Goal: Task Accomplishment & Management: Use online tool/utility

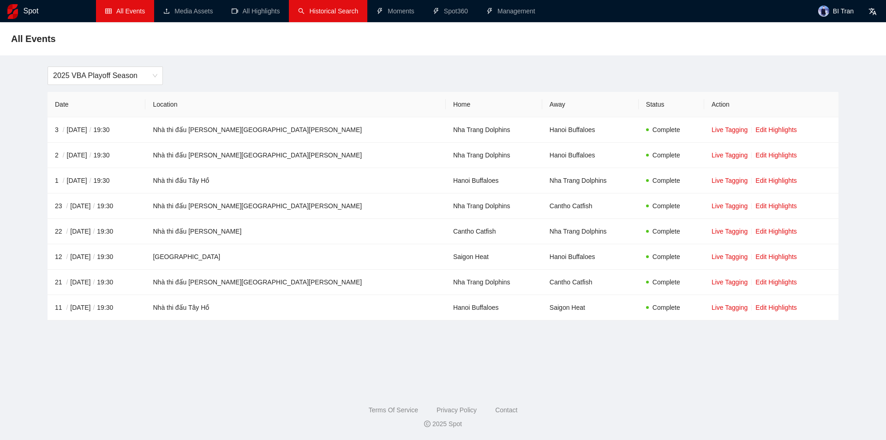
click at [328, 15] on link "Historical Search" at bounding box center [328, 10] width 60 height 7
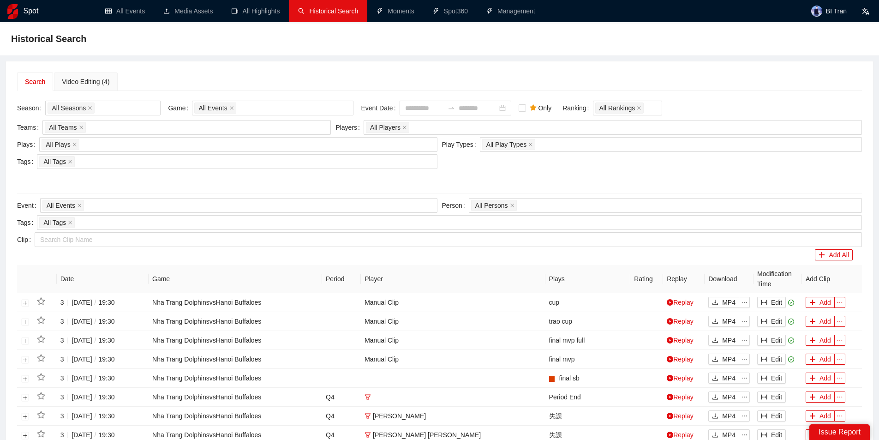
drag, startPoint x: 264, startPoint y: 76, endPoint x: 225, endPoint y: 73, distance: 38.9
click at [262, 76] on div "Search Video Editing (4)" at bounding box center [439, 81] width 845 height 18
click at [106, 81] on div "Video Editing (4)" at bounding box center [86, 82] width 48 height 10
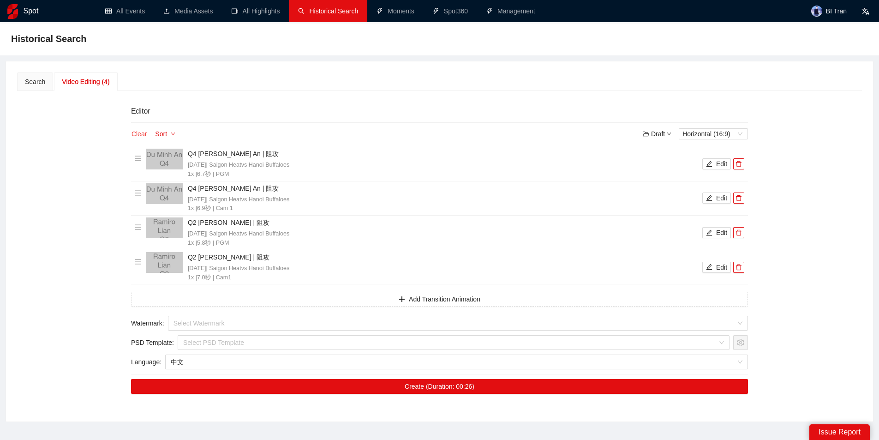
click at [142, 134] on button "Clear" at bounding box center [139, 133] width 16 height 11
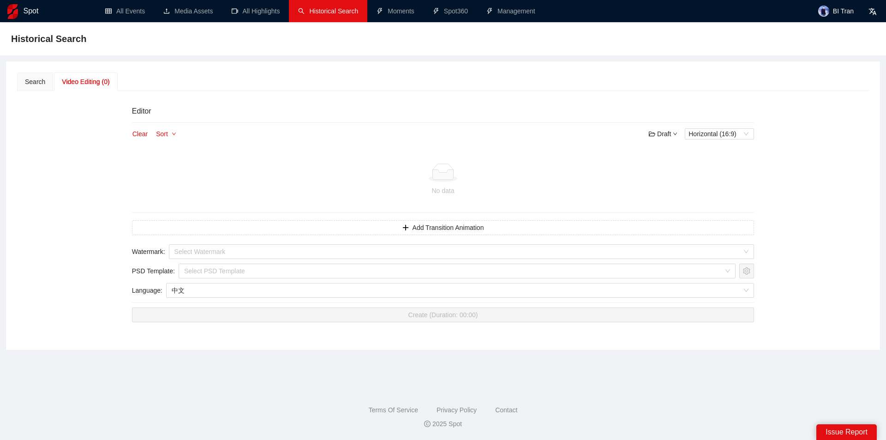
drag, startPoint x: 229, startPoint y: 64, endPoint x: 218, endPoint y: 72, distance: 12.9
click at [229, 65] on div "Search Video Editing (0) Season All Seasons Game All Events Event Date Only Ran…" at bounding box center [443, 205] width 874 height 289
click at [42, 75] on div "Search" at bounding box center [35, 81] width 36 height 18
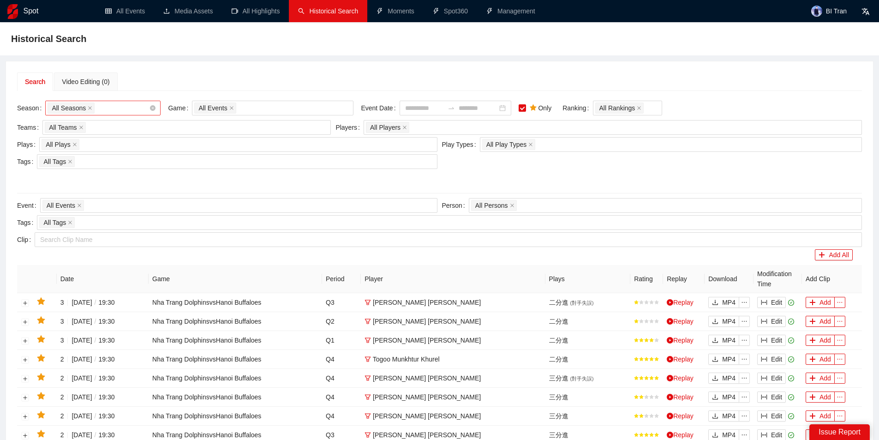
click at [109, 107] on div "All Seasons" at bounding box center [99, 108] width 102 height 13
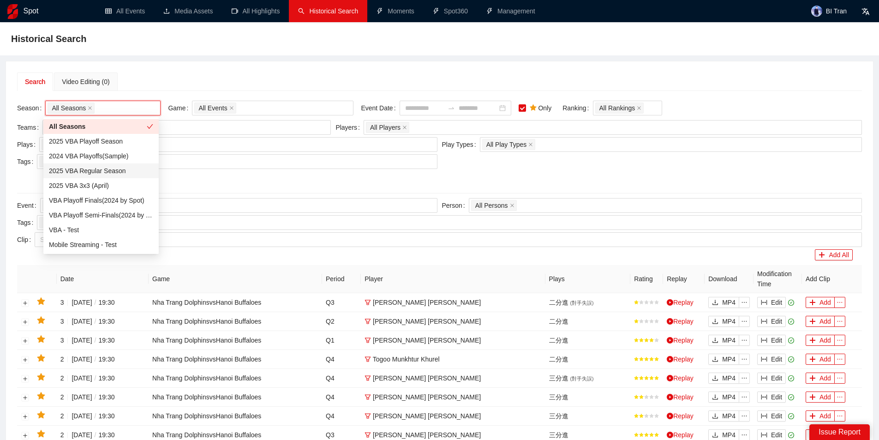
click at [99, 171] on div "2025 VBA Regular Season" at bounding box center [101, 171] width 104 height 10
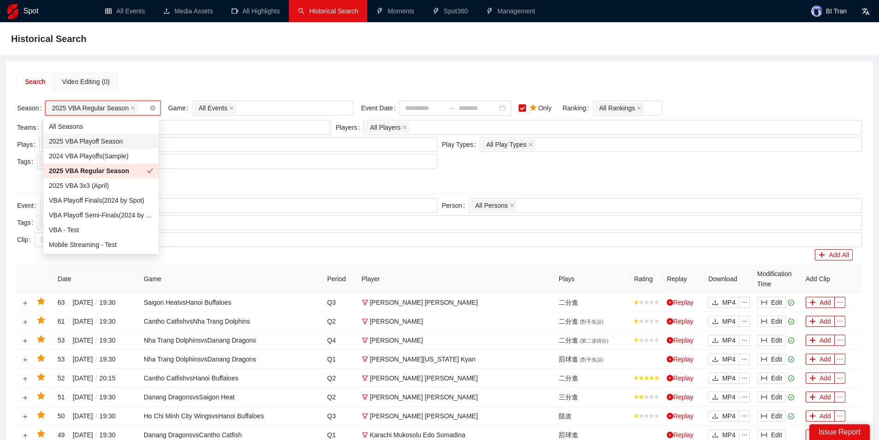
drag, startPoint x: 109, startPoint y: 143, endPoint x: 151, endPoint y: 120, distance: 47.9
click at [110, 143] on div "2025 VBA Playoff Season" at bounding box center [101, 141] width 104 height 10
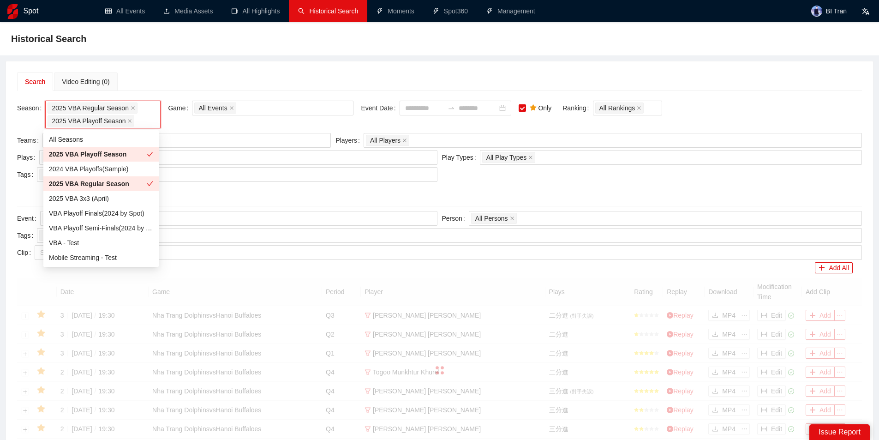
click at [232, 77] on div "Search Video Editing (0)" at bounding box center [439, 81] width 845 height 18
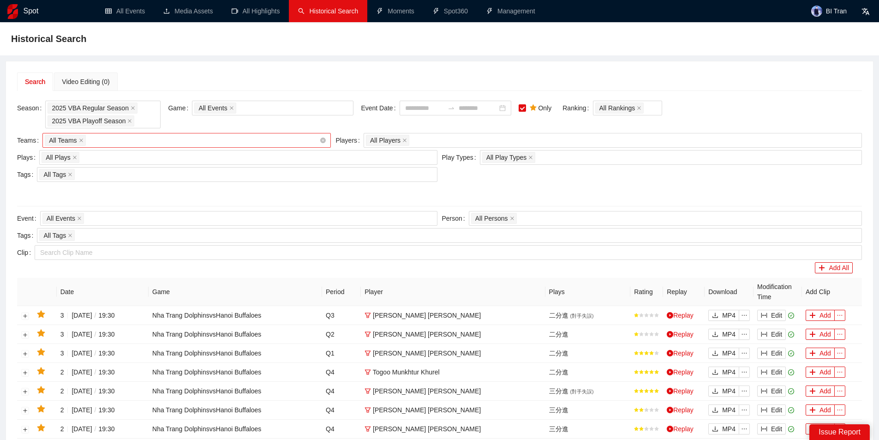
click at [132, 138] on div "All Teams" at bounding box center [182, 140] width 275 height 13
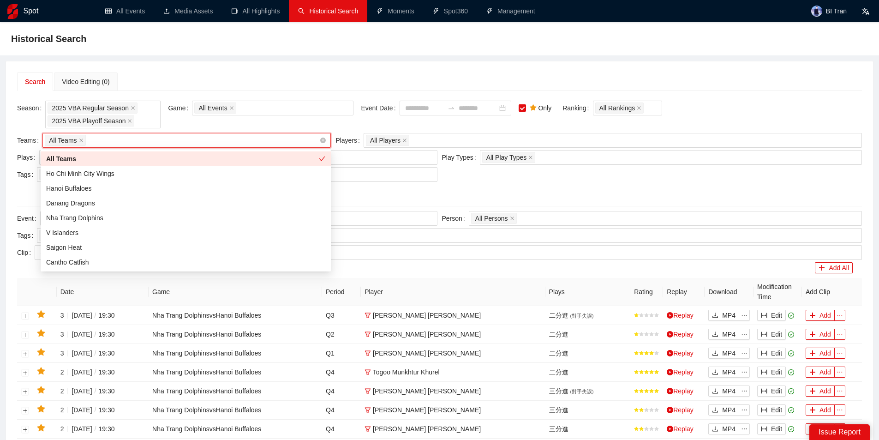
click at [131, 139] on div "All Teams" at bounding box center [182, 140] width 275 height 13
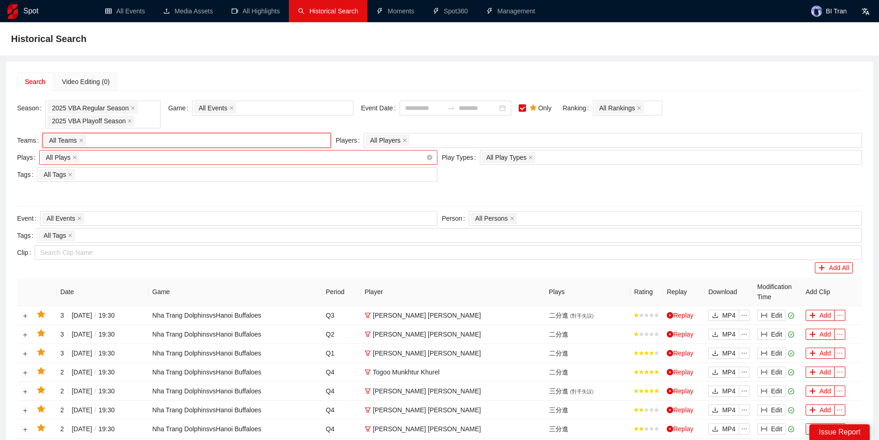
click at [181, 158] on div "All Plays + 0 ..." at bounding box center [234, 157] width 384 height 13
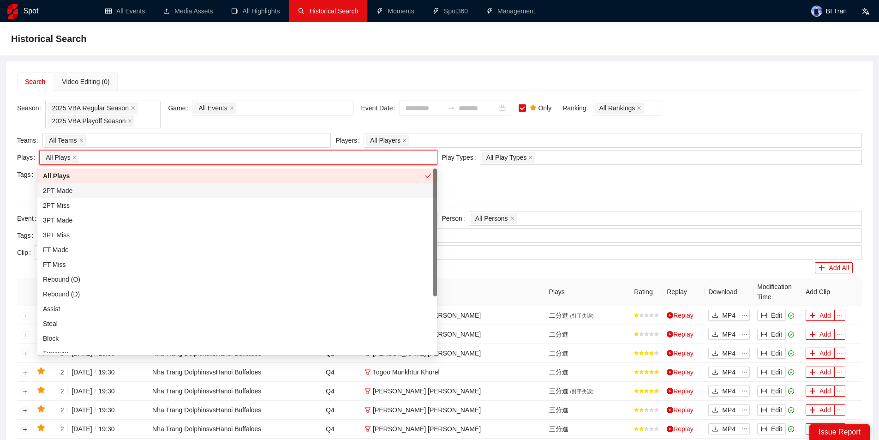
click at [79, 189] on div "2PT Made" at bounding box center [237, 191] width 389 height 10
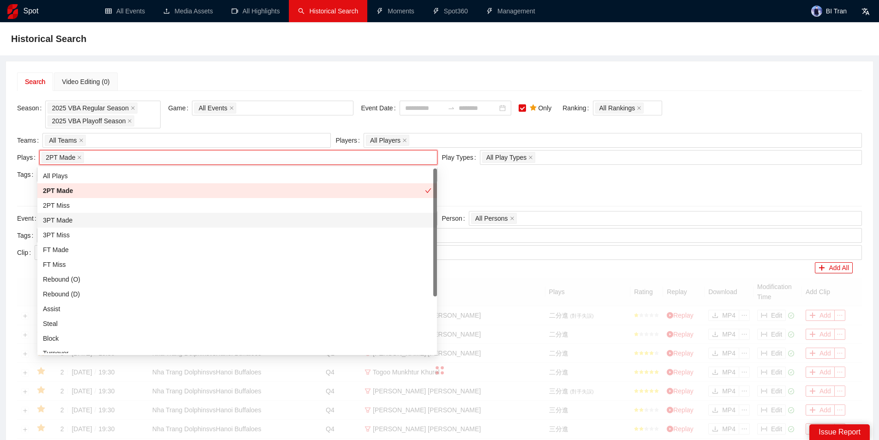
click at [69, 219] on div "3PT Made" at bounding box center [237, 220] width 389 height 10
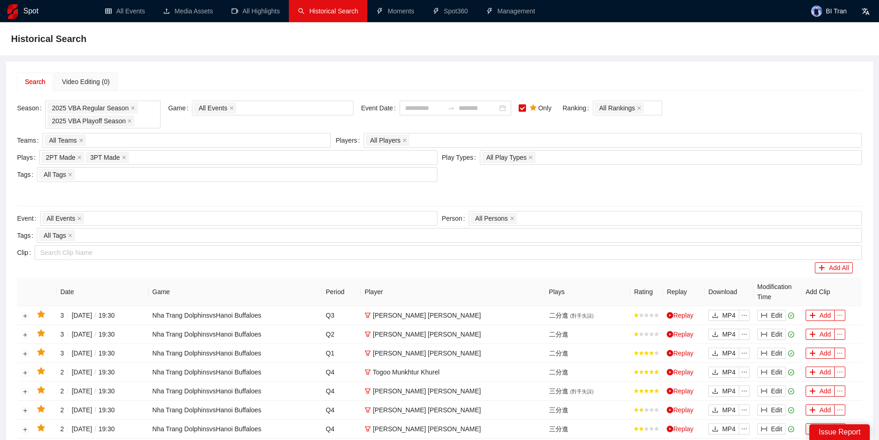
click at [228, 69] on div "Search Video Editing (0) Season 2025 VBA Regular Season 2025 VBA Playoff Season…" at bounding box center [439, 391] width 867 height 660
click at [318, 176] on div "All Tags" at bounding box center [232, 174] width 386 height 13
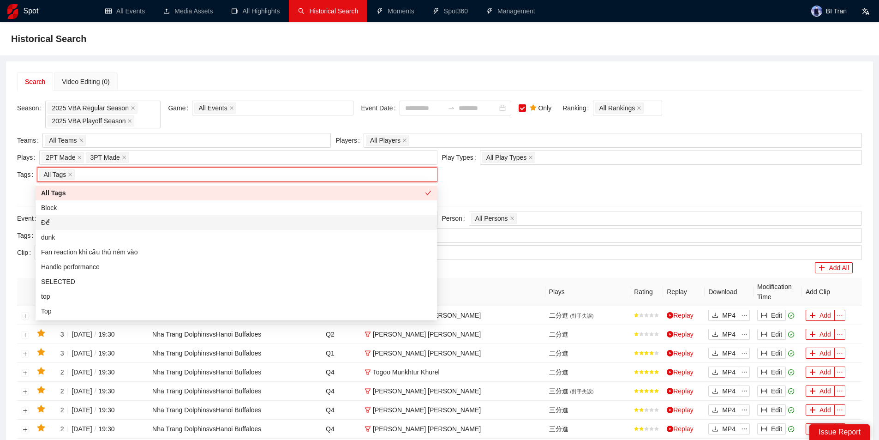
drag, startPoint x: 65, startPoint y: 226, endPoint x: 74, endPoint y: 205, distance: 23.6
click at [65, 225] on div "Để" at bounding box center [236, 222] width 391 height 10
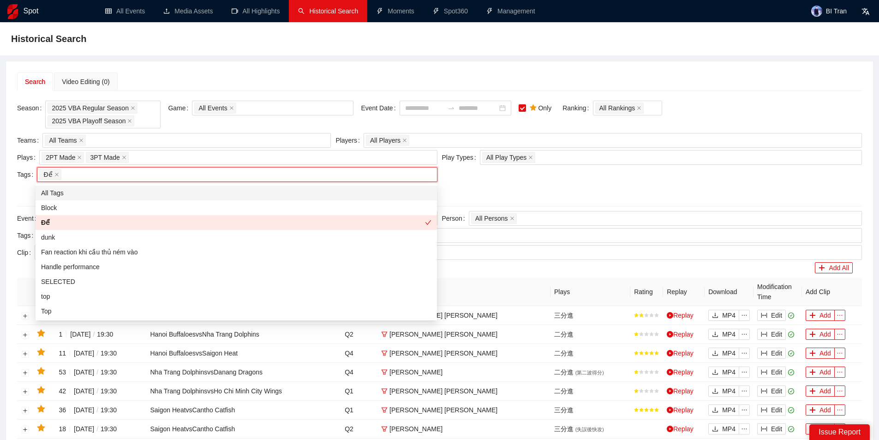
click at [236, 41] on div "Historical Search" at bounding box center [439, 39] width 857 height 18
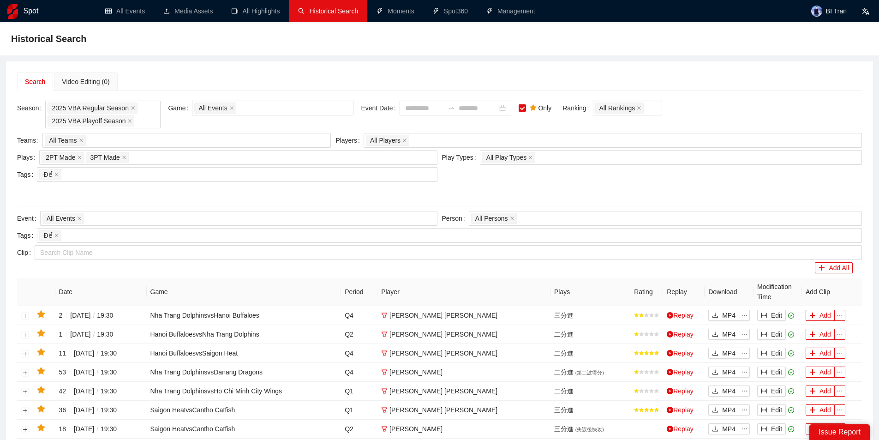
scroll to position [123, 0]
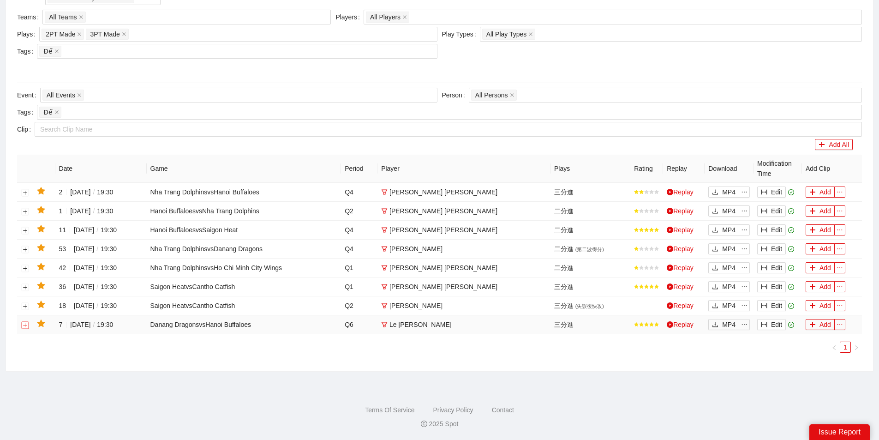
click at [24, 322] on button "button" at bounding box center [25, 324] width 7 height 7
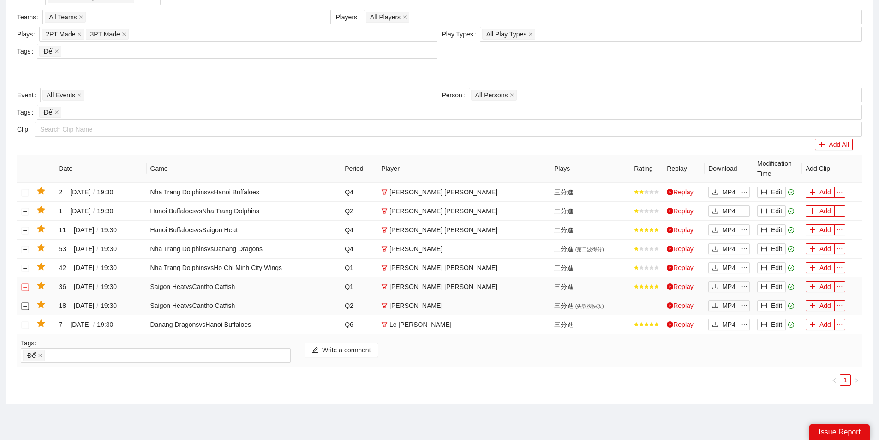
drag, startPoint x: 24, startPoint y: 307, endPoint x: 25, endPoint y: 288, distance: 19.0
click at [25, 306] on button "button" at bounding box center [25, 305] width 7 height 7
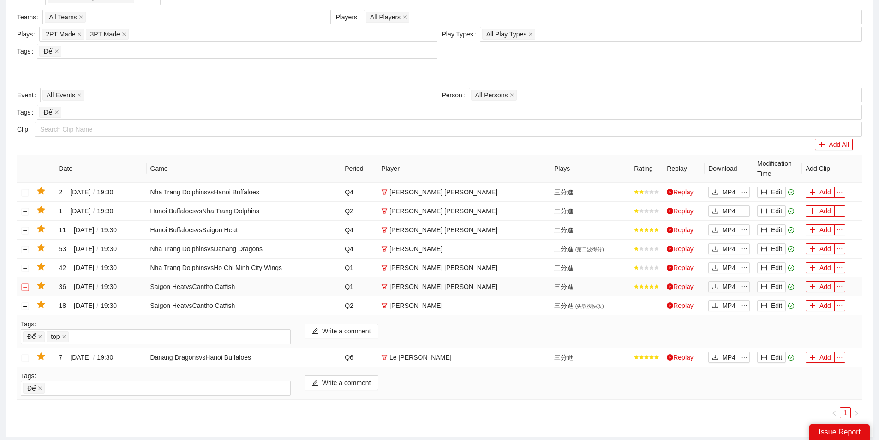
click at [25, 284] on button "button" at bounding box center [25, 286] width 7 height 7
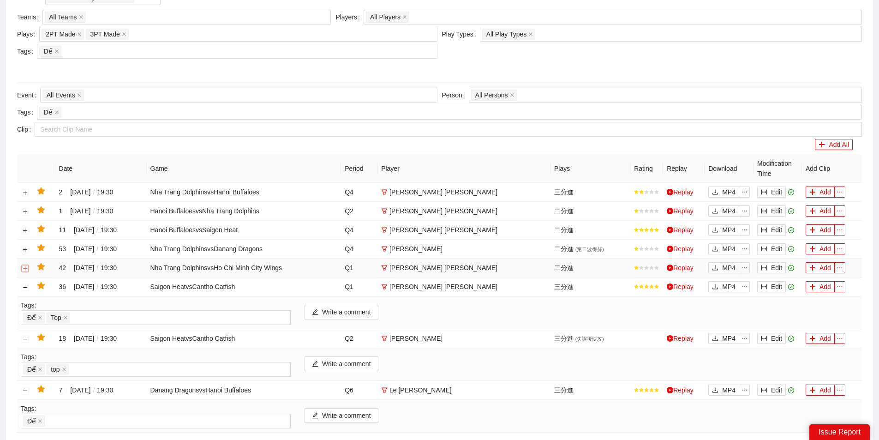
click at [24, 270] on button "button" at bounding box center [25, 268] width 7 height 7
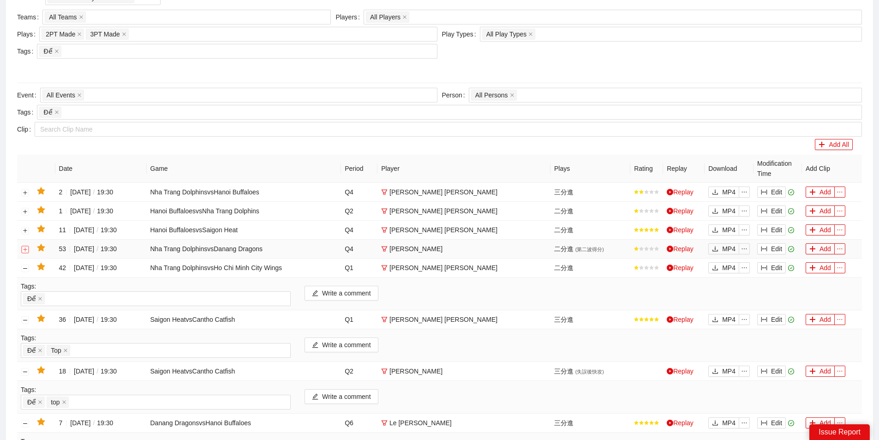
click at [25, 249] on button "button" at bounding box center [25, 249] width 7 height 7
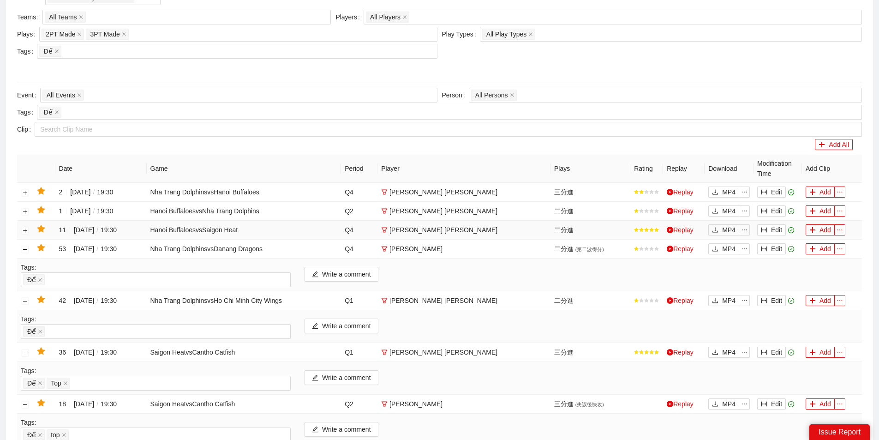
click at [27, 225] on td at bounding box center [25, 230] width 16 height 19
click at [25, 231] on button "button" at bounding box center [25, 230] width 7 height 7
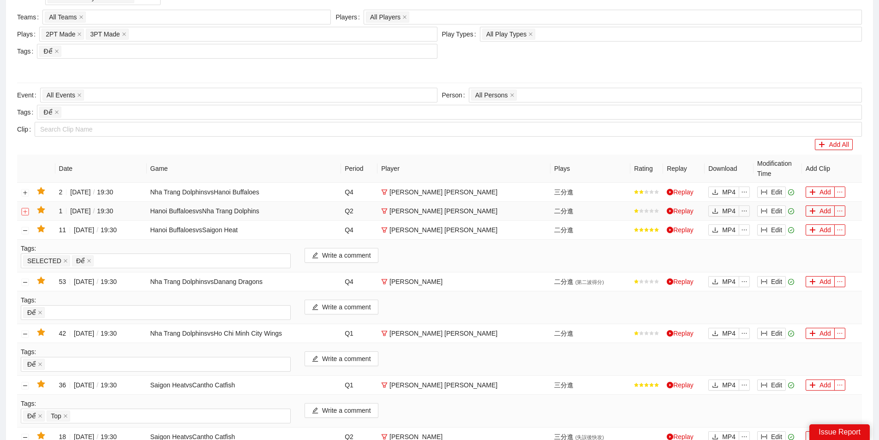
drag, startPoint x: 22, startPoint y: 219, endPoint x: 24, endPoint y: 208, distance: 11.2
click at [22, 219] on td at bounding box center [25, 211] width 16 height 19
click at [24, 208] on button "button" at bounding box center [25, 211] width 7 height 7
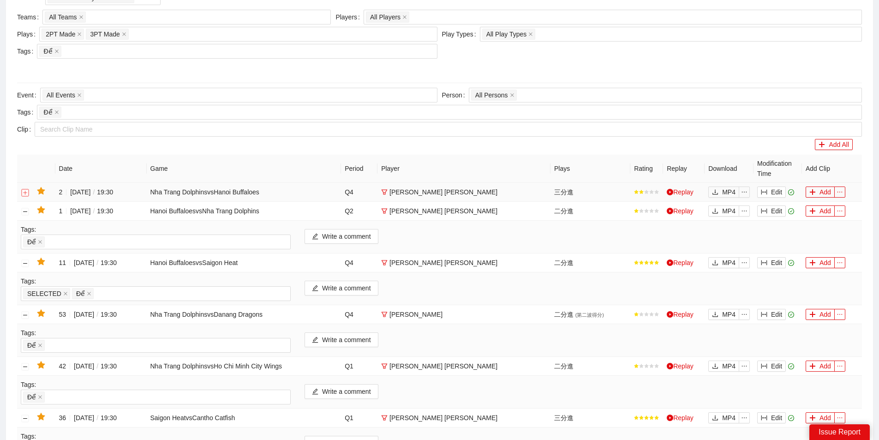
click at [27, 190] on button "button" at bounding box center [25, 192] width 7 height 7
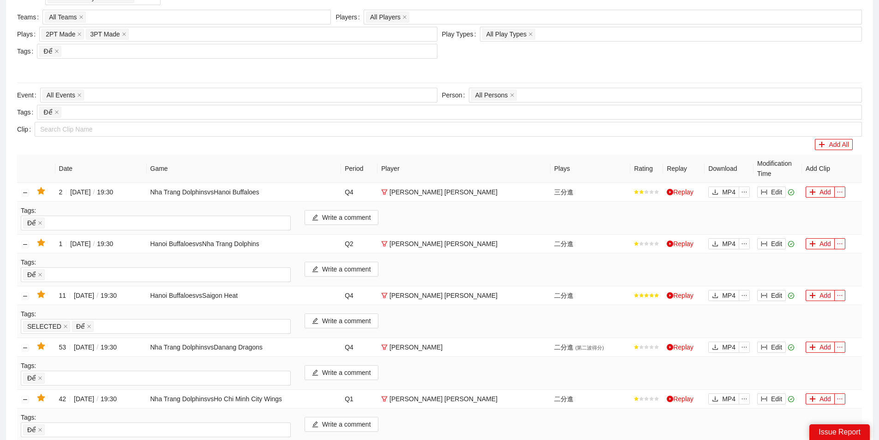
click at [354, 225] on div "Write a comment" at bounding box center [582, 217] width 568 height 25
click at [355, 221] on button "Write a comment" at bounding box center [342, 217] width 74 height 15
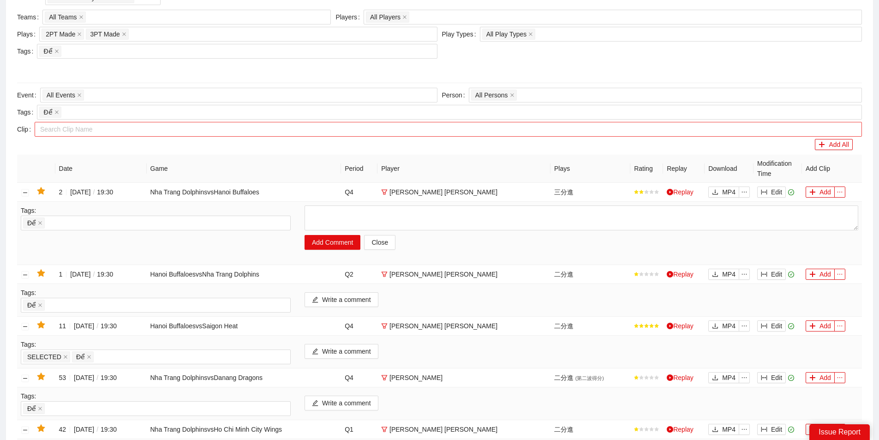
click at [429, 129] on div at bounding box center [444, 129] width 814 height 11
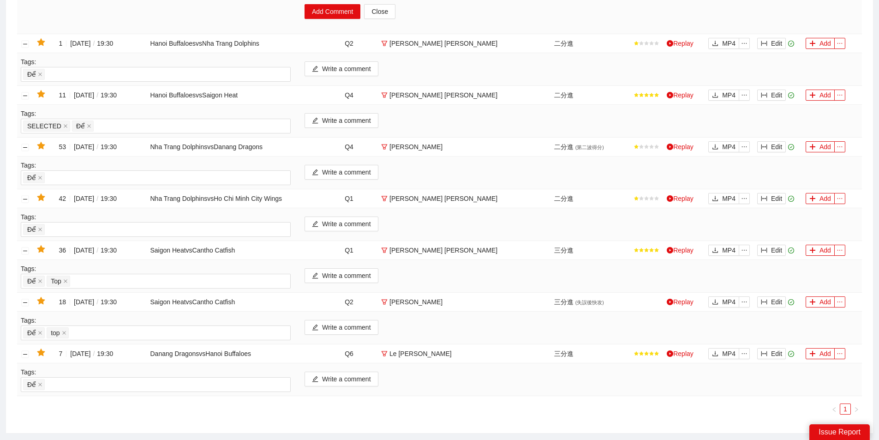
scroll to position [400, 0]
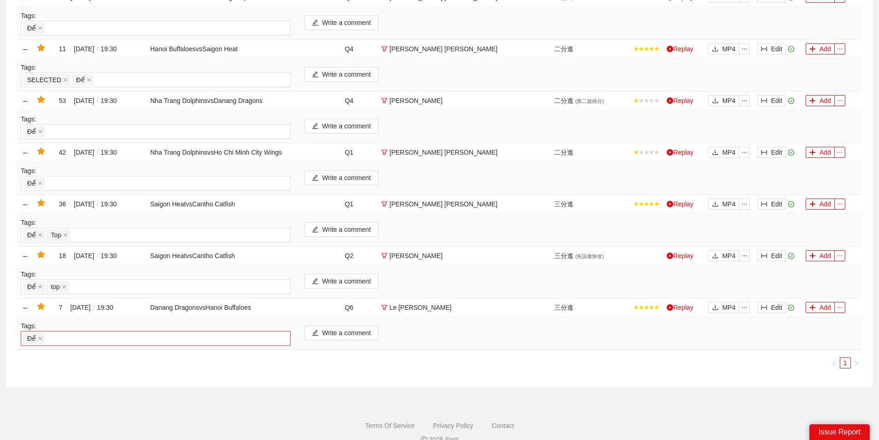
click at [231, 337] on div "Để" at bounding box center [155, 338] width 265 height 13
click at [347, 331] on button "Write a comment" at bounding box center [342, 332] width 74 height 15
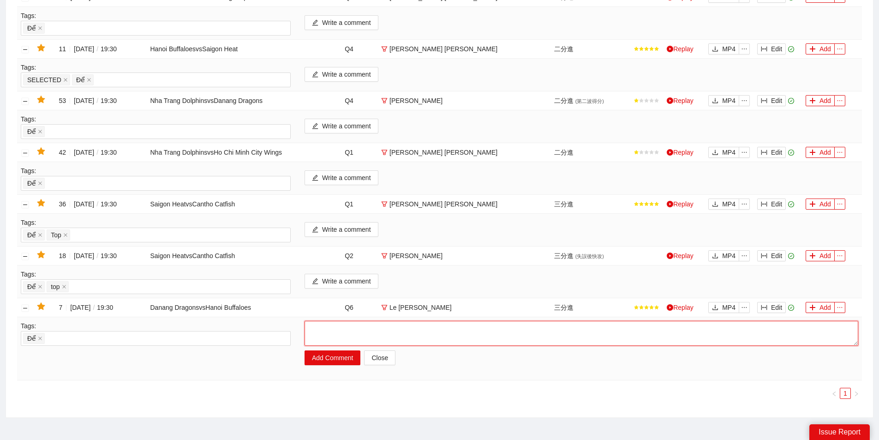
drag, startPoint x: 350, startPoint y: 336, endPoint x: 349, endPoint y: 330, distance: 6.3
click at [351, 334] on textarea at bounding box center [582, 333] width 554 height 25
type textarea "***"
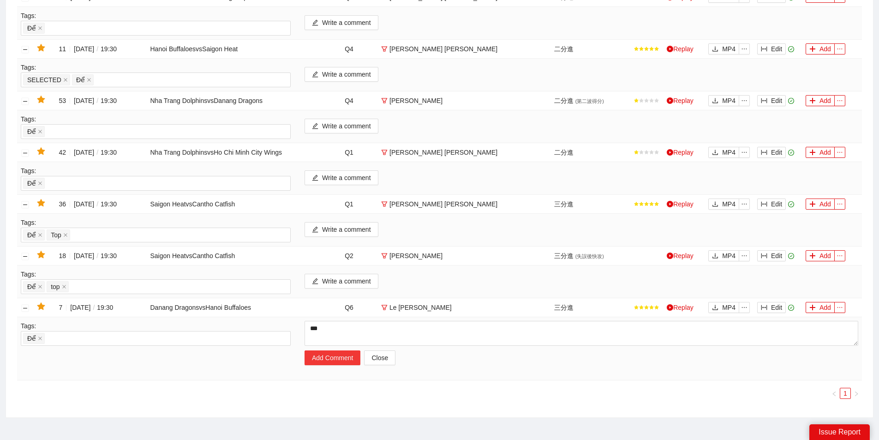
click at [351, 353] on button "Add Comment" at bounding box center [333, 357] width 56 height 15
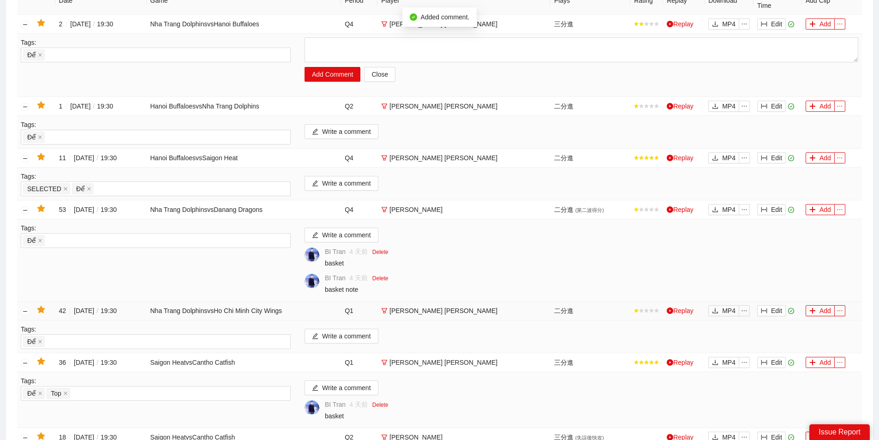
scroll to position [384, 0]
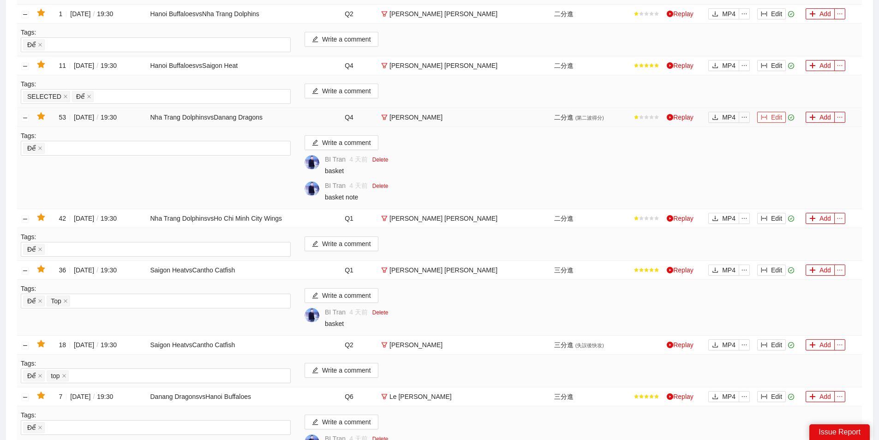
drag, startPoint x: 780, startPoint y: 120, endPoint x: 751, endPoint y: 127, distance: 29.4
click at [781, 120] on button "Edit" at bounding box center [772, 117] width 29 height 11
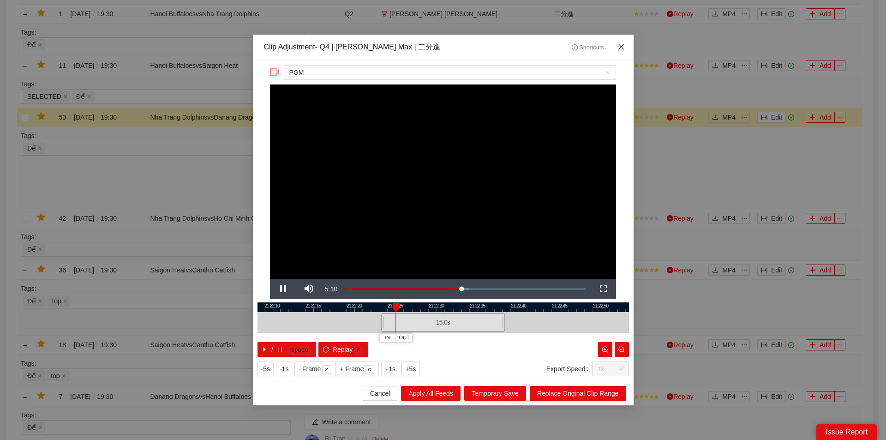
click at [622, 47] on icon "close" at bounding box center [621, 46] width 7 height 7
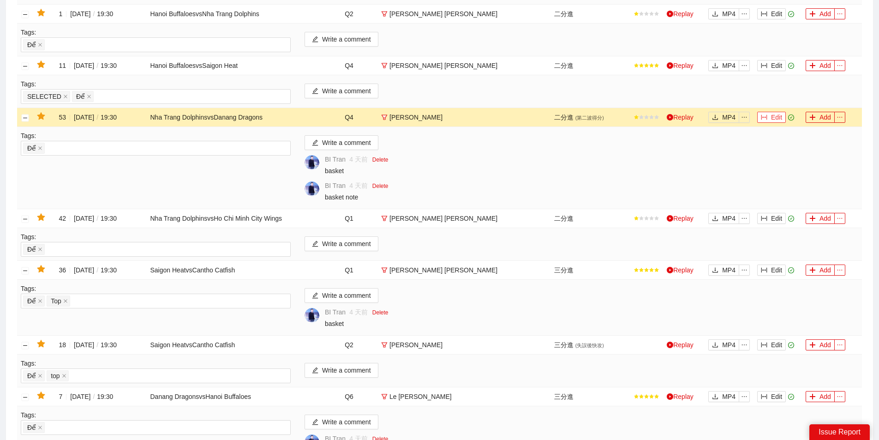
click at [773, 114] on button "Edit" at bounding box center [772, 117] width 29 height 11
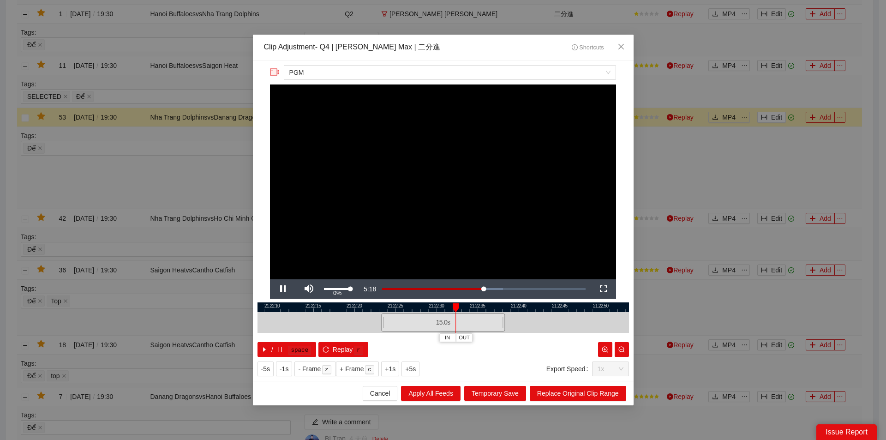
drag, startPoint x: 325, startPoint y: 286, endPoint x: 329, endPoint y: 286, distance: 4.6
click at [329, 286] on div "0%" at bounding box center [337, 288] width 32 height 19
click at [328, 288] on div "Volume Level" at bounding box center [326, 289] width 4 height 2
drag, startPoint x: 505, startPoint y: 325, endPoint x: 487, endPoint y: 311, distance: 23.3
click at [511, 325] on div at bounding box center [511, 322] width 6 height 21
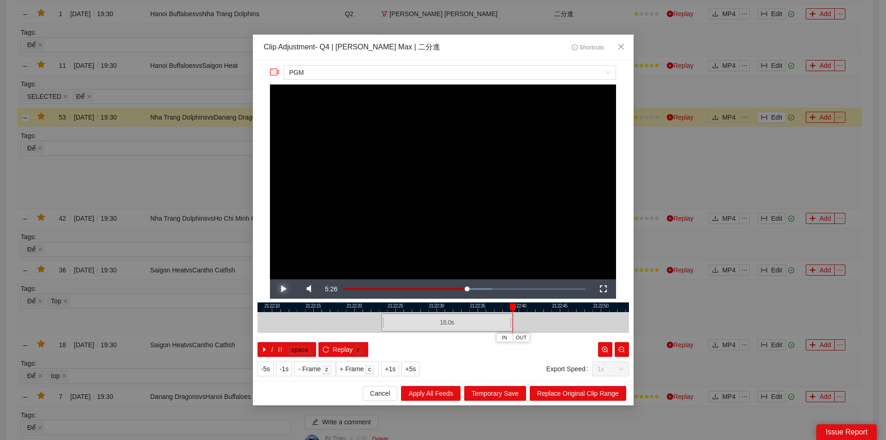
click at [283, 289] on span "Video Player" at bounding box center [283, 289] width 0 height 0
drag, startPoint x: 517, startPoint y: 306, endPoint x: 501, endPoint y: 306, distance: 15.7
click at [501, 306] on div "21:22:05 21:22:10 21:22:15 21:22:20 21:22:25 21:22:30 21:22:35 21:22:40 21:22:4…" at bounding box center [444, 329] width 372 height 54
click at [283, 289] on span "Video Player" at bounding box center [283, 289] width 0 height 0
click at [505, 306] on div at bounding box center [444, 307] width 372 height 10
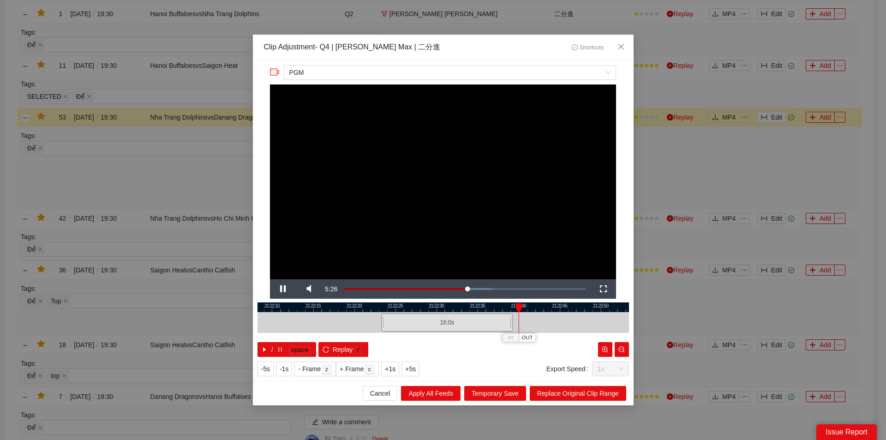
click at [496, 310] on div at bounding box center [444, 307] width 372 height 10
click at [509, 325] on div "21:22:05 21:22:10 21:22:15 21:22:20 21:22:25 21:22:30 21:22:35 21:22:40 21:22:4…" at bounding box center [444, 329] width 372 height 54
click at [500, 308] on div at bounding box center [444, 307] width 372 height 10
drag, startPoint x: 509, startPoint y: 322, endPoint x: 548, endPoint y: 326, distance: 39.5
click at [548, 326] on div at bounding box center [547, 322] width 6 height 21
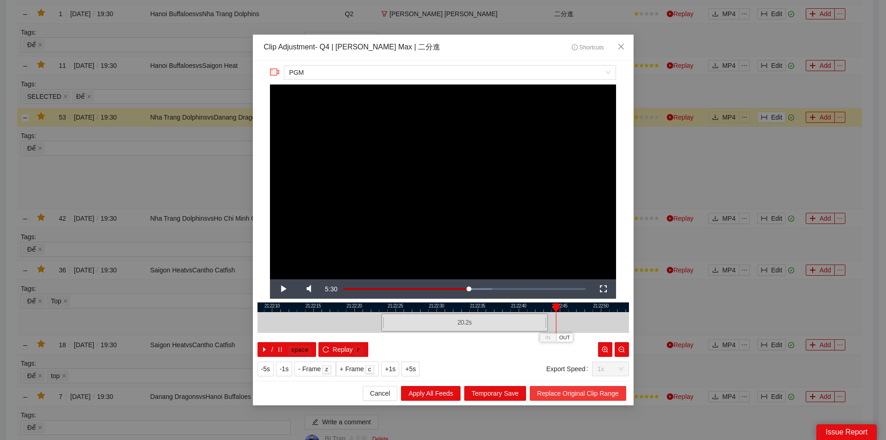
click at [588, 394] on span "Replace Original Clip Range" at bounding box center [578, 393] width 82 height 10
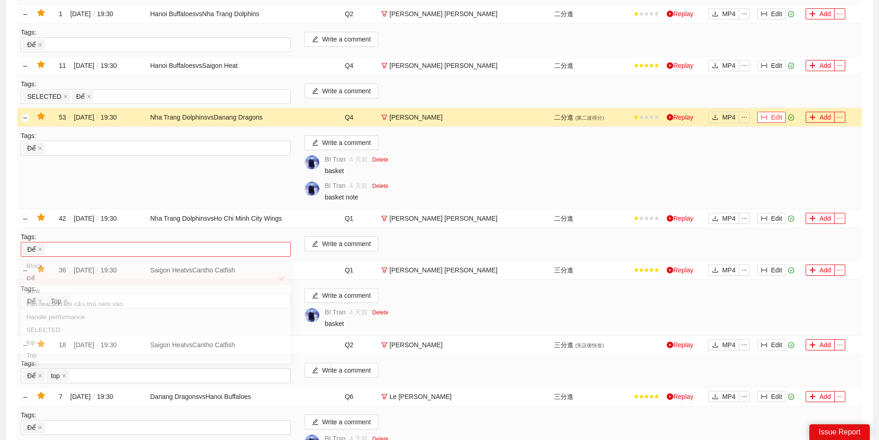
click at [89, 244] on div "Để" at bounding box center [155, 249] width 265 height 13
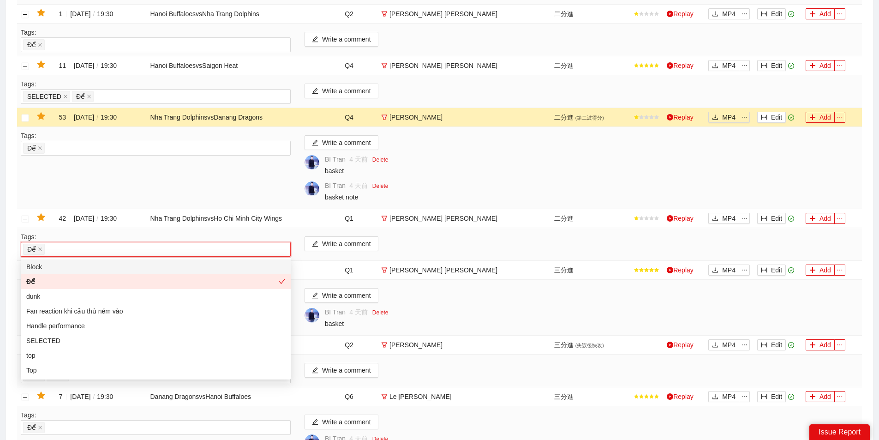
click at [92, 244] on div "Để" at bounding box center [155, 249] width 265 height 13
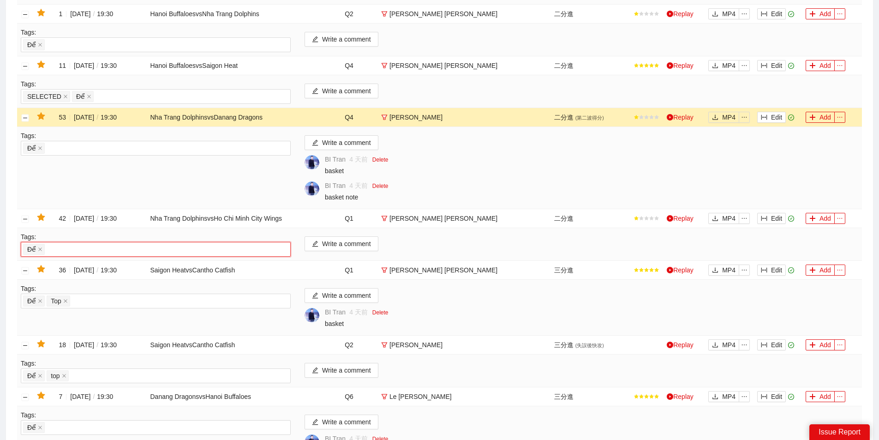
click at [482, 165] on div "BI Tran 4 天前 Delete basket" at bounding box center [592, 165] width 534 height 21
drag, startPoint x: 772, startPoint y: 267, endPoint x: 747, endPoint y: 267, distance: 25.4
click at [773, 267] on button "Edit" at bounding box center [772, 270] width 29 height 11
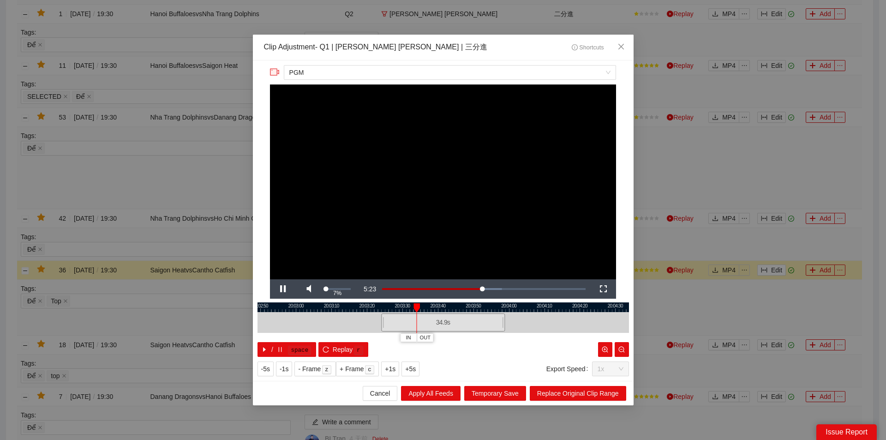
click at [326, 289] on div "Volume Level" at bounding box center [325, 289] width 2 height 2
drag, startPoint x: 440, startPoint y: 304, endPoint x: 506, endPoint y: 319, distance: 67.3
click at [506, 319] on div "20:02:40 20:02:50 20:03:00 20:03:10 20:03:20 20:03:30 20:03:40 20:03:50 20:04:0…" at bounding box center [444, 329] width 372 height 54
drag, startPoint x: 505, startPoint y: 324, endPoint x: 526, endPoint y: 323, distance: 20.8
click at [526, 323] on div "20:02:40 20:02:50 20:03:00 20:03:10 20:03:20 20:03:30 20:03:40 20:03:50 20:04:0…" at bounding box center [444, 329] width 372 height 54
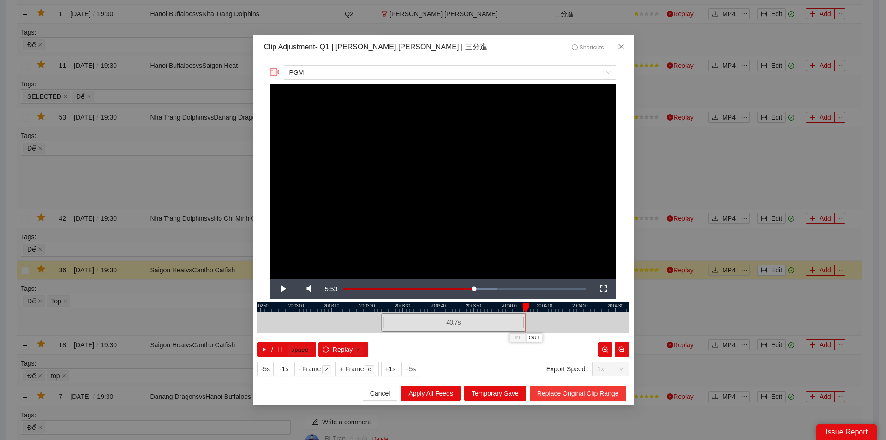
click at [585, 395] on span "Replace Original Clip Range" at bounding box center [578, 393] width 82 height 10
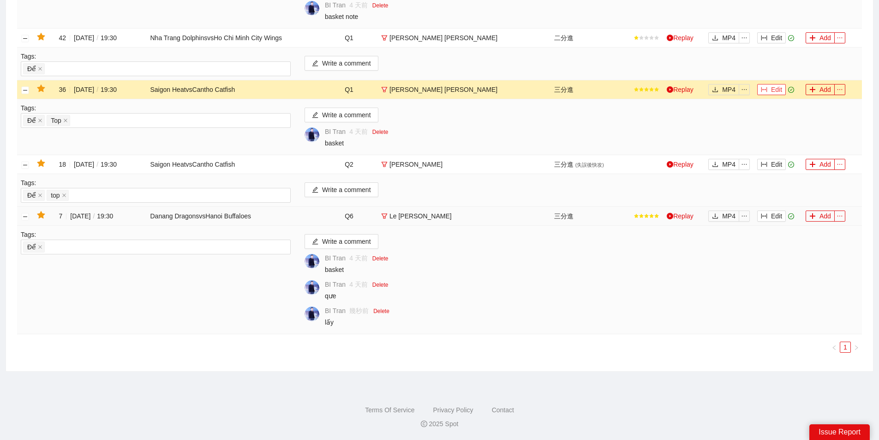
scroll to position [522, 0]
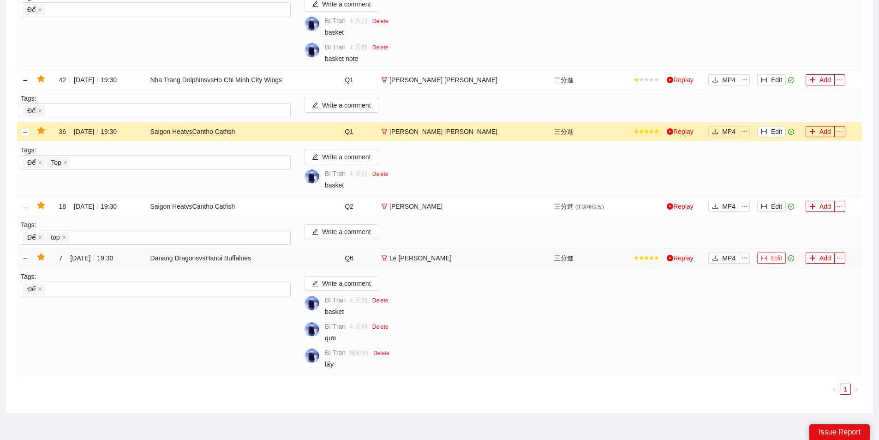
click at [775, 254] on button "Edit" at bounding box center [772, 258] width 29 height 11
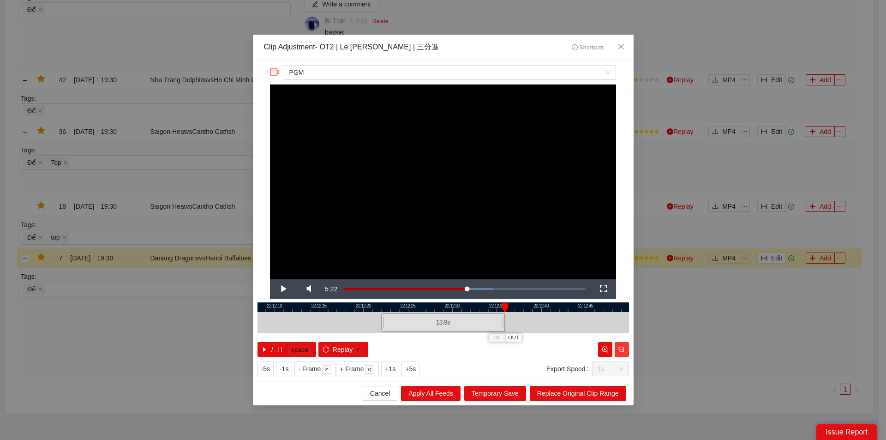
click at [622, 346] on icon "zoom-out" at bounding box center [622, 349] width 6 height 6
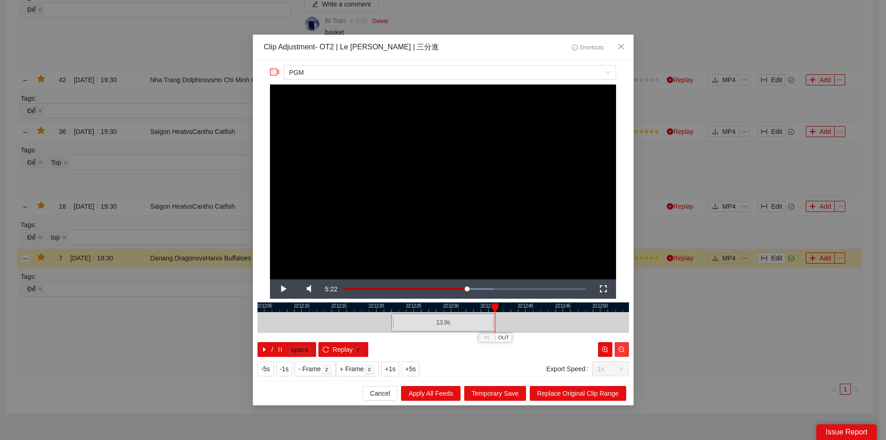
click at [622, 346] on icon "zoom-out" at bounding box center [622, 349] width 6 height 6
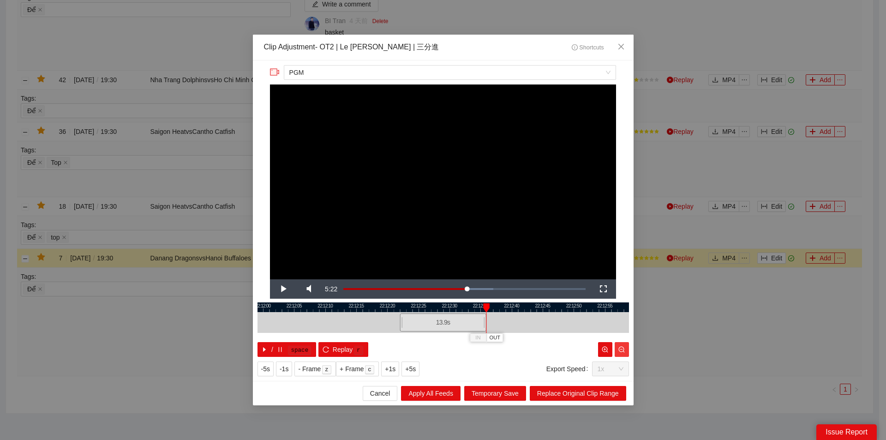
click at [622, 346] on icon "zoom-out" at bounding box center [622, 349] width 6 height 6
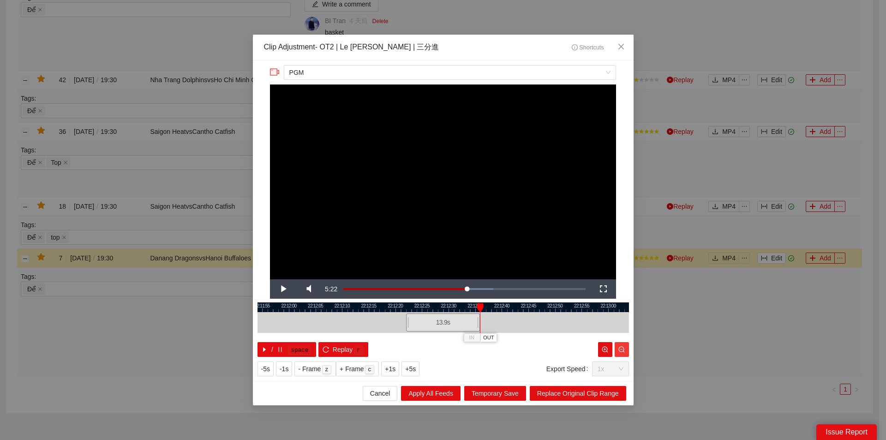
click at [622, 346] on icon "zoom-out" at bounding box center [622, 349] width 6 height 6
click at [622, 345] on button "button" at bounding box center [622, 349] width 14 height 15
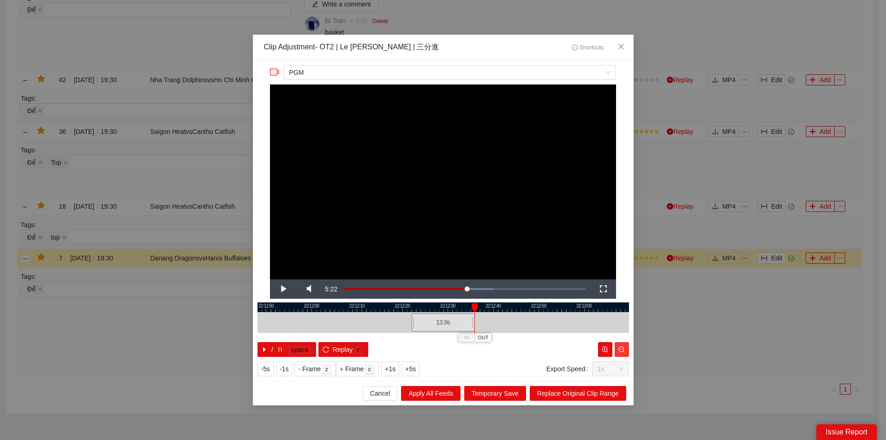
click at [622, 345] on button "button" at bounding box center [622, 349] width 14 height 15
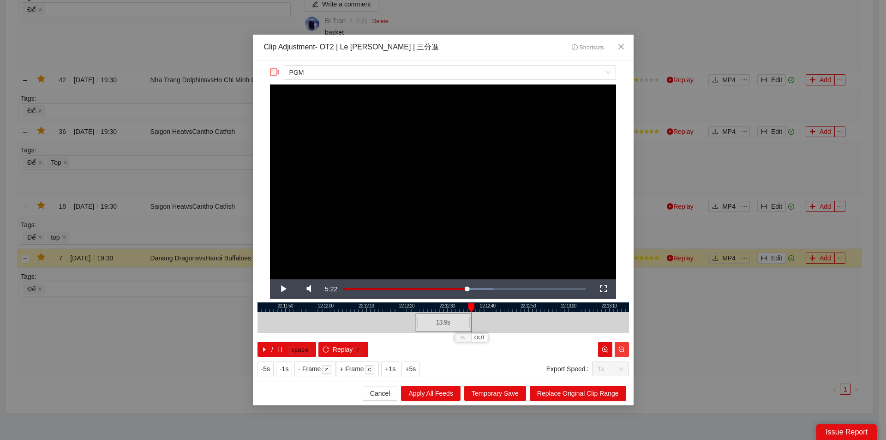
click at [622, 345] on button "button" at bounding box center [622, 349] width 14 height 15
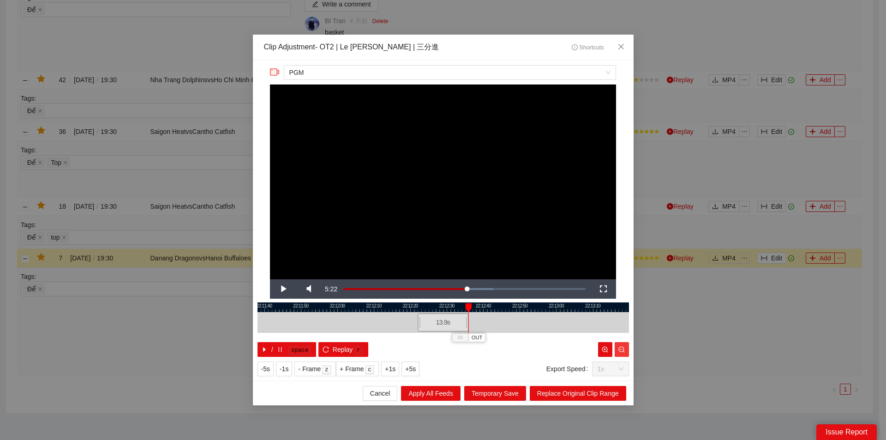
click at [622, 345] on button "button" at bounding box center [622, 349] width 14 height 15
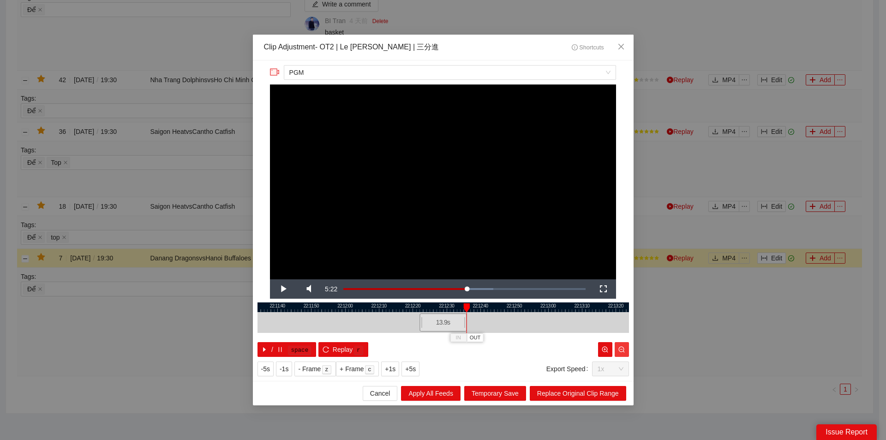
click at [622, 345] on button "button" at bounding box center [622, 349] width 14 height 15
click at [609, 334] on div "22:11:30 22:11:40 22:11:50 22:12:00 22:12:10 22:12:20 22:12:30 22:12:40 22:12:5…" at bounding box center [444, 329] width 372 height 54
click at [603, 316] on div at bounding box center [605, 322] width 6 height 21
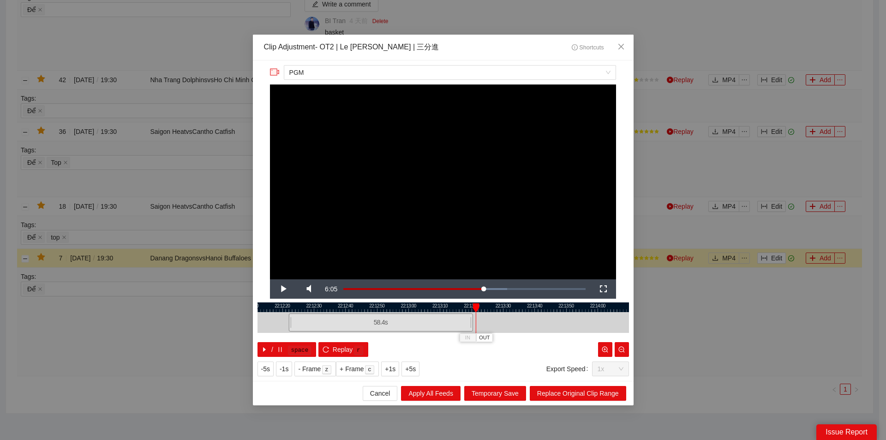
drag, startPoint x: 586, startPoint y: 305, endPoint x: 453, endPoint y: 300, distance: 133.5
click at [453, 300] on div "**********" at bounding box center [443, 220] width 381 height 320
drag, startPoint x: 469, startPoint y: 323, endPoint x: 566, endPoint y: 321, distance: 97.0
click at [579, 335] on div "22:12:10 22:12:20 22:12:30 22:12:40 22:12:50 22:13:00 22:13:10 22:13:20 22:13:3…" at bounding box center [444, 329] width 372 height 54
drag, startPoint x: 553, startPoint y: 301, endPoint x: 441, endPoint y: 303, distance: 111.7
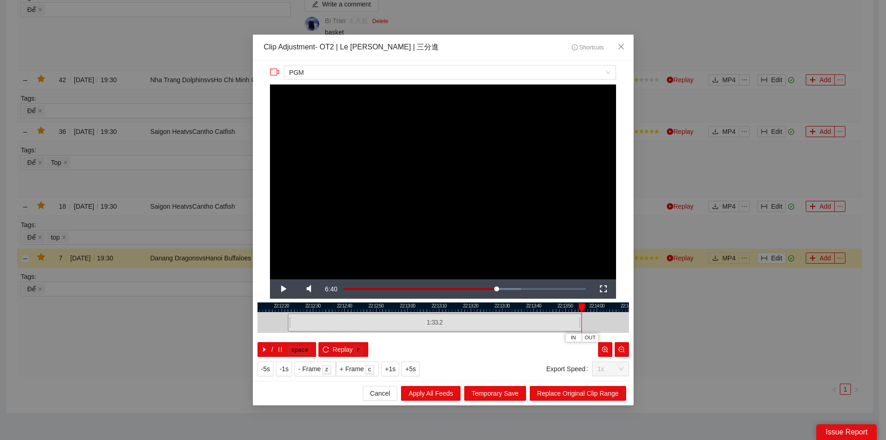
click at [441, 303] on div "**********" at bounding box center [443, 220] width 381 height 320
drag, startPoint x: 496, startPoint y: 308, endPoint x: 259, endPoint y: 319, distance: 237.1
click at [259, 319] on div "22:13:20 22:13:30 22:13:40 22:13:50 22:14:00 22:14:10 22:14:20 22:14:30 22:14:4…" at bounding box center [444, 329] width 372 height 54
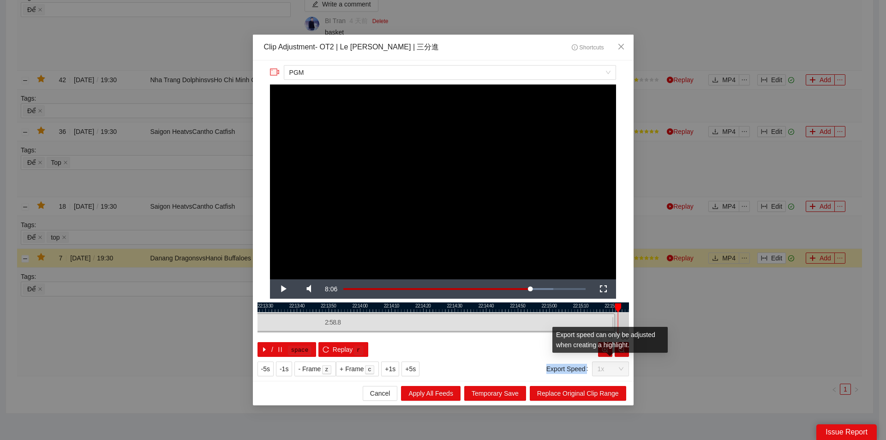
drag, startPoint x: 342, startPoint y: 324, endPoint x: 612, endPoint y: 363, distance: 272.9
click at [612, 363] on div "**********" at bounding box center [443, 220] width 381 height 320
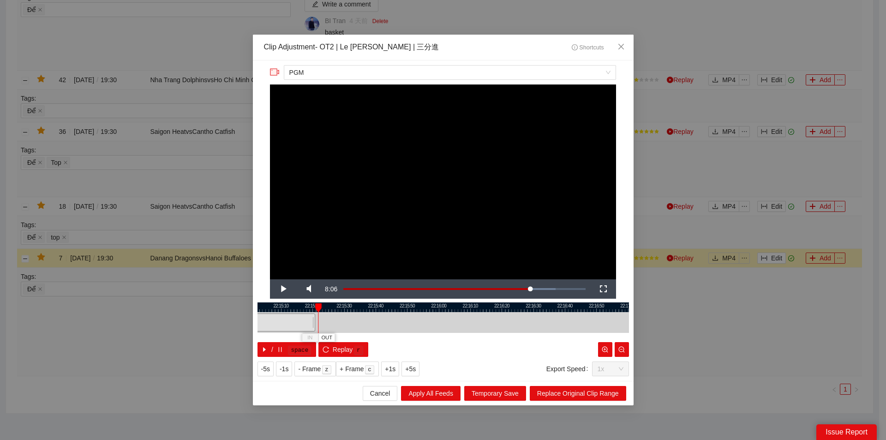
drag, startPoint x: 595, startPoint y: 306, endPoint x: 292, endPoint y: 315, distance: 302.5
click at [292, 315] on div "22:15:00 22:15:10 22:15:20 22:15:30 22:15:40 22:15:50 22:16:00 22:16:10 22:16:2…" at bounding box center [444, 329] width 372 height 54
drag, startPoint x: 313, startPoint y: 314, endPoint x: 320, endPoint y: 315, distance: 7.4
click at [314, 315] on div at bounding box center [312, 322] width 6 height 21
click at [318, 316] on div at bounding box center [319, 322] width 6 height 21
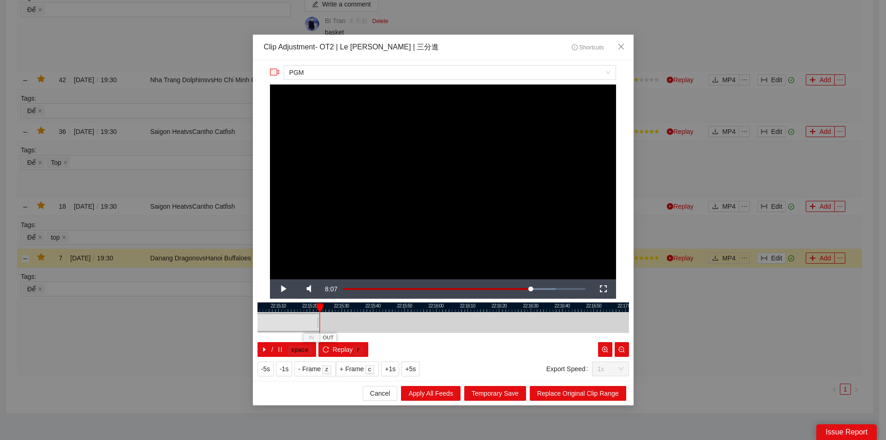
click at [318, 316] on div at bounding box center [319, 322] width 6 height 21
click at [324, 333] on div "22:15:00 22:15:10 22:15:20 22:15:30 22:15:40 22:15:50 22:16:00 22:16:10 22:16:2…" at bounding box center [444, 329] width 372 height 54
click at [350, 308] on div "IN OUT" at bounding box center [353, 307] width 6 height 9
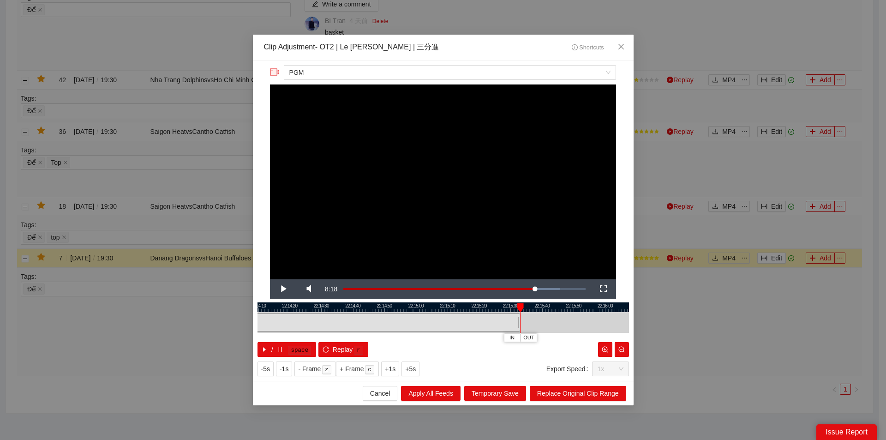
drag, startPoint x: 335, startPoint y: 306, endPoint x: 499, endPoint y: 303, distance: 163.9
click at [500, 303] on div at bounding box center [613, 307] width 372 height 10
click at [515, 322] on div at bounding box center [515, 323] width 0 height 21
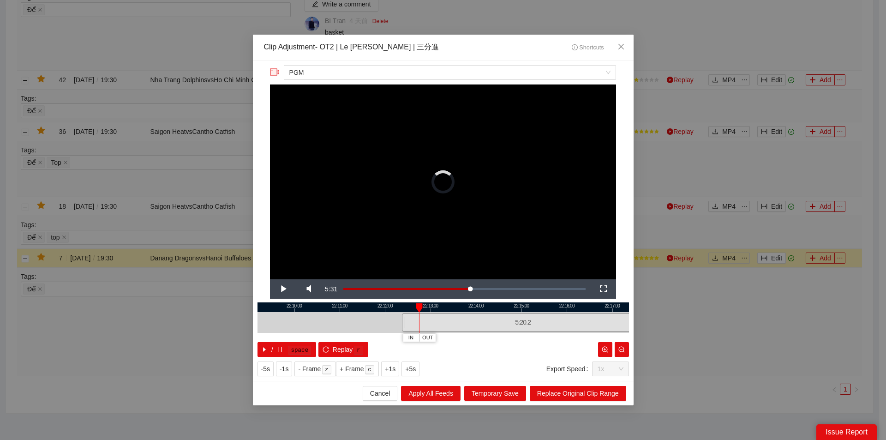
drag, startPoint x: 514, startPoint y: 322, endPoint x: 439, endPoint y: 314, distance: 75.2
click at [439, 314] on div "5:20.2" at bounding box center [444, 322] width 372 height 21
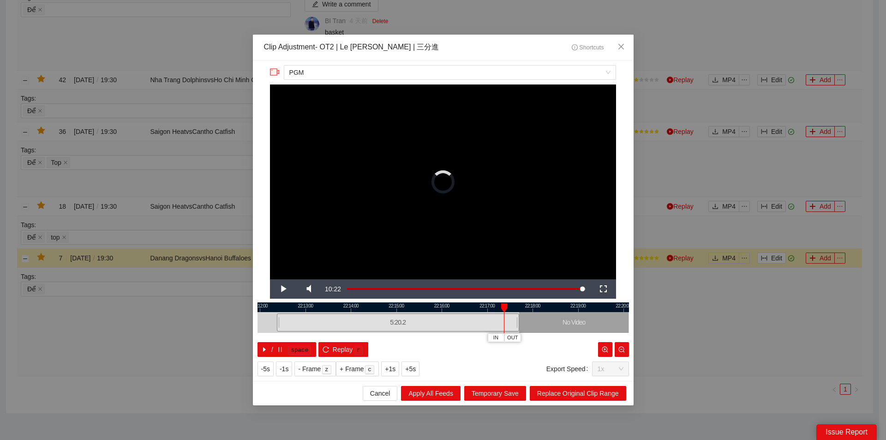
drag, startPoint x: 519, startPoint y: 307, endPoint x: 429, endPoint y: 319, distance: 90.3
click at [403, 313] on div "22:11:00 22:12:00 22:13:00 22:14:00 22:15:00 22:16:00 22:17:00 22:18:00 22:19:0…" at bounding box center [444, 329] width 372 height 54
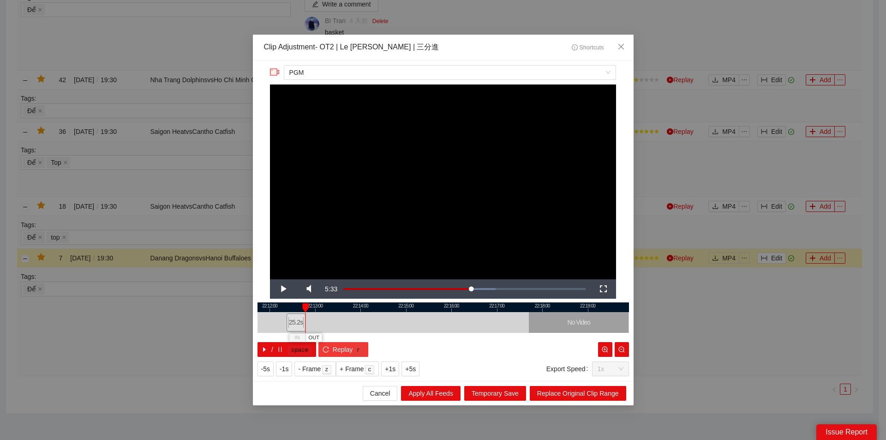
drag, startPoint x: 528, startPoint y: 320, endPoint x: 326, endPoint y: 343, distance: 203.6
click at [306, 336] on div "22:11:00 22:12:00 22:13:00 22:14:00 22:15:00 22:16:00 22:17:00 22:18:00 22:19:0…" at bounding box center [444, 329] width 372 height 54
click at [554, 394] on span "Replace Original Clip Range" at bounding box center [578, 393] width 82 height 10
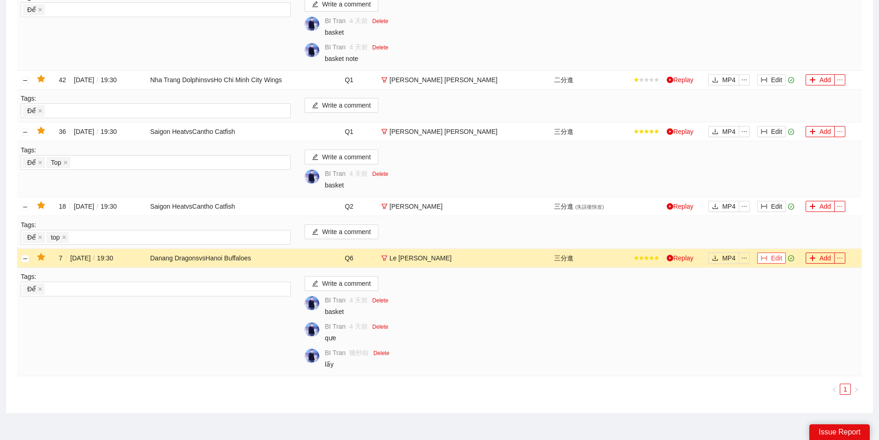
scroll to position [430, 0]
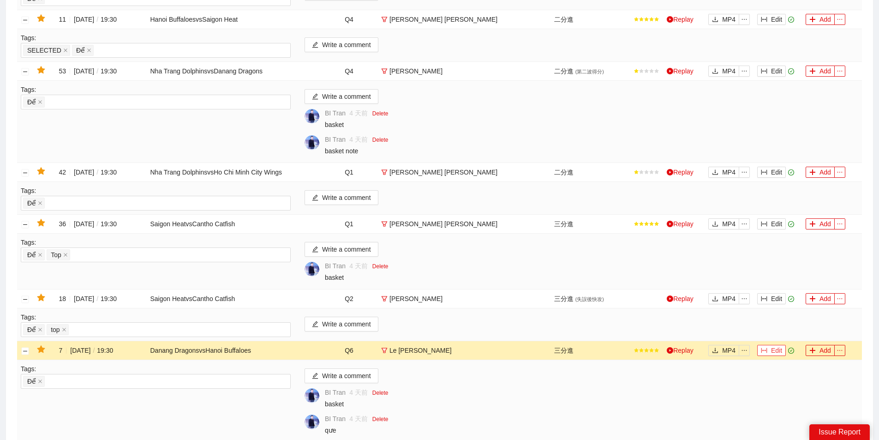
click at [772, 354] on button "Edit" at bounding box center [772, 350] width 29 height 11
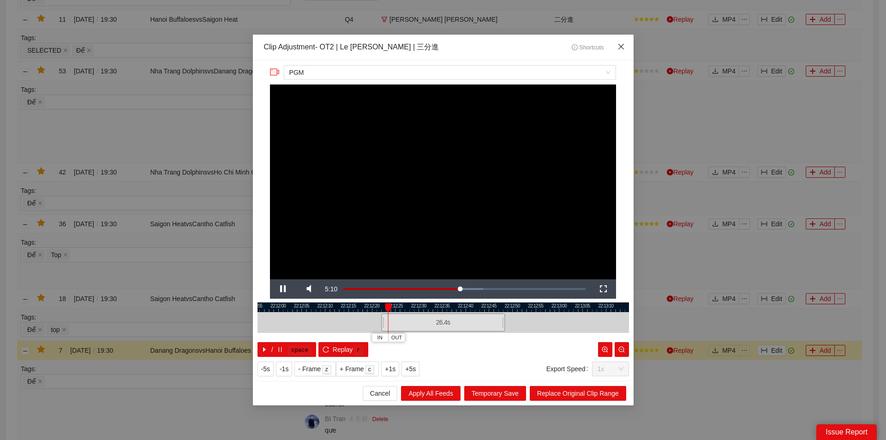
click at [622, 50] on icon "close" at bounding box center [621, 46] width 7 height 7
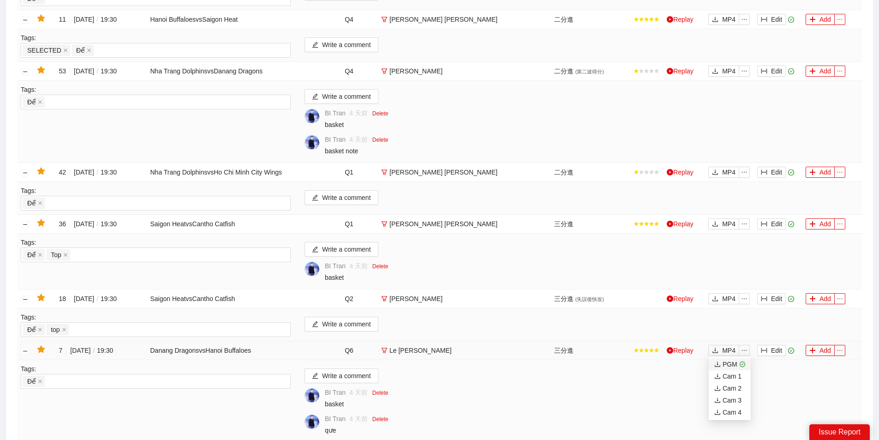
click at [732, 364] on div "PGM" at bounding box center [726, 364] width 23 height 10
drag, startPoint x: 766, startPoint y: 348, endPoint x: 773, endPoint y: 298, distance: 50.9
click at [766, 348] on icon "column-width" at bounding box center [764, 350] width 6 height 6
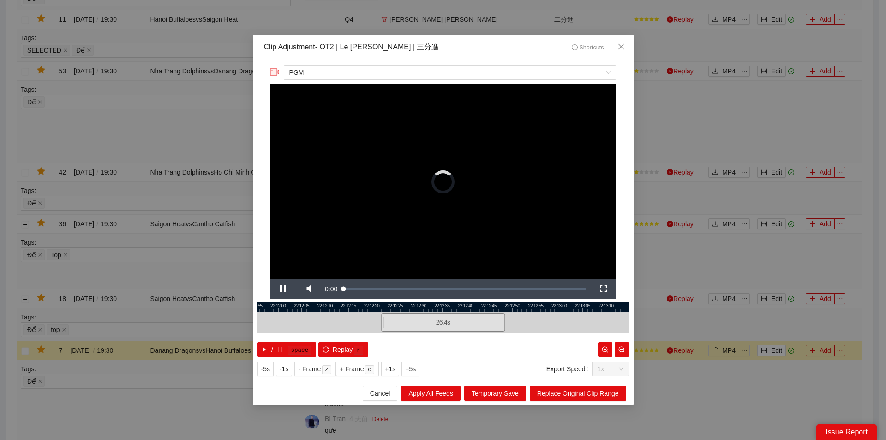
drag, startPoint x: 374, startPoint y: 72, endPoint x: 339, endPoint y: 81, distance: 36.6
click at [374, 72] on span "PGM" at bounding box center [449, 73] width 321 height 14
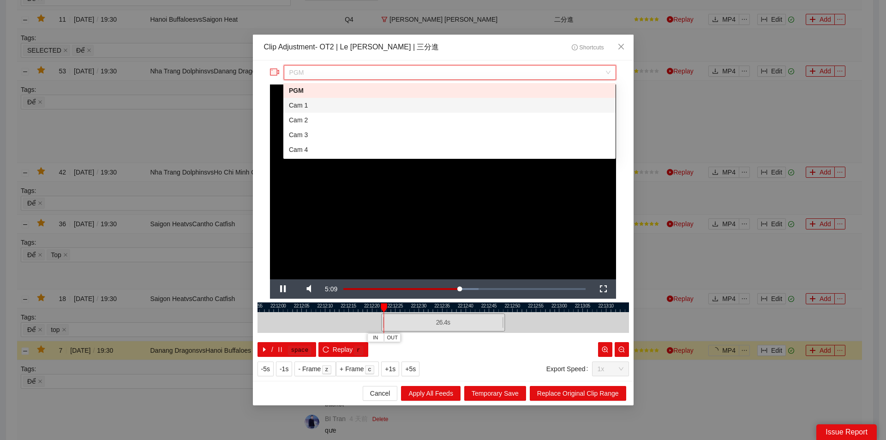
click at [310, 102] on div "Cam 1" at bounding box center [449, 105] width 321 height 10
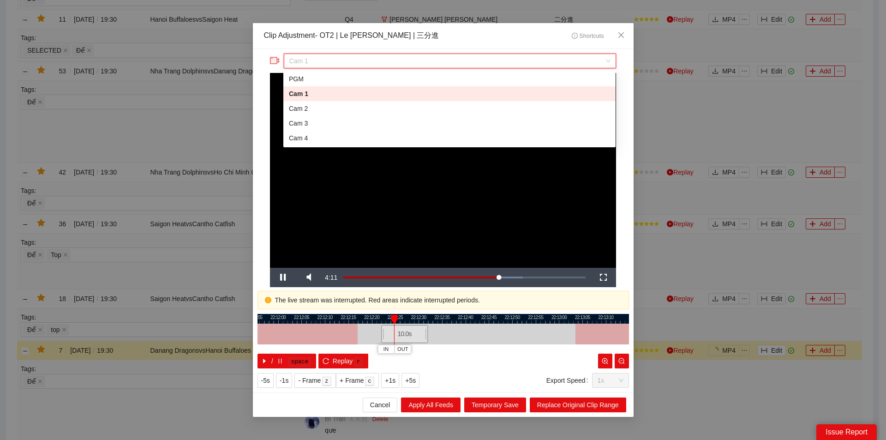
click at [498, 59] on span "Cam 1" at bounding box center [449, 61] width 321 height 14
drag, startPoint x: 352, startPoint y: 107, endPoint x: 414, endPoint y: 76, distance: 69.6
click at [355, 106] on div "Cam 2" at bounding box center [449, 108] width 321 height 10
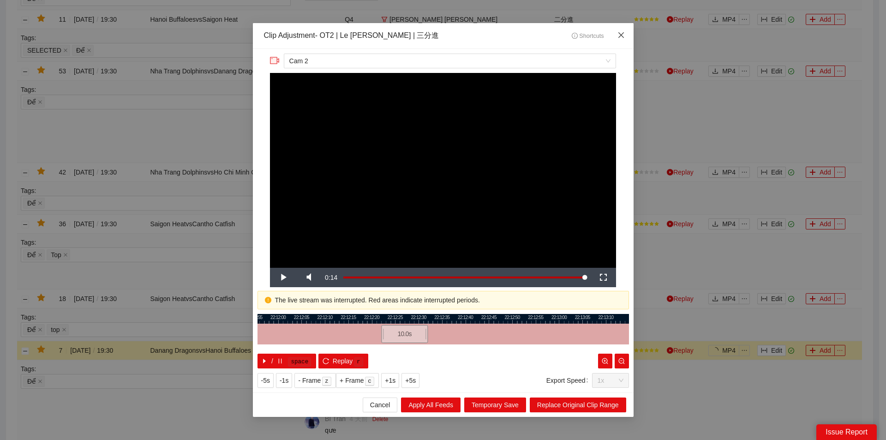
drag, startPoint x: 621, startPoint y: 30, endPoint x: 614, endPoint y: 99, distance: 69.2
click at [621, 30] on span "Close" at bounding box center [621, 35] width 25 height 25
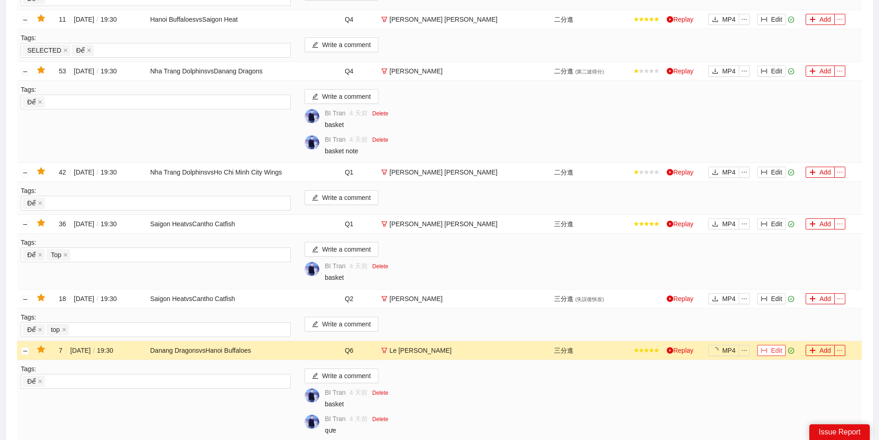
scroll to position [384, 0]
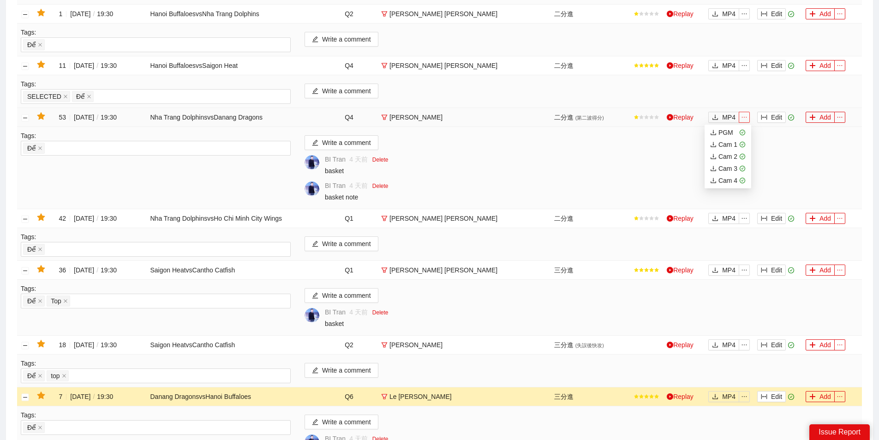
click at [745, 119] on icon "ellipsis" at bounding box center [744, 117] width 6 height 6
click at [765, 122] on button "Edit" at bounding box center [772, 117] width 29 height 11
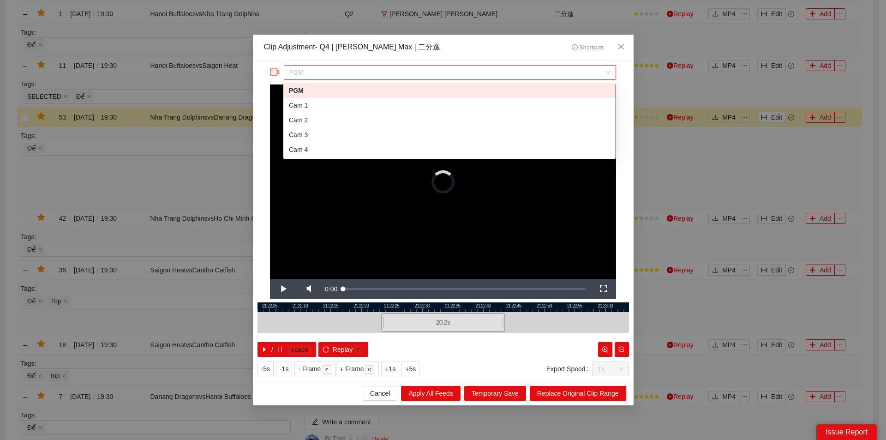
click at [551, 73] on span "PGM" at bounding box center [449, 73] width 321 height 14
click at [359, 100] on div "Cam 1" at bounding box center [449, 105] width 332 height 15
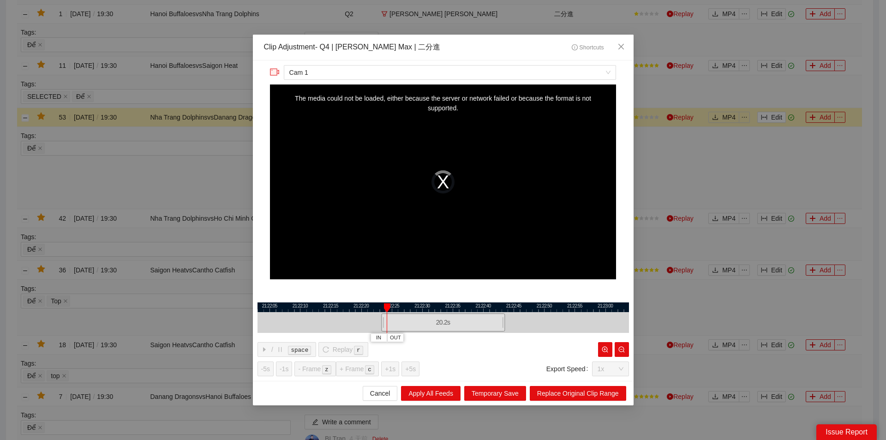
click at [555, 83] on div "Cam 1" at bounding box center [443, 74] width 346 height 19
drag, startPoint x: 551, startPoint y: 74, endPoint x: 425, endPoint y: 84, distance: 126.4
click at [550, 74] on span "Cam 1" at bounding box center [449, 73] width 321 height 14
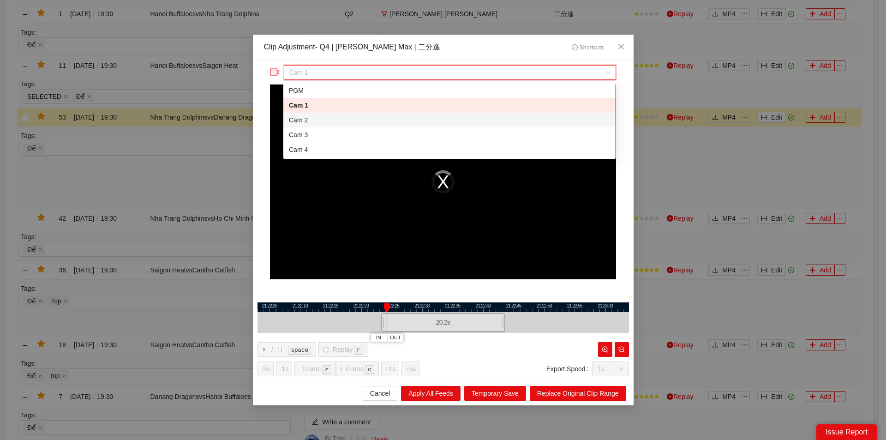
click at [345, 119] on div "Cam 2" at bounding box center [449, 120] width 321 height 10
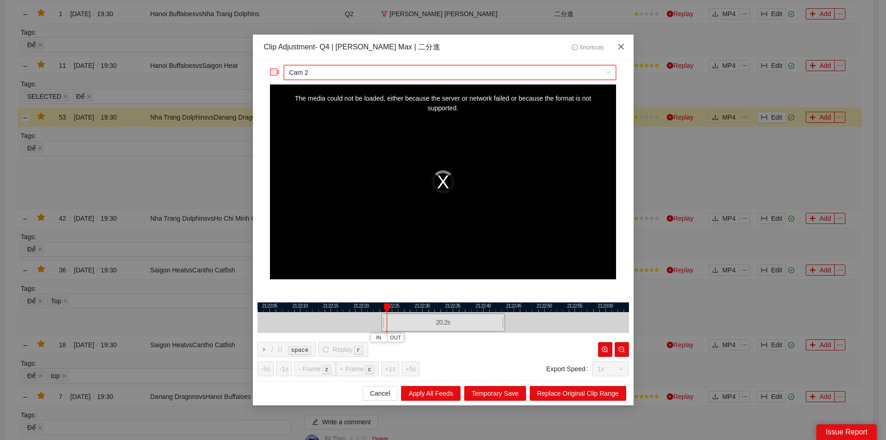
click at [623, 50] on icon "close" at bounding box center [621, 46] width 7 height 7
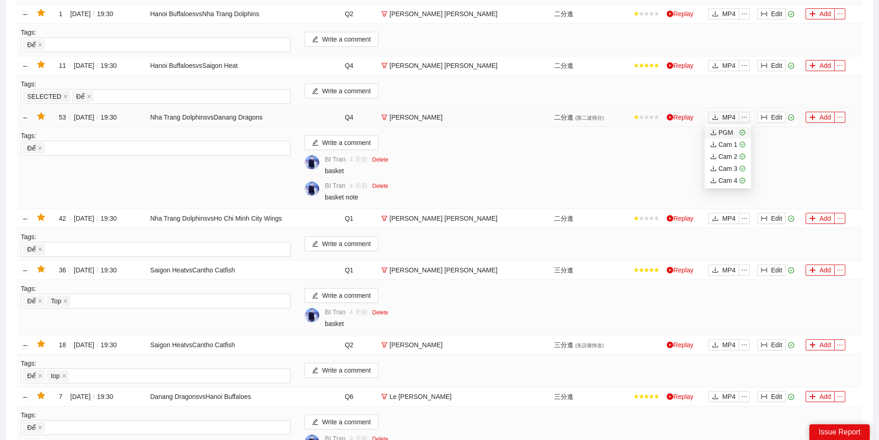
click at [726, 133] on div "PGM" at bounding box center [721, 132] width 23 height 10
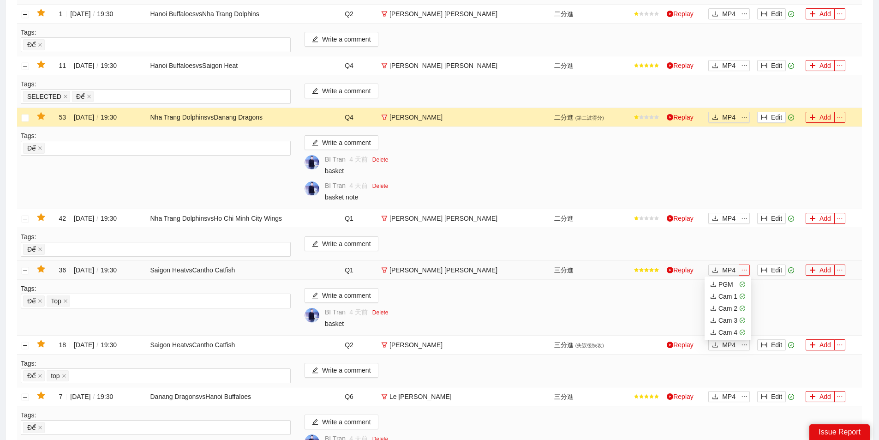
click at [746, 267] on icon "ellipsis" at bounding box center [744, 270] width 6 height 6
click at [730, 285] on div "PGM" at bounding box center [721, 284] width 23 height 10
drag, startPoint x: 745, startPoint y: 267, endPoint x: 731, endPoint y: 281, distance: 19.6
click at [745, 267] on icon "ellipsis" at bounding box center [744, 270] width 6 height 6
click at [765, 267] on icon "column-width" at bounding box center [764, 270] width 6 height 6
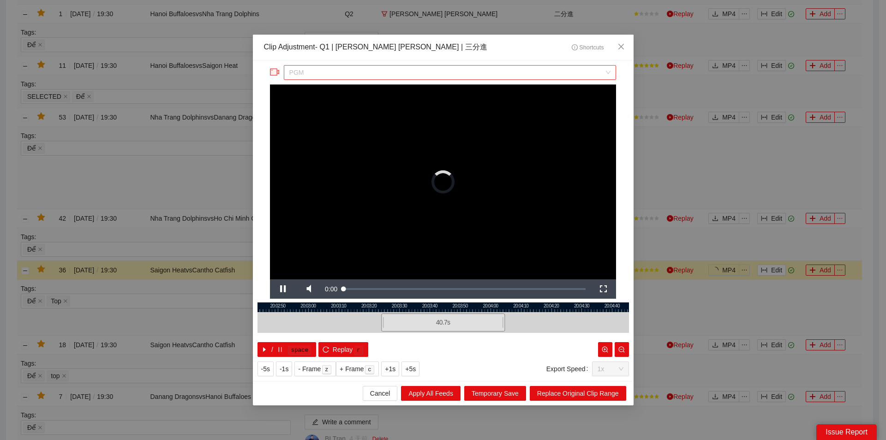
click at [421, 69] on span "PGM" at bounding box center [449, 73] width 321 height 14
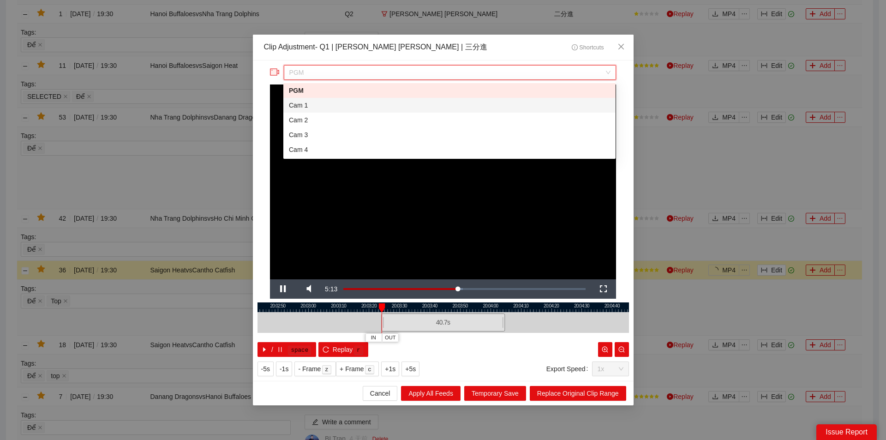
click at [303, 104] on div "Cam 1" at bounding box center [449, 105] width 321 height 10
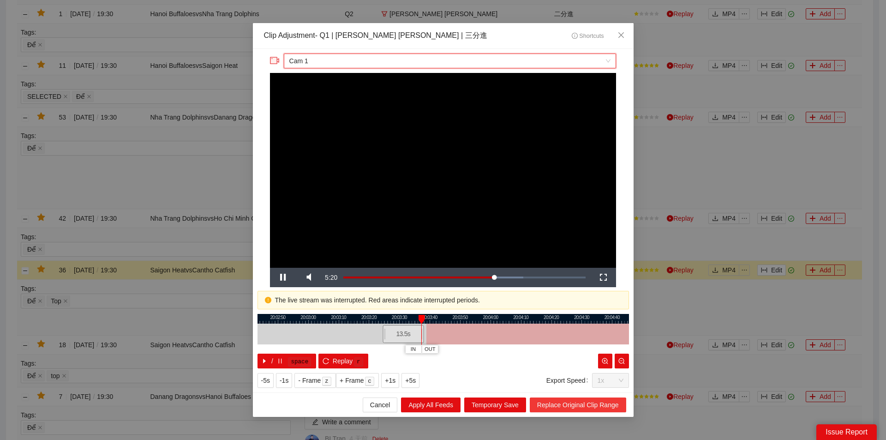
click at [562, 406] on span "Replace Original Clip Range" at bounding box center [578, 405] width 82 height 10
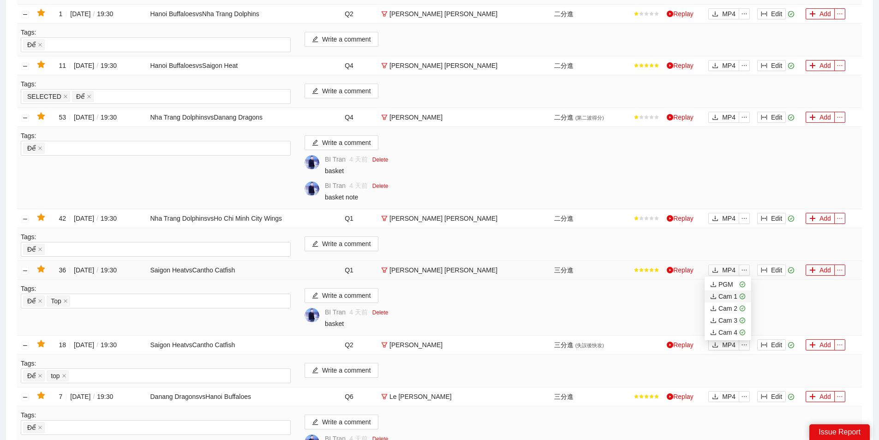
click at [726, 297] on div "Cam 1" at bounding box center [723, 296] width 27 height 10
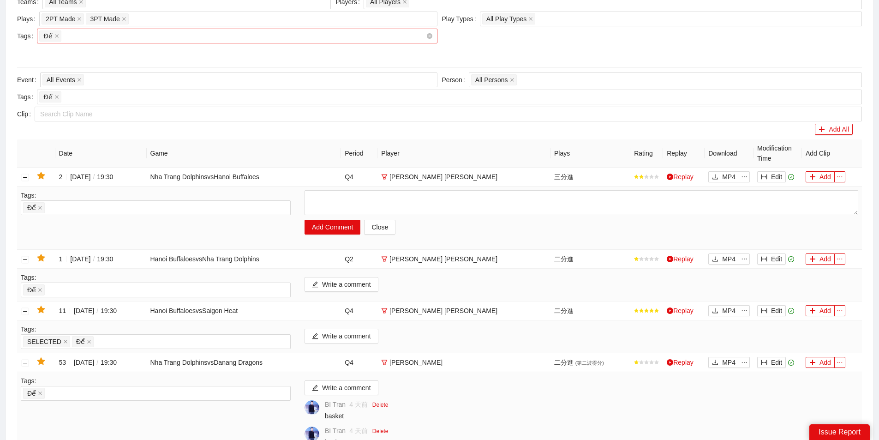
scroll to position [0, 0]
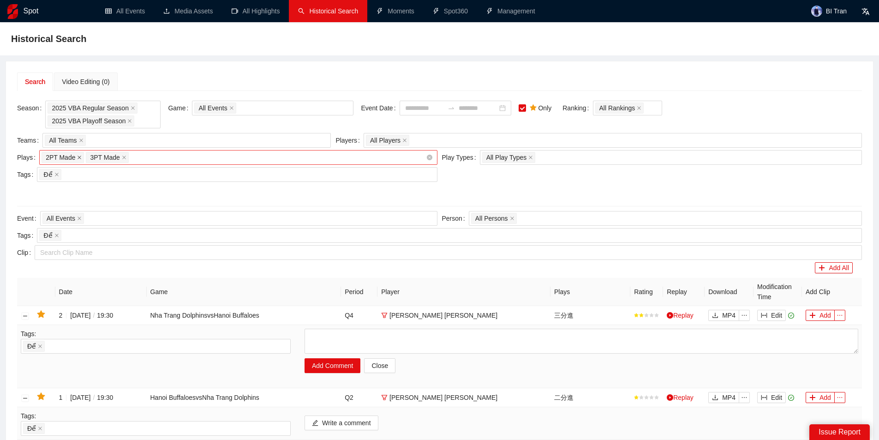
click at [78, 154] on span at bounding box center [79, 157] width 5 height 10
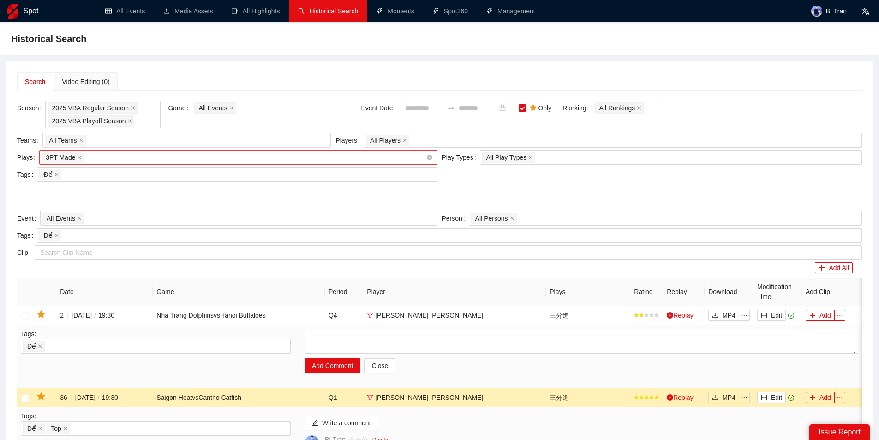
click at [78, 154] on span at bounding box center [79, 157] width 5 height 10
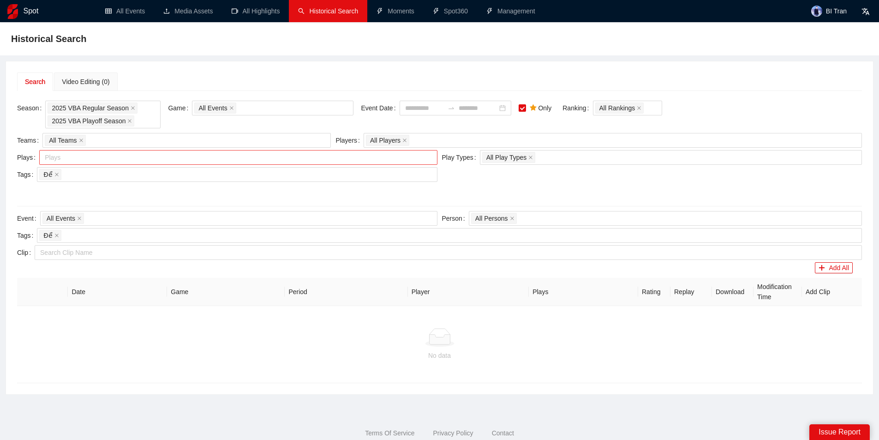
click at [321, 155] on div at bounding box center [234, 157] width 384 height 11
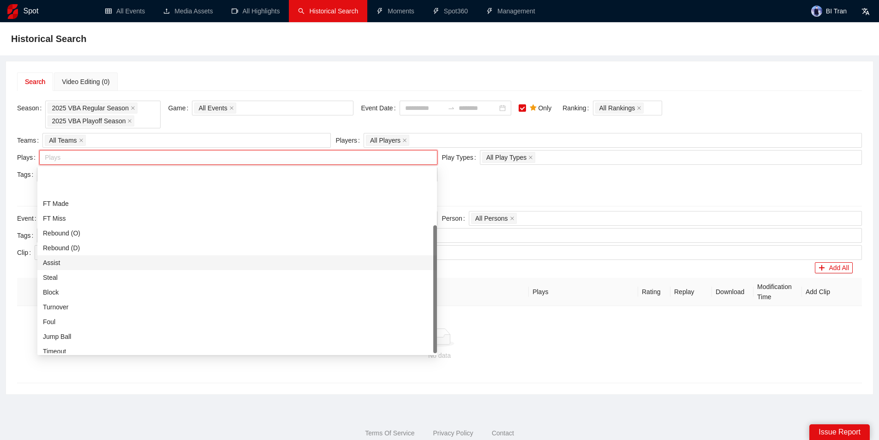
scroll to position [81, 0]
click at [74, 252] on div "Block" at bounding box center [237, 257] width 400 height 15
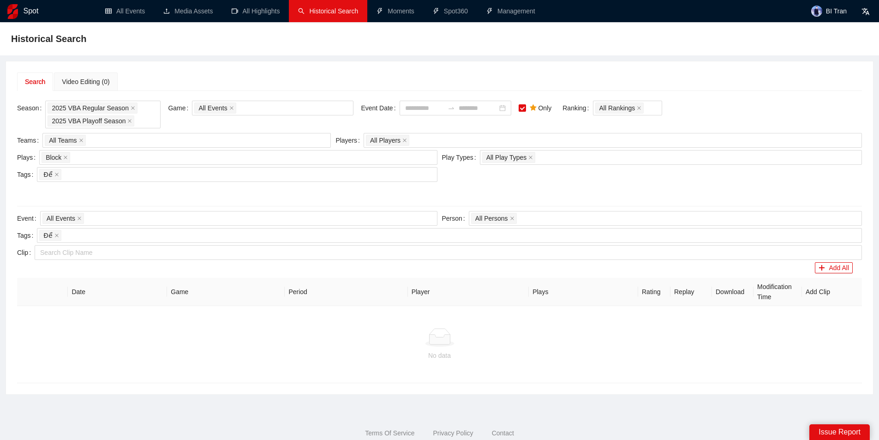
click at [246, 63] on div "Search Video Editing (0) Season 2025 VBA Regular Season 2025 VBA Playoff Season…" at bounding box center [439, 227] width 867 height 333
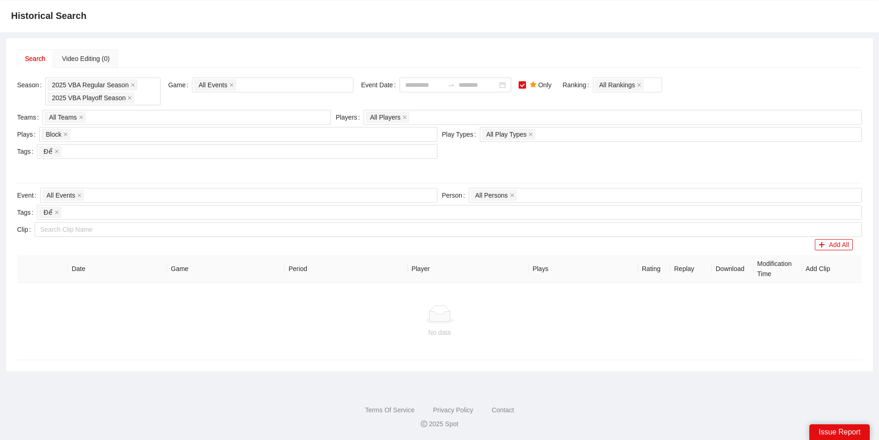
click at [526, 87] on span at bounding box center [522, 84] width 7 height 7
click at [54, 150] on icon "close" at bounding box center [56, 151] width 5 height 5
click at [68, 155] on div at bounding box center [232, 151] width 386 height 11
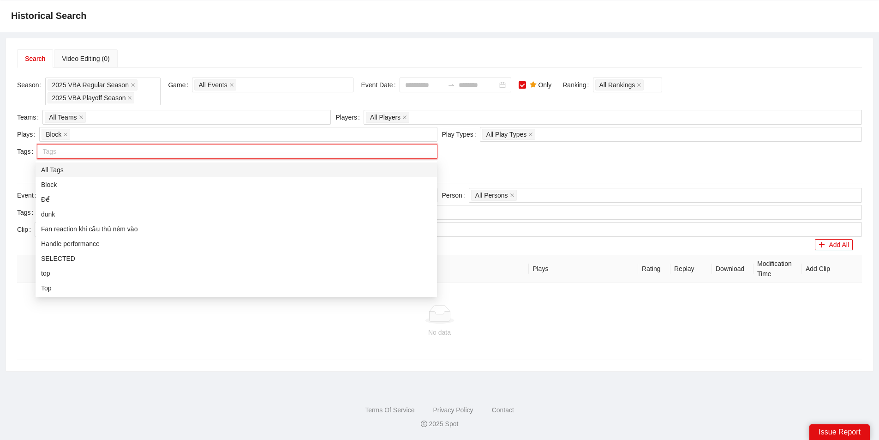
click at [64, 168] on div "All Tags" at bounding box center [236, 170] width 391 height 10
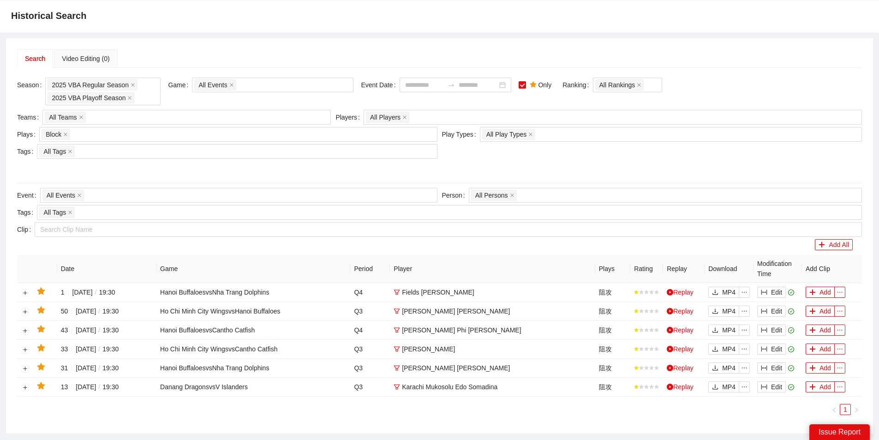
click at [556, 157] on div "Teams All Teams Players All Players Plays Block + 0 ... Play Types All Play Typ…" at bounding box center [440, 144] width 850 height 68
drag, startPoint x: 25, startPoint y: 294, endPoint x: 39, endPoint y: 282, distance: 18.3
click at [25, 291] on button "button" at bounding box center [25, 292] width 7 height 7
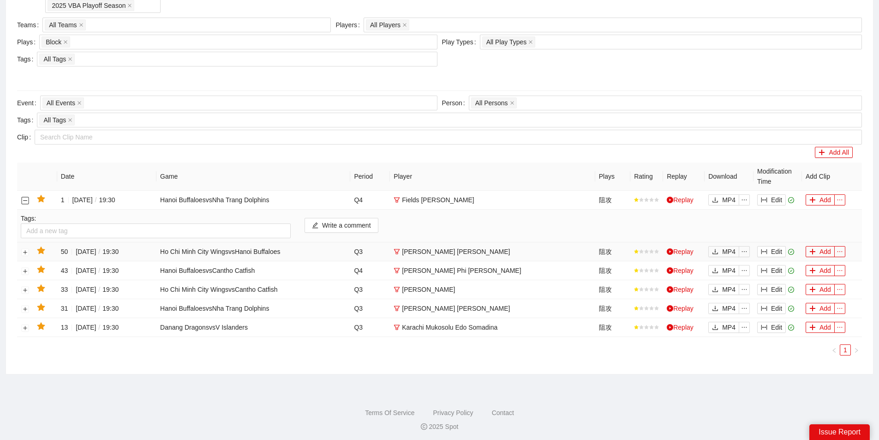
scroll to position [125, 0]
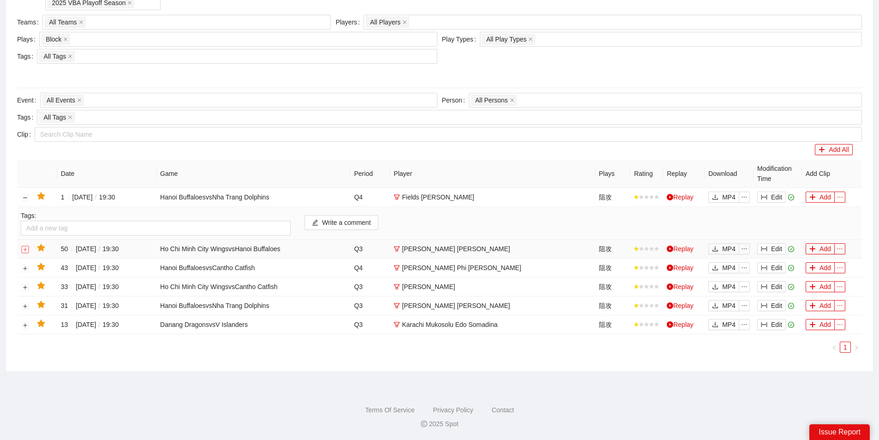
click at [24, 246] on button "button" at bounding box center [25, 249] width 7 height 7
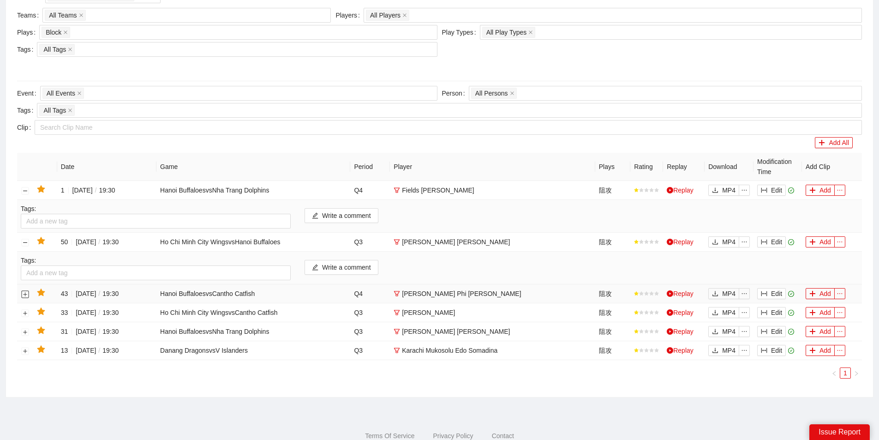
drag, startPoint x: 24, startPoint y: 294, endPoint x: 24, endPoint y: 303, distance: 8.8
click at [25, 294] on button "button" at bounding box center [25, 293] width 7 height 7
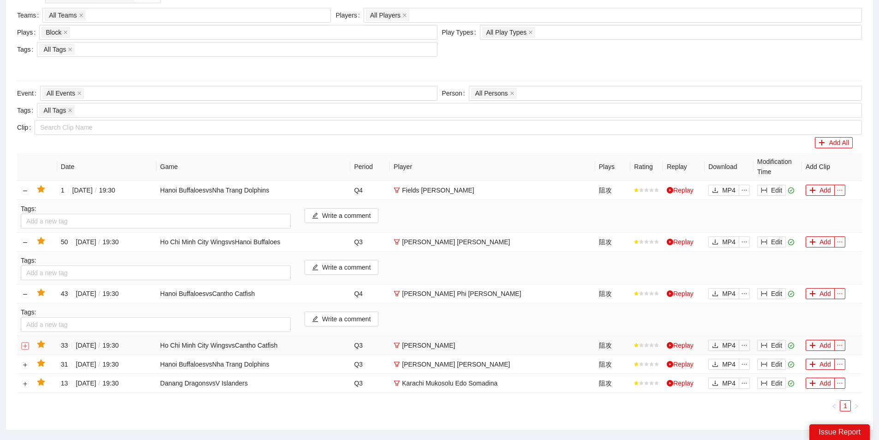
click at [24, 346] on button "button" at bounding box center [25, 345] width 7 height 7
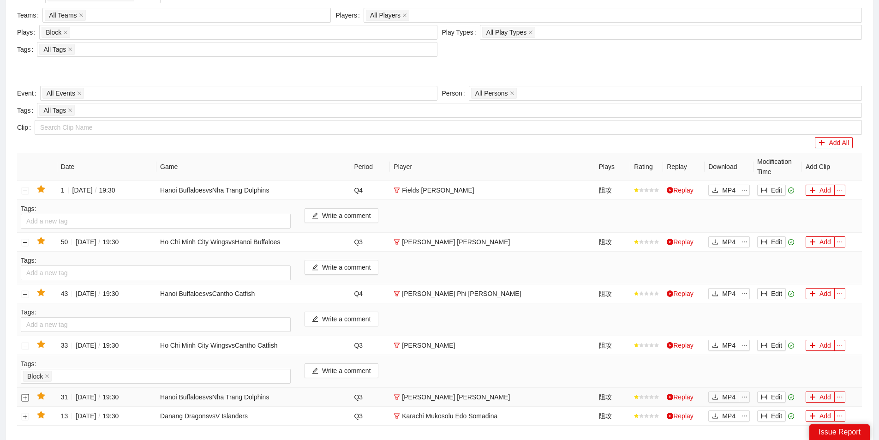
click at [24, 400] on button "button" at bounding box center [25, 397] width 7 height 7
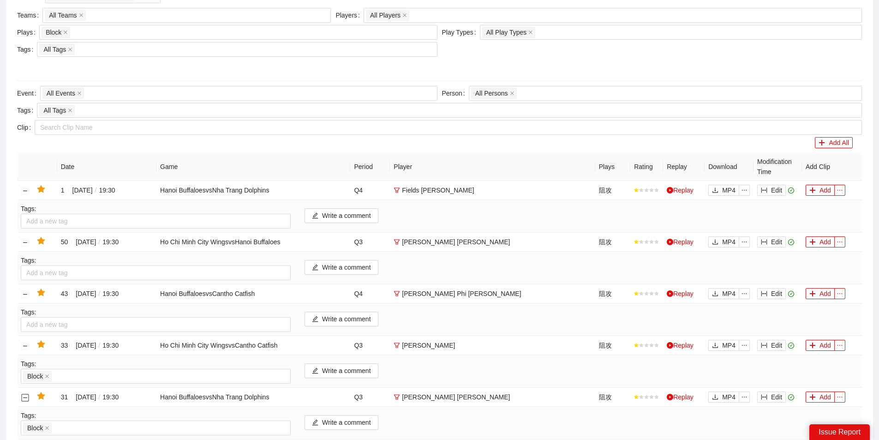
scroll to position [256, 0]
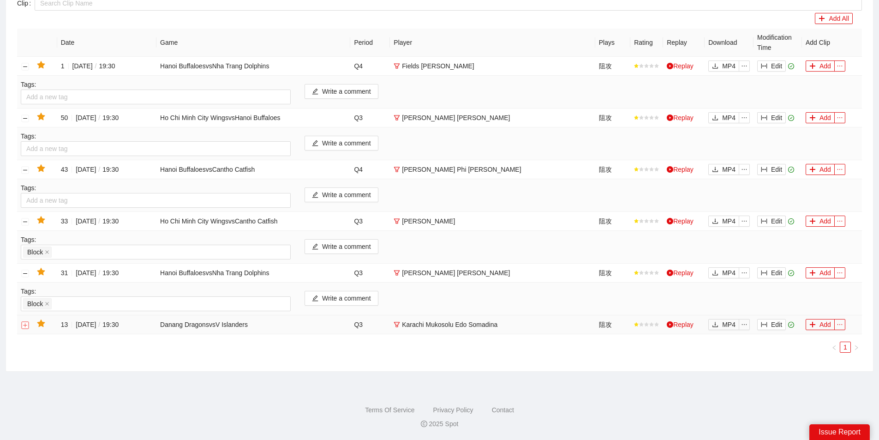
click at [27, 321] on button "button" at bounding box center [25, 324] width 7 height 7
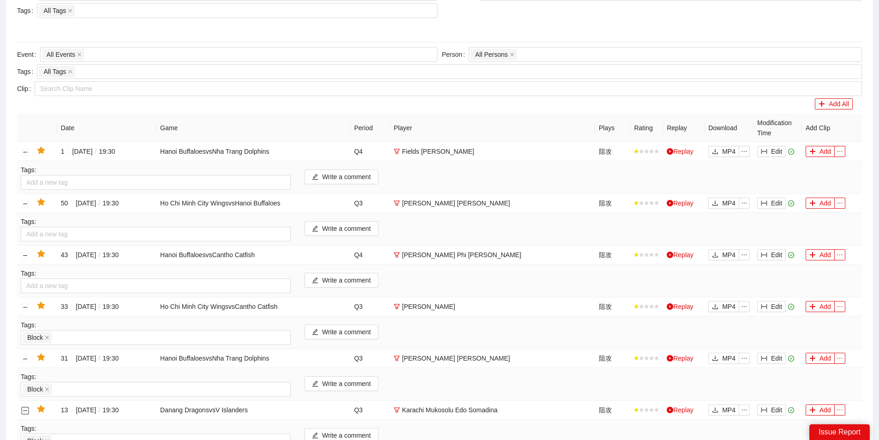
scroll to position [210, 0]
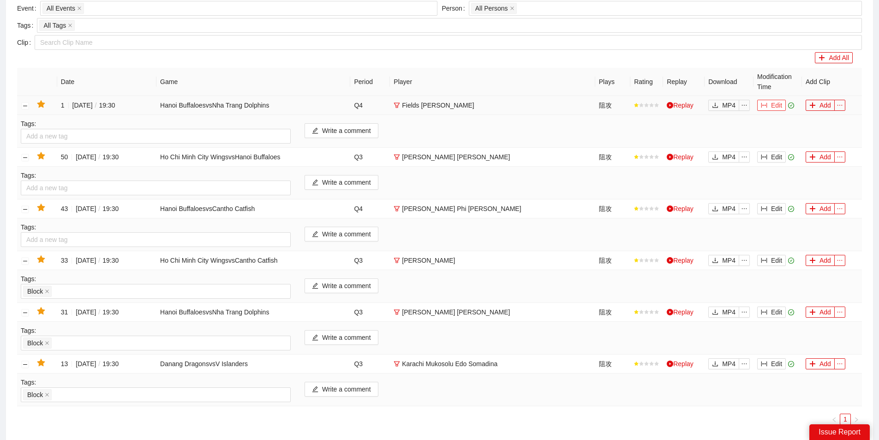
drag, startPoint x: 769, startPoint y: 107, endPoint x: 722, endPoint y: 114, distance: 47.7
click at [769, 107] on button "Edit" at bounding box center [772, 105] width 29 height 11
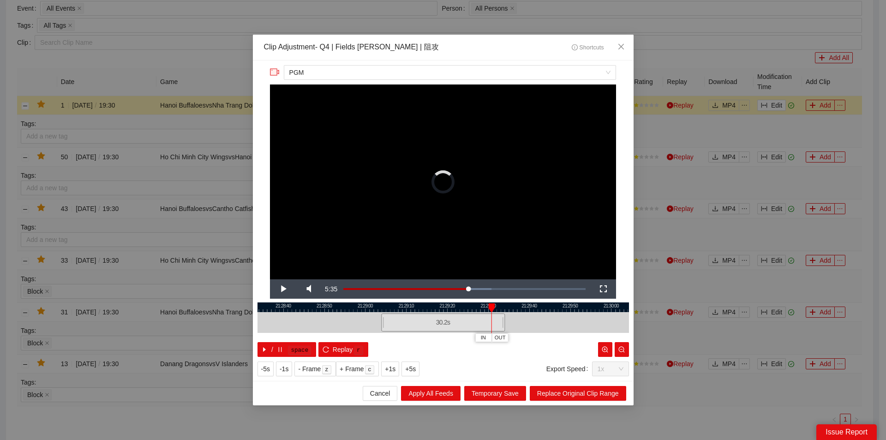
drag, startPoint x: 397, startPoint y: 309, endPoint x: 497, endPoint y: 320, distance: 99.9
click at [497, 320] on div "21:28:30 21:28:40 21:28:50 21:29:00 21:29:10 21:29:20 21:29:30 21:29:40 21:29:5…" at bounding box center [444, 329] width 372 height 54
click at [283, 289] on span "Video Player" at bounding box center [283, 289] width 0 height 0
drag, startPoint x: 511, startPoint y: 306, endPoint x: 492, endPoint y: 309, distance: 19.1
click at [505, 309] on div at bounding box center [508, 307] width 6 height 9
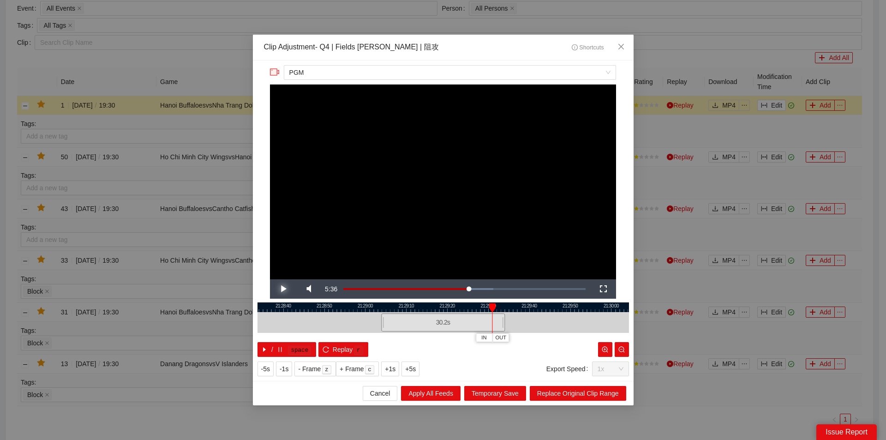
click at [283, 289] on span "Video Player" at bounding box center [283, 289] width 0 height 0
click at [621, 48] on icon "close" at bounding box center [621, 46] width 7 height 7
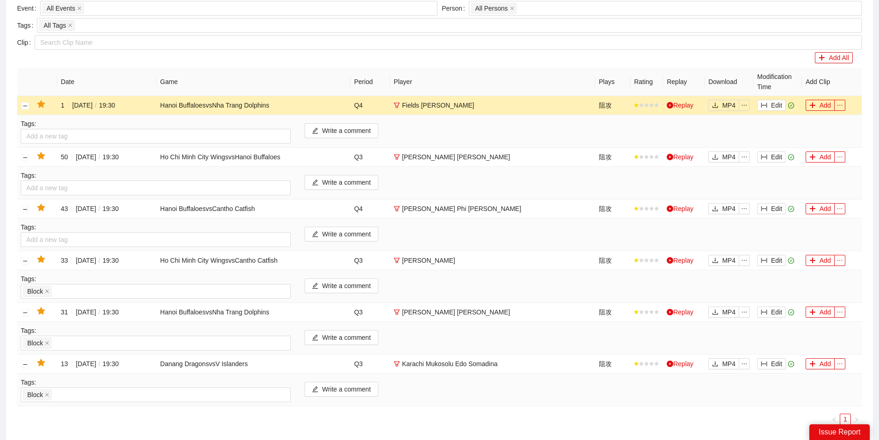
click at [658, 64] on div "Season 2025 VBA Regular Season 2025 VBA Playoff Season Game All Events Event Da…" at bounding box center [439, 162] width 845 height 542
click at [870, 75] on div "Search Video Editing (0) Season 2025 VBA Regular Season 2025 VBA Playoff Season…" at bounding box center [439, 147] width 867 height 592
drag, startPoint x: 620, startPoint y: 77, endPoint x: 626, endPoint y: 71, distance: 8.5
click at [622, 76] on th "Plays" at bounding box center [613, 82] width 35 height 28
click at [746, 104] on icon "ellipsis" at bounding box center [744, 105] width 6 height 6
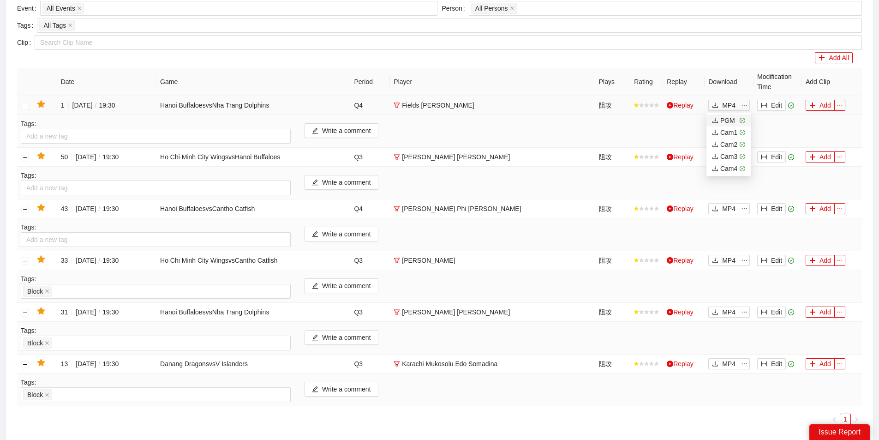
click at [727, 122] on div "PGM" at bounding box center [723, 120] width 23 height 10
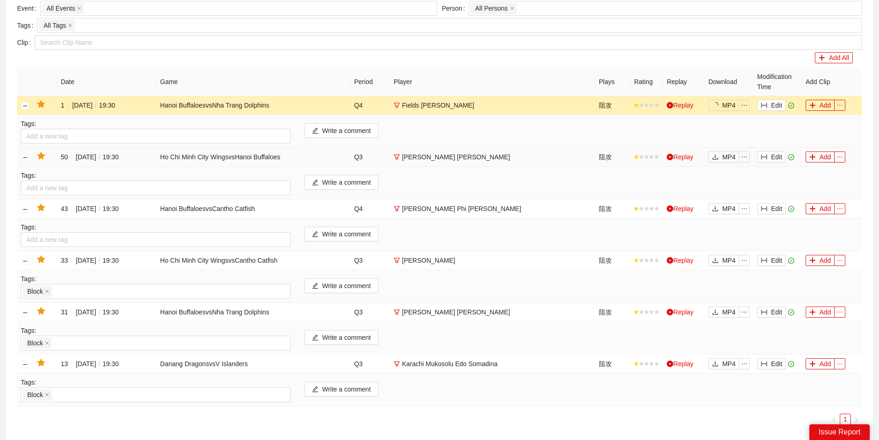
click at [776, 151] on td "Edit" at bounding box center [778, 157] width 48 height 19
click at [770, 212] on button "Edit" at bounding box center [772, 208] width 29 height 11
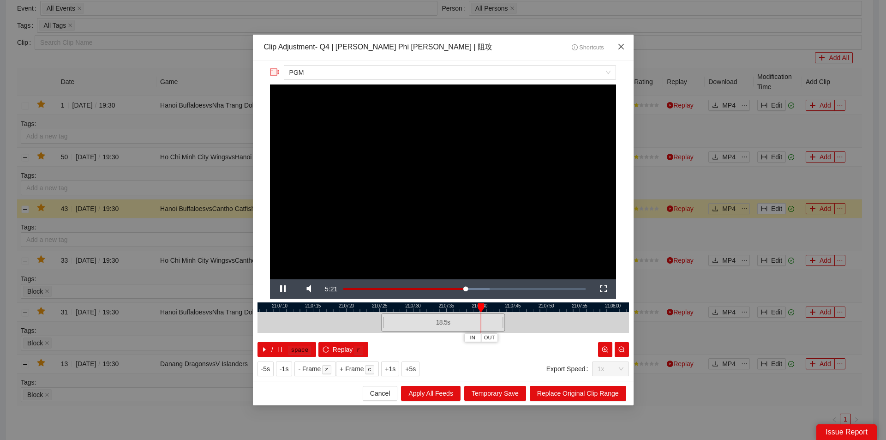
click at [625, 45] on icon "close" at bounding box center [621, 46] width 7 height 7
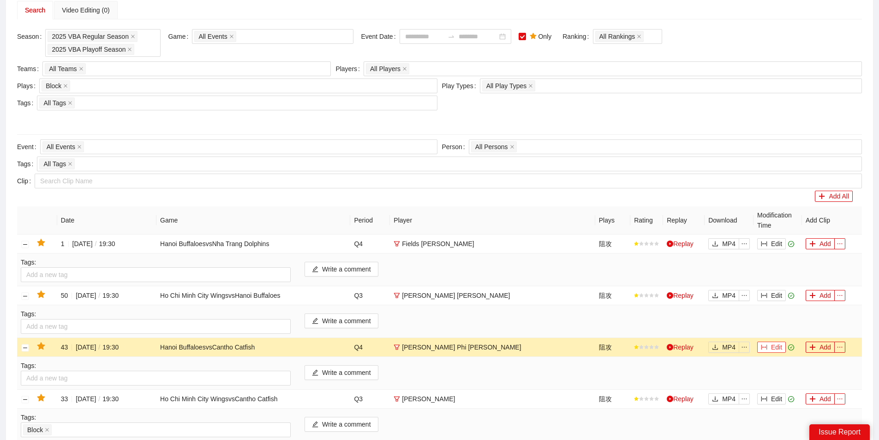
scroll to position [0, 0]
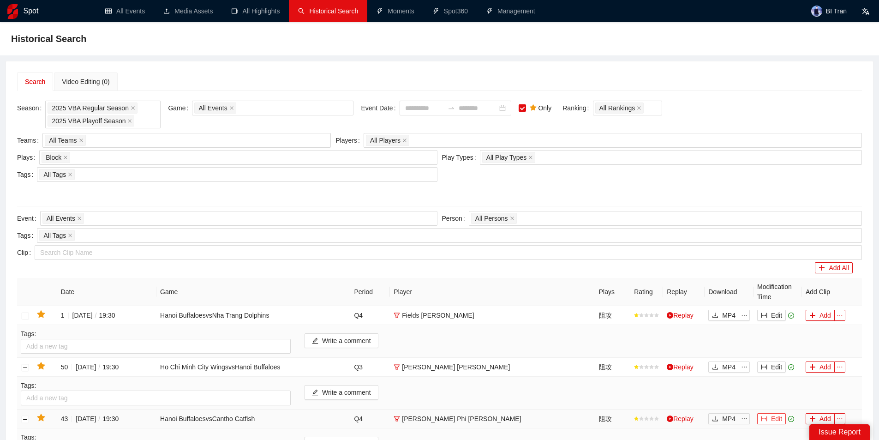
click at [766, 420] on icon "column-width" at bounding box center [764, 418] width 6 height 6
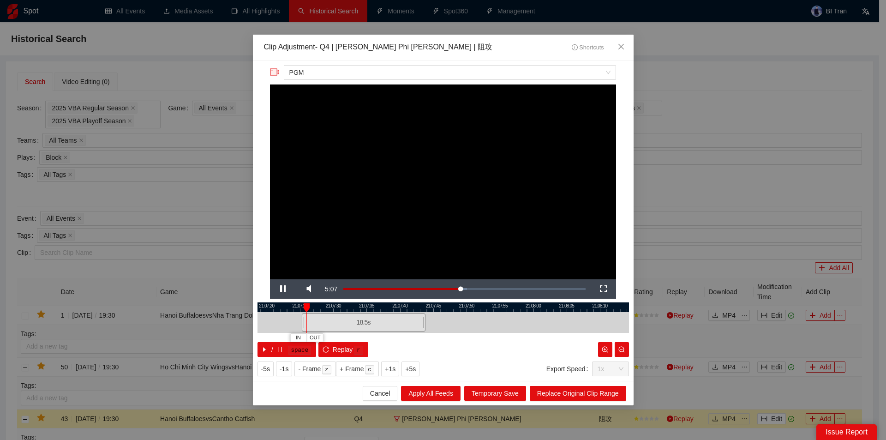
drag, startPoint x: 542, startPoint y: 308, endPoint x: 420, endPoint y: 307, distance: 122.3
click at [459, 310] on div at bounding box center [364, 307] width 372 height 10
drag, startPoint x: 368, startPoint y: 326, endPoint x: 555, endPoint y: 317, distance: 187.2
click at [548, 332] on div "18.5 s" at bounding box center [444, 322] width 372 height 21
drag, startPoint x: 560, startPoint y: 305, endPoint x: 380, endPoint y: 311, distance: 180.2
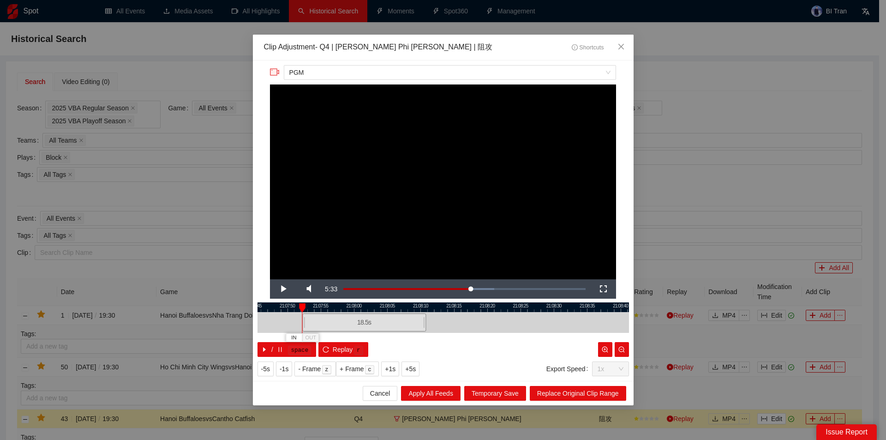
click at [384, 310] on div at bounding box center [269, 307] width 372 height 10
drag, startPoint x: 361, startPoint y: 319, endPoint x: 562, endPoint y: 329, distance: 201.1
click at [562, 329] on div "18.5 s" at bounding box center [564, 322] width 124 height 18
drag, startPoint x: 574, startPoint y: 305, endPoint x: 327, endPoint y: 307, distance: 247.0
click at [330, 306] on div at bounding box center [206, 307] width 372 height 10
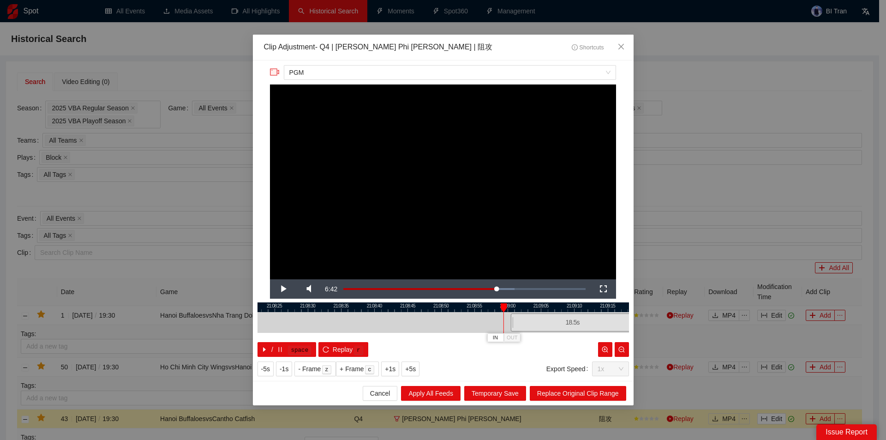
drag, startPoint x: 325, startPoint y: 319, endPoint x: 578, endPoint y: 338, distance: 254.7
click at [581, 342] on div "21:08:20 21:08:25 21:08:30 21:08:35 21:08:40 21:08:45 21:08:50 21:08:55 21:09:0…" at bounding box center [444, 329] width 372 height 54
drag, startPoint x: 585, startPoint y: 307, endPoint x: 355, endPoint y: 314, distance: 230.5
click at [358, 307] on div at bounding box center [228, 307] width 372 height 10
drag, startPoint x: 357, startPoint y: 322, endPoint x: 565, endPoint y: 348, distance: 209.3
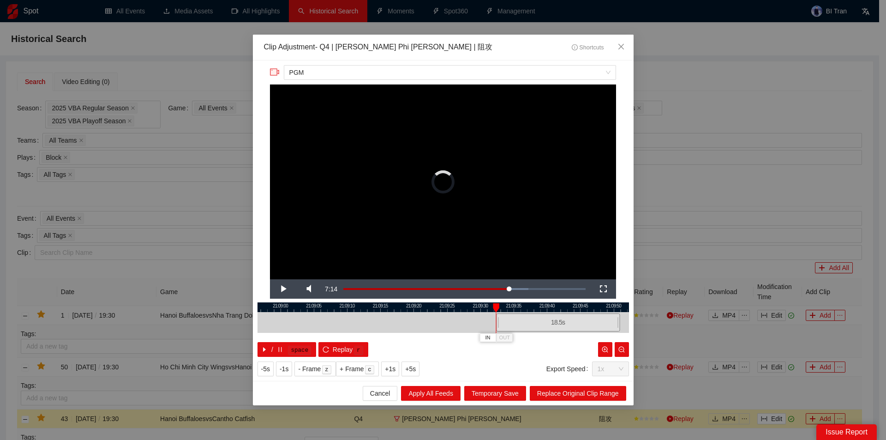
click at [565, 348] on div "21:08:55 21:09:00 21:09:05 21:09:10 21:09:15 21:09:20 21:09:25 21:09:30 21:09:3…" at bounding box center [444, 329] width 372 height 54
drag, startPoint x: 580, startPoint y: 306, endPoint x: 305, endPoint y: 315, distance: 274.8
click at [309, 306] on div at bounding box center [184, 307] width 372 height 10
drag, startPoint x: 302, startPoint y: 322, endPoint x: 578, endPoint y: 352, distance: 278.2
click at [578, 352] on div "21:09:35 21:09:40 21:09:45 21:09:50 21:09:55 21:10:00 21:10:05 21:10:10 21:10:1…" at bounding box center [444, 329] width 372 height 54
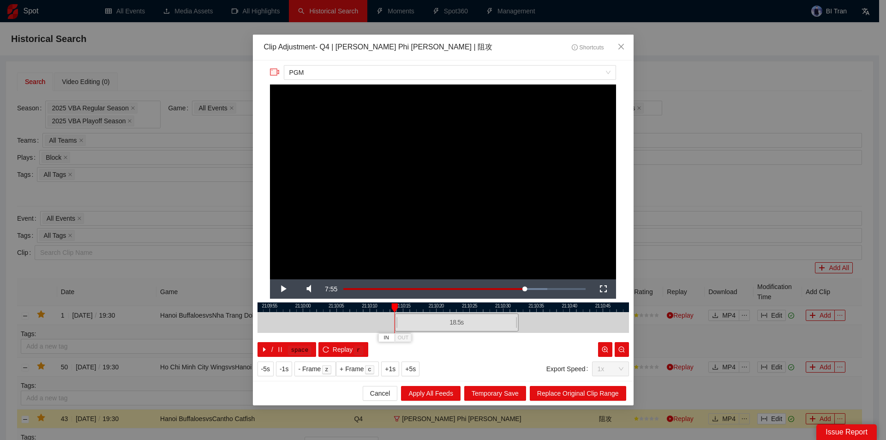
drag, startPoint x: 599, startPoint y: 302, endPoint x: 405, endPoint y: 304, distance: 193.4
click at [407, 302] on div at bounding box center [341, 307] width 372 height 10
drag, startPoint x: 356, startPoint y: 319, endPoint x: 554, endPoint y: 325, distance: 198.1
click at [549, 339] on div "21:10:05 21:10:10 21:10:15 21:10:20 21:10:25 21:10:30 21:10:35 21:10:40 21:10:4…" at bounding box center [444, 329] width 372 height 54
drag, startPoint x: 567, startPoint y: 310, endPoint x: 363, endPoint y: 313, distance: 203.6
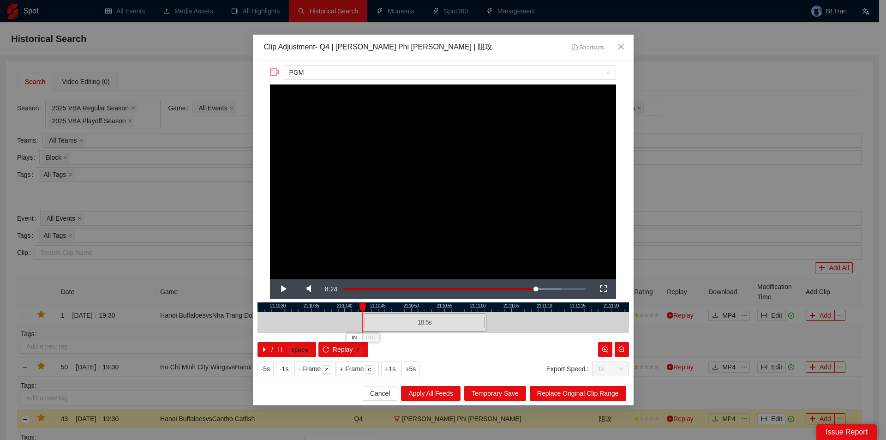
click at [366, 313] on div "21:10:25 21:10:30 21:10:35 21:10:40 21:10:45 21:10:50 21:10:55 21:11:00 21:11:0…" at bounding box center [444, 329] width 372 height 54
drag, startPoint x: 363, startPoint y: 322, endPoint x: 579, endPoint y: 348, distance: 218.0
click at [578, 349] on div "21:10:35 21:10:40 21:10:45 21:10:50 21:10:55 21:11:00 21:11:05 21:11:10 21:11:1…" at bounding box center [444, 329] width 372 height 54
drag, startPoint x: 587, startPoint y: 305, endPoint x: 370, endPoint y: 322, distance: 218.1
click at [381, 310] on div at bounding box center [242, 307] width 372 height 10
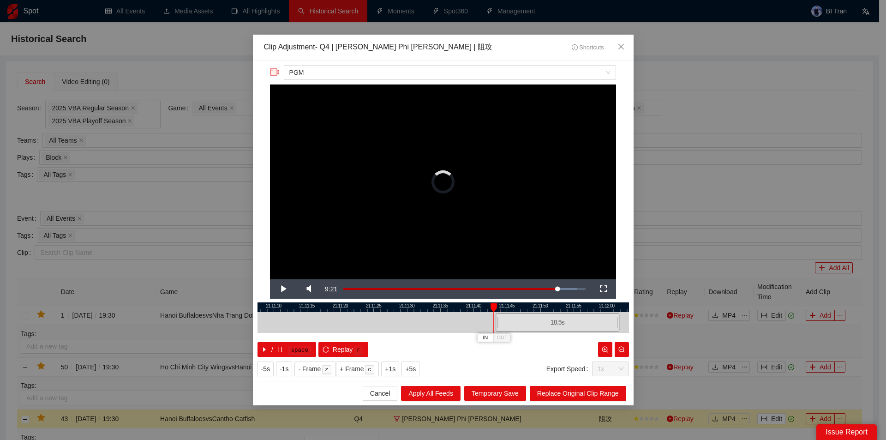
drag, startPoint x: 369, startPoint y: 323, endPoint x: 559, endPoint y: 350, distance: 191.3
click at [559, 350] on div "21:11:05 21:11:10 21:11:15 21:11:20 21:11:25 21:11:30 21:11:35 21:11:40 21:11:4…" at bounding box center [444, 329] width 372 height 54
drag, startPoint x: 573, startPoint y: 306, endPoint x: 377, endPoint y: 309, distance: 196.2
click at [384, 304] on div at bounding box center [259, 307] width 372 height 10
drag, startPoint x: 364, startPoint y: 321, endPoint x: 588, endPoint y: 340, distance: 224.2
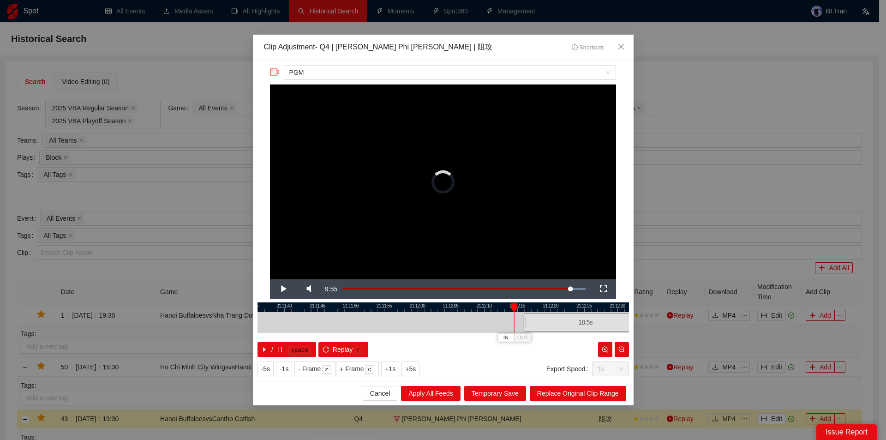
click at [587, 344] on div "21:11:35 21:11:40 21:11:45 21:11:50 21:11:55 21:12:00 21:12:05 21:12:10 21:12:1…" at bounding box center [444, 329] width 372 height 54
drag, startPoint x: 595, startPoint y: 311, endPoint x: 401, endPoint y: 321, distance: 193.7
click at [418, 313] on div "21:11:55 21:12:00 21:12:05 21:12:10 21:12:15 21:12:20 21:12:25 21:12:30 21:12:3…" at bounding box center [444, 329] width 372 height 54
drag, startPoint x: 401, startPoint y: 321, endPoint x: 584, endPoint y: 337, distance: 184.0
click at [584, 337] on div "21:12:00 21:12:05 21:12:10 21:12:15 21:12:20 21:12:25 21:12:30 21:12:35 21:12:4…" at bounding box center [444, 329] width 372 height 54
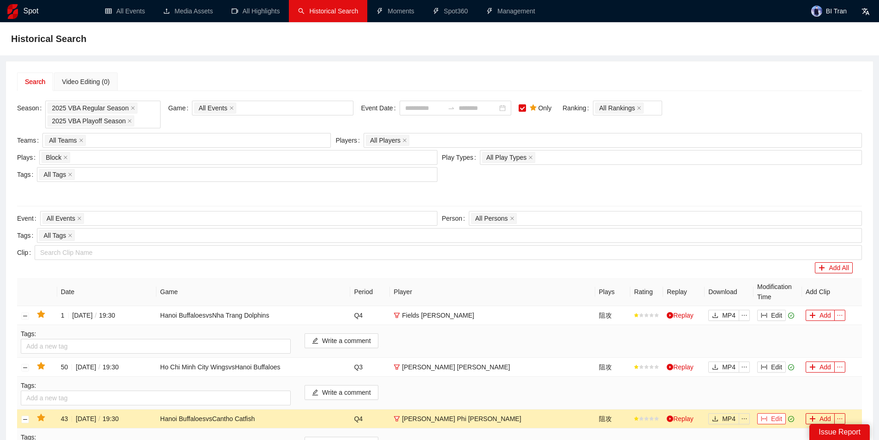
click at [771, 416] on button "Edit" at bounding box center [772, 418] width 29 height 11
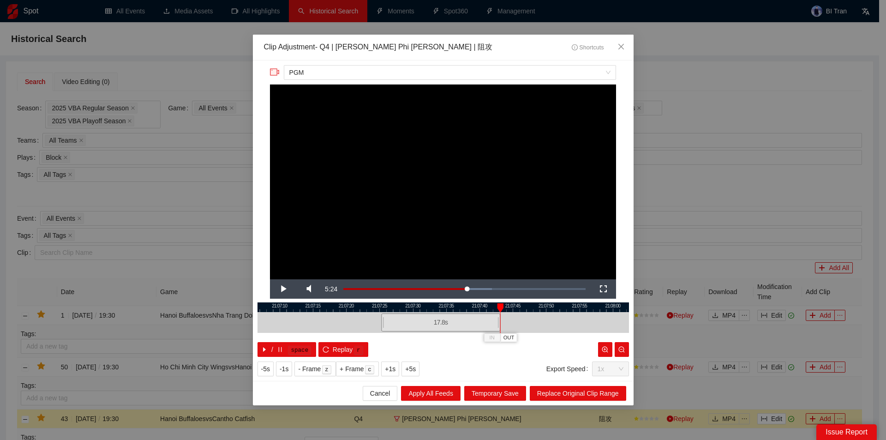
drag, startPoint x: 505, startPoint y: 321, endPoint x: 500, endPoint y: 322, distance: 4.8
click at [500, 322] on div "21:07:05 21:07:10 21:07:15 21:07:20 21:07:25 21:07:30 21:07:35 21:07:40 21:07:4…" at bounding box center [444, 329] width 372 height 54
click at [489, 309] on div at bounding box center [443, 307] width 372 height 10
click at [487, 305] on div at bounding box center [444, 307] width 372 height 10
drag, startPoint x: 500, startPoint y: 324, endPoint x: 515, endPoint y: 327, distance: 16.0
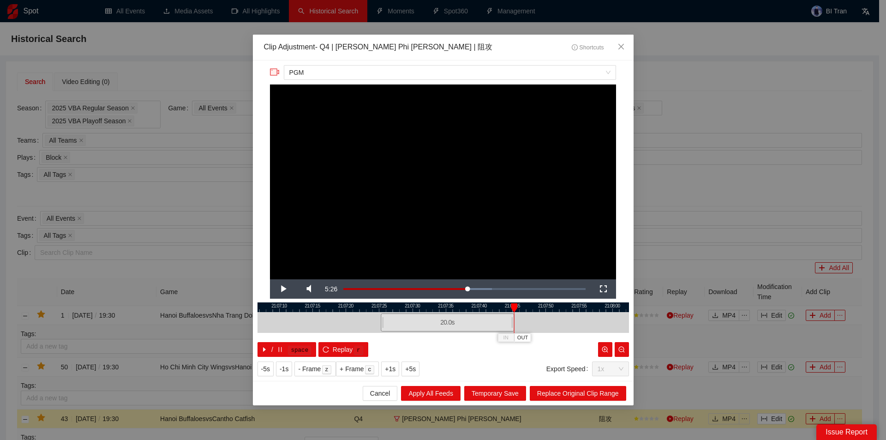
click at [514, 325] on div "21:07:05 21:07:10 21:07:15 21:07:20 21:07:25 21:07:30 21:07:35 21:07:40 21:07:4…" at bounding box center [444, 329] width 372 height 54
click at [566, 395] on span "Replace Original Clip Range" at bounding box center [578, 393] width 82 height 10
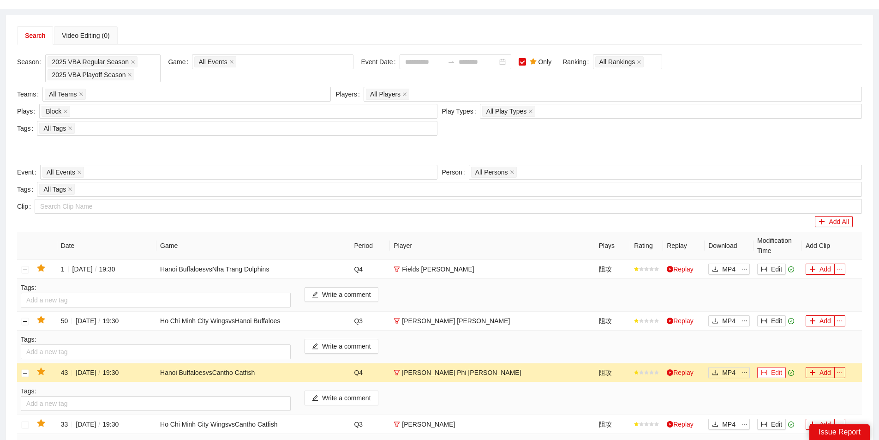
scroll to position [92, 0]
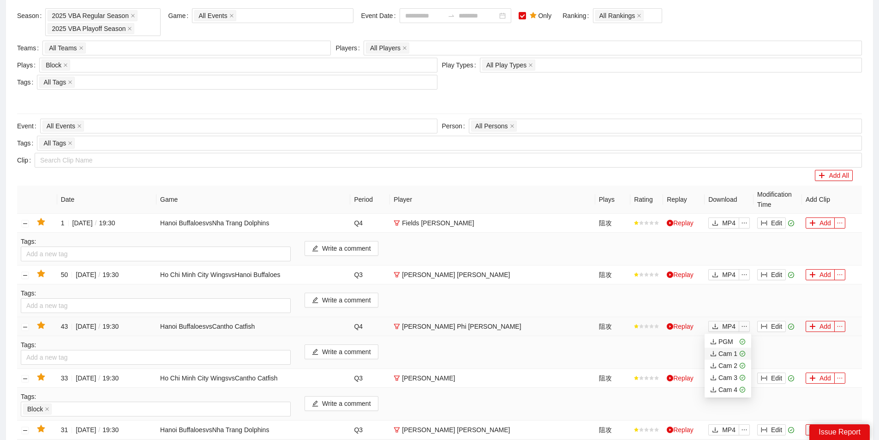
click at [730, 349] on div "Cam 1" at bounding box center [723, 354] width 27 height 10
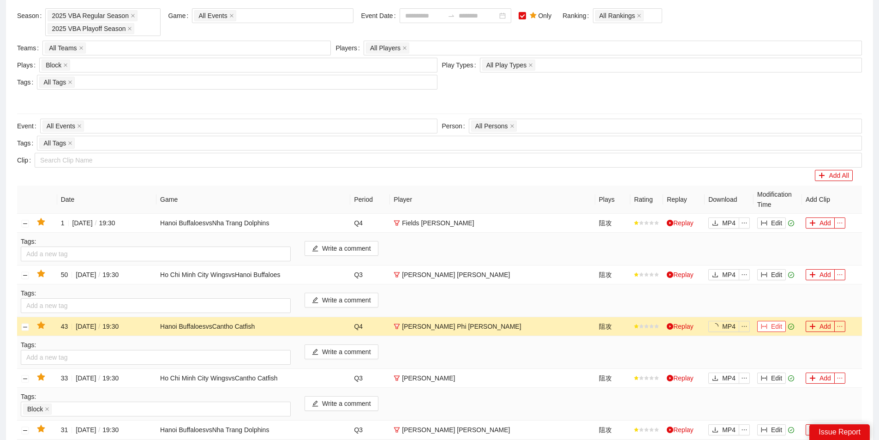
click at [778, 330] on button "Edit" at bounding box center [772, 326] width 29 height 11
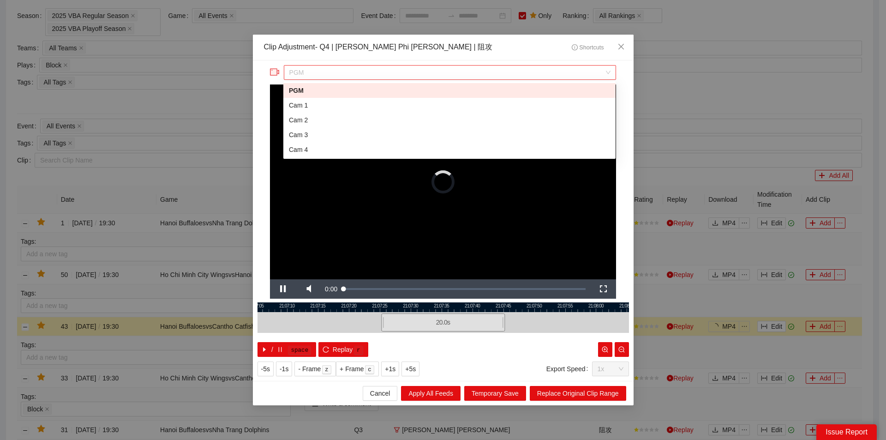
click at [437, 77] on span "PGM" at bounding box center [449, 73] width 321 height 14
click at [329, 103] on div "Cam 1" at bounding box center [449, 105] width 321 height 10
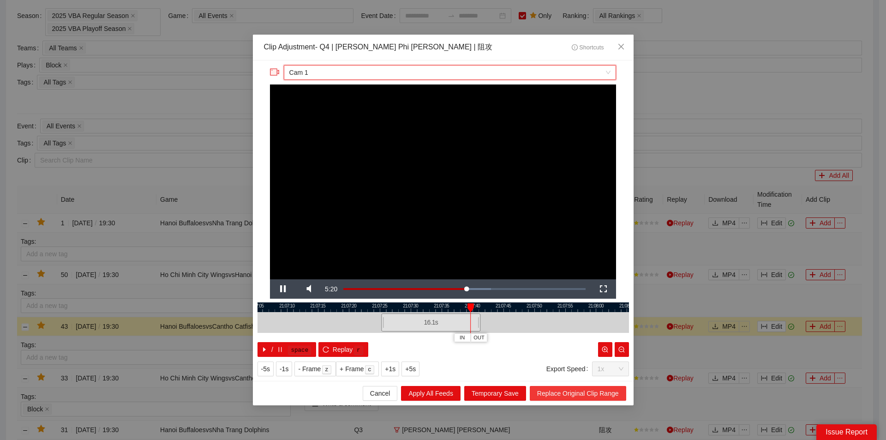
click at [577, 395] on span "Replace Original Clip Range" at bounding box center [578, 393] width 82 height 10
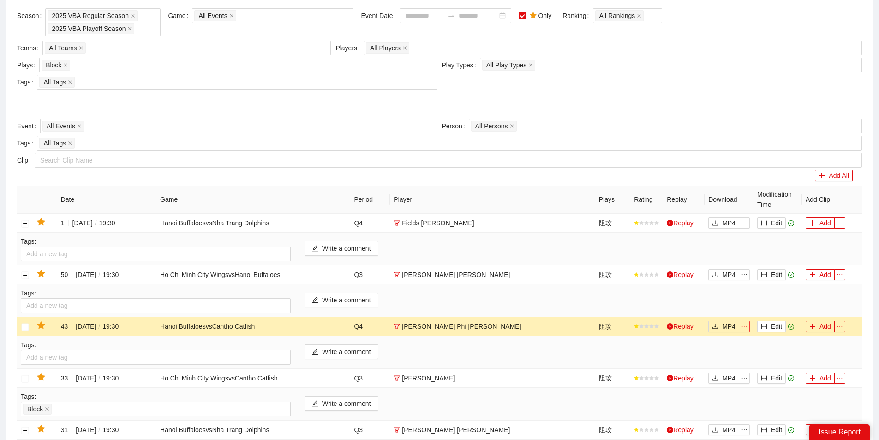
click at [744, 327] on icon "ellipsis" at bounding box center [744, 326] width 6 height 6
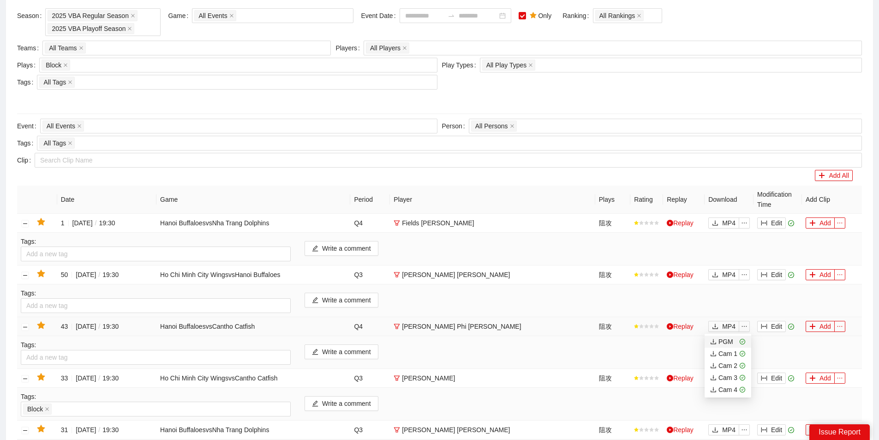
click at [723, 342] on div "PGM" at bounding box center [721, 342] width 23 height 10
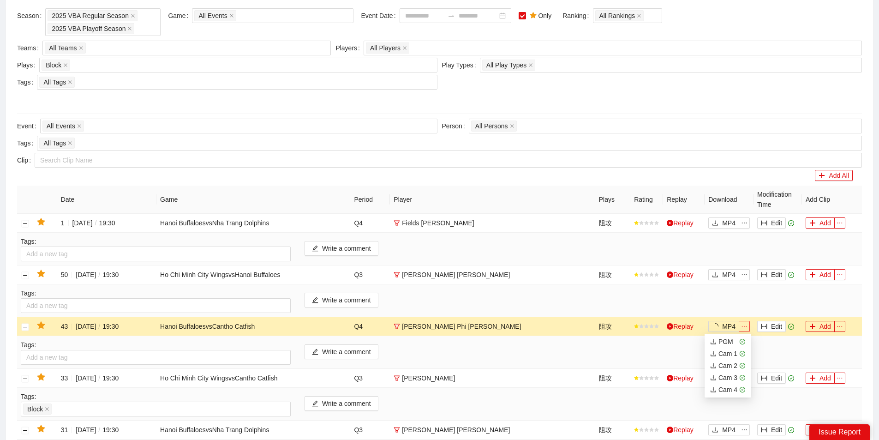
click at [744, 326] on icon "ellipsis" at bounding box center [744, 326] width 6 height 6
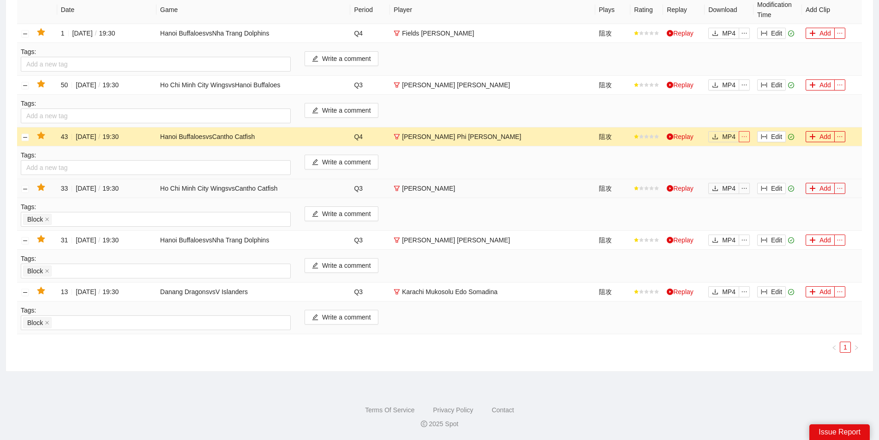
scroll to position [197, 0]
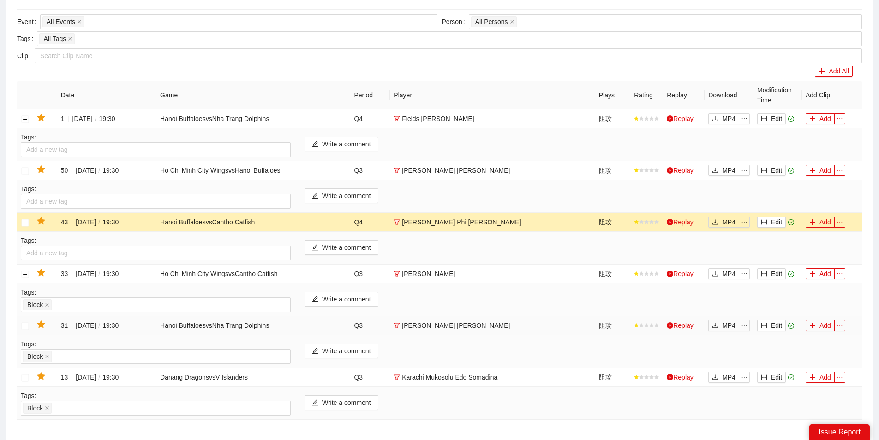
click at [487, 324] on td "[PERSON_NAME] [PERSON_NAME]" at bounding box center [492, 325] width 205 height 19
drag, startPoint x: 511, startPoint y: 325, endPoint x: 305, endPoint y: 322, distance: 205.9
click at [305, 322] on tr "31 2025-07-06 / 19:30 Hanoi Buffaloes vs Nha Trang Dolphins Q3 Jenkins Mykal Da…" at bounding box center [439, 325] width 845 height 19
click at [71, 326] on div "31 2025-07-06 / 19:30" at bounding box center [107, 325] width 92 height 10
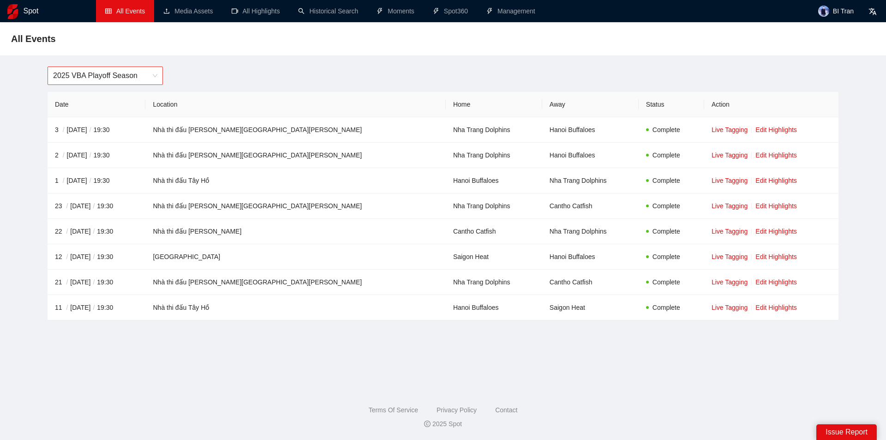
click at [121, 72] on span "2025 VBA Playoff Season" at bounding box center [105, 76] width 104 height 18
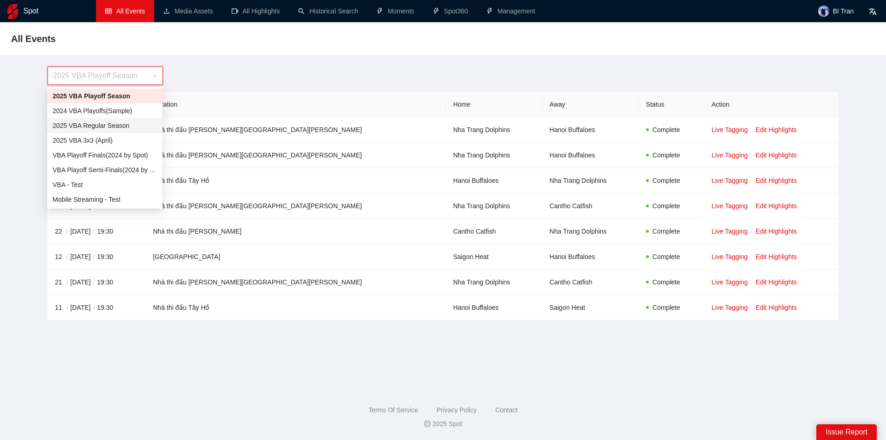
click at [112, 125] on div "2025 VBA Regular Season" at bounding box center [105, 125] width 104 height 10
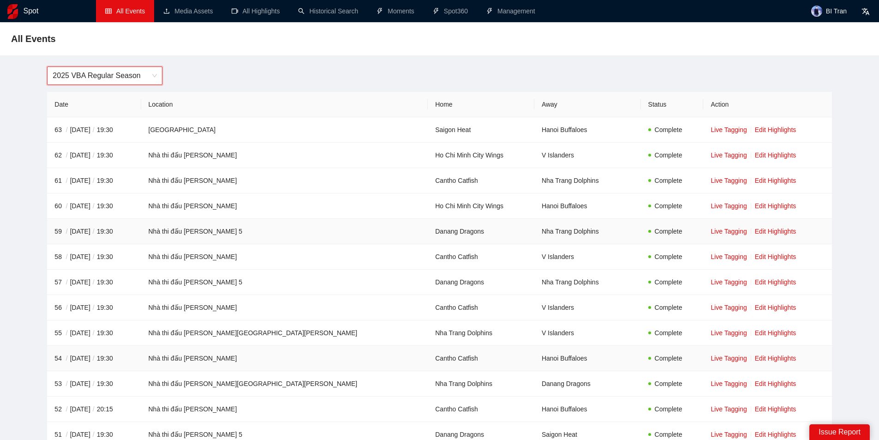
scroll to position [92, 0]
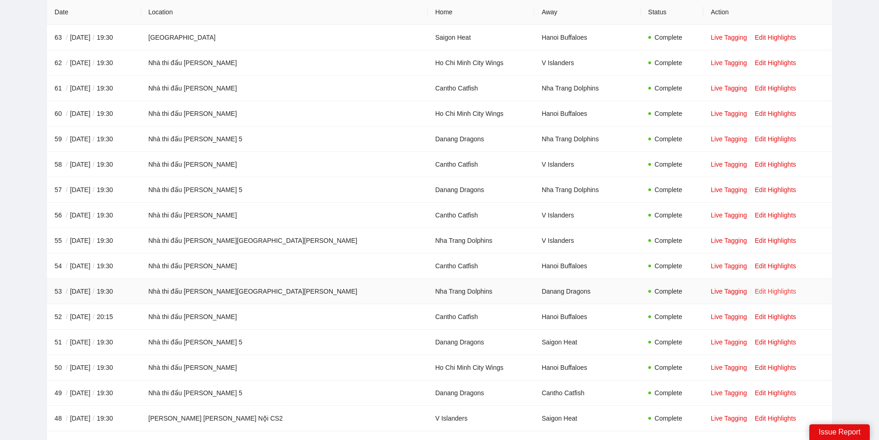
click at [755, 292] on link "Edit Highlights" at bounding box center [776, 291] width 42 height 7
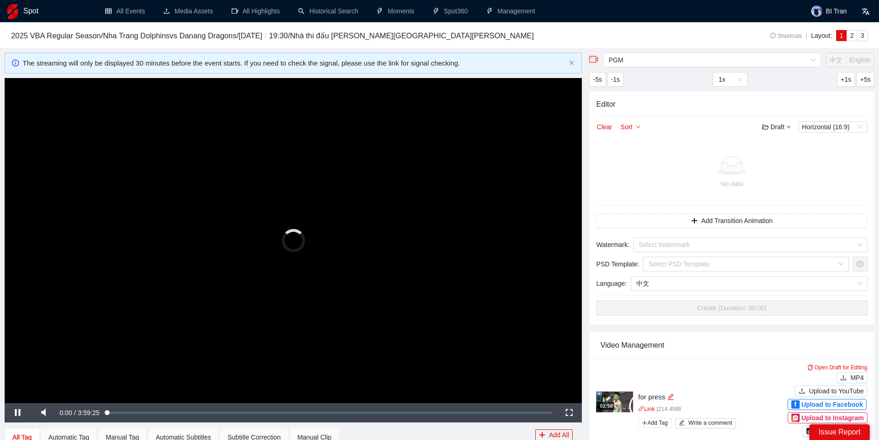
drag, startPoint x: 292, startPoint y: 183, endPoint x: 281, endPoint y: 212, distance: 31.7
click at [293, 183] on video "Video Player" at bounding box center [294, 240] width 578 height 325
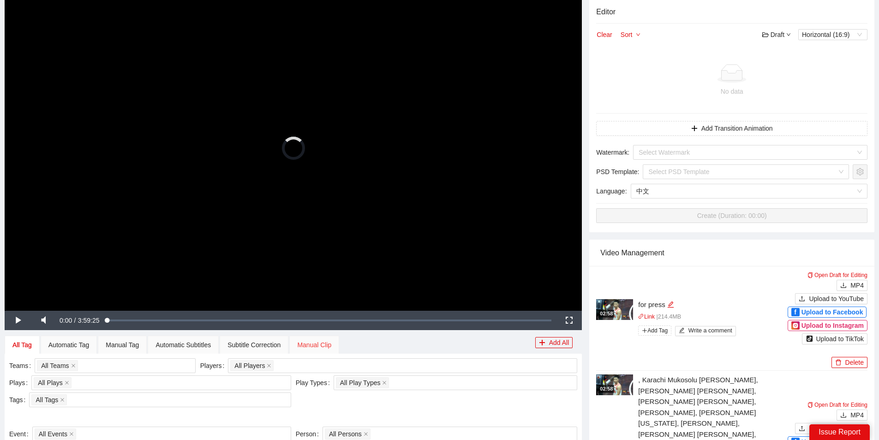
scroll to position [185, 0]
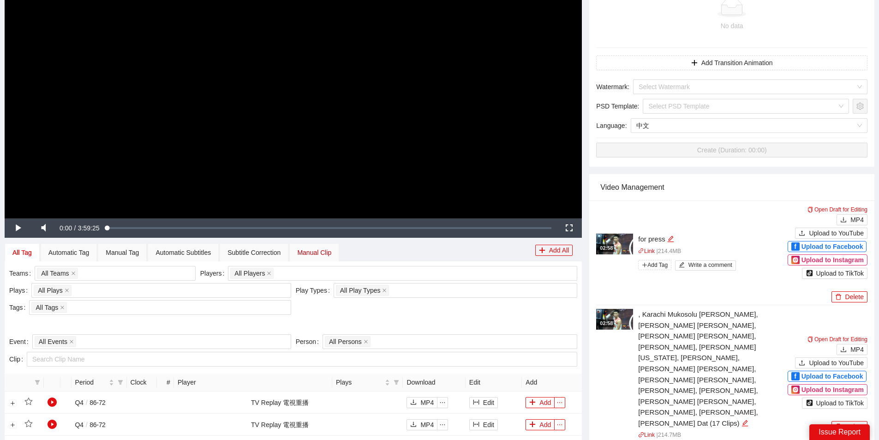
click at [315, 254] on div "Manual Clip" at bounding box center [314, 252] width 34 height 10
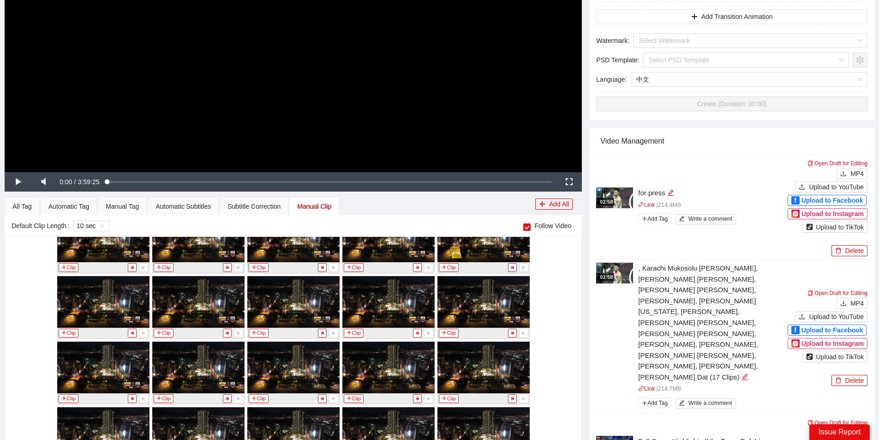
scroll to position [138, 0]
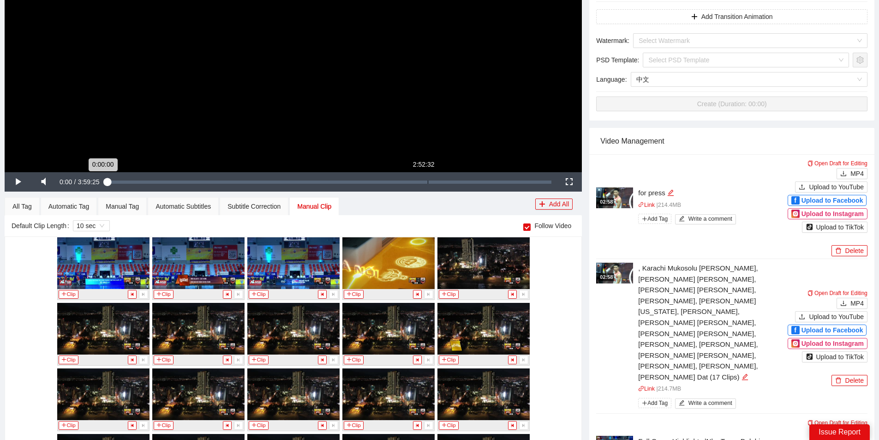
click at [510, 180] on div "Loaded : 0.25% 2:52:32 0:00:00" at bounding box center [330, 181] width 454 height 19
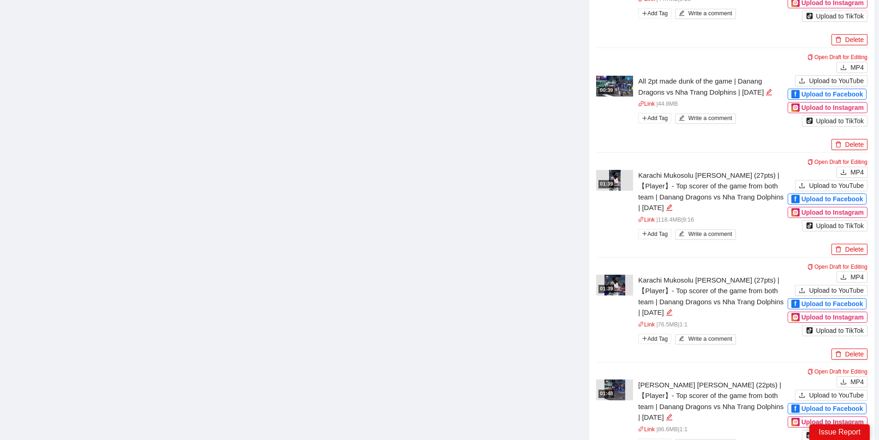
scroll to position [1108, 0]
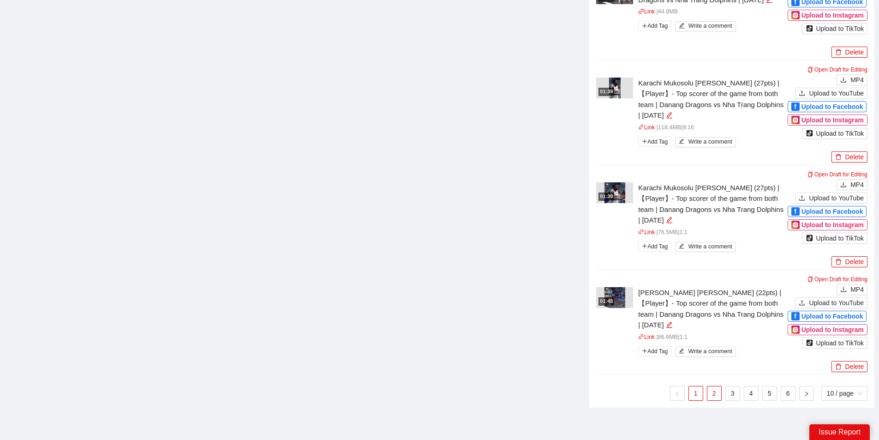
drag, startPoint x: 715, startPoint y: 350, endPoint x: 728, endPoint y: 336, distance: 19.6
click at [716, 386] on link "2" at bounding box center [715, 393] width 14 height 14
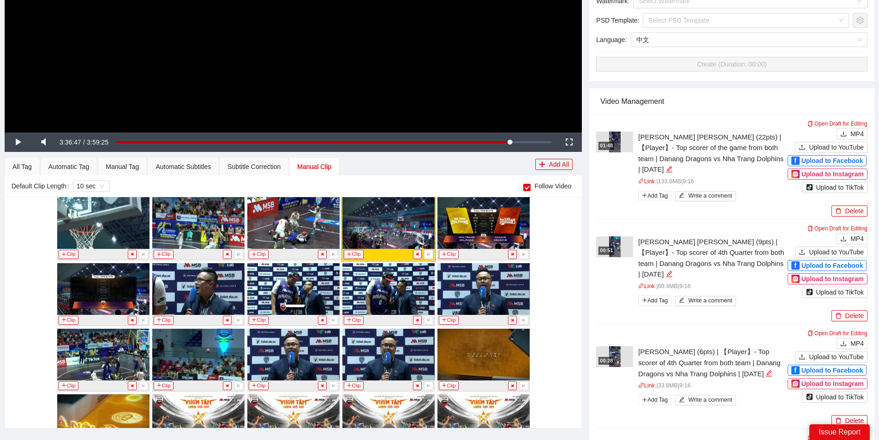
scroll to position [9321, 0]
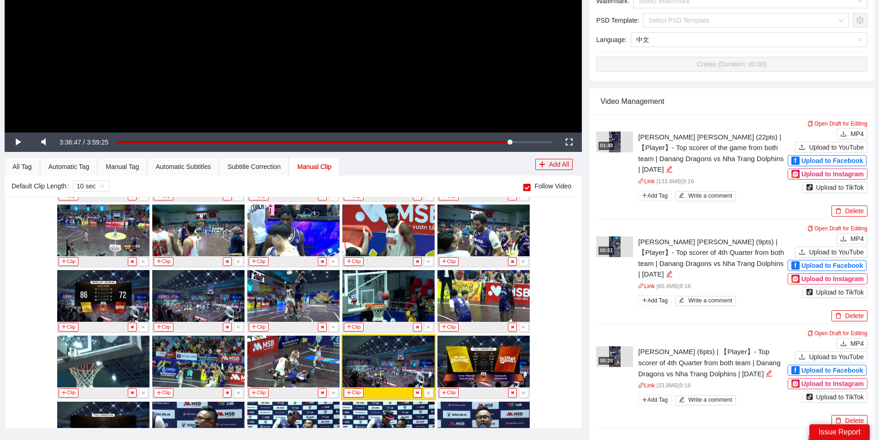
click at [259, 395] on button "Clip" at bounding box center [259, 392] width 20 height 9
click at [193, 172] on div "Automatic Subtitles" at bounding box center [183, 167] width 55 height 10
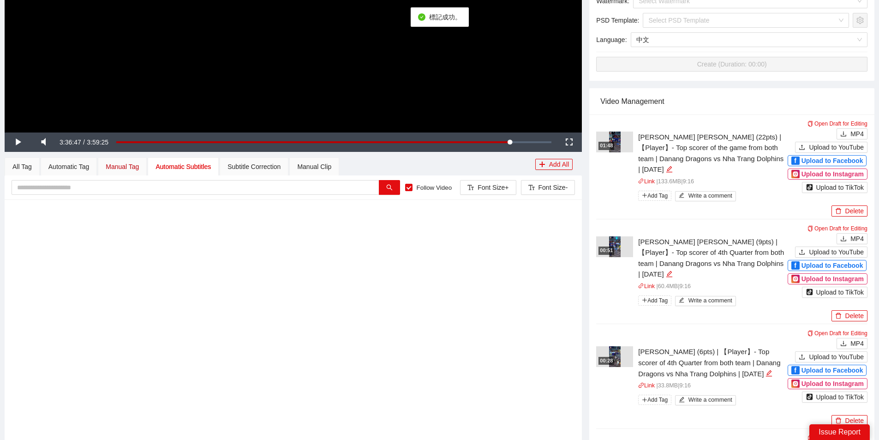
click at [122, 165] on div "Manual Tag" at bounding box center [122, 167] width 33 height 10
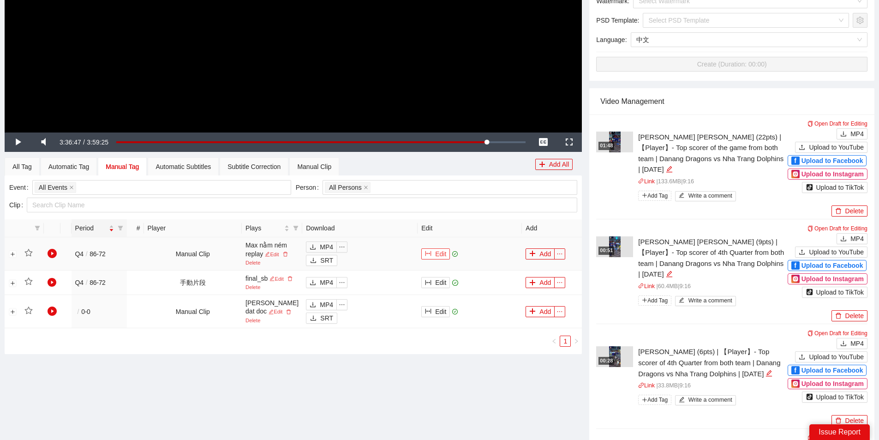
click at [435, 252] on button "Edit" at bounding box center [435, 253] width 29 height 11
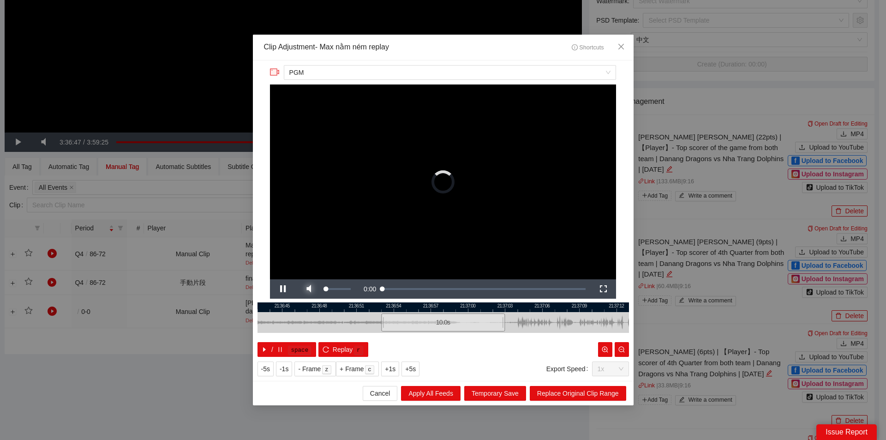
click at [308, 289] on span "Video Player" at bounding box center [309, 289] width 26 height 0
drag, startPoint x: 435, startPoint y: 321, endPoint x: 356, endPoint y: 319, distance: 78.5
click at [356, 319] on div "10.0 s" at bounding box center [364, 322] width 124 height 18
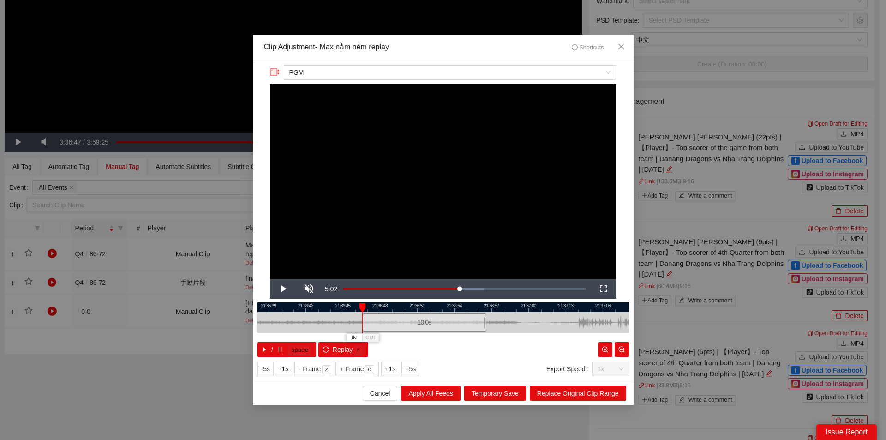
drag, startPoint x: 452, startPoint y: 306, endPoint x: 515, endPoint y: 310, distance: 63.8
click at [519, 310] on div at bounding box center [505, 307] width 372 height 10
click at [279, 289] on span "Video Player" at bounding box center [283, 289] width 26 height 0
click at [270, 279] on button "Pause" at bounding box center [283, 288] width 26 height 19
drag, startPoint x: 370, startPoint y: 324, endPoint x: 402, endPoint y: 325, distance: 31.4
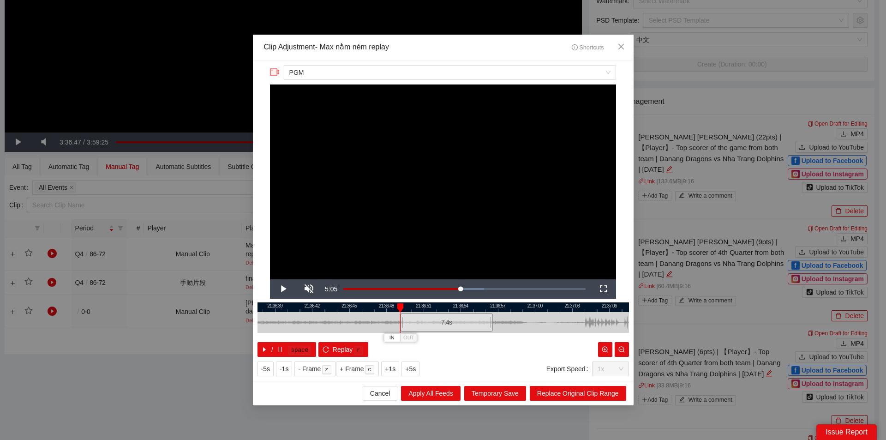
click at [402, 325] on div at bounding box center [402, 322] width 6 height 21
drag, startPoint x: 468, startPoint y: 307, endPoint x: 407, endPoint y: 315, distance: 61.4
click at [407, 315] on div "21:36:36 21:36:39 21:36:42 21:36:45 21:36:48 21:36:51 21:36:54 21:36:57 21:37:0…" at bounding box center [444, 329] width 372 height 54
click at [449, 311] on div at bounding box center [449, 307] width 6 height 9
drag, startPoint x: 490, startPoint y: 321, endPoint x: 446, endPoint y: 331, distance: 45.9
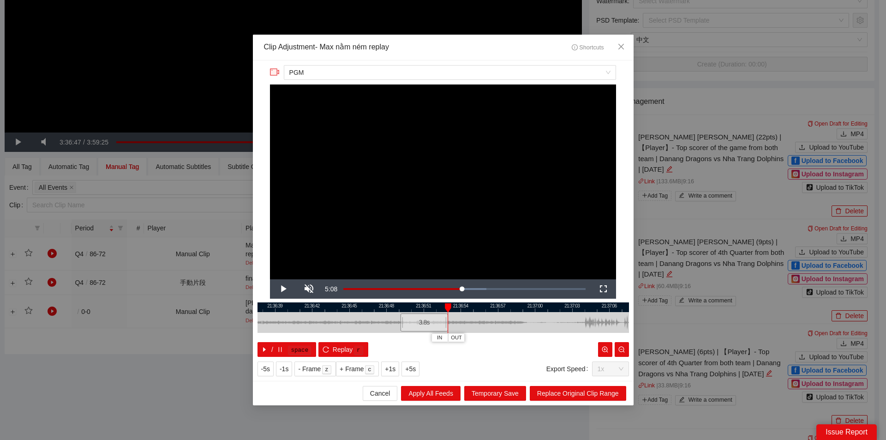
click at [446, 331] on div at bounding box center [447, 322] width 6 height 21
drag, startPoint x: 447, startPoint y: 305, endPoint x: 443, endPoint y: 310, distance: 6.2
click at [443, 310] on div at bounding box center [442, 307] width 6 height 9
drag, startPoint x: 456, startPoint y: 307, endPoint x: 390, endPoint y: 311, distance: 65.7
click at [390, 311] on div at bounding box center [390, 307] width 6 height 9
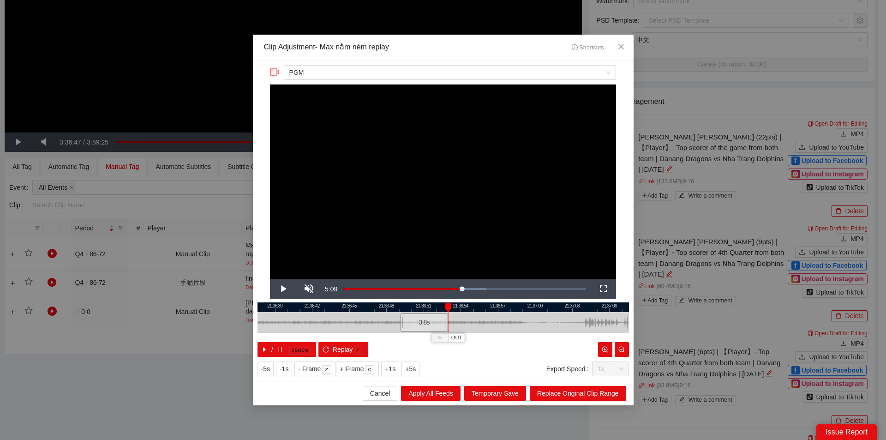
drag, startPoint x: 453, startPoint y: 310, endPoint x: 448, endPoint y: 311, distance: 5.2
click at [448, 311] on div at bounding box center [448, 307] width 6 height 9
click at [448, 320] on div at bounding box center [449, 322] width 6 height 21
click at [447, 307] on div at bounding box center [447, 307] width 6 height 9
click at [561, 396] on span "Replace Original Clip Range" at bounding box center [578, 393] width 82 height 10
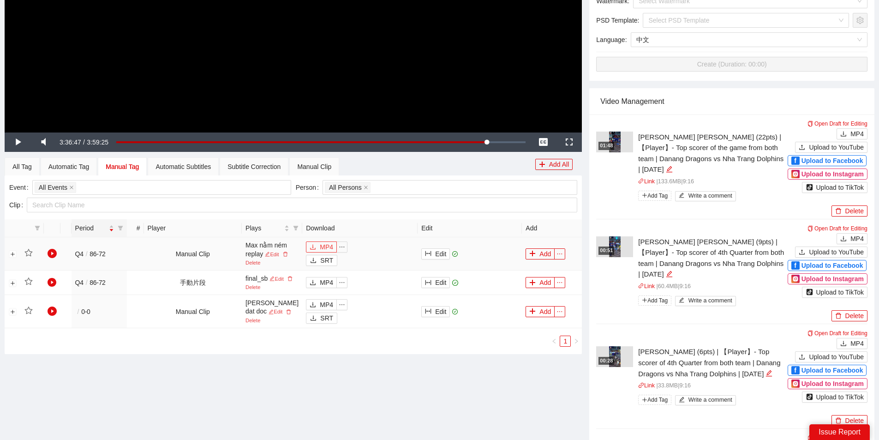
click at [320, 244] on span "MP4" at bounding box center [326, 247] width 13 height 10
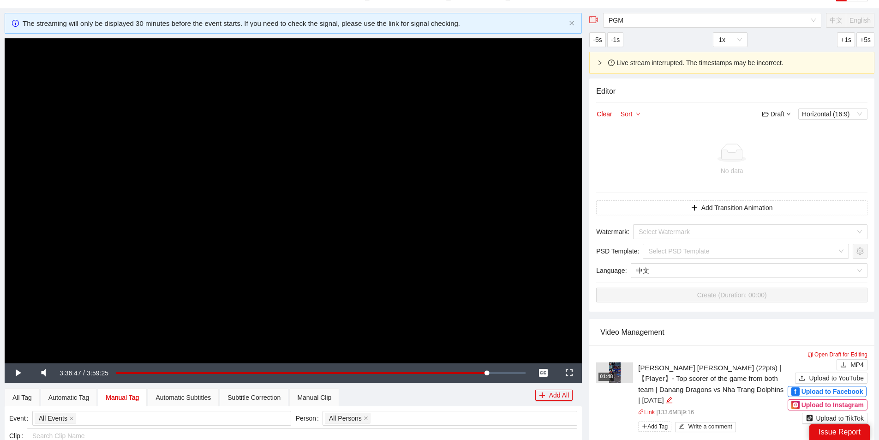
scroll to position [0, 0]
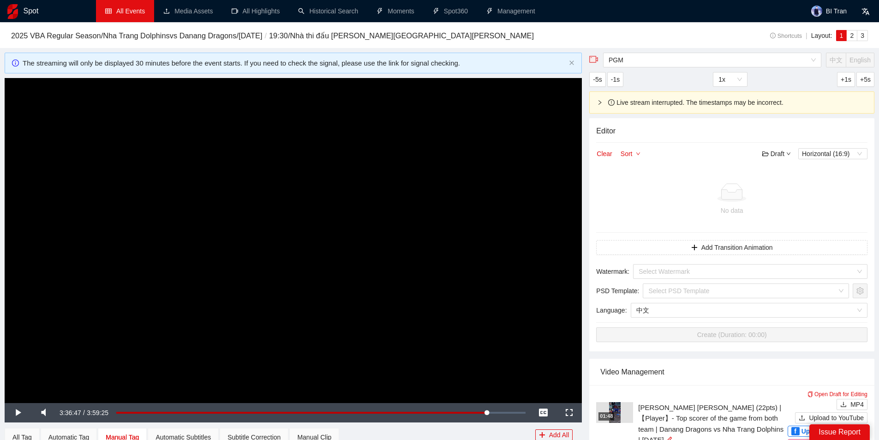
click at [130, 8] on link "All Events" at bounding box center [125, 10] width 40 height 7
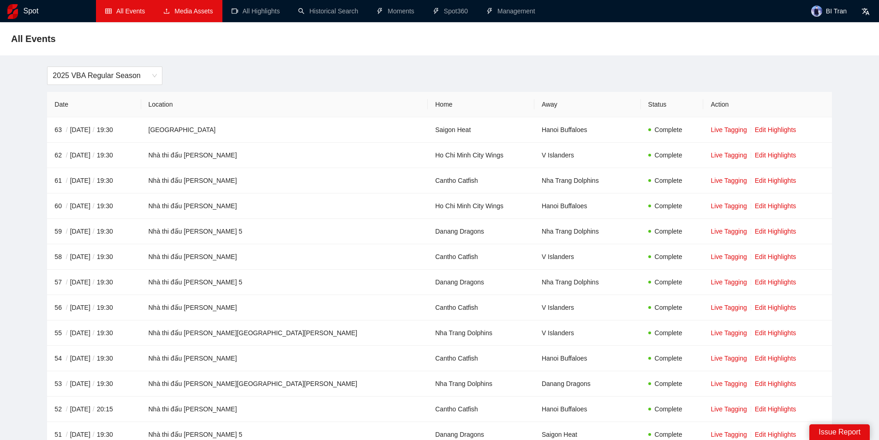
click at [183, 10] on link "Media Assets" at bounding box center [187, 10] width 49 height 7
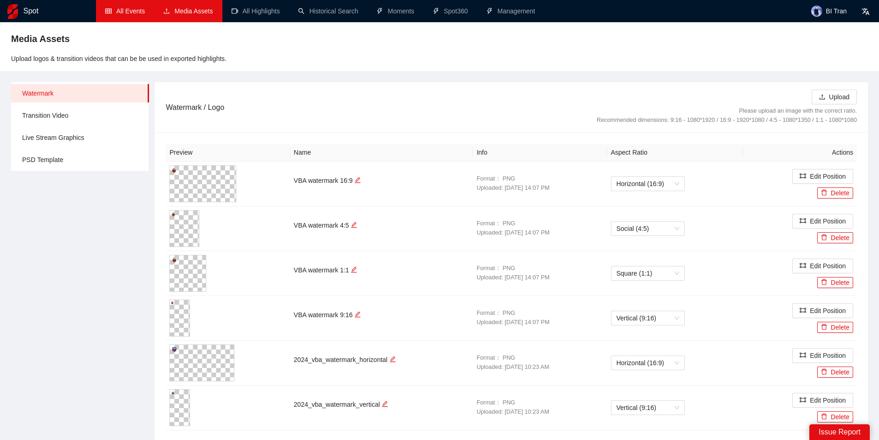
click at [121, 9] on link "All Events" at bounding box center [125, 10] width 40 height 7
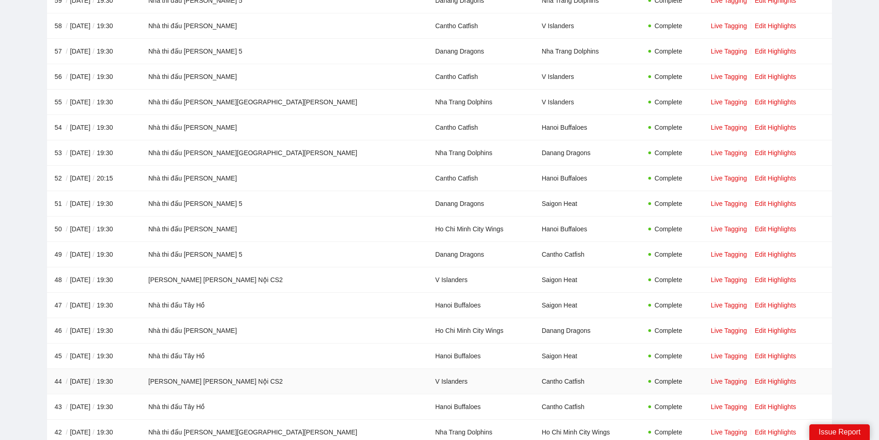
scroll to position [277, 0]
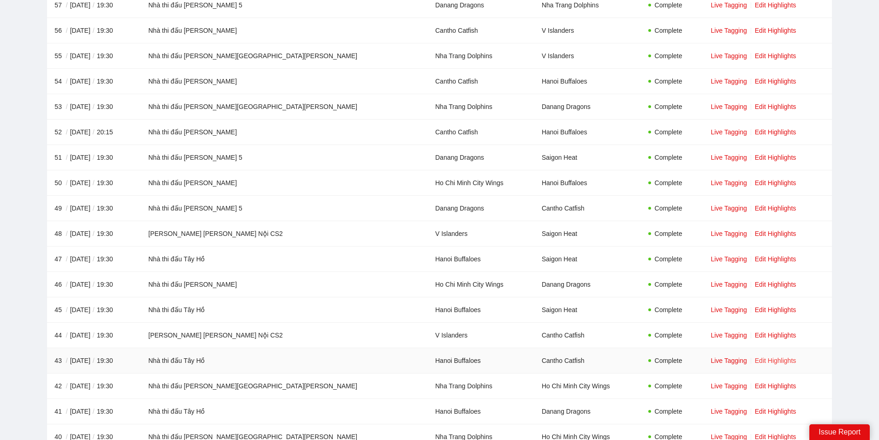
click at [755, 360] on link "Edit Highlights" at bounding box center [776, 360] width 42 height 7
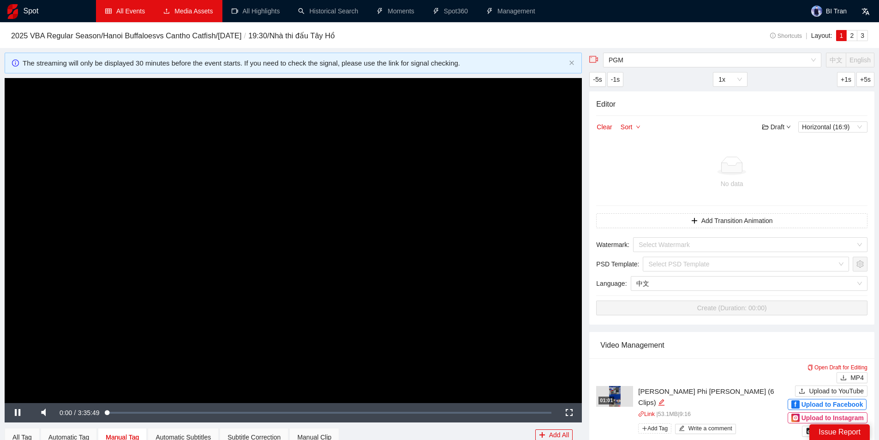
click at [446, 263] on video "Video Player" at bounding box center [294, 240] width 578 height 325
click at [521, 410] on div "Loaded : 0.28% 3:19:54 0:00:00" at bounding box center [330, 412] width 454 height 19
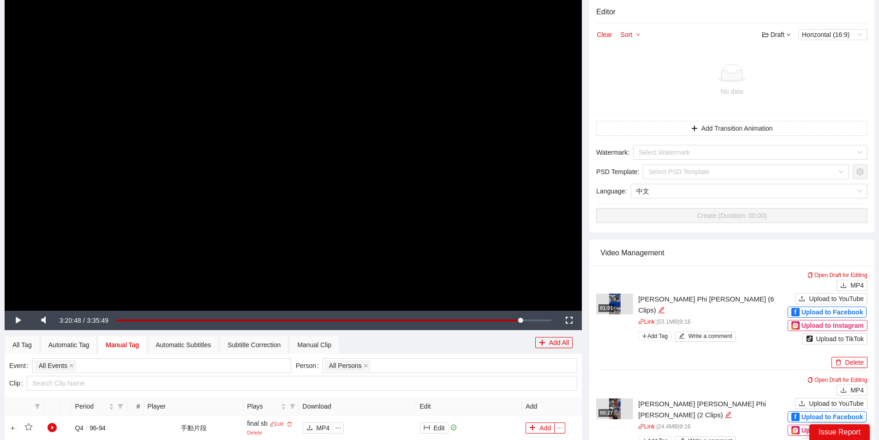
scroll to position [138, 0]
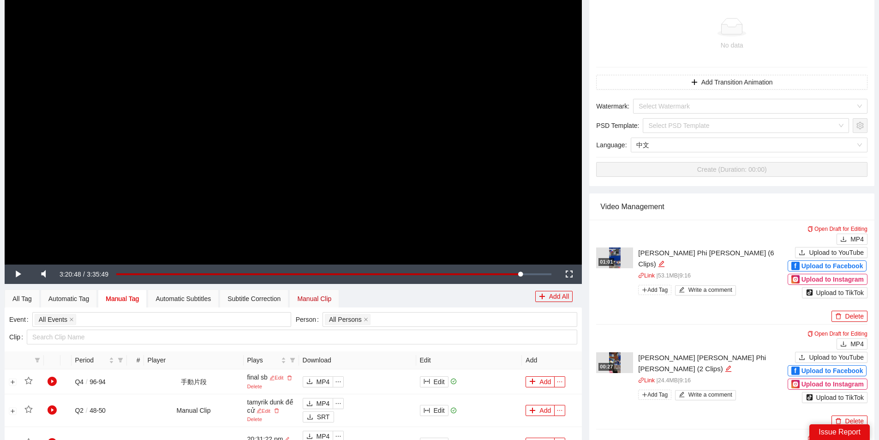
click at [331, 303] on div "Manual Clip" at bounding box center [314, 299] width 34 height 10
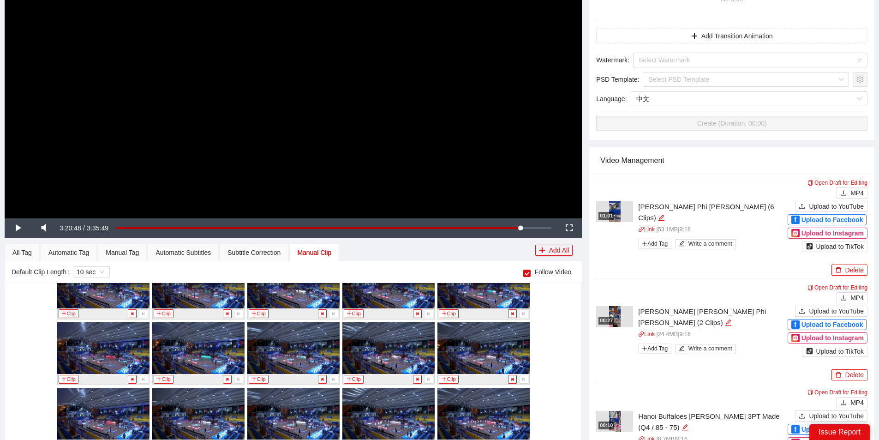
scroll to position [8711, 0]
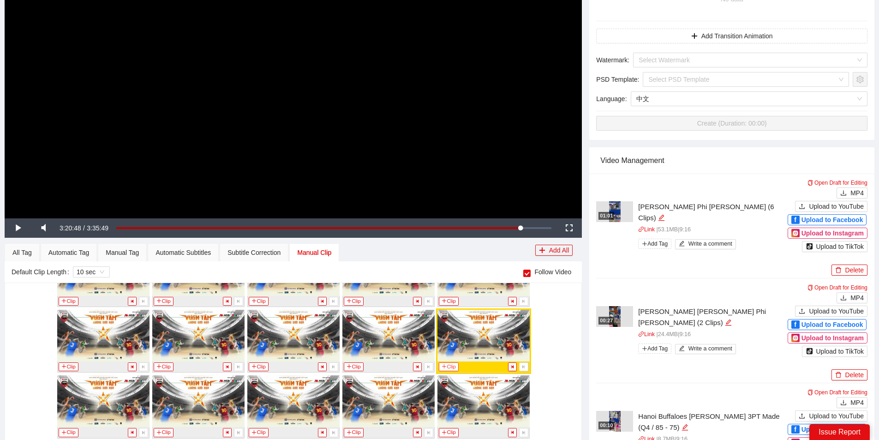
drag, startPoint x: 448, startPoint y: 370, endPoint x: 528, endPoint y: 96, distance: 285.2
click at [448, 370] on button "Clip" at bounding box center [449, 366] width 20 height 9
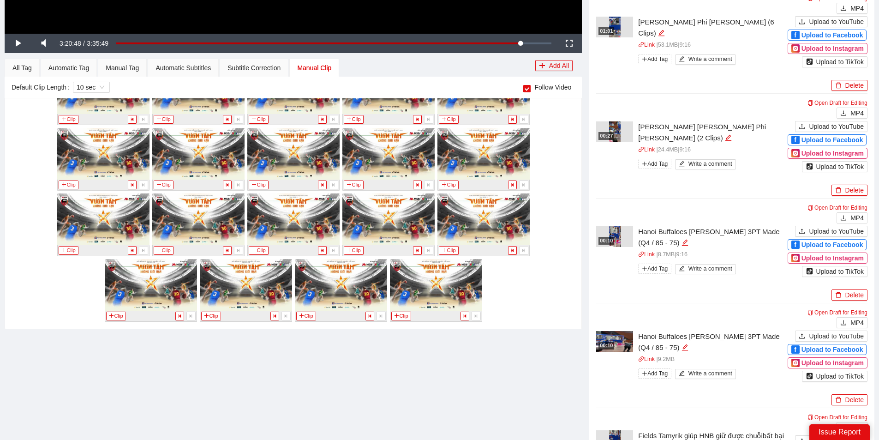
scroll to position [9095, 0]
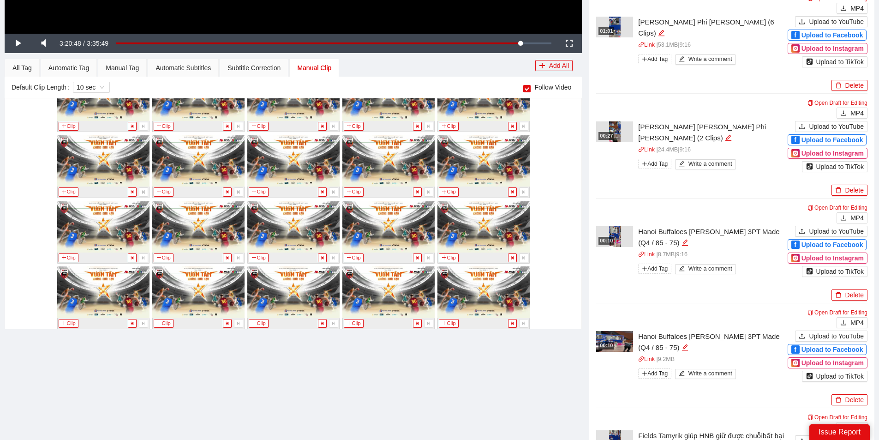
click at [506, 41] on div "Loaded : 93.51% 3:04:55 3:20:48" at bounding box center [334, 43] width 445 height 19
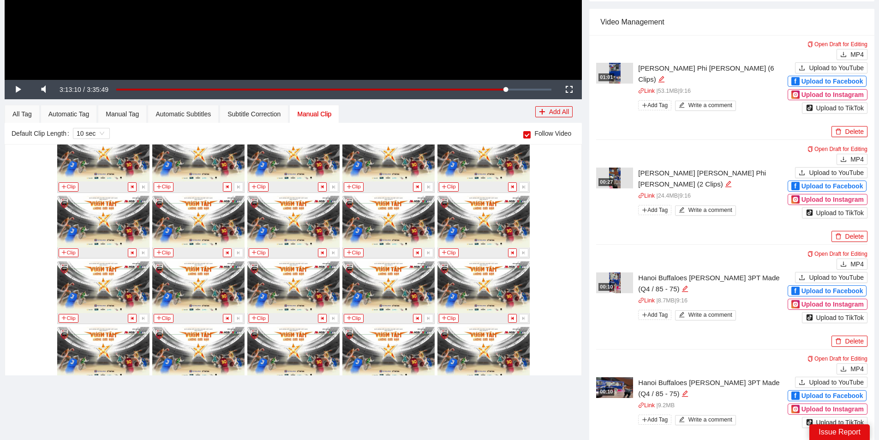
scroll to position [8317, 0]
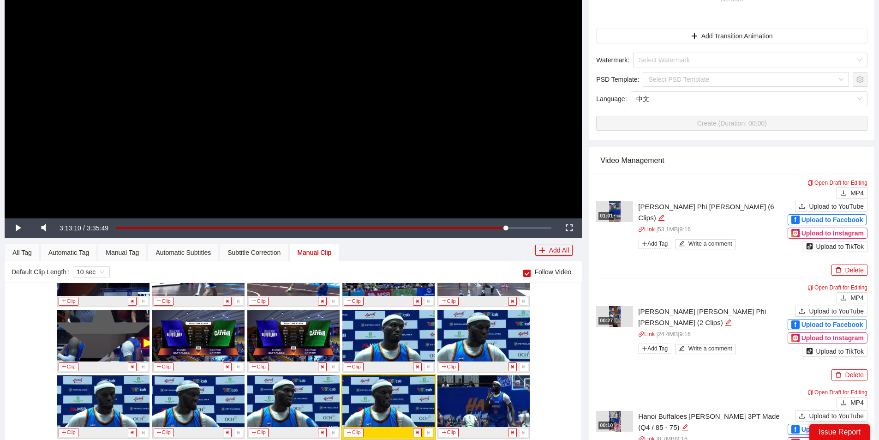
click at [350, 428] on button "Clip" at bounding box center [354, 432] width 20 height 9
click at [132, 251] on div "Manual Tag" at bounding box center [122, 252] width 33 height 10
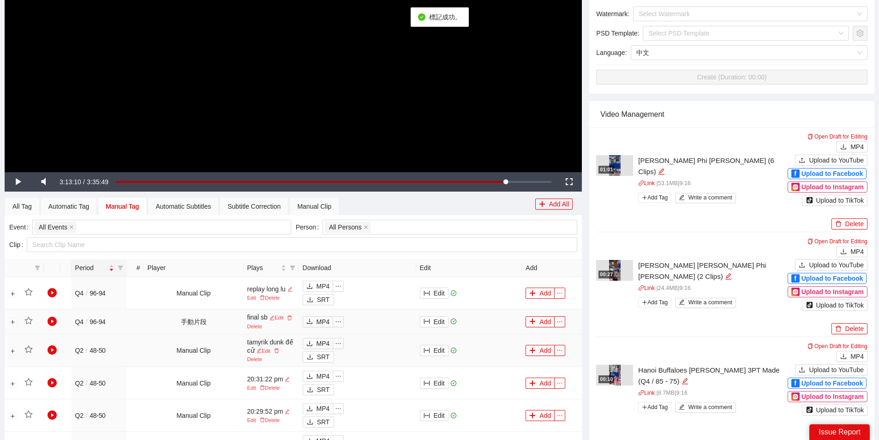
scroll to position [277, 0]
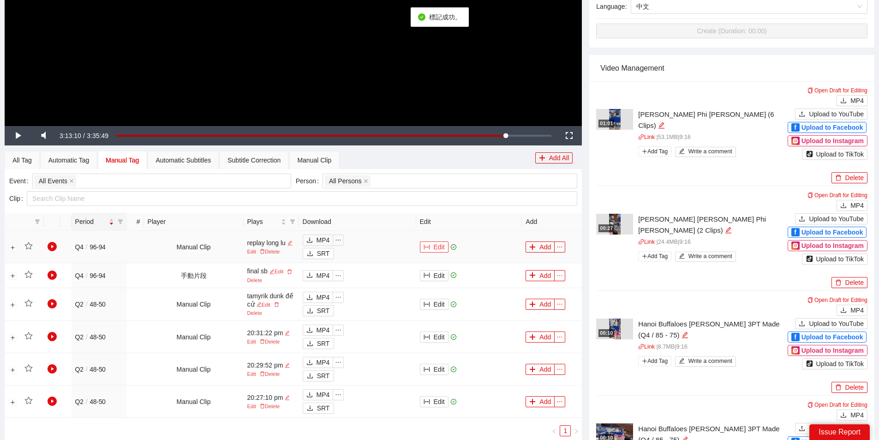
click at [445, 248] on button "Edit" at bounding box center [434, 246] width 29 height 11
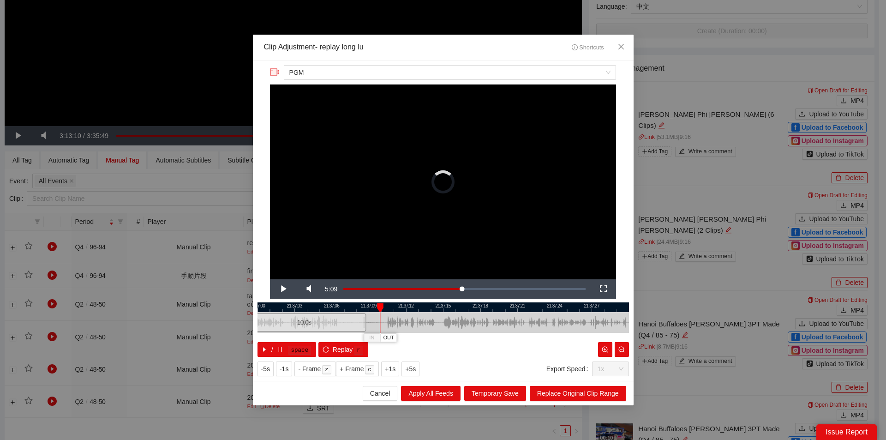
drag, startPoint x: 429, startPoint y: 324, endPoint x: 357, endPoint y: 313, distance: 72.3
click at [299, 329] on div "10.0 s" at bounding box center [304, 322] width 124 height 18
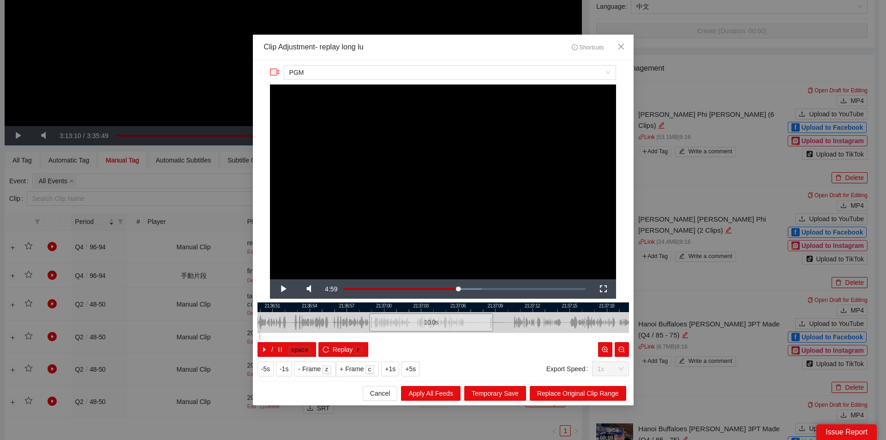
drag, startPoint x: 374, startPoint y: 307, endPoint x: 511, endPoint y: 312, distance: 136.7
click at [511, 312] on div at bounding box center [571, 307] width 372 height 10
drag, startPoint x: 471, startPoint y: 325, endPoint x: 444, endPoint y: 322, distance: 27.3
click at [444, 322] on div "10.0 s" at bounding box center [413, 322] width 124 height 18
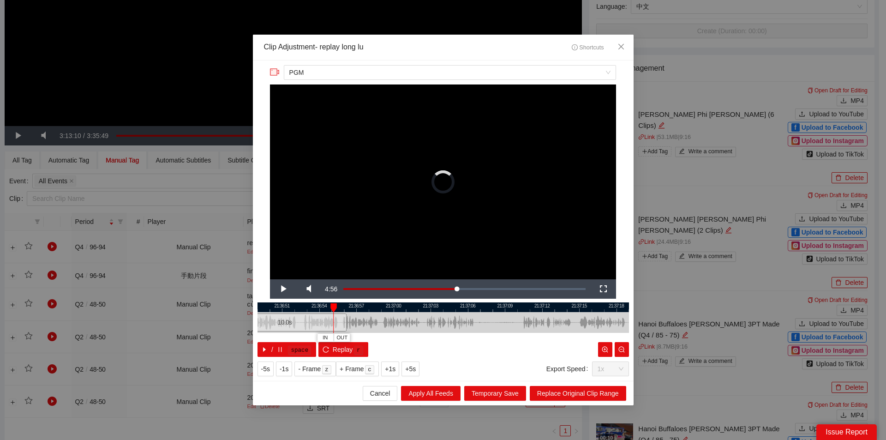
drag, startPoint x: 360, startPoint y: 322, endPoint x: 373, endPoint y: 328, distance: 14.1
click at [231, 322] on div "**********" at bounding box center [443, 220] width 886 height 440
click at [621, 349] on icon "zoom-out" at bounding box center [622, 349] width 6 height 6
click at [621, 350] on icon "zoom-out" at bounding box center [622, 349] width 6 height 6
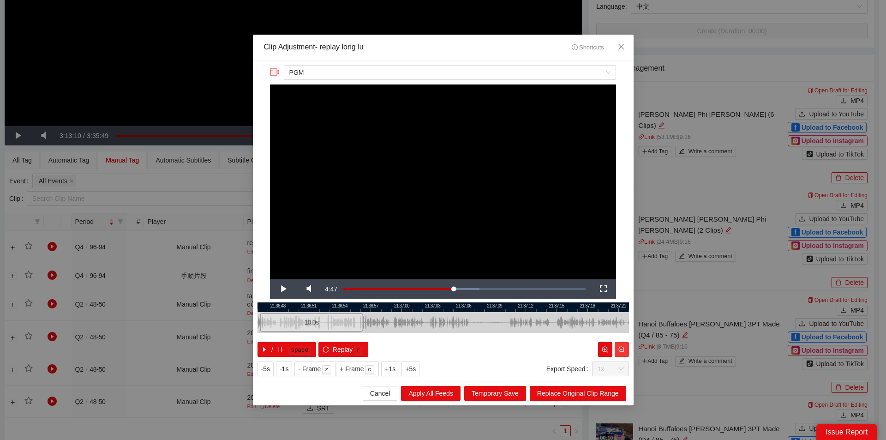
click at [621, 350] on icon "zoom-out" at bounding box center [622, 349] width 6 height 6
click at [623, 350] on icon "zoom-out" at bounding box center [622, 349] width 6 height 6
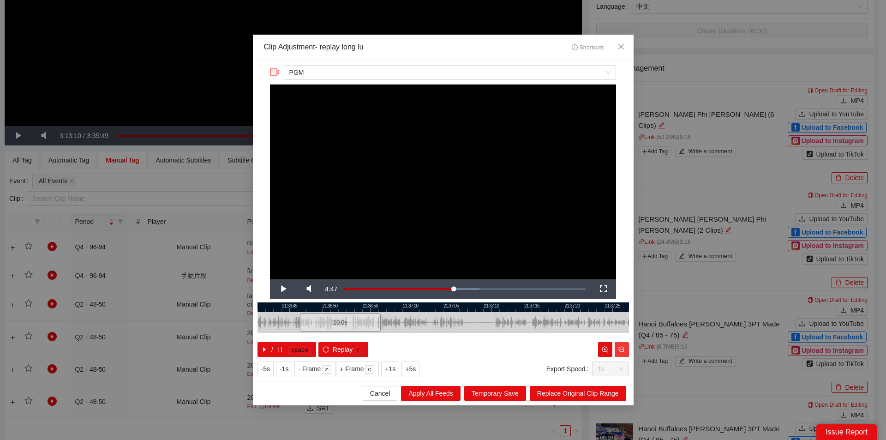
click at [623, 350] on icon "zoom-out" at bounding box center [622, 349] width 6 height 6
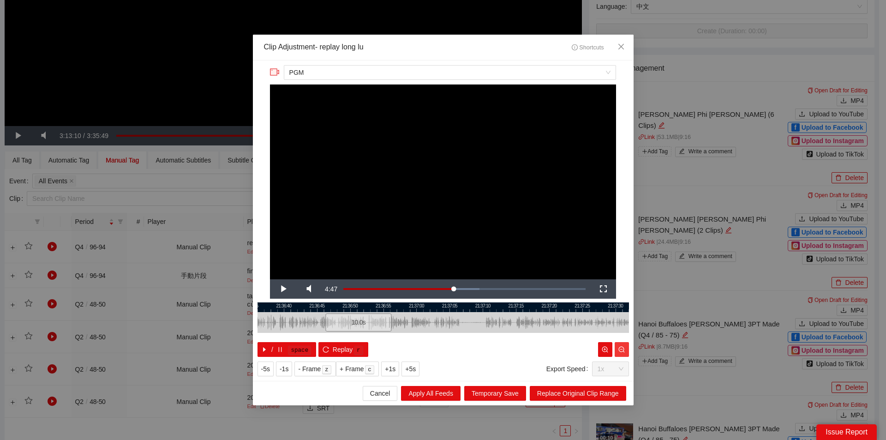
click at [623, 350] on icon "zoom-out" at bounding box center [622, 349] width 6 height 6
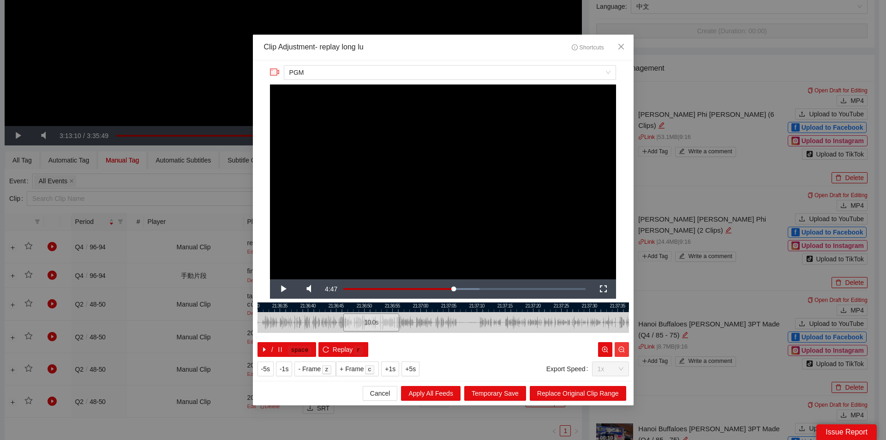
click at [623, 350] on icon "zoom-out" at bounding box center [622, 349] width 6 height 6
drag, startPoint x: 452, startPoint y: 322, endPoint x: 647, endPoint y: 342, distance: 196.8
click at [647, 344] on div "**********" at bounding box center [443, 220] width 886 height 440
drag, startPoint x: 576, startPoint y: 326, endPoint x: 303, endPoint y: 314, distance: 273.1
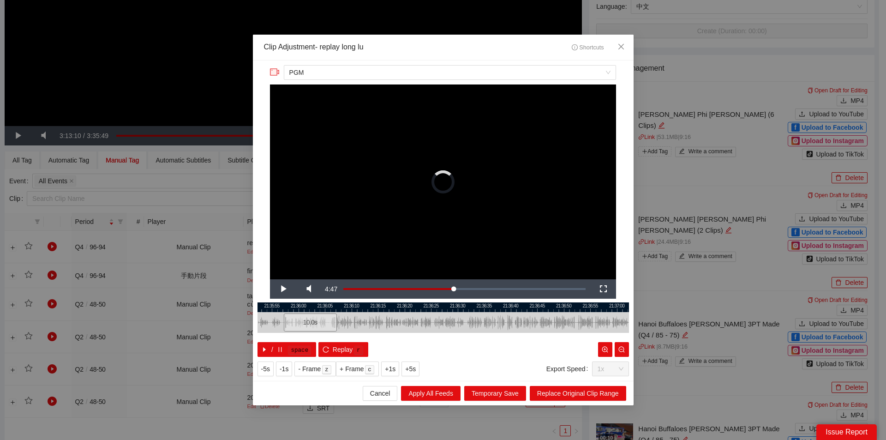
click at [303, 315] on div "10.0 s" at bounding box center [309, 322] width 53 height 18
drag, startPoint x: 356, startPoint y: 309, endPoint x: 569, endPoint y: 321, distance: 213.2
click at [569, 321] on div "21:35:15 21:35:20 21:35:25 21:35:30 21:35:35 21:35:40 21:35:45 21:35:50 21:35:5…" at bounding box center [444, 329] width 372 height 54
drag, startPoint x: 520, startPoint y: 325, endPoint x: 283, endPoint y: 315, distance: 236.6
click at [278, 323] on div "10.0 s" at bounding box center [276, 322] width 53 height 18
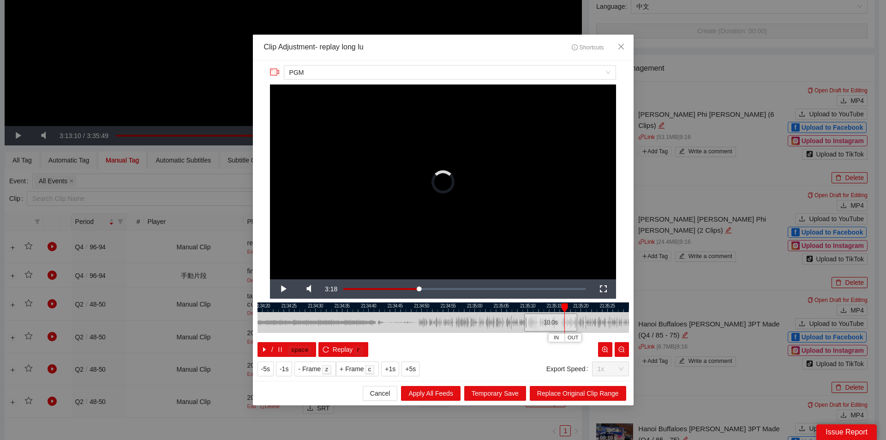
drag, startPoint x: 398, startPoint y: 314, endPoint x: 588, endPoint y: 321, distance: 189.9
click at [597, 319] on div "21:34:15 21:34:20 21:34:25 21:34:30 21:34:35 21:34:40 21:34:45 21:34:50 21:34:5…" at bounding box center [444, 329] width 372 height 54
drag, startPoint x: 590, startPoint y: 309, endPoint x: 385, endPoint y: 308, distance: 205.9
click at [396, 308] on div at bounding box center [255, 307] width 372 height 10
drag, startPoint x: 355, startPoint y: 324, endPoint x: 281, endPoint y: 334, distance: 74.6
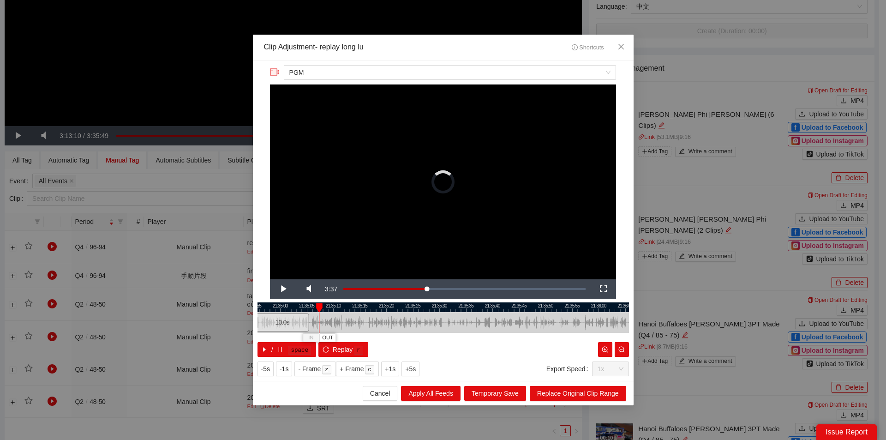
click at [281, 334] on div "21:34:55 21:35:00 21:35:05 21:35:10 21:35:15 21:35:20 21:35:25 21:35:30 21:35:3…" at bounding box center [444, 329] width 372 height 54
drag, startPoint x: 368, startPoint y: 309, endPoint x: 575, endPoint y: 313, distance: 206.8
click at [620, 314] on div "21:34:05 21:34:10 21:34:15 21:34:20 21:34:25 21:34:30 21:34:35 21:34:40 21:34:4…" at bounding box center [444, 329] width 372 height 54
drag, startPoint x: 533, startPoint y: 321, endPoint x: 299, endPoint y: 330, distance: 234.7
click at [298, 330] on div "10.0 s" at bounding box center [317, 322] width 53 height 18
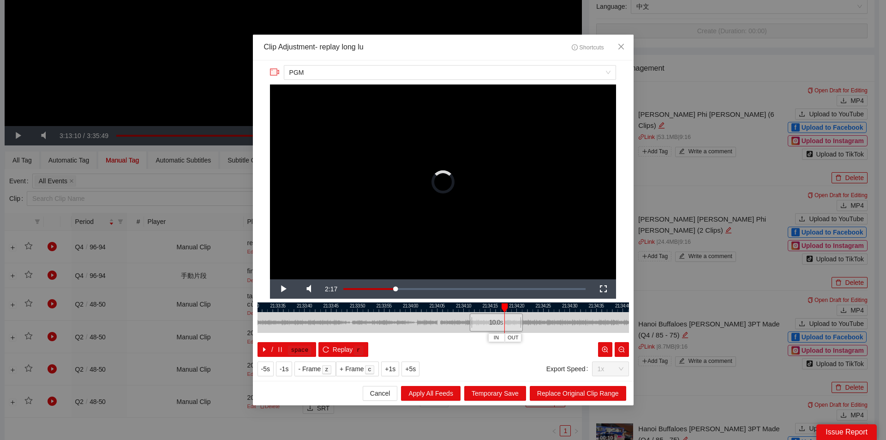
drag, startPoint x: 390, startPoint y: 314, endPoint x: 509, endPoint y: 327, distance: 119.9
click at [539, 321] on div "21:33:30 21:33:35 21:33:40 21:33:45 21:33:50 21:33:55 21:34:00 21:34:05 21:34:1…" at bounding box center [444, 329] width 372 height 54
drag, startPoint x: 489, startPoint y: 316, endPoint x: 286, endPoint y: 314, distance: 202.7
click at [294, 314] on div "10.0 s" at bounding box center [320, 322] width 53 height 18
drag, startPoint x: 346, startPoint y: 309, endPoint x: 573, endPoint y: 316, distance: 226.8
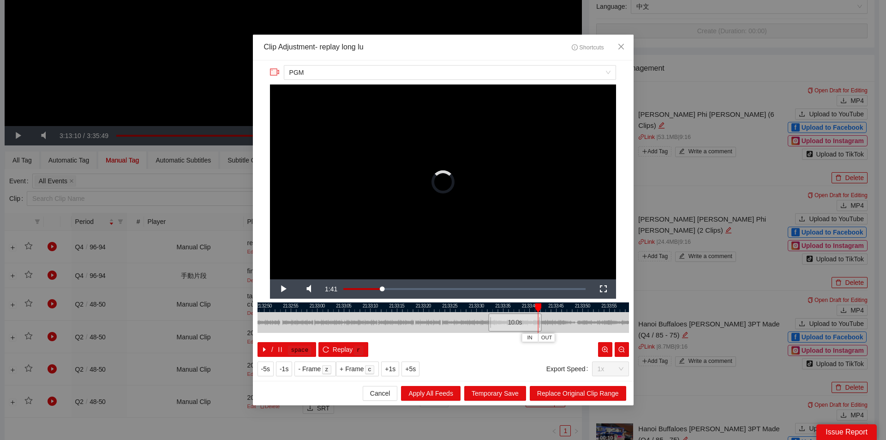
click at [573, 316] on div "21:32:45 21:32:50 21:32:55 21:33:00 21:33:05 21:33:10 21:33:15 21:33:20 21:33:2…" at bounding box center [444, 329] width 372 height 54
drag, startPoint x: 510, startPoint y: 324, endPoint x: 354, endPoint y: 320, distance: 156.1
click at [354, 320] on div "10.0 s" at bounding box center [358, 322] width 53 height 18
drag, startPoint x: 411, startPoint y: 313, endPoint x: 535, endPoint y: 316, distance: 123.8
click at [535, 316] on div at bounding box center [571, 322] width 372 height 21
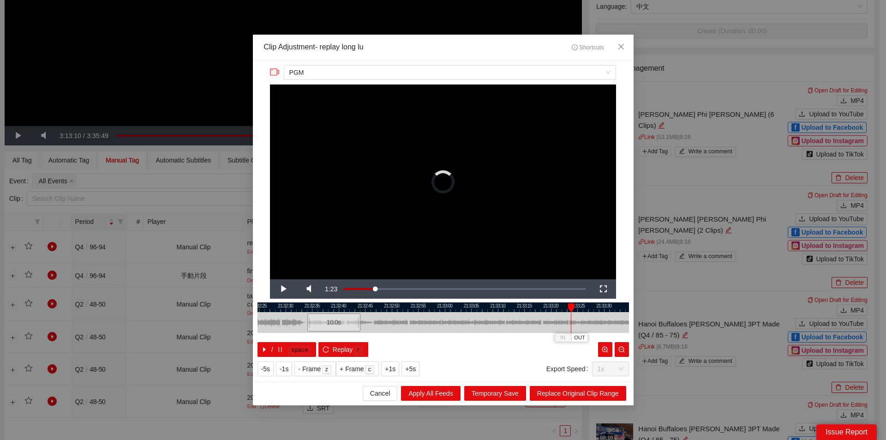
drag, startPoint x: 489, startPoint y: 323, endPoint x: 354, endPoint y: 315, distance: 135.5
click at [336, 322] on div "10.0 s" at bounding box center [333, 322] width 53 height 18
click at [626, 346] on button "button" at bounding box center [622, 349] width 14 height 15
click at [625, 346] on button "button" at bounding box center [622, 349] width 14 height 15
click at [624, 346] on icon "zoom-out" at bounding box center [622, 349] width 6 height 6
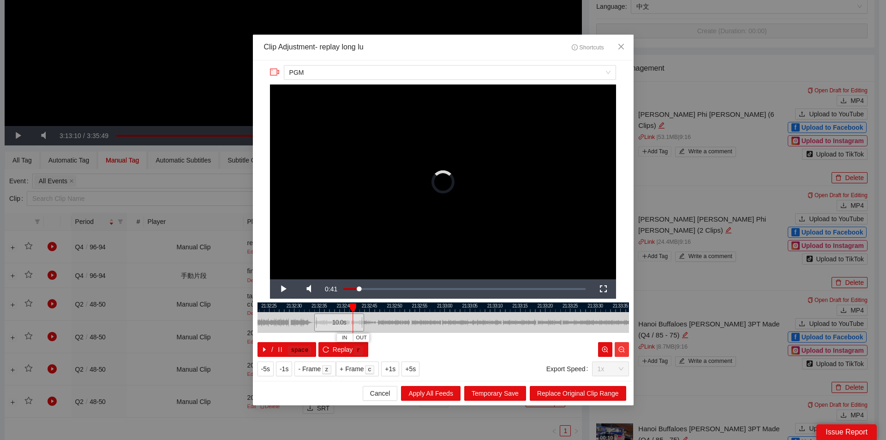
click at [624, 346] on icon "zoom-out" at bounding box center [622, 349] width 6 height 6
click at [622, 347] on icon "zoom-out" at bounding box center [622, 349] width 6 height 6
click at [621, 347] on icon "zoom-out" at bounding box center [622, 349] width 6 height 6
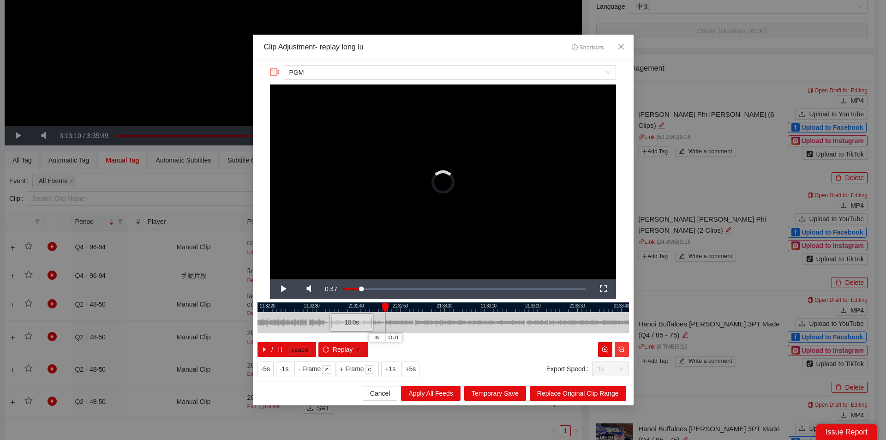
click at [621, 347] on icon "zoom-out" at bounding box center [622, 349] width 6 height 6
click at [620, 347] on icon "zoom-out" at bounding box center [622, 349] width 6 height 6
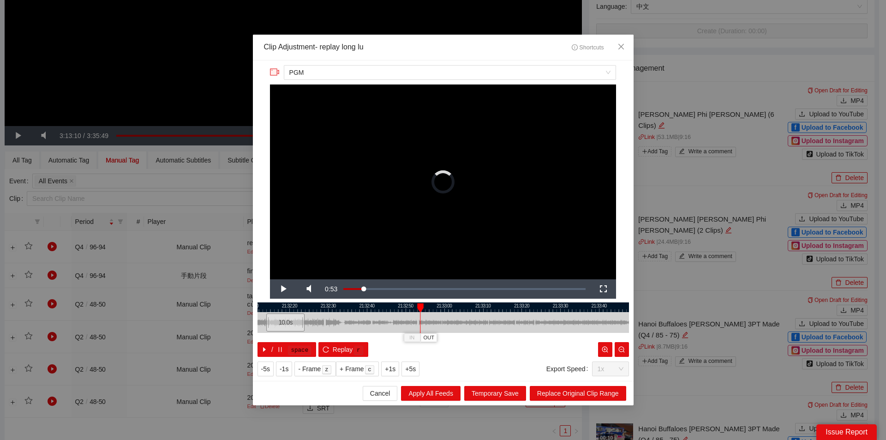
drag, startPoint x: 359, startPoint y: 319, endPoint x: 305, endPoint y: 319, distance: 54.0
click at [282, 320] on div "10.0 s" at bounding box center [285, 322] width 39 height 18
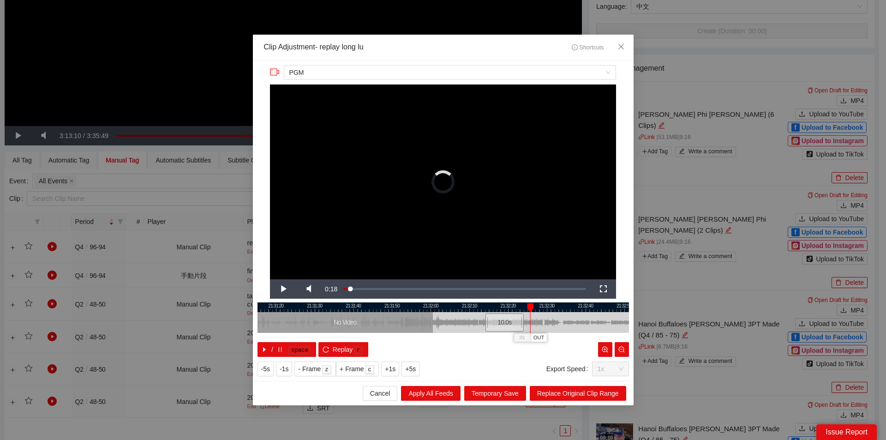
drag, startPoint x: 330, startPoint y: 309, endPoint x: 534, endPoint y: 328, distance: 204.9
click at [534, 328] on div "21:31:10 21:31:20 21:31:30 21:31:40 21:31:50 21:32:00 21:32:10 21:32:20 21:32:3…" at bounding box center [444, 329] width 372 height 54
drag, startPoint x: 501, startPoint y: 323, endPoint x: 467, endPoint y: 323, distance: 34.2
click at [467, 323] on div "10.0 s" at bounding box center [467, 322] width 39 height 18
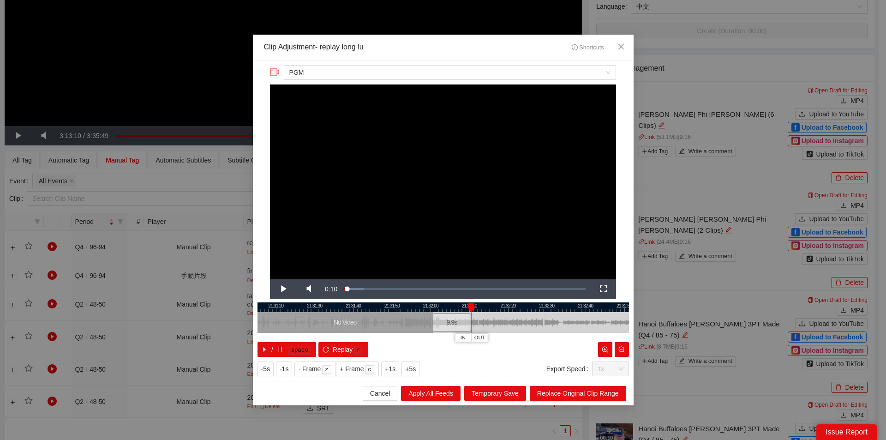
drag, startPoint x: 464, startPoint y: 323, endPoint x: 449, endPoint y: 323, distance: 14.8
click at [449, 323] on div "9.9 s" at bounding box center [452, 322] width 39 height 18
click at [623, 348] on icon "zoom-out" at bounding box center [622, 349] width 6 height 6
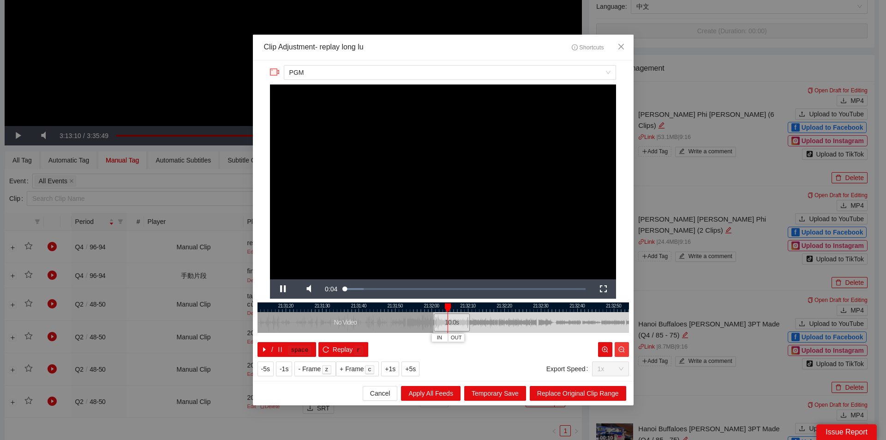
click at [623, 348] on icon "zoom-out" at bounding box center [622, 349] width 6 height 6
click at [622, 348] on icon "zoom-out" at bounding box center [622, 349] width 6 height 6
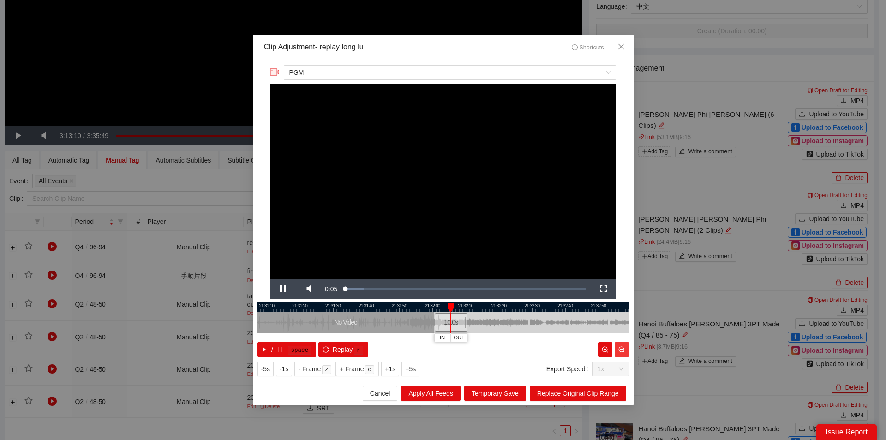
click at [622, 348] on icon "zoom-out" at bounding box center [622, 349] width 6 height 6
click at [621, 347] on icon "zoom-out" at bounding box center [622, 349] width 6 height 6
click at [620, 347] on icon "zoom-out" at bounding box center [622, 349] width 6 height 6
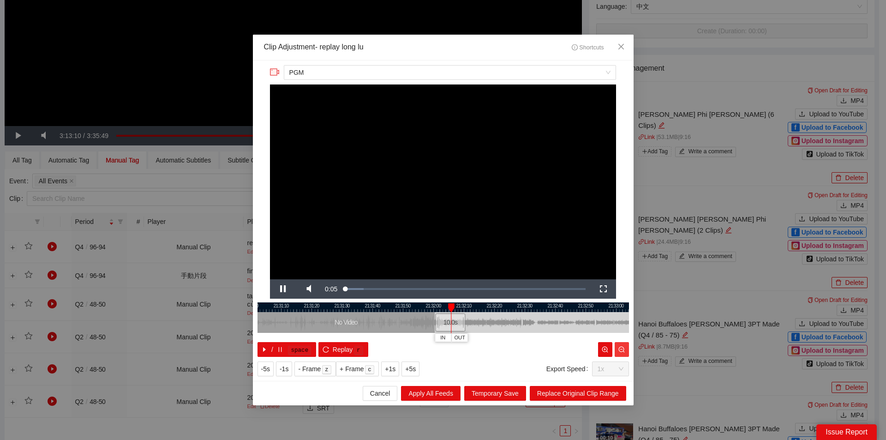
click at [619, 347] on icon "zoom-out" at bounding box center [622, 349] width 6 height 6
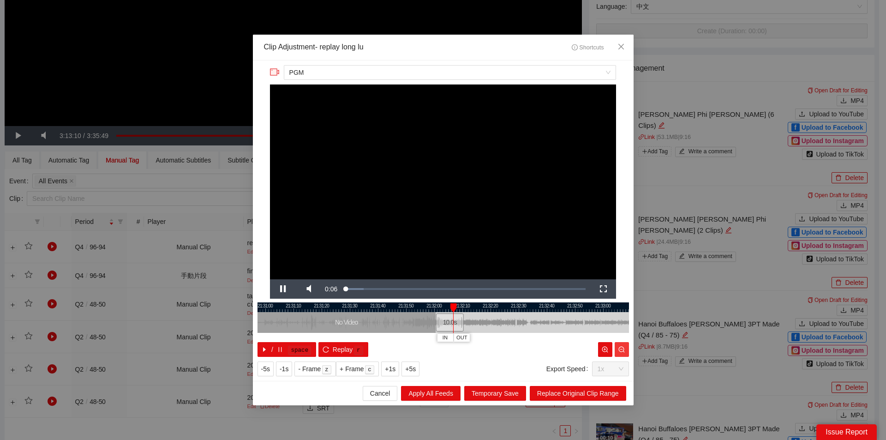
click at [619, 347] on icon "zoom-out" at bounding box center [622, 349] width 6 height 6
drag, startPoint x: 453, startPoint y: 324, endPoint x: 579, endPoint y: 322, distance: 126.5
click at [581, 322] on div "10.0 s" at bounding box center [576, 322] width 28 height 18
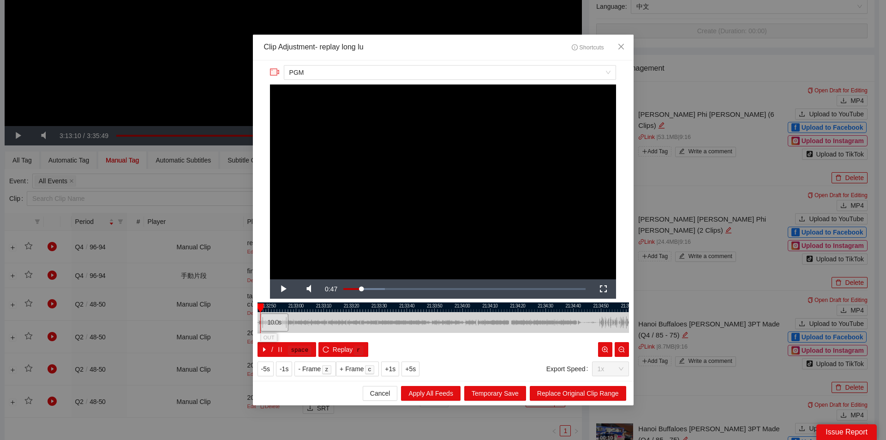
drag, startPoint x: 543, startPoint y: 309, endPoint x: 239, endPoint y: 319, distance: 304.8
click at [239, 319] on div "**********" at bounding box center [443, 220] width 886 height 440
drag, startPoint x: 269, startPoint y: 320, endPoint x: 375, endPoint y: 315, distance: 105.9
click at [375, 315] on div "10.0 s" at bounding box center [380, 322] width 28 height 18
drag, startPoint x: 381, startPoint y: 322, endPoint x: 391, endPoint y: 372, distance: 50.9
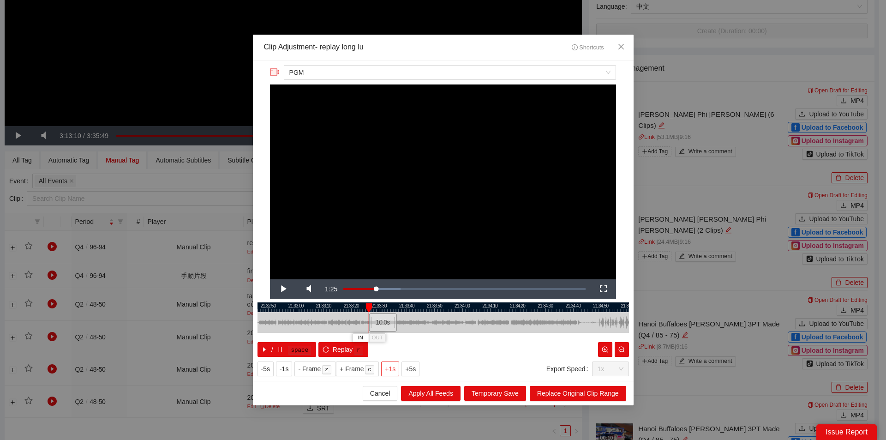
click at [386, 371] on div "**********" at bounding box center [443, 220] width 381 height 320
click at [384, 334] on div "21:32:40 21:32:50 21:33:00 21:33:10 21:33:20 21:33:30 21:33:40 21:33:50 21:34:0…" at bounding box center [444, 329] width 372 height 54
click at [380, 327] on div "10.0 s" at bounding box center [379, 322] width 28 height 18
click at [386, 325] on div at bounding box center [388, 322] width 6 height 21
drag, startPoint x: 552, startPoint y: 393, endPoint x: 506, endPoint y: 398, distance: 46.4
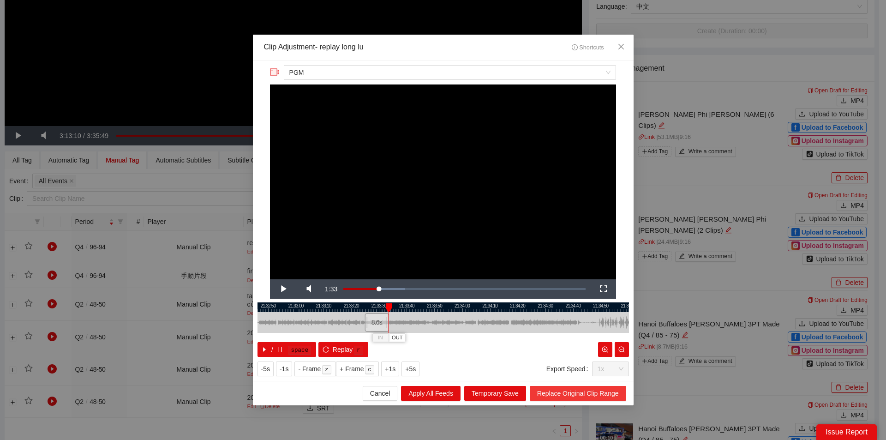
click at [552, 393] on span "Replace Original Clip Range" at bounding box center [578, 393] width 82 height 10
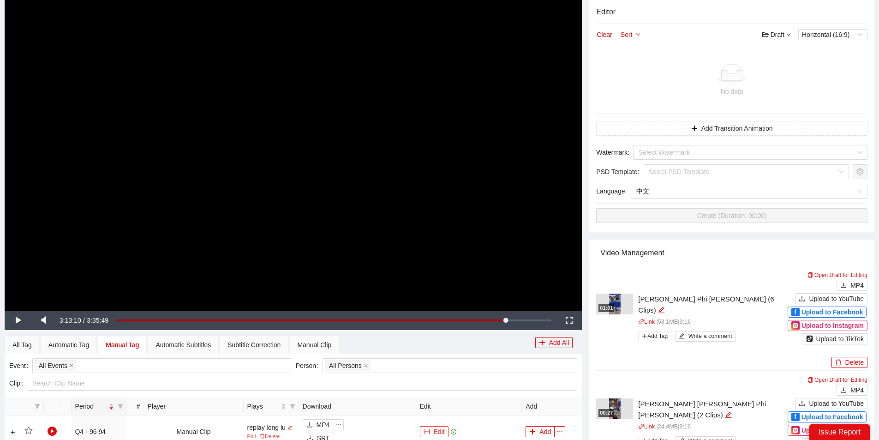
scroll to position [46, 0]
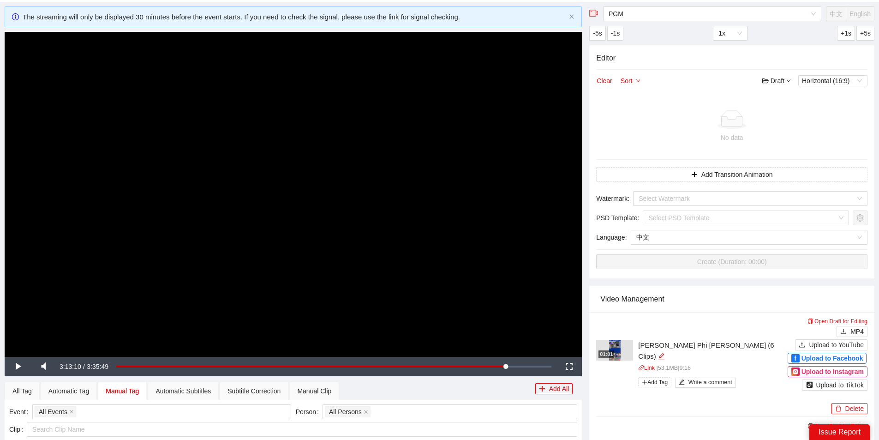
click at [471, 281] on video "Video Player" at bounding box center [294, 194] width 578 height 325
click at [470, 272] on video "Video Player" at bounding box center [294, 194] width 578 height 325
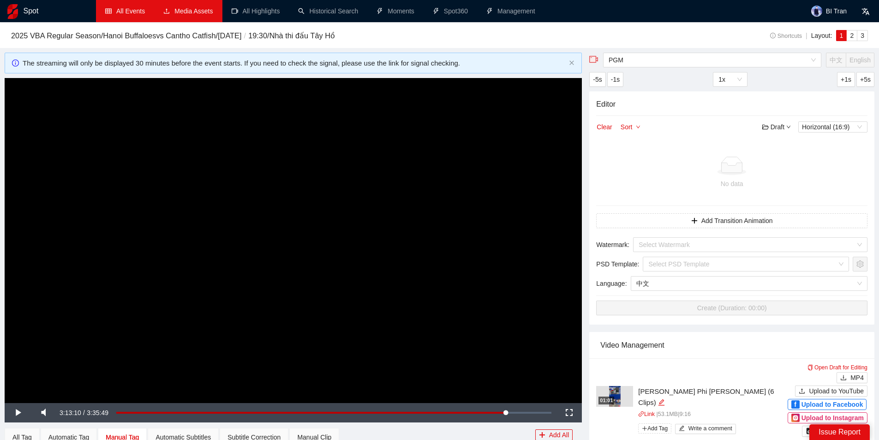
click at [129, 8] on link "All Events" at bounding box center [125, 10] width 40 height 7
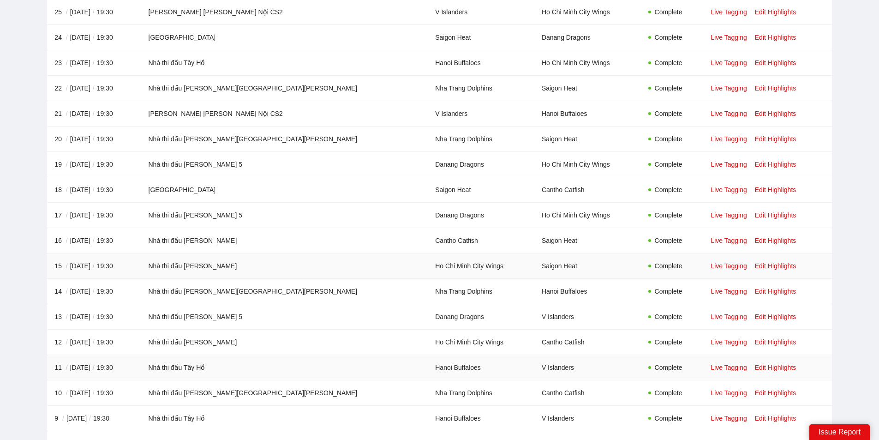
scroll to position [1154, 0]
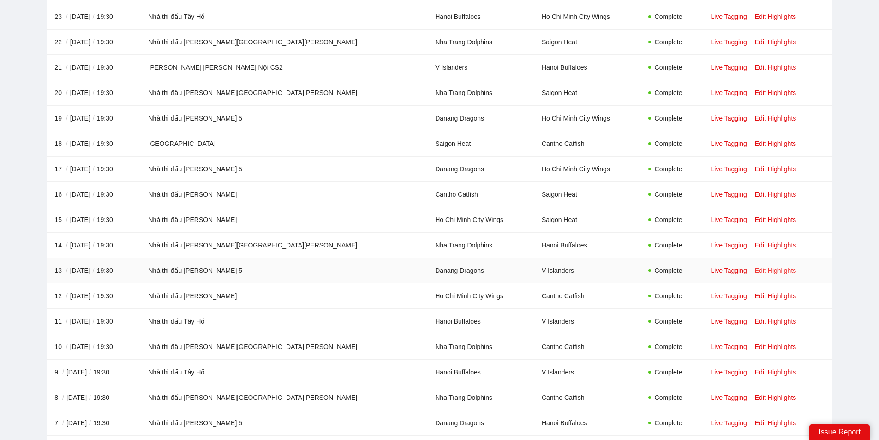
click at [755, 271] on link "Edit Highlights" at bounding box center [776, 270] width 42 height 7
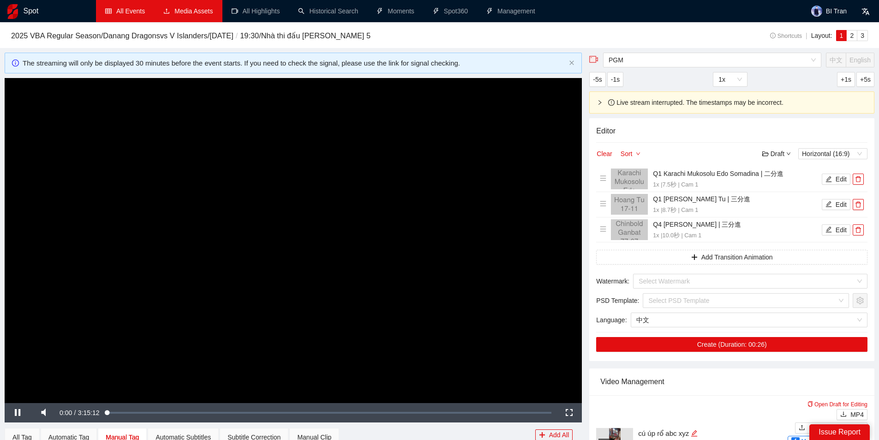
click at [440, 212] on video "Video Player" at bounding box center [294, 240] width 578 height 325
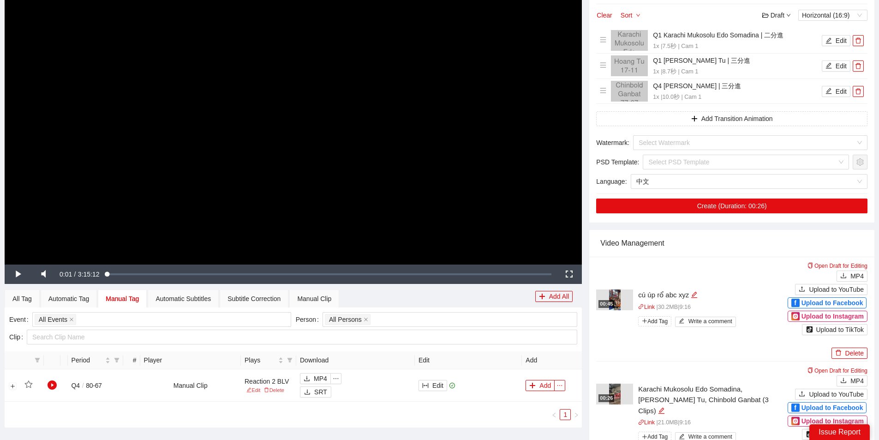
scroll to position [231, 0]
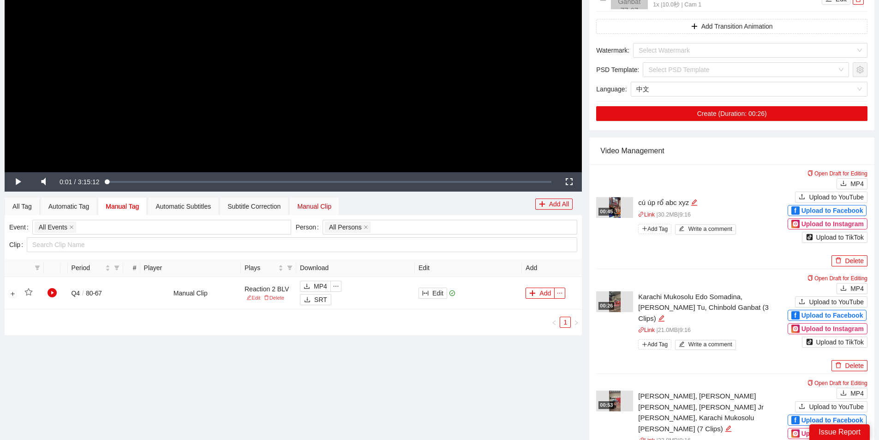
click at [324, 207] on div "Manual Clip" at bounding box center [314, 206] width 34 height 10
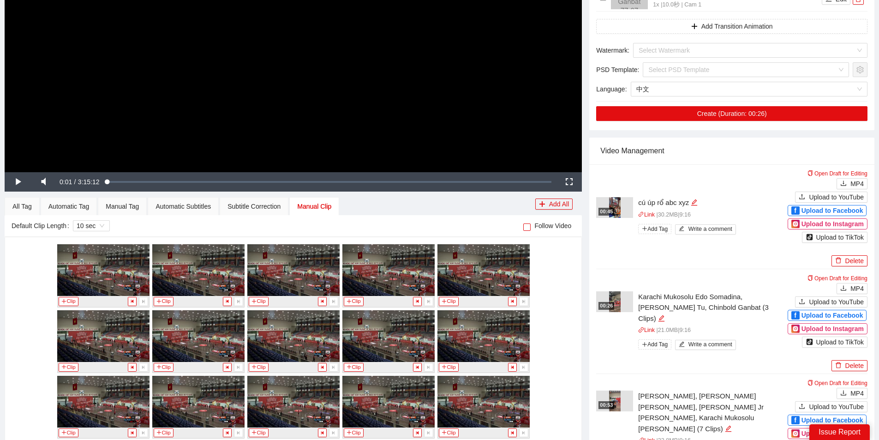
click at [430, 180] on div "Loaded : 0.31% 2:25:32 0:00:01" at bounding box center [330, 181] width 454 height 19
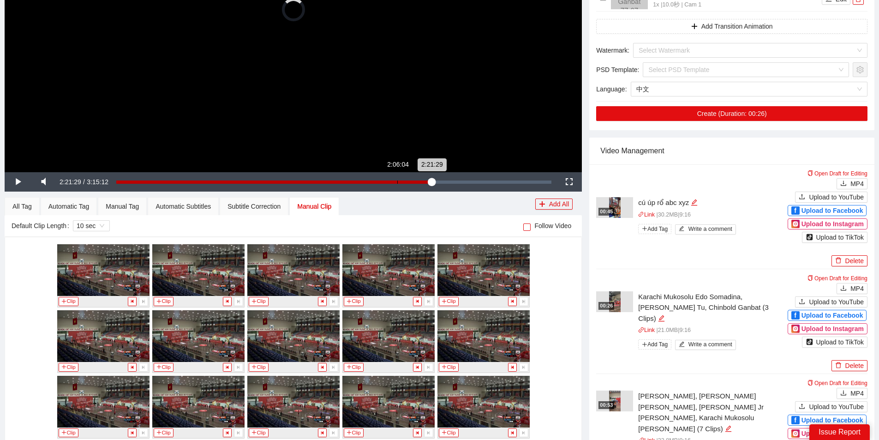
scroll to position [554, 0]
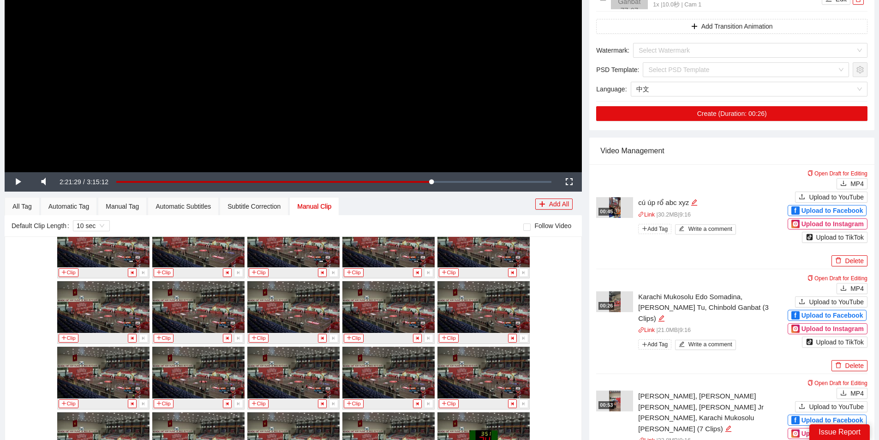
click at [433, 113] on video "Video Player" at bounding box center [294, 9] width 578 height 325
click at [446, 181] on div "Loaded : 72.66% 2:26:21 2:21:29" at bounding box center [333, 182] width 435 height 3
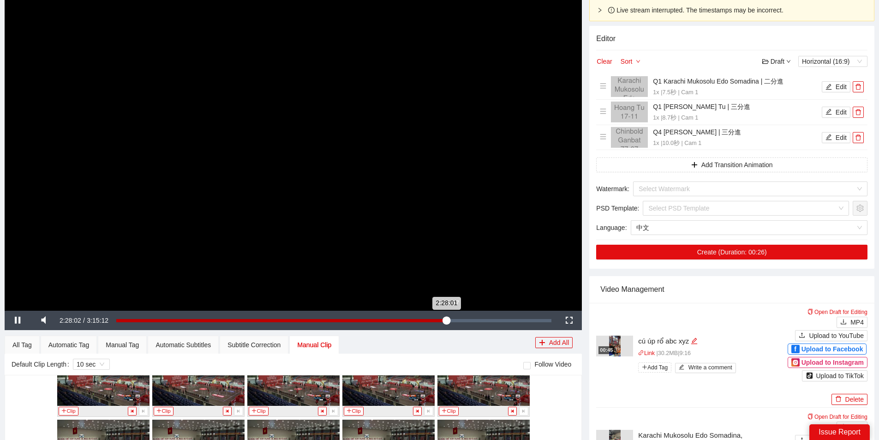
click at [448, 321] on div "2:28:37" at bounding box center [448, 320] width 0 height 3
click at [440, 319] on div "2:25:20" at bounding box center [278, 320] width 324 height 3
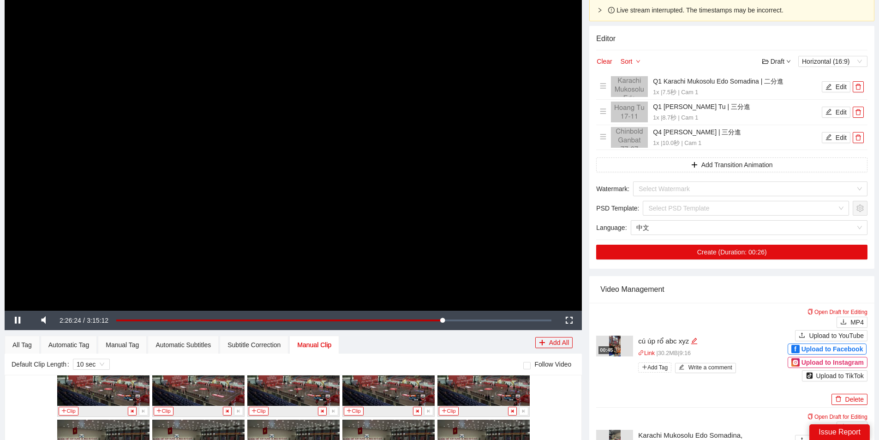
click at [366, 164] on video "Video Player" at bounding box center [294, 148] width 578 height 325
click at [486, 270] on video "Video Player" at bounding box center [294, 148] width 578 height 325
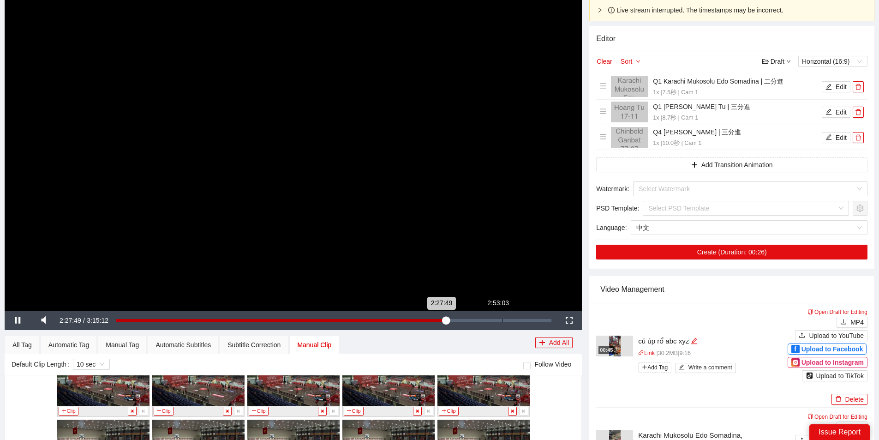
click at [493, 319] on div "Loaded : 75.85% 2:53:03 2:27:49" at bounding box center [333, 320] width 435 height 3
click at [505, 319] on div "2:54:05" at bounding box center [505, 320] width 0 height 3
click at [518, 320] on div "Loaded : 0.00% 3:00:18 2:54:05" at bounding box center [333, 320] width 435 height 3
click at [523, 320] on div "Loaded : 92.29% 3:02:34 3:00:06" at bounding box center [333, 320] width 435 height 3
click at [529, 319] on div "Loaded : 93.47% 3:02:22 3:02:22" at bounding box center [333, 320] width 435 height 3
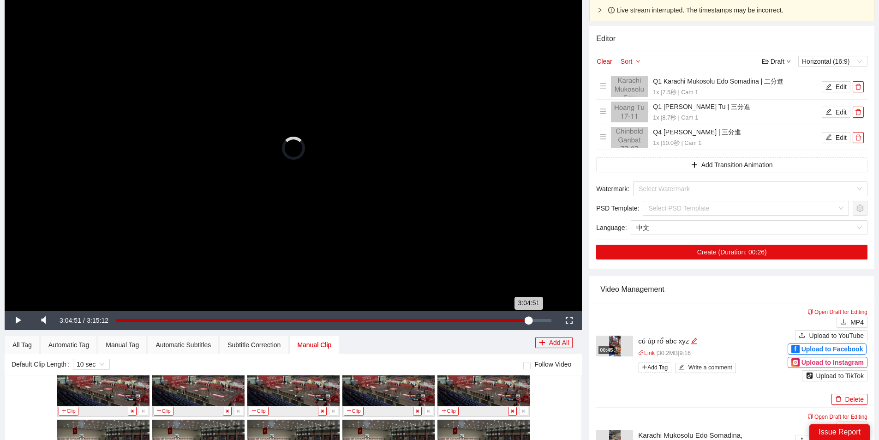
click at [528, 322] on div "3:04:51" at bounding box center [322, 320] width 412 height 3
click at [534, 322] on div "Loaded : 94.64% 3:04:39 3:04:39" at bounding box center [333, 320] width 435 height 3
click at [534, 320] on div "3:07:21" at bounding box center [325, 320] width 418 height 3
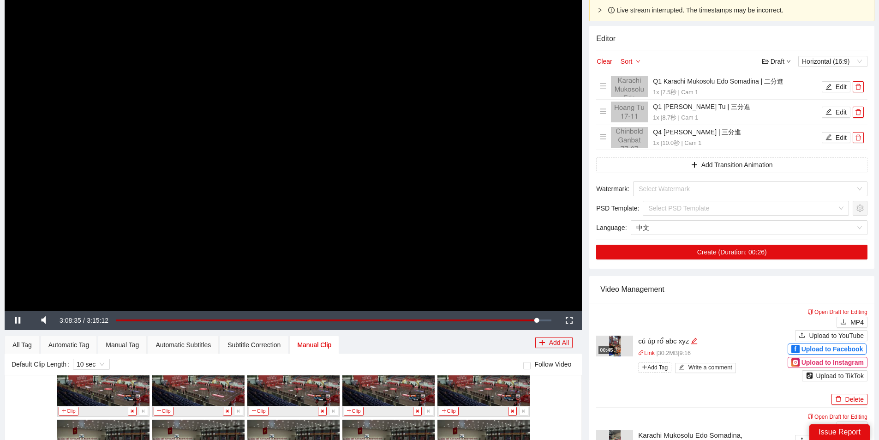
scroll to position [0, 0]
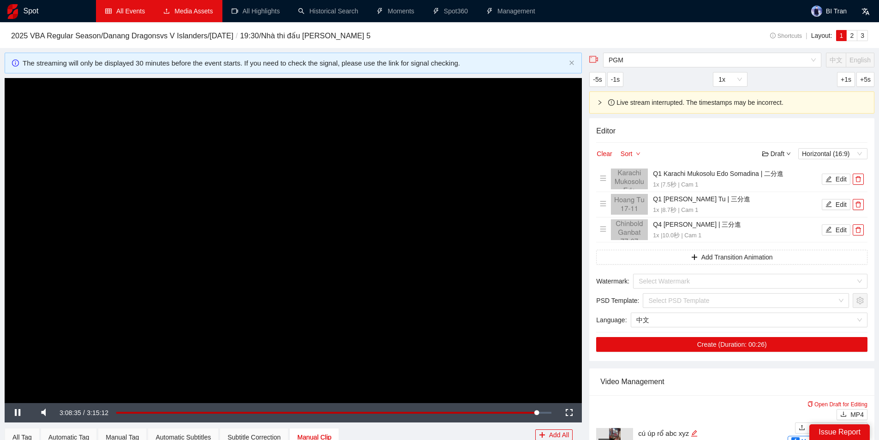
click at [537, 412] on div "3:08:36" at bounding box center [326, 413] width 421 height 2
click at [528, 411] on div "3:04:26" at bounding box center [528, 412] width 0 height 3
click at [438, 186] on video "Video Player" at bounding box center [294, 240] width 578 height 325
click at [135, 7] on link "All Events" at bounding box center [125, 10] width 40 height 7
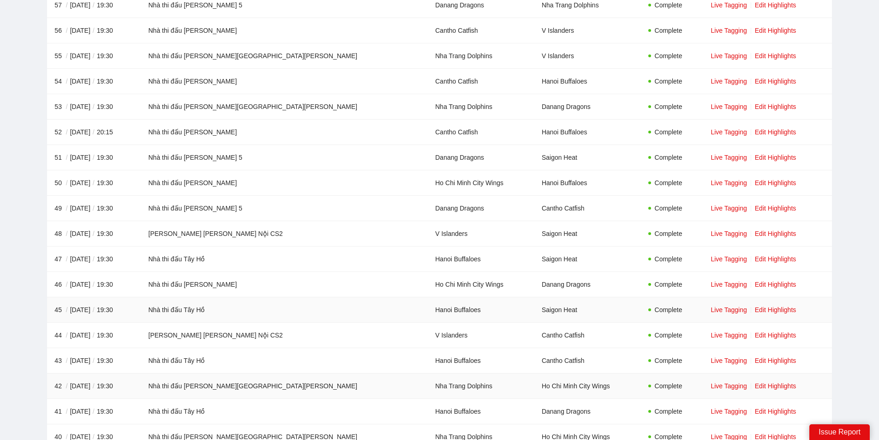
scroll to position [323, 0]
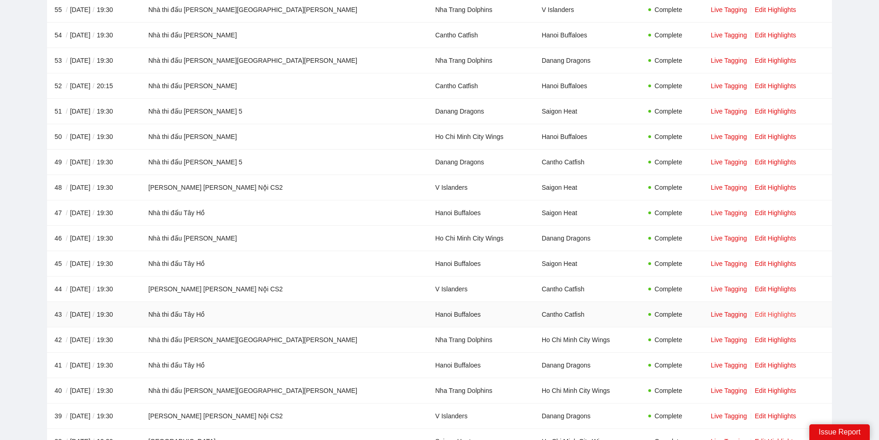
click at [755, 318] on link "Edit Highlights" at bounding box center [776, 314] width 42 height 7
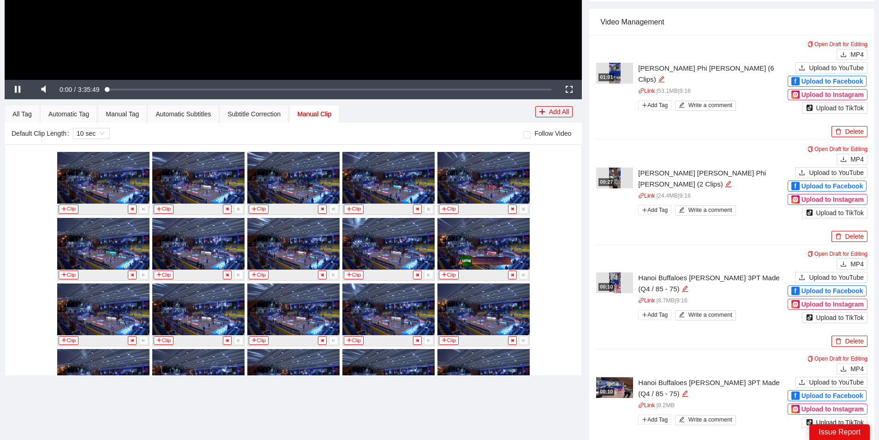
click at [618, 76] on img at bounding box center [615, 73] width 12 height 21
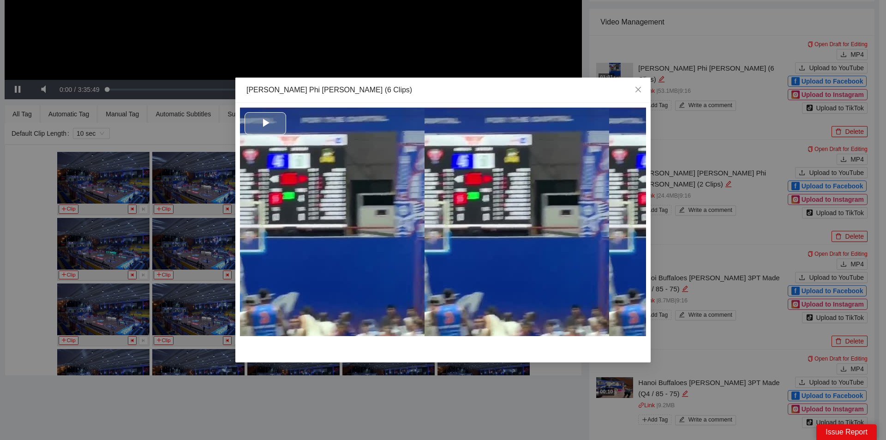
click at [419, 193] on div "Video Player" at bounding box center [443, 222] width 406 height 229
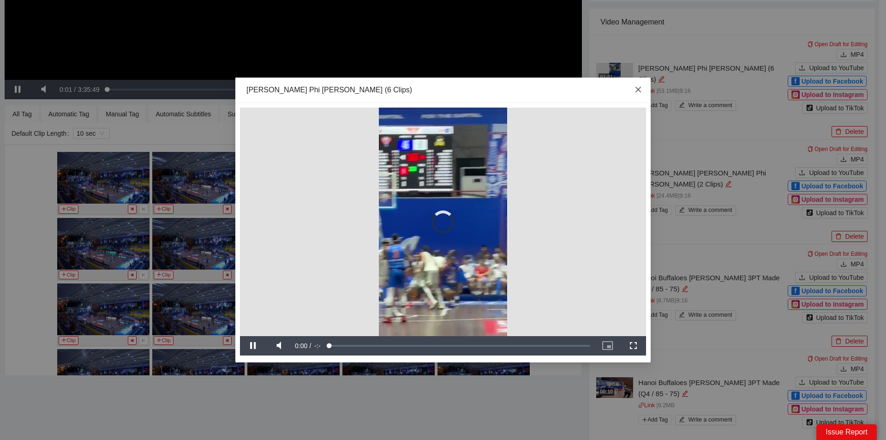
click at [643, 87] on span "Close" at bounding box center [638, 90] width 25 height 25
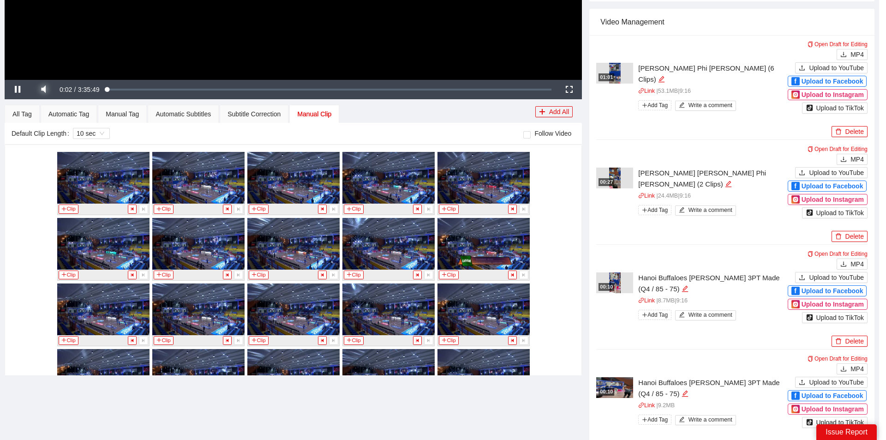
click at [45, 90] on span "Video Player" at bounding box center [43, 90] width 26 height 0
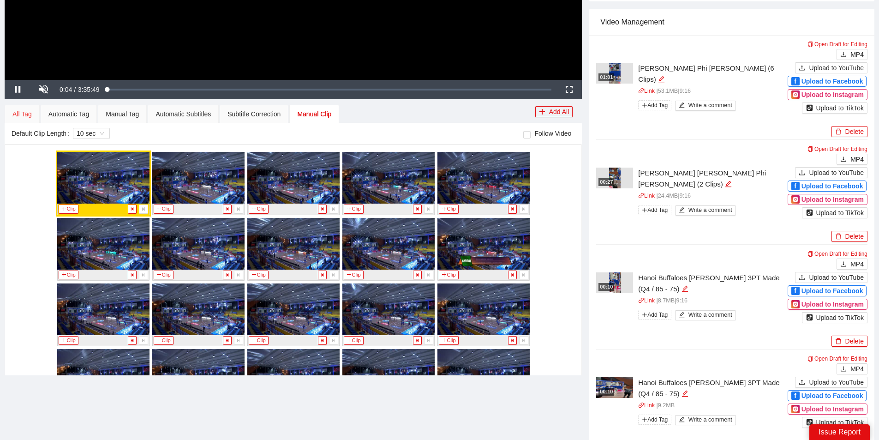
click at [33, 113] on div "All Tag" at bounding box center [22, 114] width 35 height 18
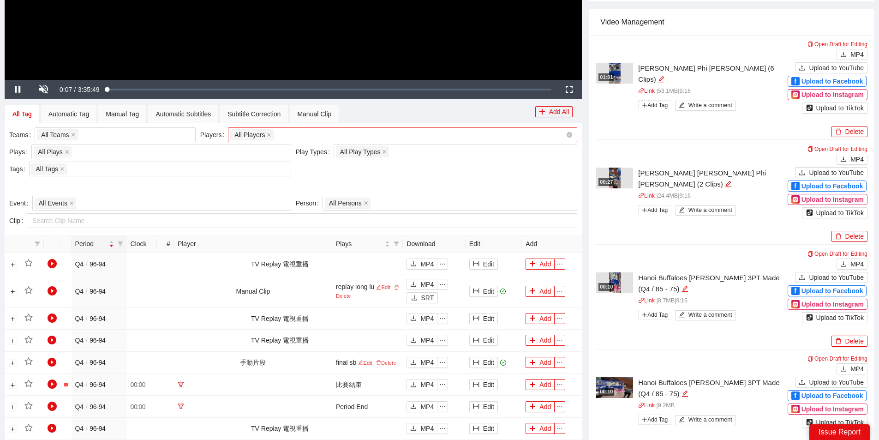
click at [311, 131] on div "All Players" at bounding box center [398, 134] width 336 height 13
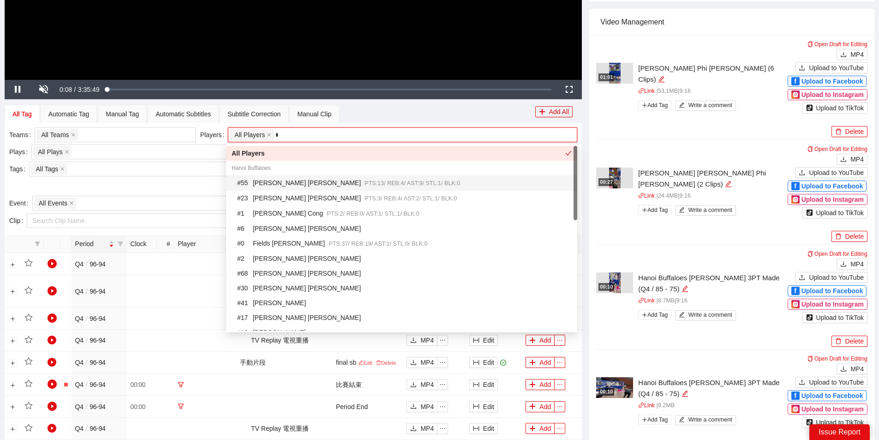
type input "**"
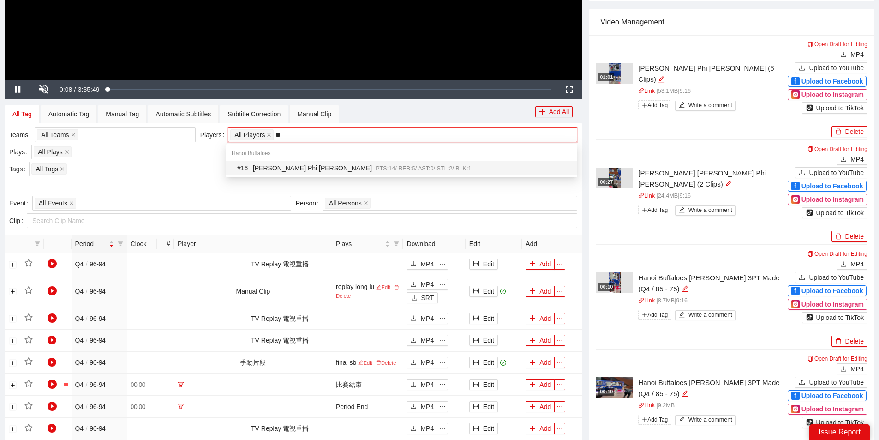
click at [314, 171] on div "# 16 Tran Phi Hoang Long PTS: 14 / REB: 5 / AST: 0 / STL: 2 / BLK: 1" at bounding box center [404, 168] width 335 height 11
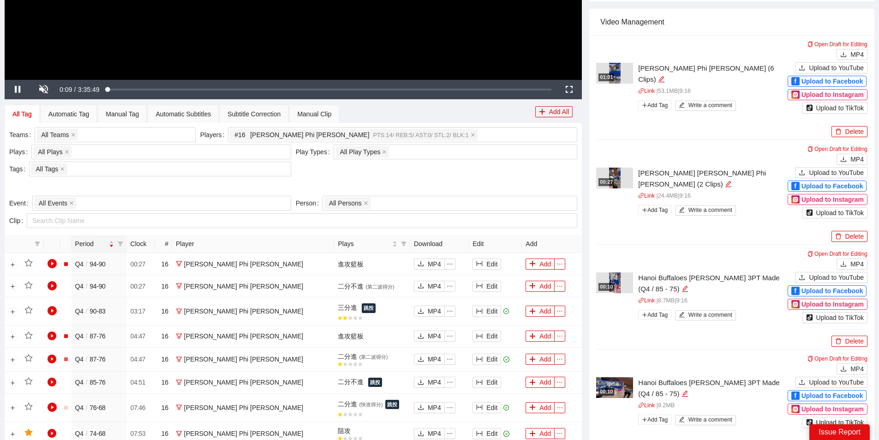
click at [168, 181] on div at bounding box center [293, 186] width 568 height 15
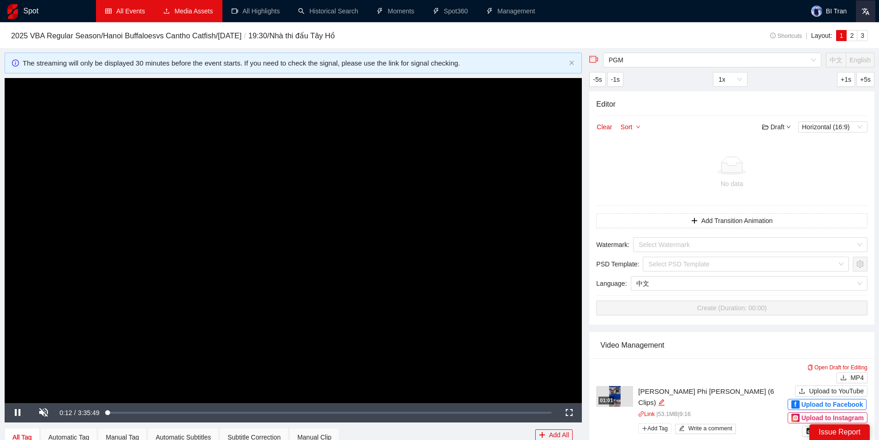
click at [864, 11] on icon at bounding box center [866, 11] width 8 height 8
click at [828, 32] on span "🌐 English" at bounding box center [838, 33] width 63 height 10
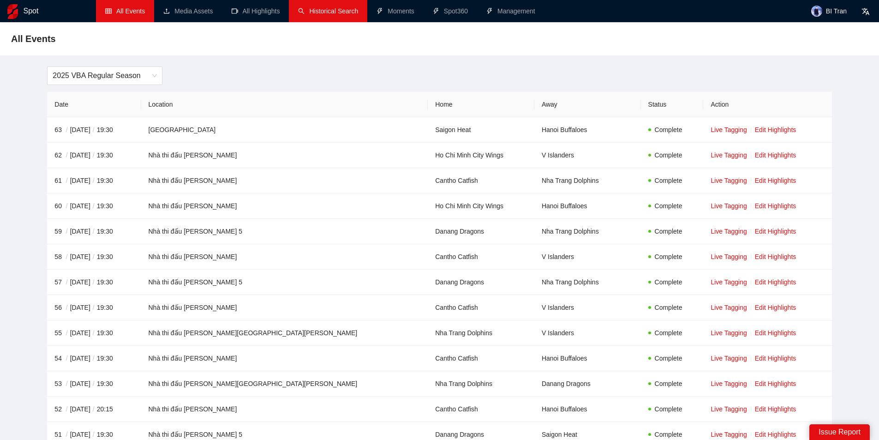
click at [319, 7] on link "Historical Search" at bounding box center [328, 10] width 60 height 7
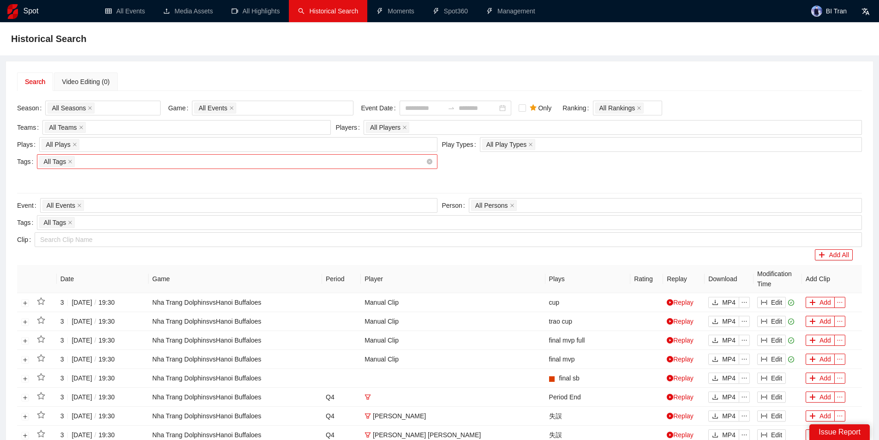
click at [90, 161] on div "All Tags" at bounding box center [232, 161] width 386 height 13
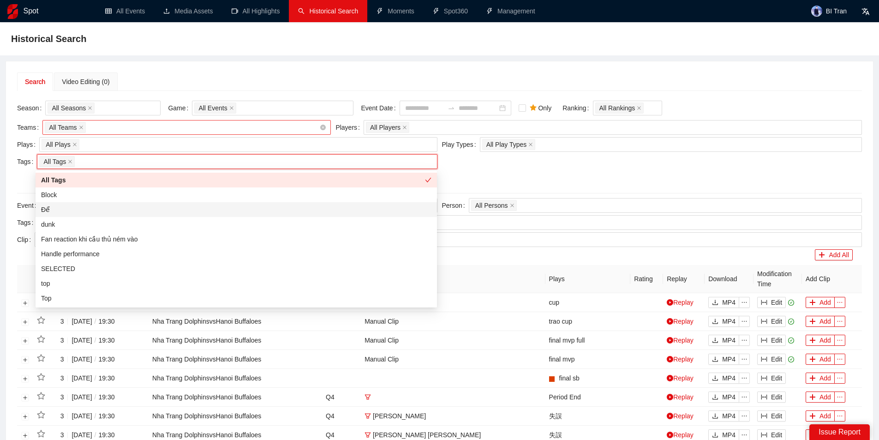
drag, startPoint x: 51, startPoint y: 211, endPoint x: 101, endPoint y: 132, distance: 92.3
click at [53, 210] on div "Để" at bounding box center [236, 210] width 391 height 10
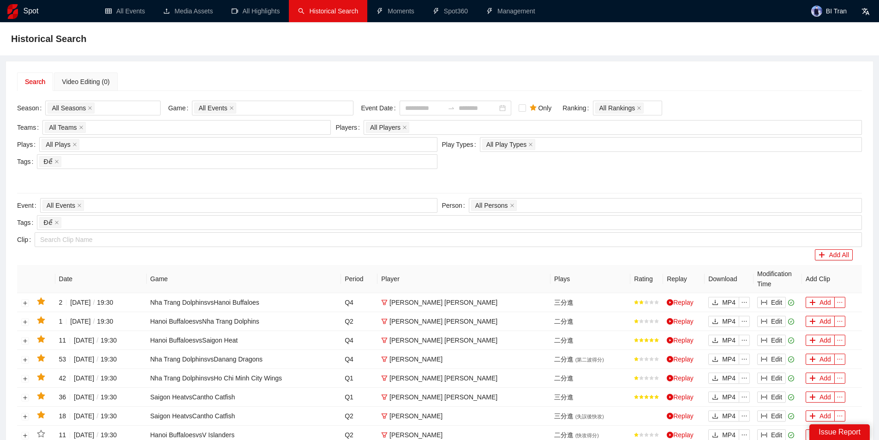
click at [140, 51] on div "Historical Search" at bounding box center [439, 38] width 879 height 33
click at [92, 147] on div "All Plays + 0 ..." at bounding box center [234, 144] width 384 height 13
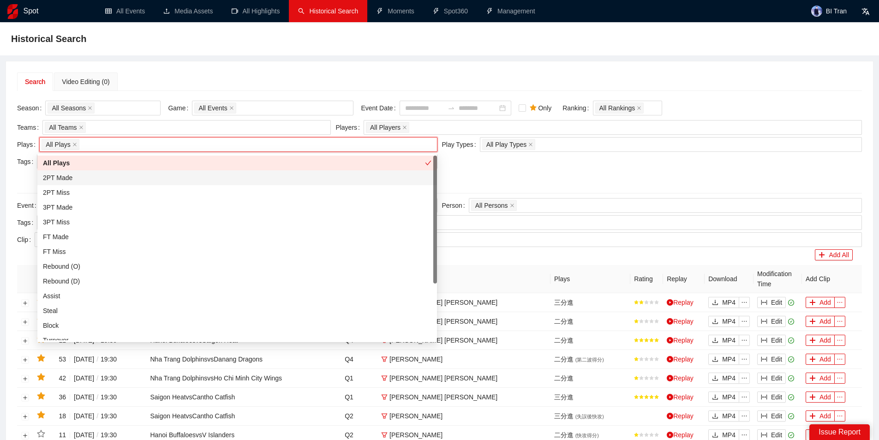
click at [68, 177] on div "2PT Made" at bounding box center [237, 178] width 389 height 10
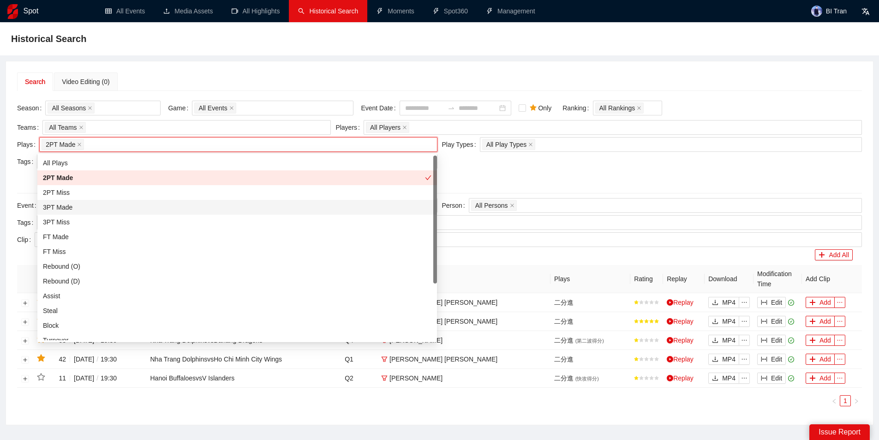
click at [65, 207] on div "3PT Made" at bounding box center [237, 207] width 389 height 10
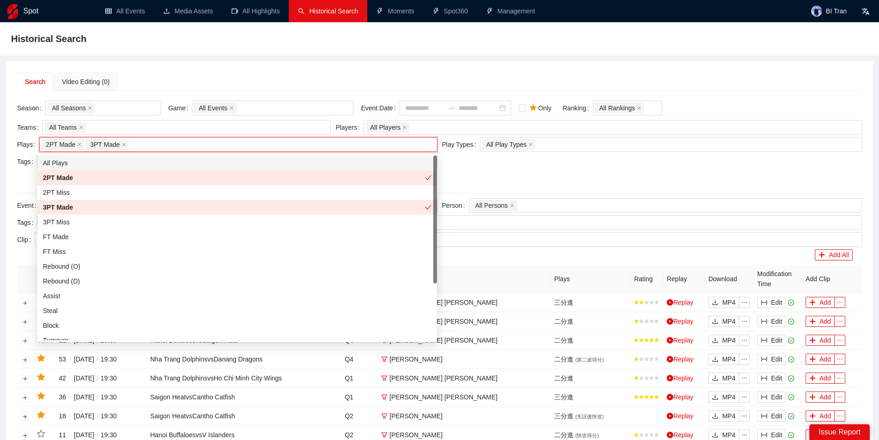
click at [185, 36] on div "Historical Search" at bounding box center [439, 39] width 857 height 18
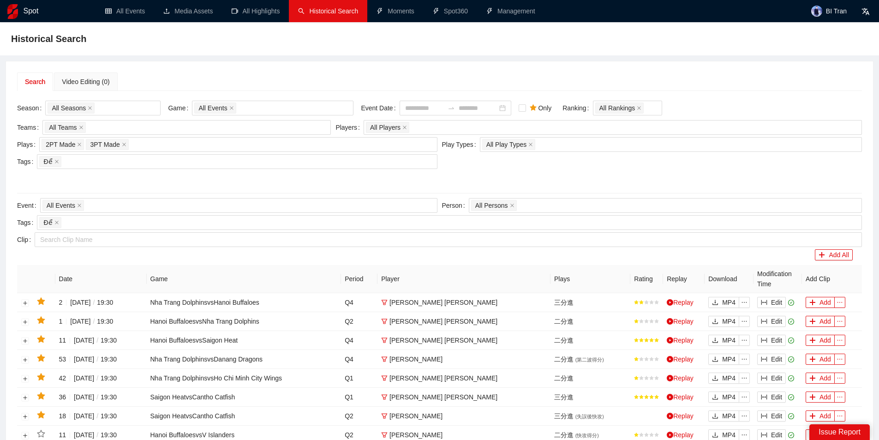
scroll to position [129, 0]
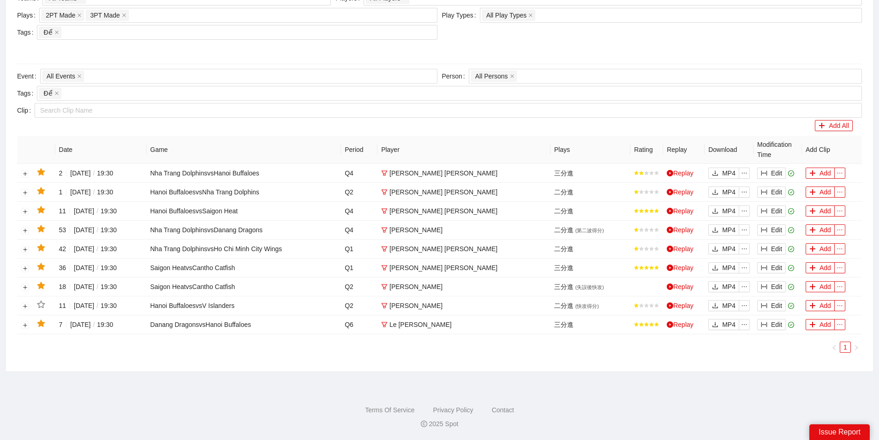
click at [271, 384] on footer "Terms Of Service Privacy Policy Contact 2025 Spot" at bounding box center [439, 411] width 879 height 57
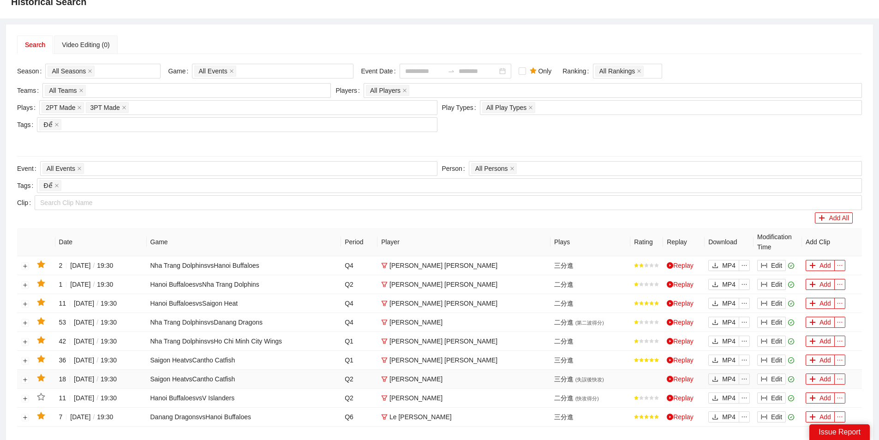
scroll to position [0, 0]
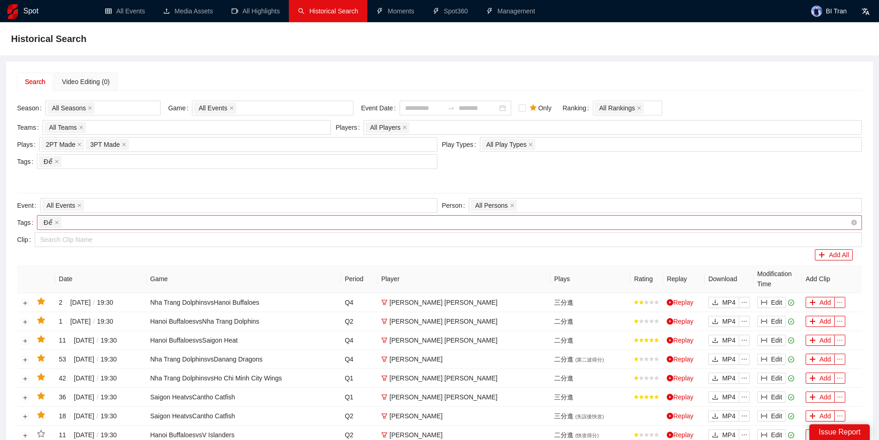
click at [55, 225] on span at bounding box center [56, 222] width 5 height 10
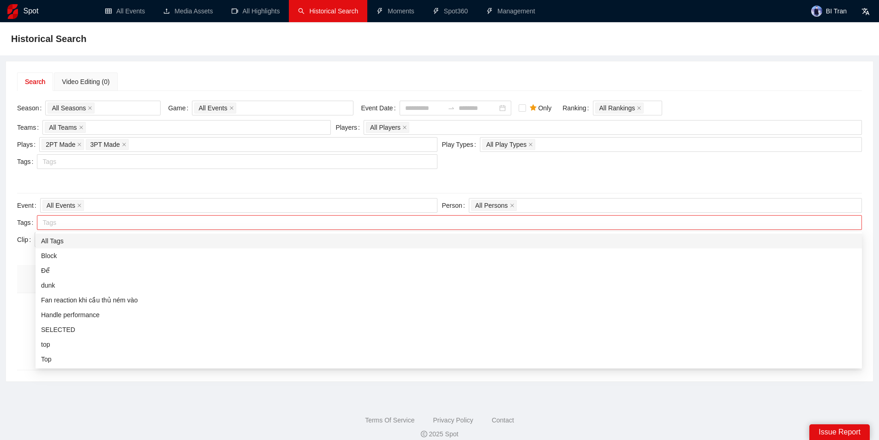
click at [78, 224] on div at bounding box center [445, 222] width 812 height 11
click at [74, 238] on div "All Tags" at bounding box center [449, 241] width 816 height 10
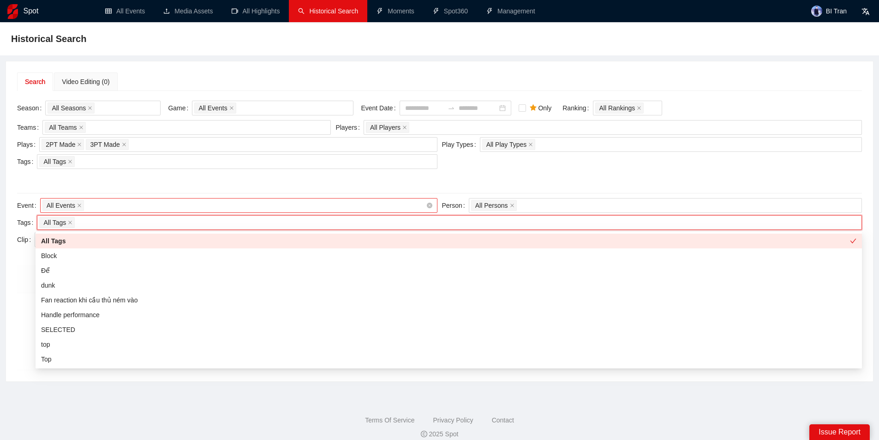
click at [110, 203] on div "All Events" at bounding box center [234, 205] width 384 height 13
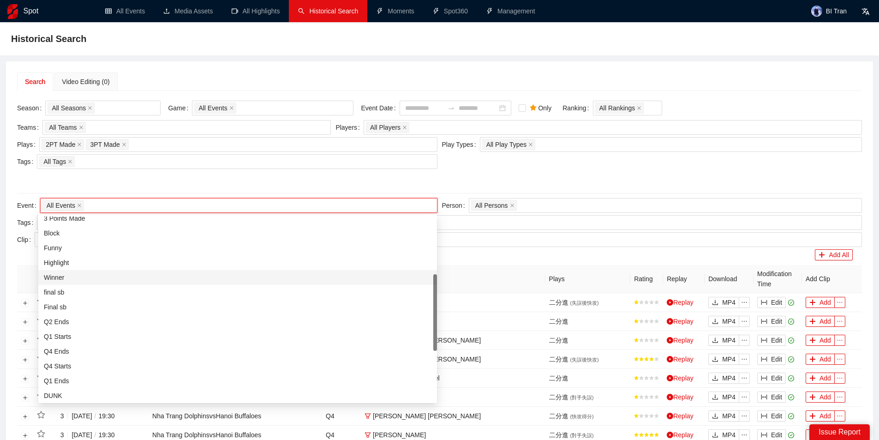
scroll to position [92, 0]
click at [60, 283] on div "Block" at bounding box center [238, 279] width 388 height 10
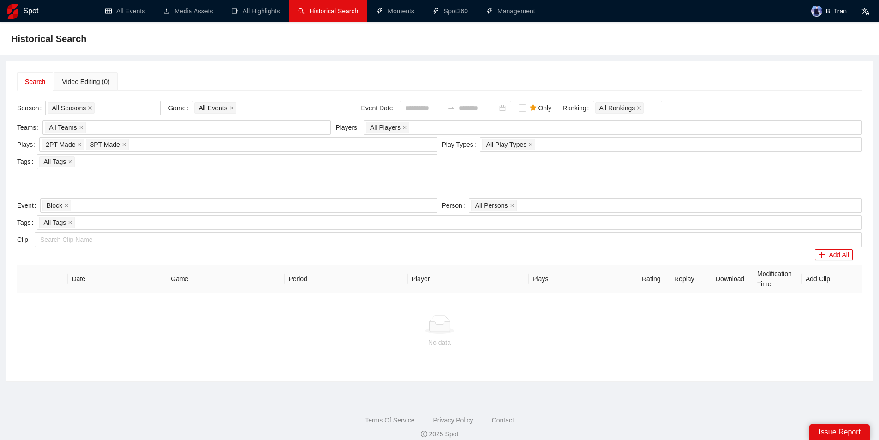
click at [137, 175] on div at bounding box center [439, 178] width 845 height 15
click at [542, 111] on label "Only" at bounding box center [537, 108] width 37 height 10
click at [122, 144] on icon "close" at bounding box center [124, 144] width 5 height 5
click at [77, 143] on icon "close" at bounding box center [79, 144] width 5 height 5
click at [77, 143] on div at bounding box center [234, 144] width 384 height 11
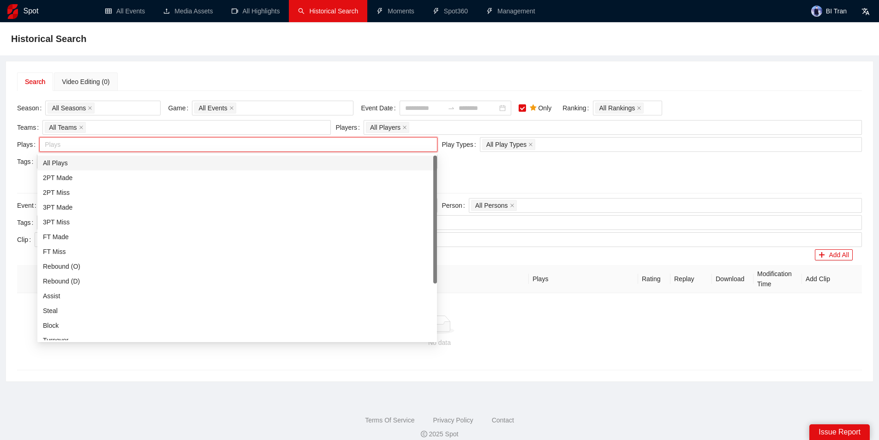
click at [57, 159] on div "All Plays" at bounding box center [237, 163] width 389 height 10
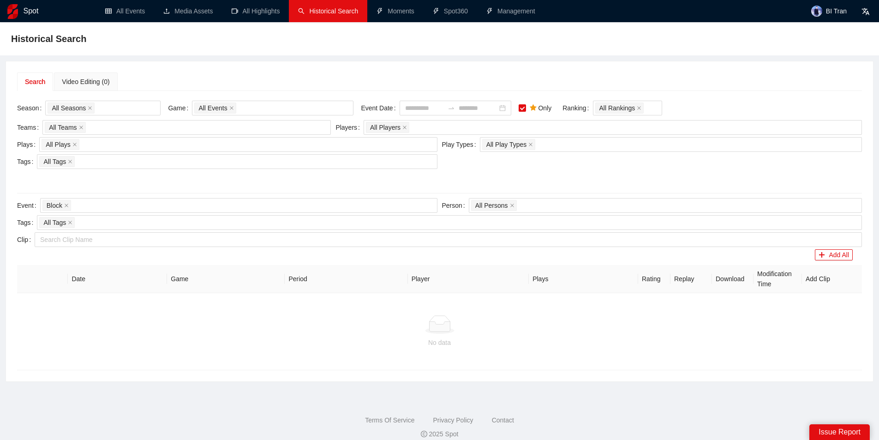
click at [104, 100] on div "Season All Seasons Game All Events Event Date Only Ranking All Rankings Teams A…" at bounding box center [439, 234] width 845 height 272
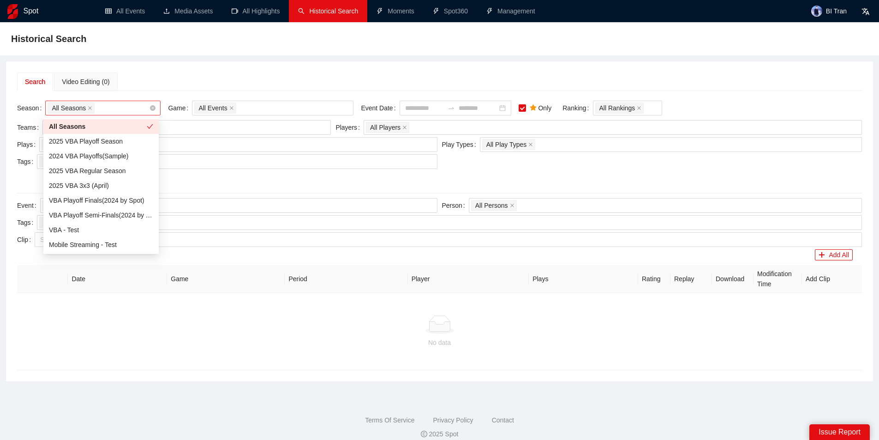
click at [105, 106] on div "All Seasons" at bounding box center [99, 108] width 102 height 13
click at [101, 175] on div "2025 VBA Regular Season" at bounding box center [101, 171] width 104 height 10
click at [107, 143] on div "2025 VBA Playoff Season" at bounding box center [101, 141] width 104 height 10
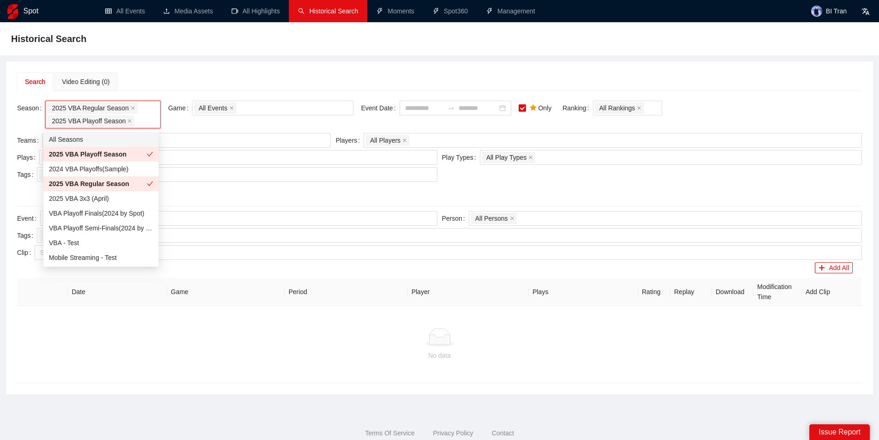
click at [240, 71] on div "Search Video Editing (0) Season 2025 VBA Regular Season 2025 VBA Playoff Season…" at bounding box center [439, 227] width 867 height 333
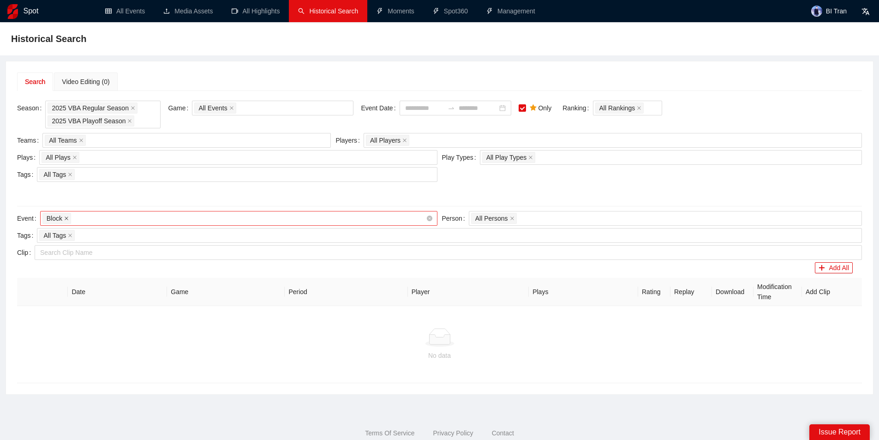
click at [66, 219] on icon "close" at bounding box center [66, 218] width 5 height 5
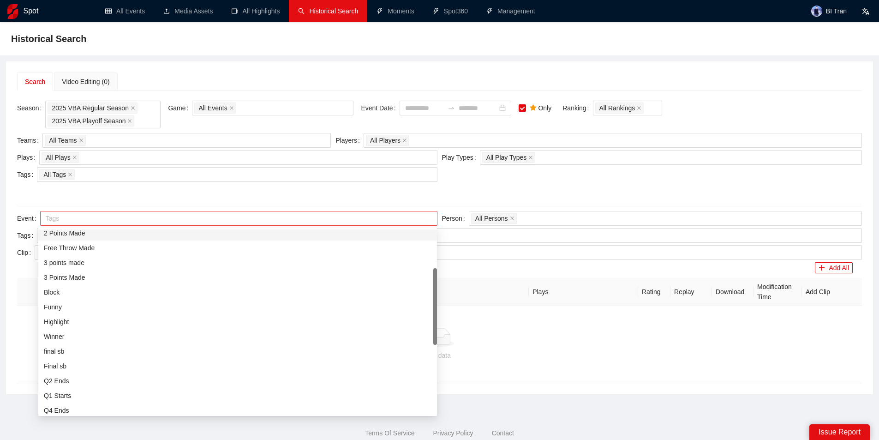
click at [66, 219] on div at bounding box center [234, 218] width 384 height 11
click at [102, 235] on div "All Events" at bounding box center [238, 237] width 388 height 10
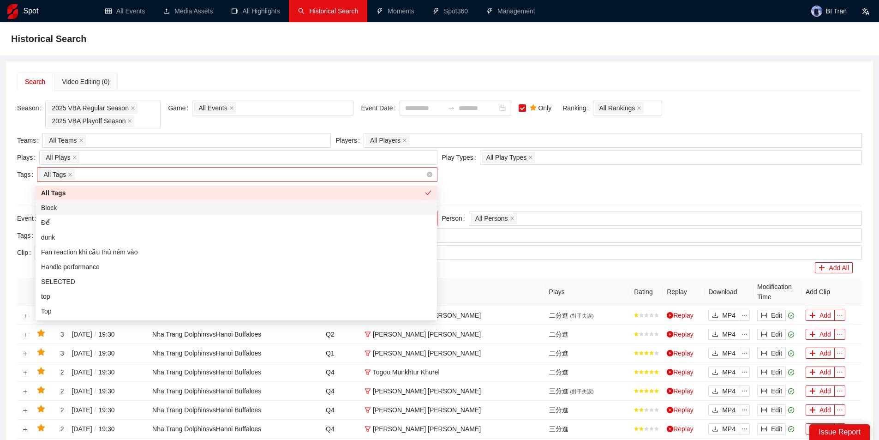
click at [91, 177] on div "All Tags" at bounding box center [232, 174] width 386 height 13
click at [228, 157] on div "All Plays + 0 ..." at bounding box center [234, 157] width 384 height 13
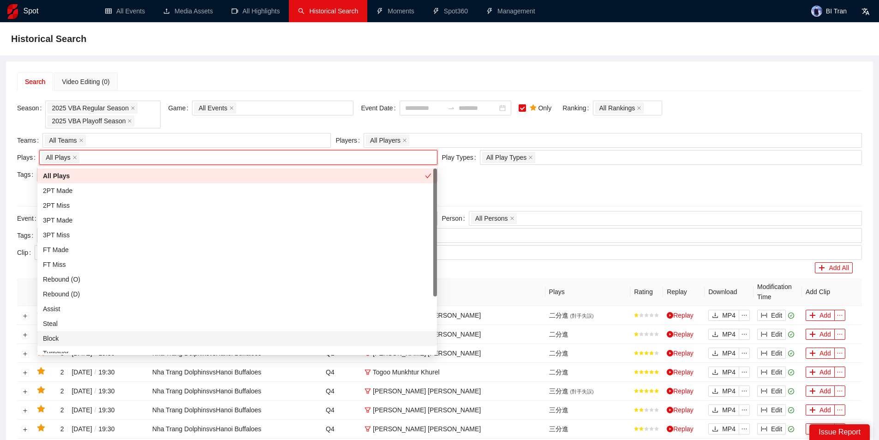
click at [56, 340] on div "Block" at bounding box center [237, 338] width 389 height 10
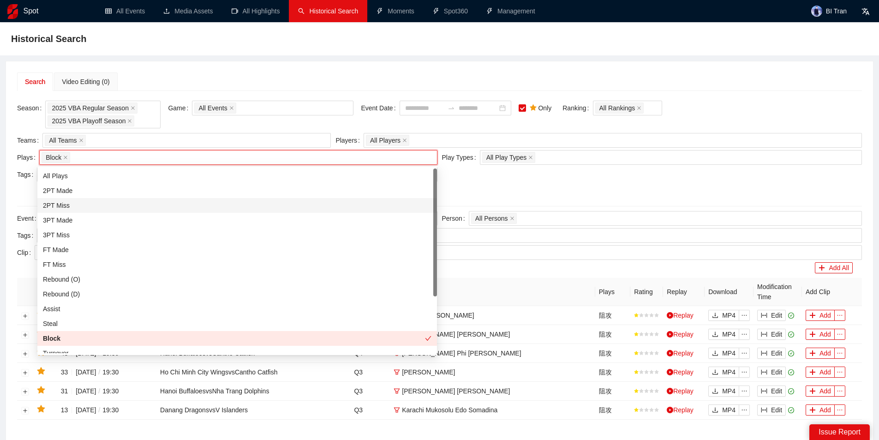
click at [482, 187] on div at bounding box center [439, 191] width 845 height 15
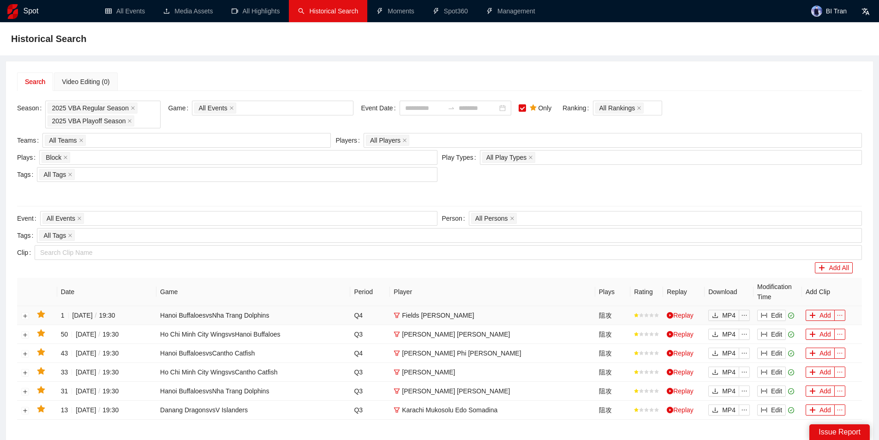
scroll to position [85, 0]
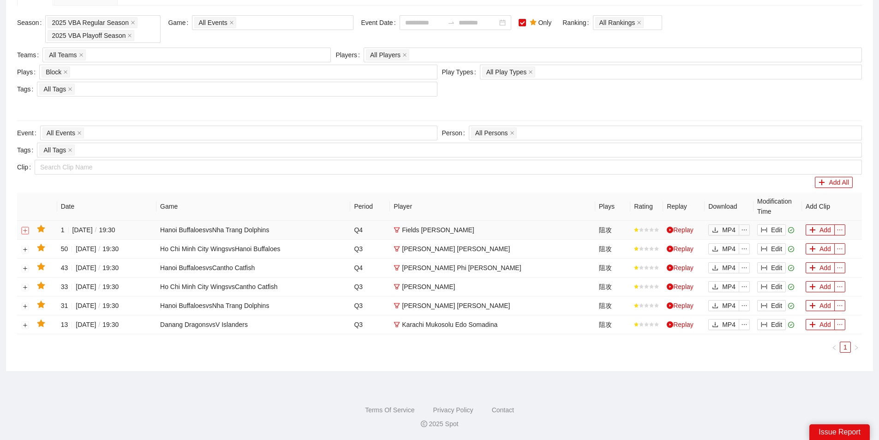
click at [25, 229] on button "button" at bounding box center [25, 230] width 7 height 7
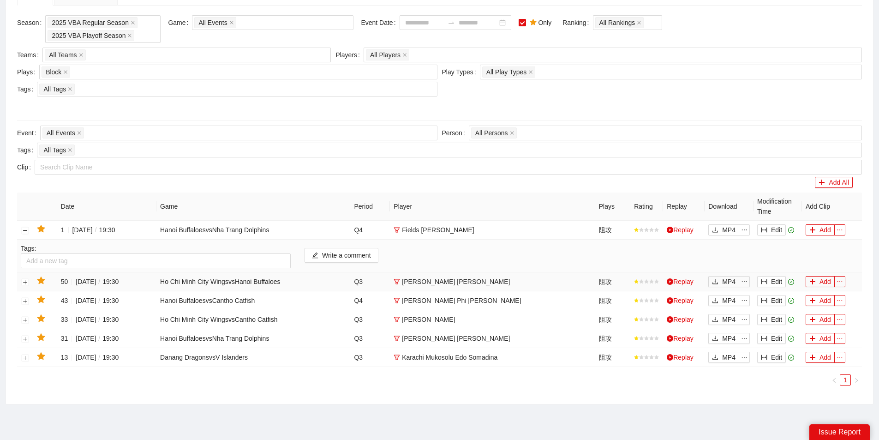
click at [25, 288] on td at bounding box center [25, 281] width 16 height 19
click at [25, 284] on button "button" at bounding box center [25, 281] width 7 height 7
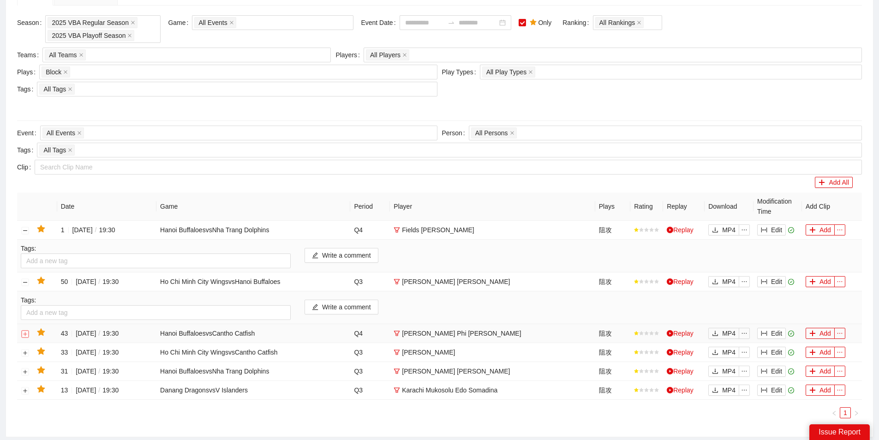
click at [24, 336] on button "button" at bounding box center [25, 333] width 7 height 7
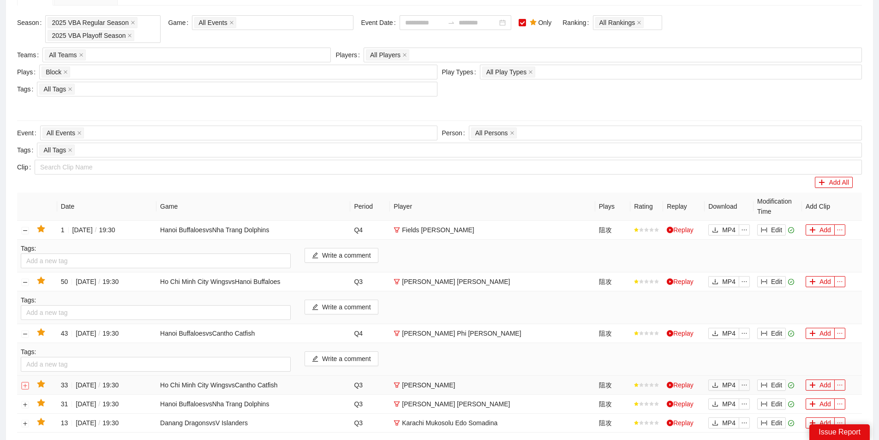
click at [25, 386] on button "button" at bounding box center [25, 385] width 7 height 7
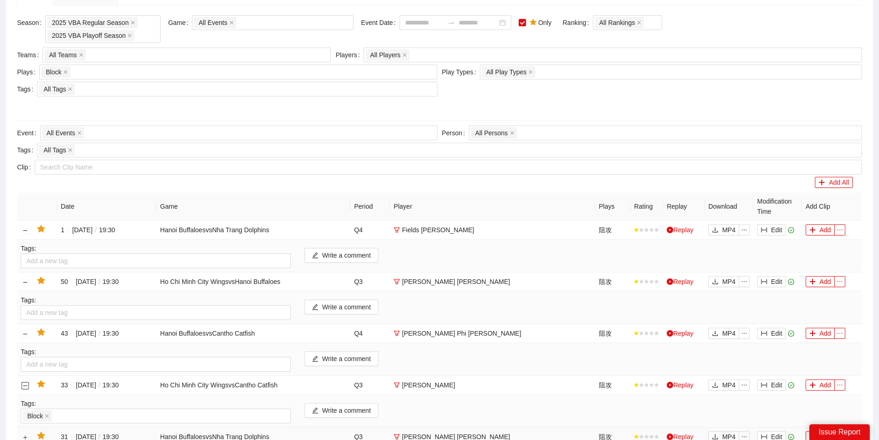
scroll to position [223, 0]
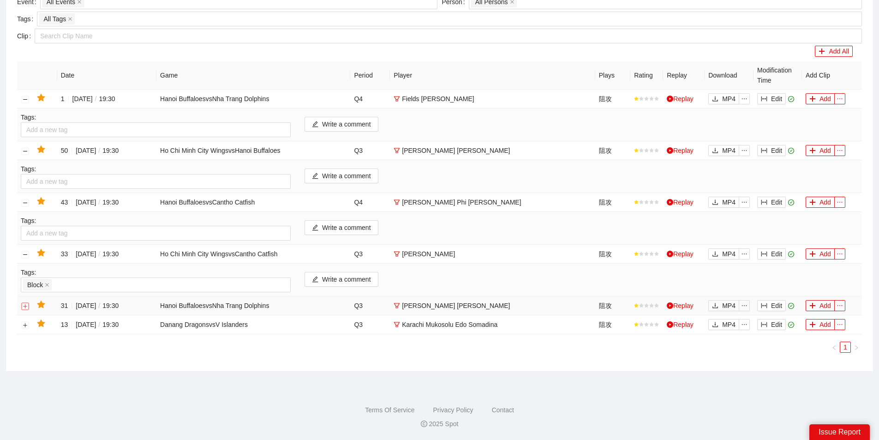
click at [24, 302] on button "button" at bounding box center [25, 305] width 7 height 7
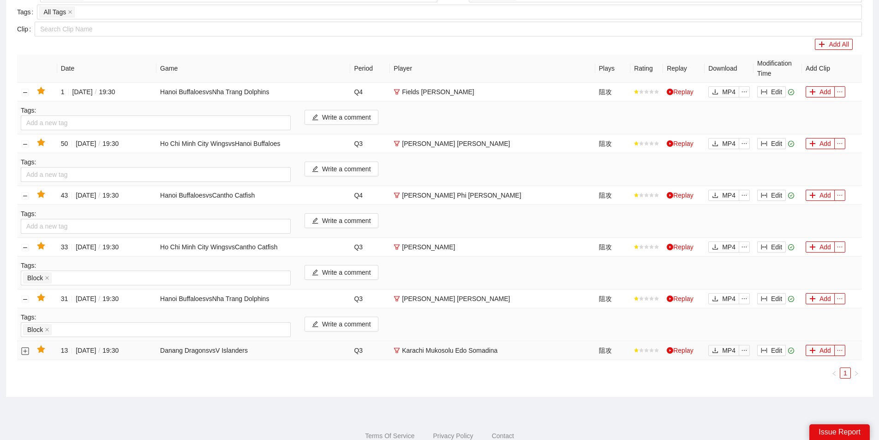
drag, startPoint x: 24, startPoint y: 353, endPoint x: 27, endPoint y: 360, distance: 7.4
click at [24, 353] on button "button" at bounding box center [25, 350] width 7 height 7
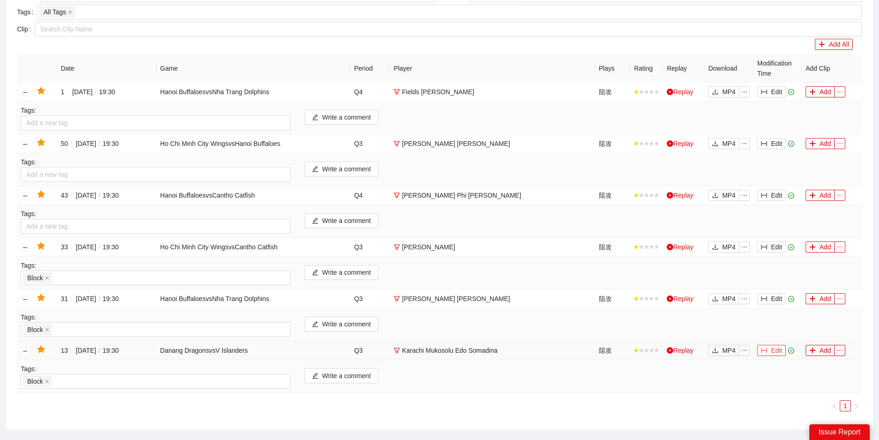
click at [776, 347] on button "Edit" at bounding box center [772, 350] width 29 height 11
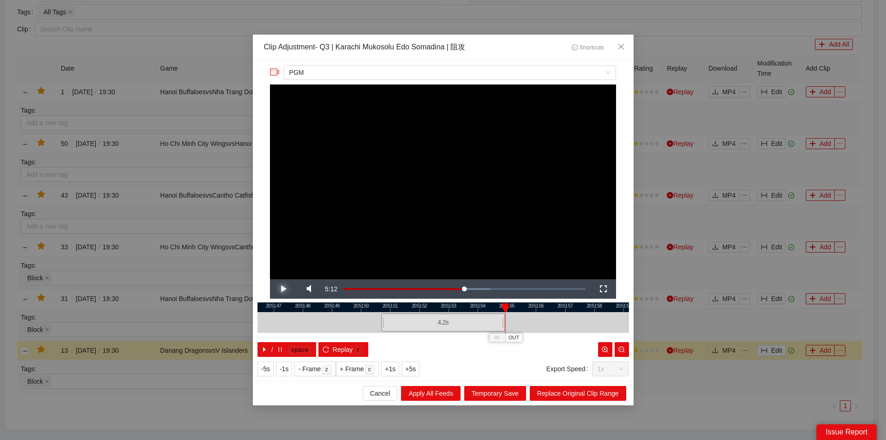
click at [283, 289] on span "Video Player" at bounding box center [283, 289] width 0 height 0
click at [622, 50] on icon "close" at bounding box center [621, 46] width 7 height 7
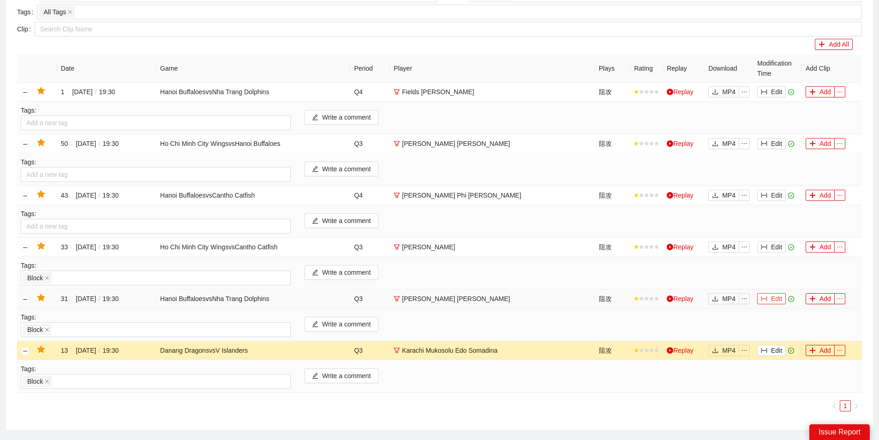
click at [770, 295] on button "Edit" at bounding box center [772, 298] width 29 height 11
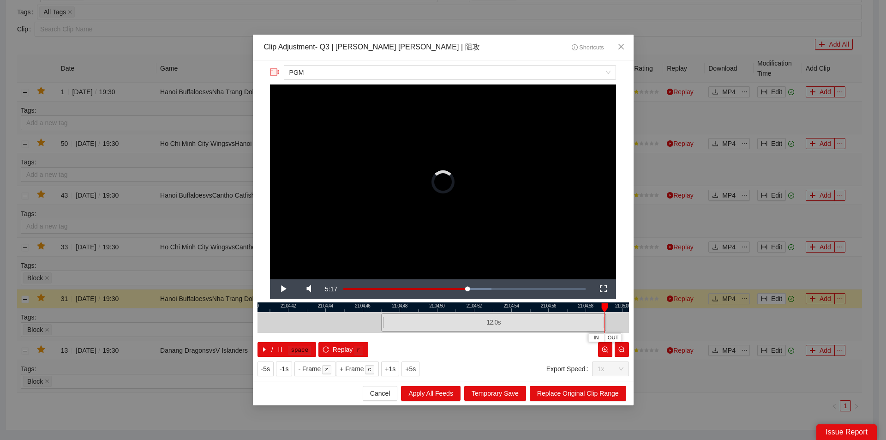
drag, startPoint x: 505, startPoint y: 323, endPoint x: 610, endPoint y: 318, distance: 105.4
click at [610, 318] on div "21:04:40 21:04:42 21:04:44 21:04:46 21:04:48 21:04:50 21:04:52 21:04:54 21:04:5…" at bounding box center [444, 329] width 372 height 54
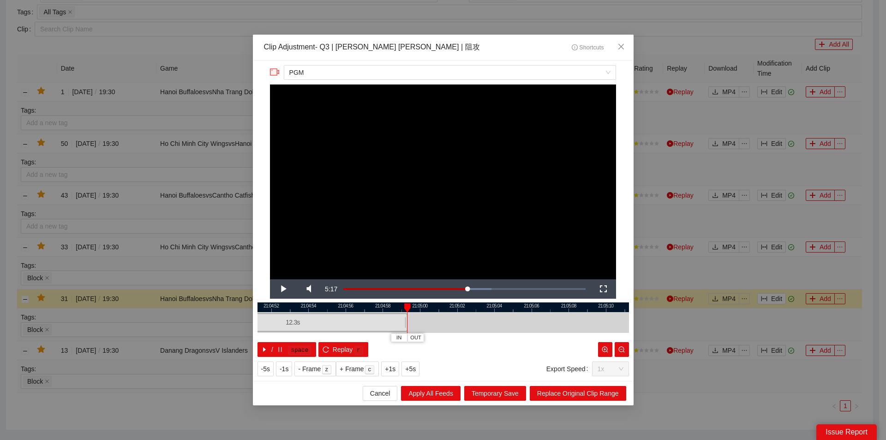
drag, startPoint x: 592, startPoint y: 308, endPoint x: 373, endPoint y: 302, distance: 219.8
click at [373, 302] on div at bounding box center [241, 307] width 372 height 10
drag, startPoint x: 387, startPoint y: 322, endPoint x: 624, endPoint y: 318, distance: 236.9
click at [624, 318] on div at bounding box center [625, 322] width 6 height 21
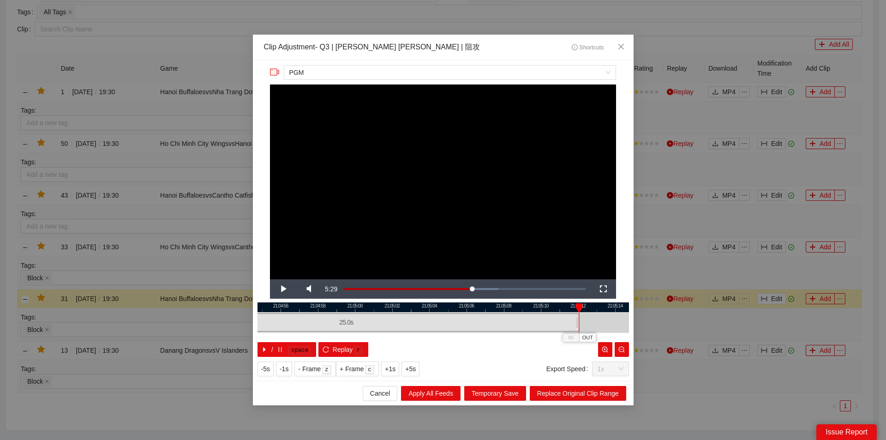
drag, startPoint x: 611, startPoint y: 307, endPoint x: 521, endPoint y: 305, distance: 90.1
click at [523, 305] on div at bounding box center [397, 307] width 372 height 10
drag, startPoint x: 542, startPoint y: 320, endPoint x: 578, endPoint y: 319, distance: 36.0
click at [578, 319] on div at bounding box center [576, 322] width 6 height 21
click at [579, 391] on span "Replace Original Clip Range" at bounding box center [578, 393] width 82 height 10
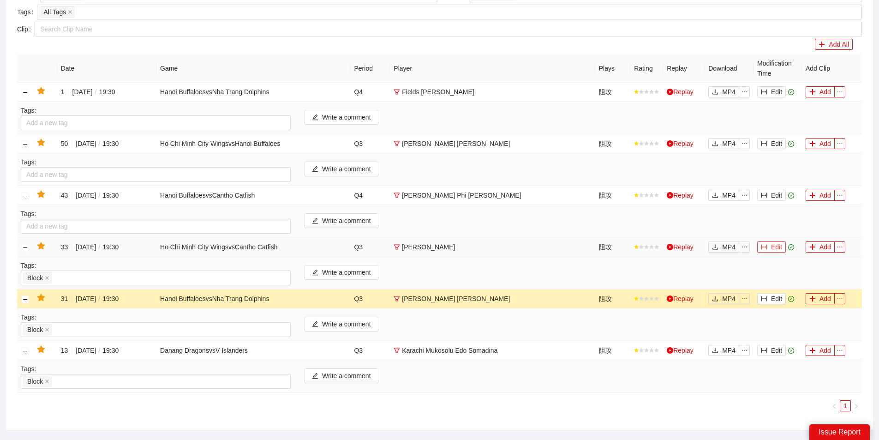
click at [770, 244] on button "Edit" at bounding box center [772, 246] width 29 height 11
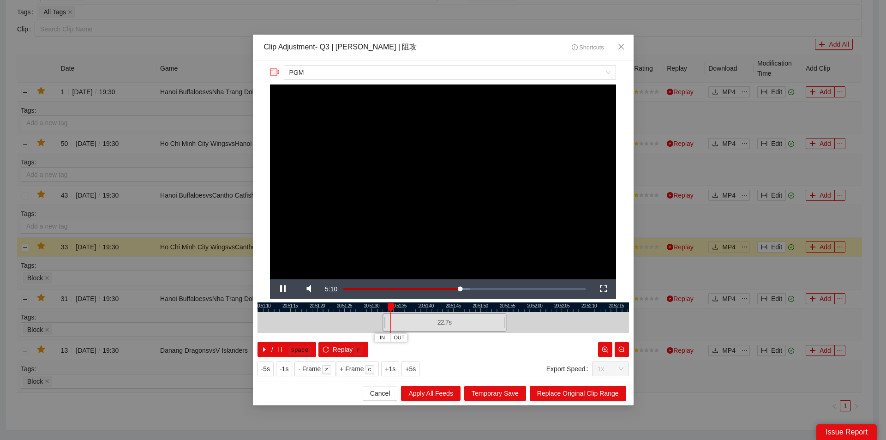
click at [470, 308] on div at bounding box center [445, 307] width 372 height 10
click at [468, 308] on div at bounding box center [444, 307] width 372 height 10
drag, startPoint x: 506, startPoint y: 325, endPoint x: 517, endPoint y: 325, distance: 11.6
click at [517, 325] on div at bounding box center [517, 322] width 6 height 21
click at [556, 394] on span "Replace Original Clip Range" at bounding box center [578, 393] width 82 height 10
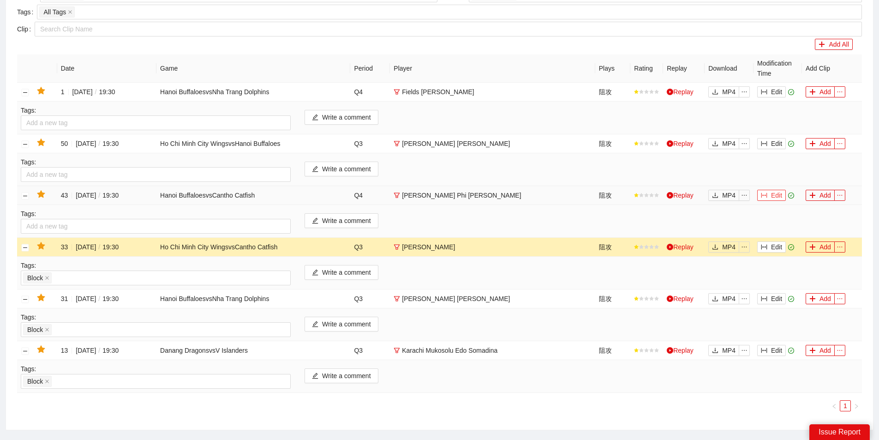
click at [777, 192] on button "Edit" at bounding box center [772, 195] width 29 height 11
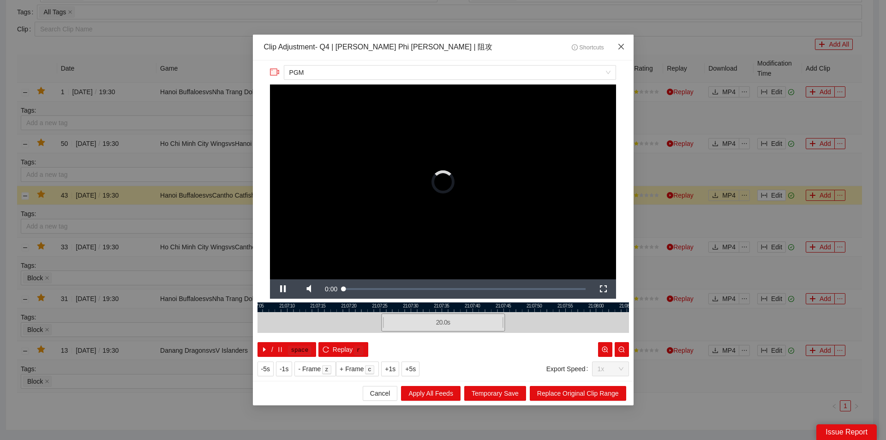
click at [618, 42] on span "Close" at bounding box center [621, 47] width 25 height 25
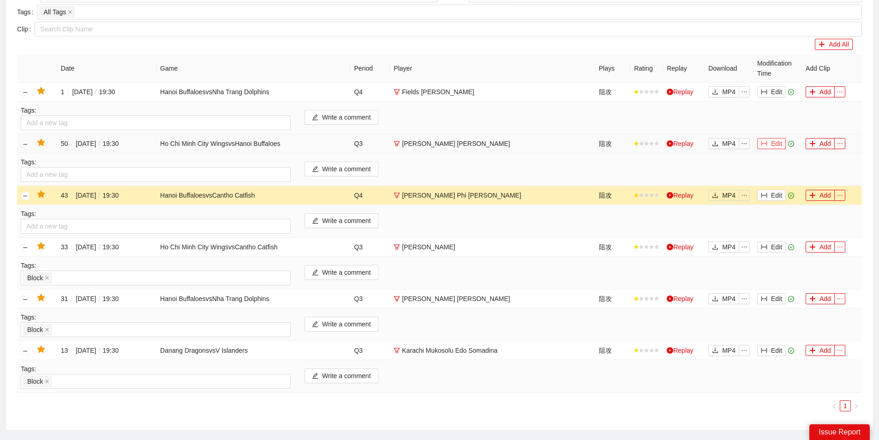
click at [780, 139] on button "Edit" at bounding box center [772, 143] width 29 height 11
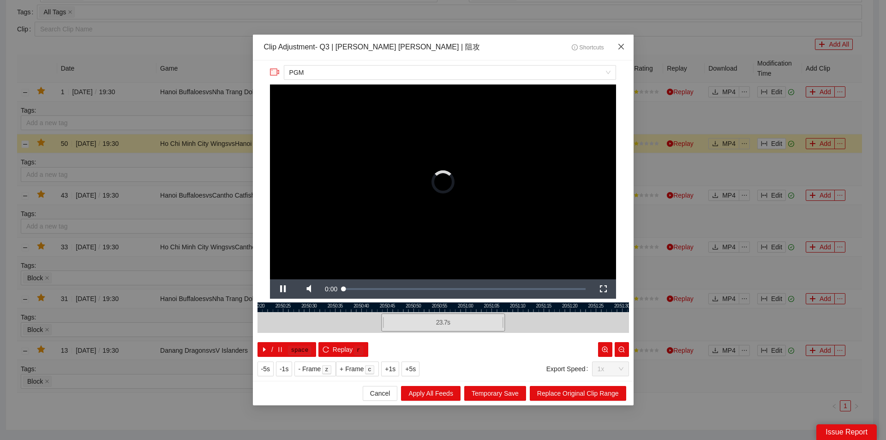
click at [621, 47] on icon "close" at bounding box center [621, 46] width 7 height 7
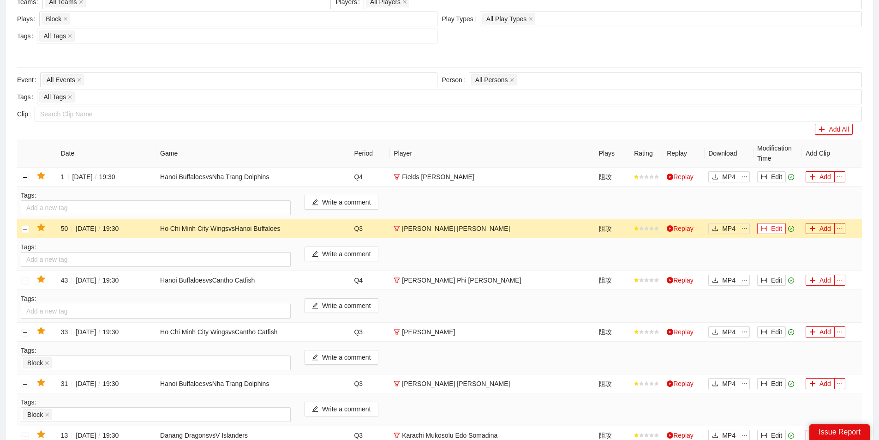
scroll to position [289, 0]
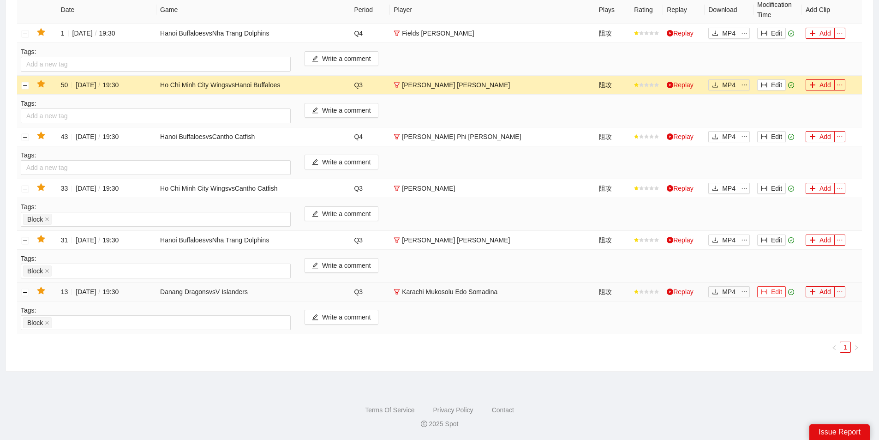
click at [771, 286] on button "Edit" at bounding box center [772, 291] width 29 height 11
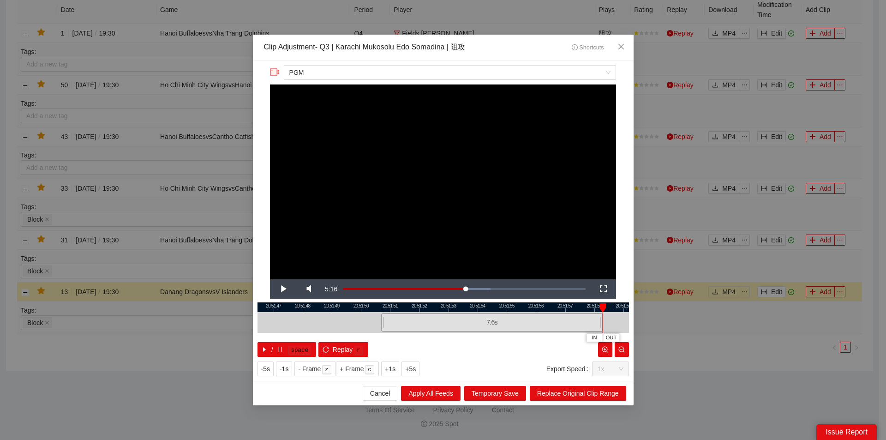
drag, startPoint x: 504, startPoint y: 321, endPoint x: 602, endPoint y: 325, distance: 98.0
click at [602, 325] on div at bounding box center [602, 322] width 6 height 21
click at [600, 394] on span "Replace Original Clip Range" at bounding box center [578, 393] width 82 height 10
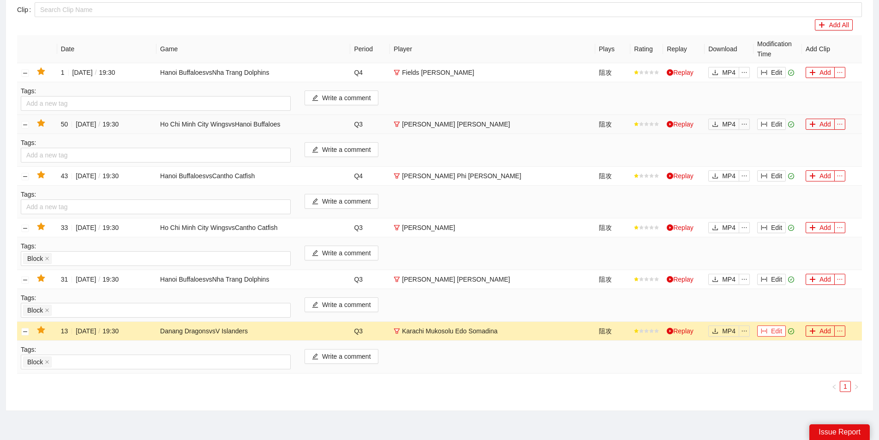
scroll to position [197, 0]
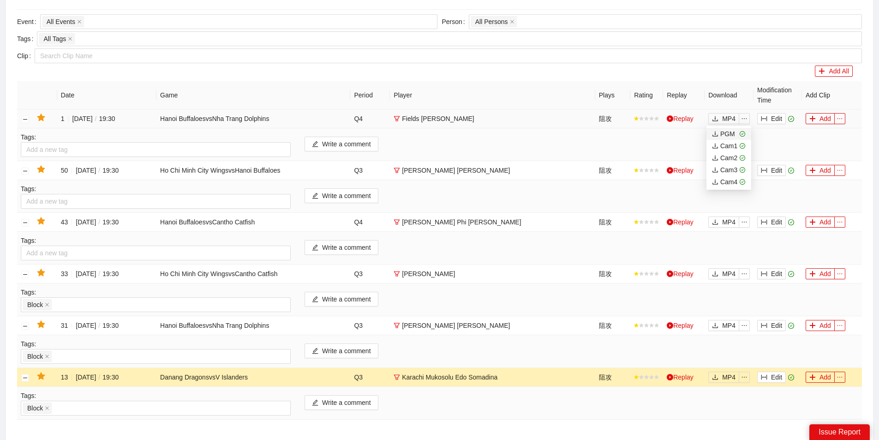
click at [733, 133] on div "PGM" at bounding box center [723, 134] width 23 height 10
click at [727, 187] on div "PGM" at bounding box center [721, 186] width 23 height 10
click at [746, 222] on icon "ellipsis" at bounding box center [744, 222] width 6 height 6
click at [743, 220] on icon "ellipsis" at bounding box center [744, 222] width 6 height 6
click at [732, 236] on div "PGM" at bounding box center [721, 237] width 23 height 10
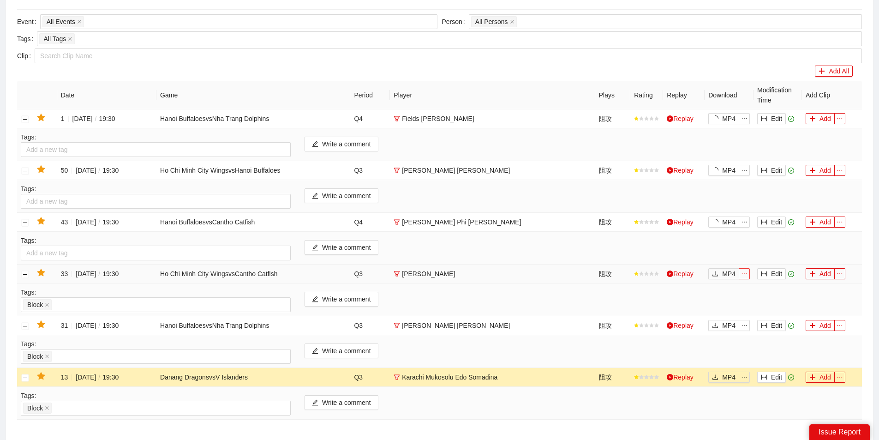
click at [747, 275] on icon "ellipsis" at bounding box center [744, 274] width 6 height 6
click at [727, 285] on div "PGM" at bounding box center [721, 289] width 23 height 10
click at [747, 329] on button "button" at bounding box center [744, 325] width 11 height 11
click at [728, 341] on div "PGM" at bounding box center [721, 341] width 23 height 10
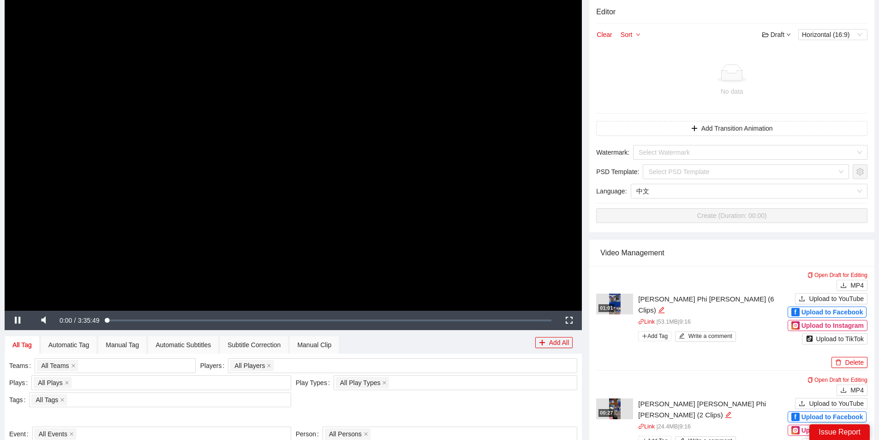
click at [330, 113] on video "Video Player" at bounding box center [294, 148] width 578 height 325
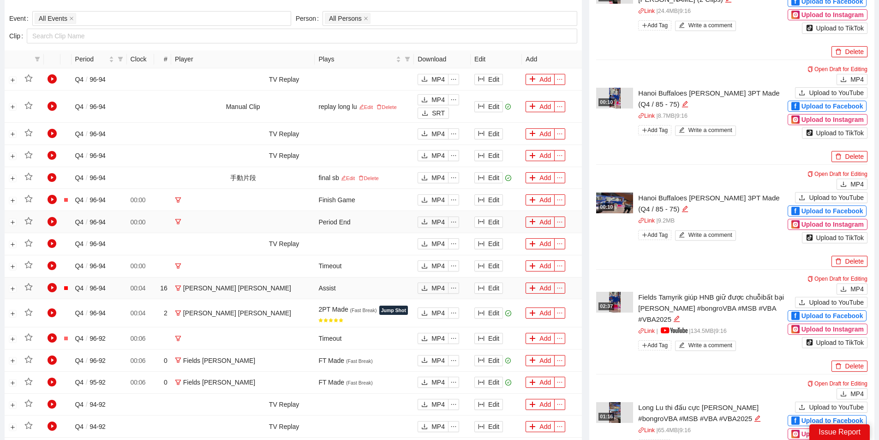
scroll to position [462, 0]
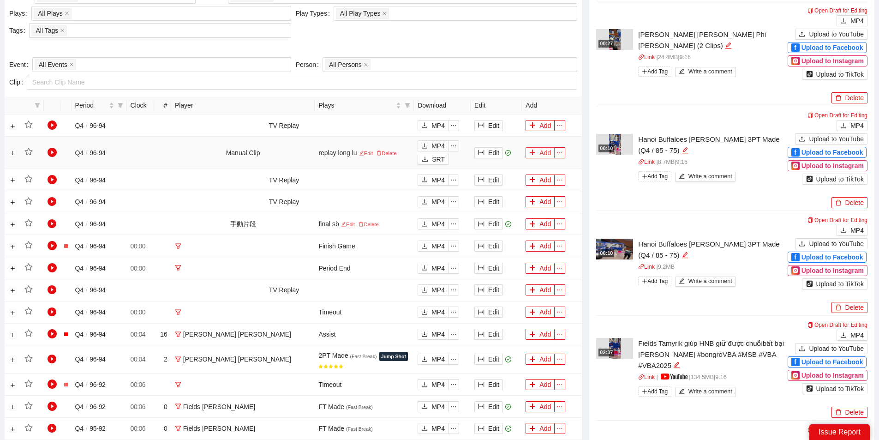
drag, startPoint x: 547, startPoint y: 155, endPoint x: 542, endPoint y: 147, distance: 9.1
click at [547, 151] on button "Add" at bounding box center [540, 152] width 29 height 11
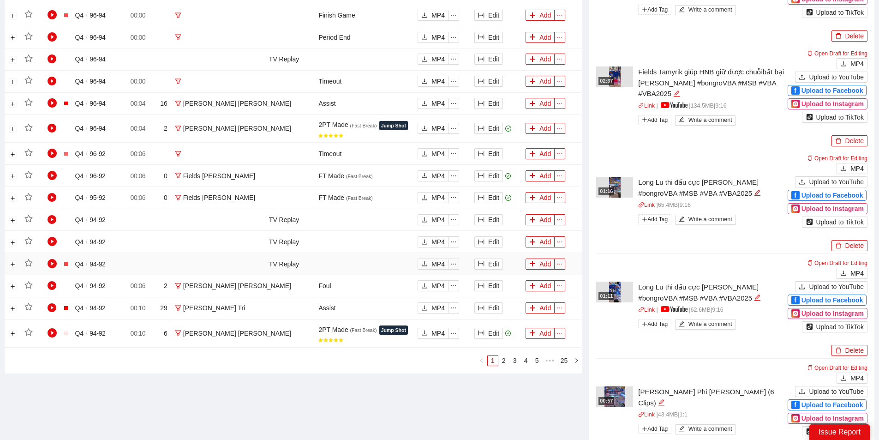
scroll to position [785, 0]
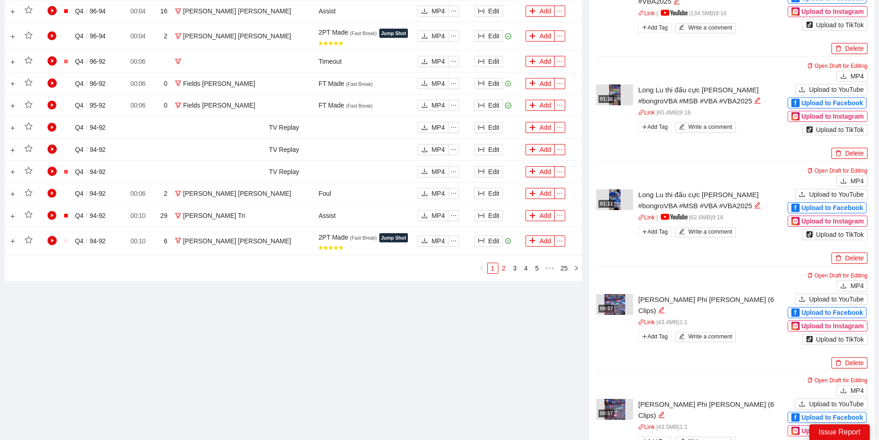
click at [506, 269] on link "2" at bounding box center [504, 268] width 10 height 10
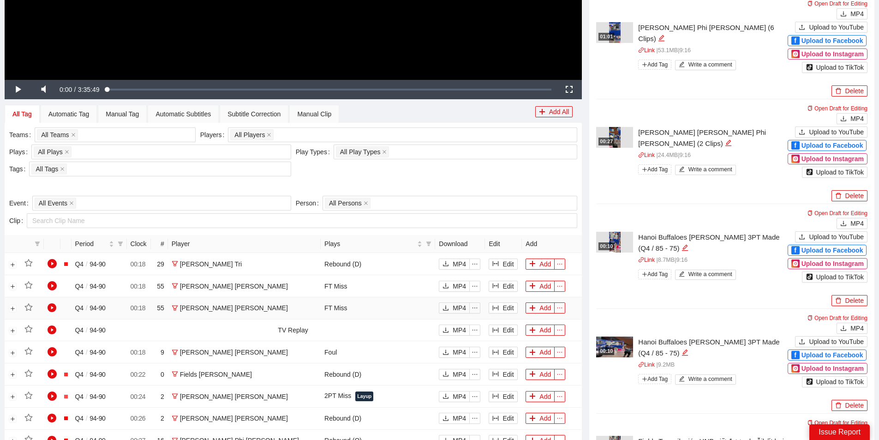
scroll to position [277, 0]
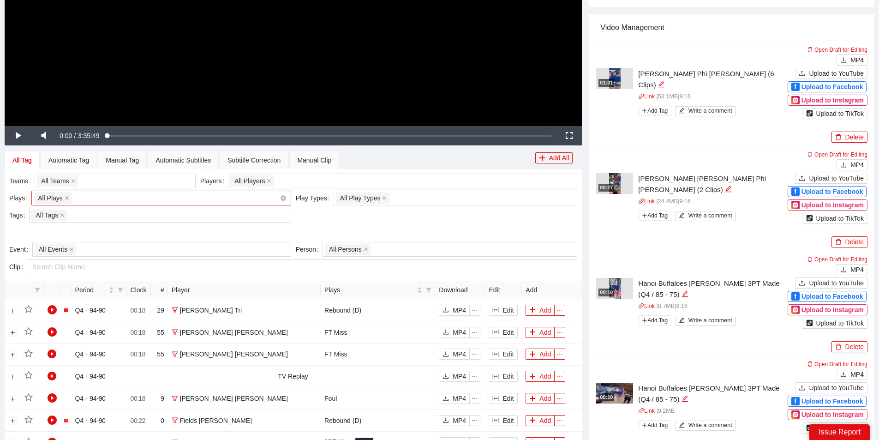
click at [120, 197] on div "All Plays + 0 ..." at bounding box center [157, 198] width 246 height 13
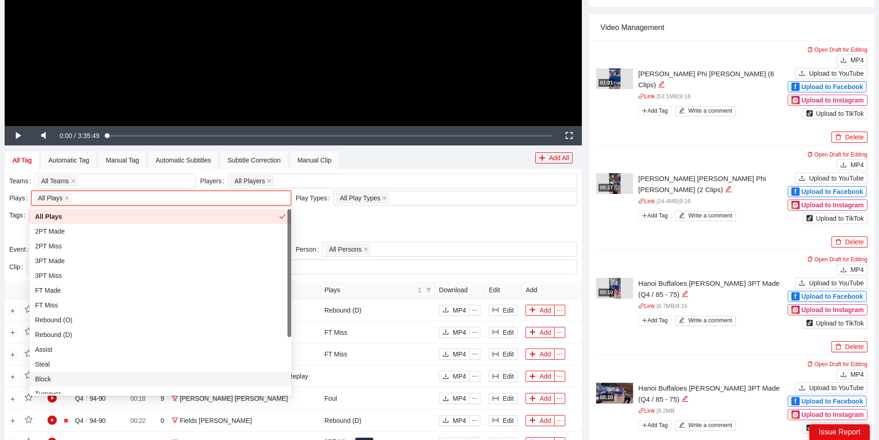
drag, startPoint x: 49, startPoint y: 379, endPoint x: 152, endPoint y: 338, distance: 110.4
click at [50, 379] on div "Block" at bounding box center [160, 379] width 251 height 10
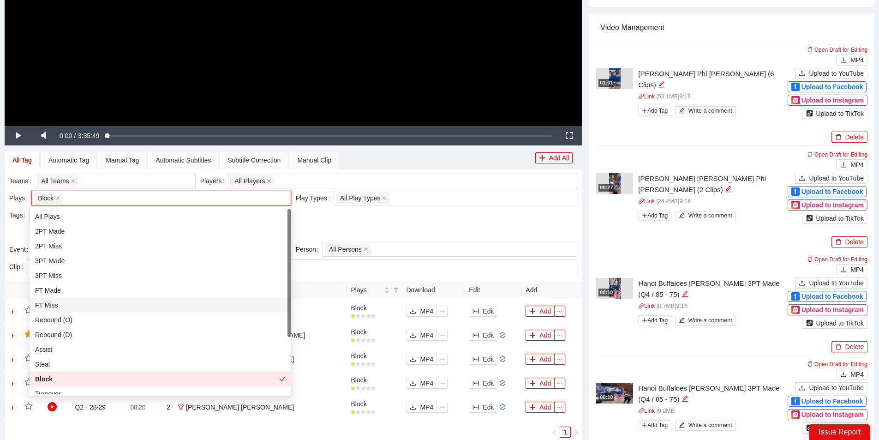
click at [354, 211] on div "Teams All Teams Players All Players Plays Block + 0 ... Play Types All Play Typ…" at bounding box center [293, 208] width 573 height 68
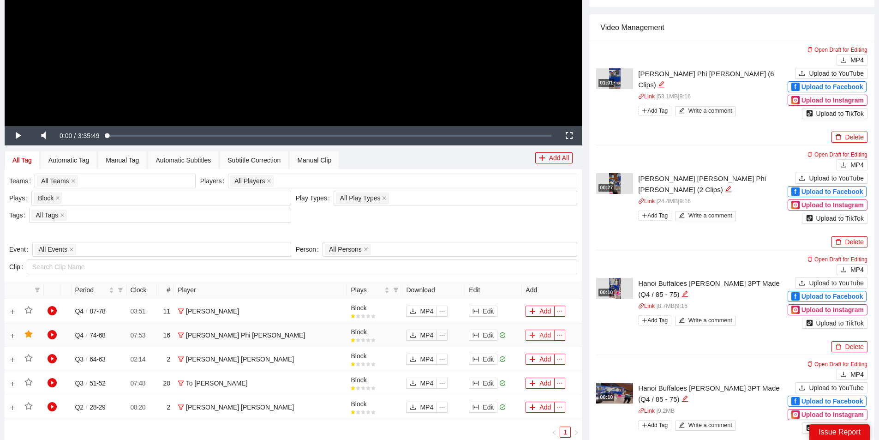
click at [537, 339] on button "Add" at bounding box center [540, 335] width 29 height 11
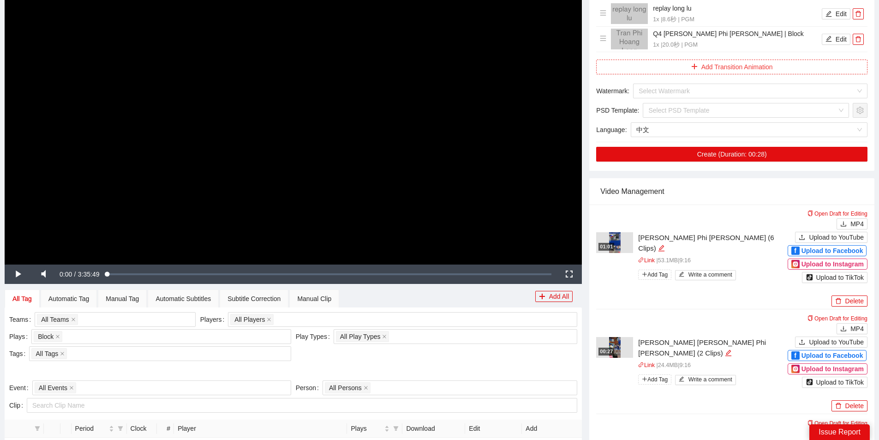
scroll to position [0, 0]
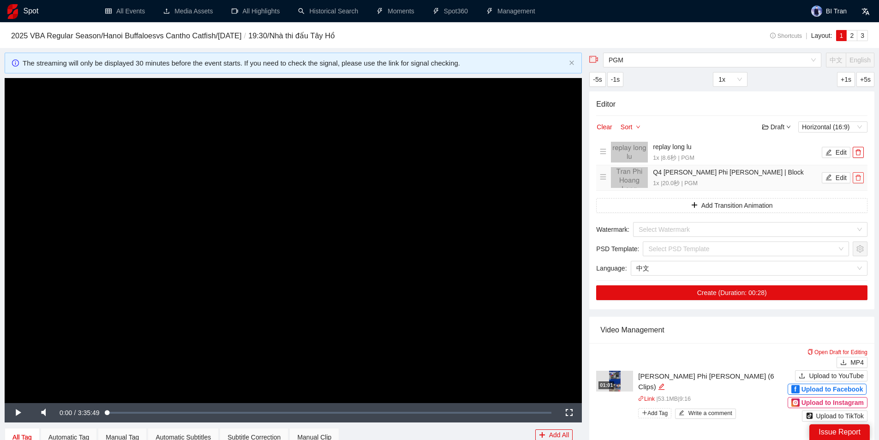
click at [862, 181] on button "button" at bounding box center [858, 177] width 11 height 11
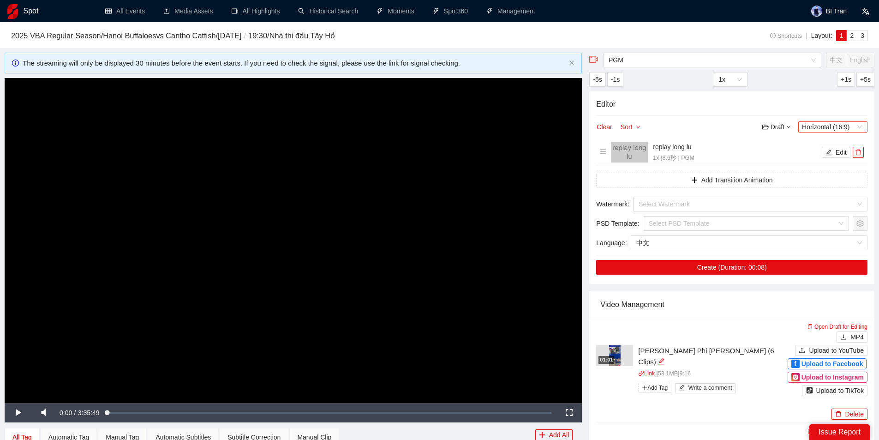
click at [846, 127] on span "Horizontal (16:9)" at bounding box center [833, 127] width 62 height 10
click at [826, 161] on div "Vertical (9:16)" at bounding box center [833, 158] width 58 height 10
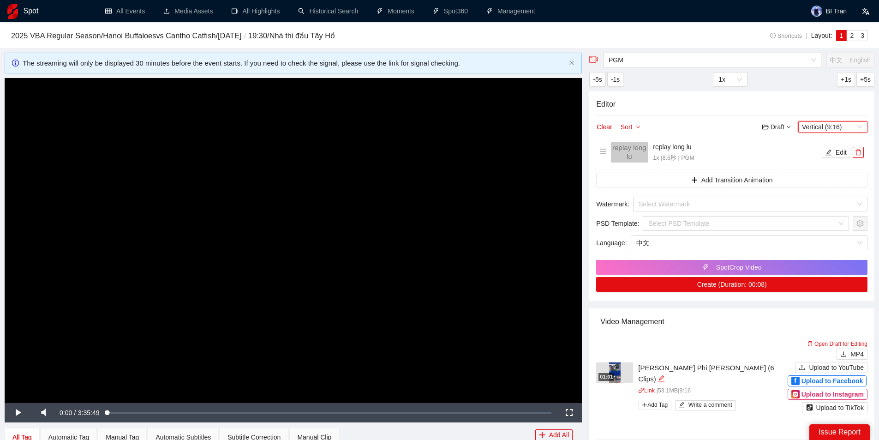
click at [822, 129] on span "Vertical (9:16)" at bounding box center [833, 127] width 62 height 10
drag, startPoint x: 833, startPoint y: 147, endPoint x: 828, endPoint y: 147, distance: 5.5
click at [833, 147] on div "Horizontal (16:9)" at bounding box center [833, 143] width 58 height 10
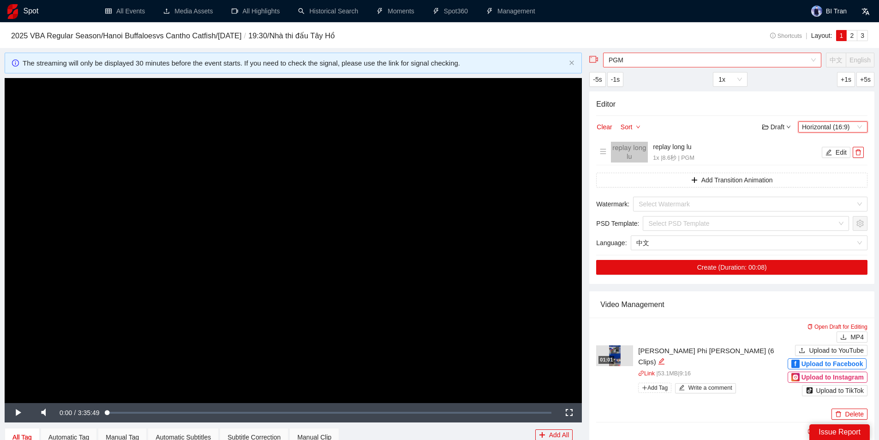
click at [644, 60] on span "PGM" at bounding box center [712, 60] width 207 height 14
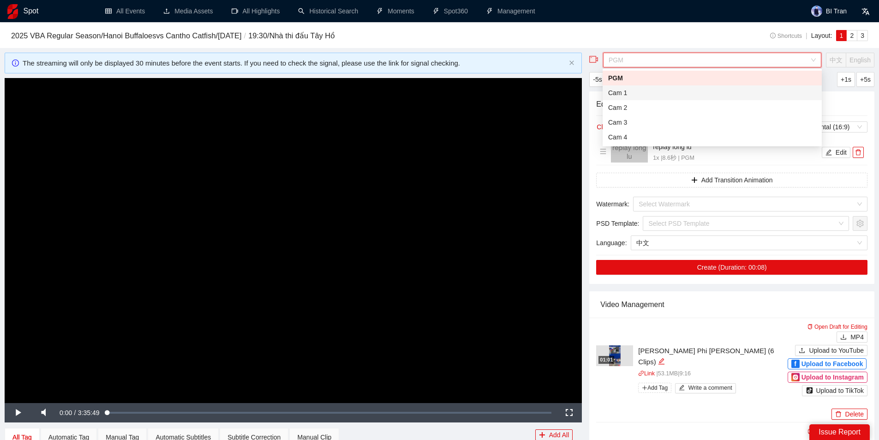
drag, startPoint x: 632, startPoint y: 90, endPoint x: 546, endPoint y: 131, distance: 94.4
click at [632, 90] on div "Cam 1" at bounding box center [712, 93] width 208 height 10
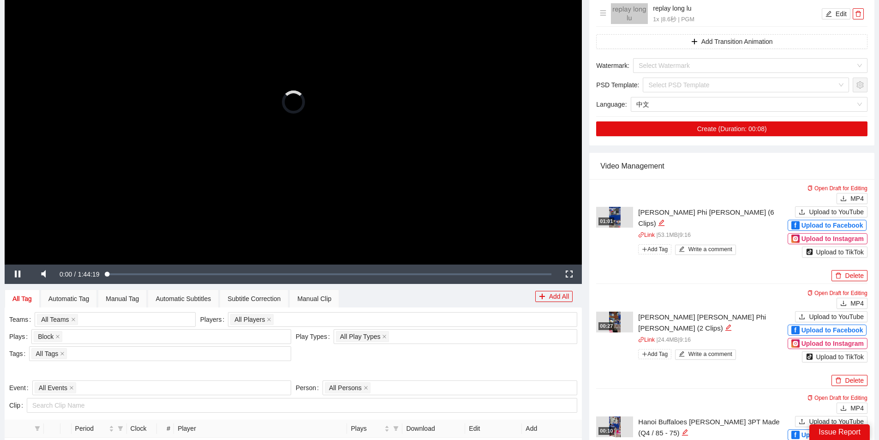
scroll to position [231, 0]
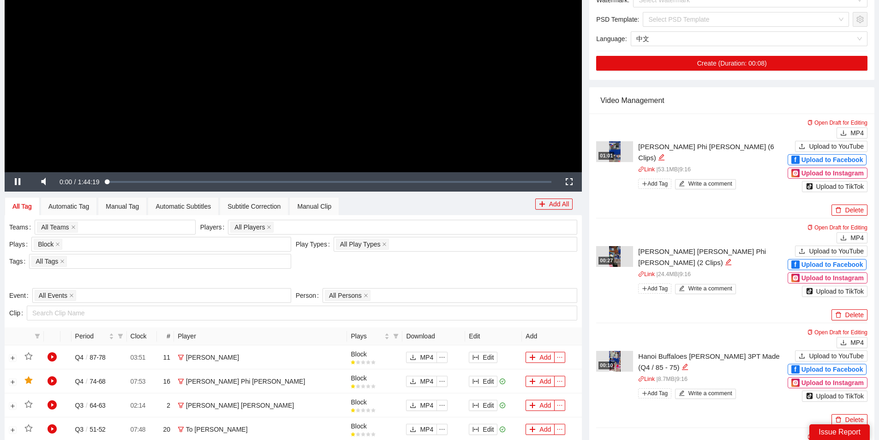
click at [314, 120] on video "Video Player" at bounding box center [294, 9] width 578 height 325
click at [539, 380] on button "Add" at bounding box center [540, 381] width 29 height 11
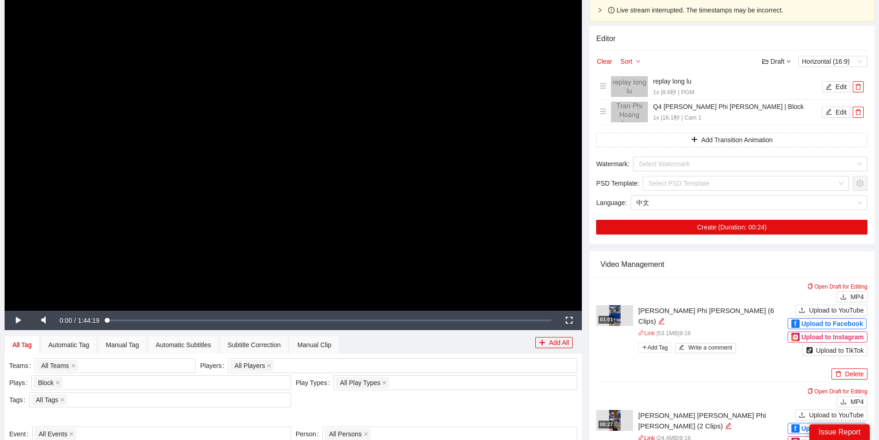
scroll to position [0, 0]
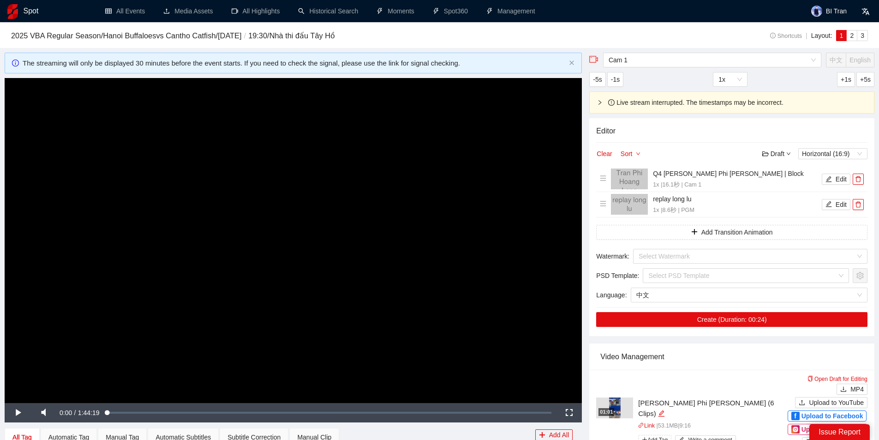
click at [841, 147] on div "Editor Clear Sort Draft Horizontal (16:9) Q4 Tran Phi Hoang Long | Block 1x | 1…" at bounding box center [732, 227] width 285 height 218
click at [841, 156] on span "Horizontal (16:9)" at bounding box center [833, 154] width 62 height 10
click at [695, 135] on h4 "Editor" at bounding box center [731, 131] width 271 height 12
click at [840, 180] on button "Edit" at bounding box center [836, 179] width 29 height 11
click at [749, 180] on div "Q4 Tran Phi Hoang Long | Block 1x | 16.1 秒 | Cam 1" at bounding box center [736, 179] width 167 height 21
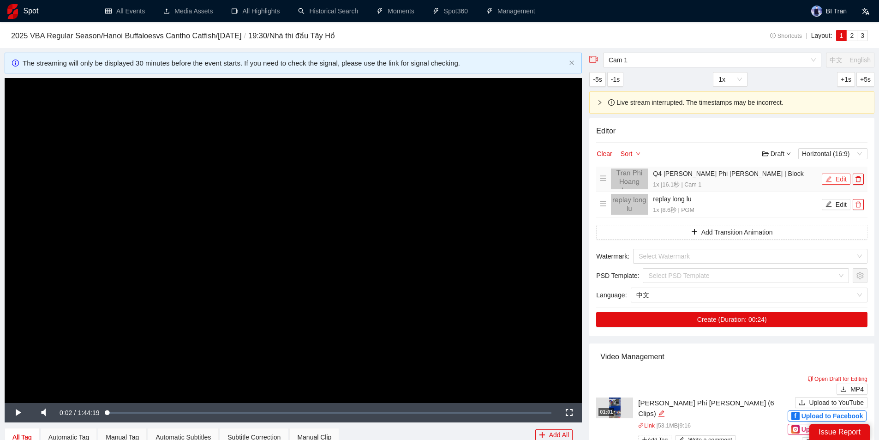
click at [837, 176] on button "Edit" at bounding box center [836, 179] width 29 height 11
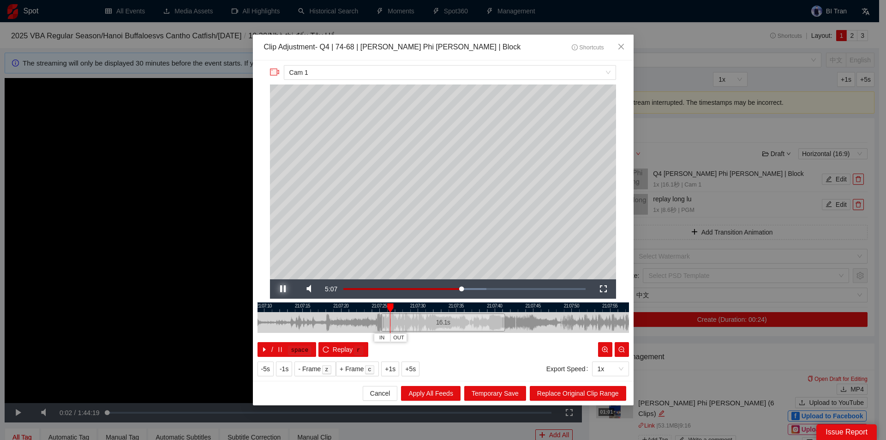
click at [277, 289] on span "Video Player" at bounding box center [283, 289] width 26 height 0
click at [528, 286] on div "**********" at bounding box center [443, 191] width 346 height 214
click at [626, 49] on span "Close" at bounding box center [621, 47] width 25 height 25
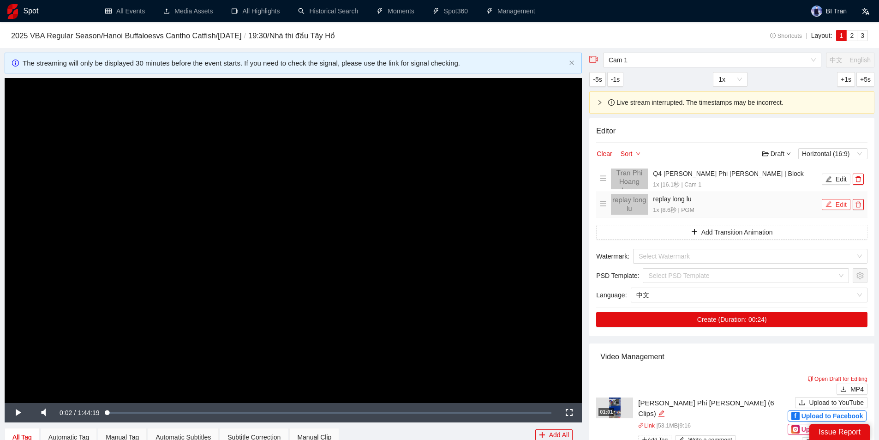
click at [838, 202] on button "Edit" at bounding box center [836, 204] width 29 height 11
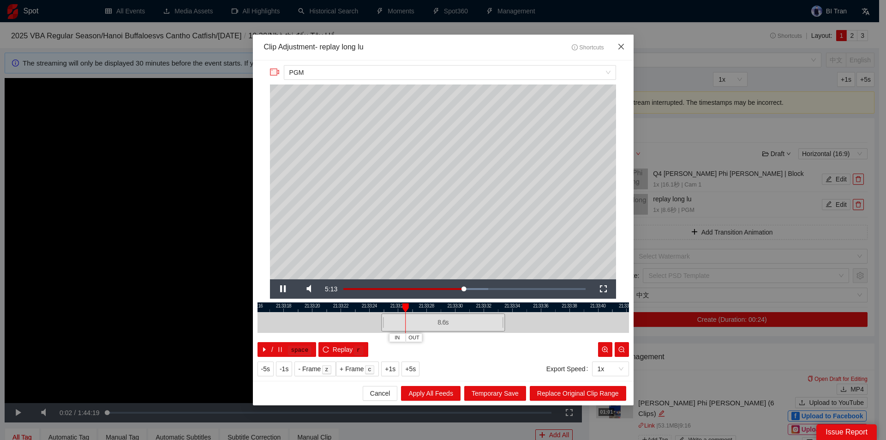
click at [627, 44] on span "Close" at bounding box center [621, 47] width 25 height 25
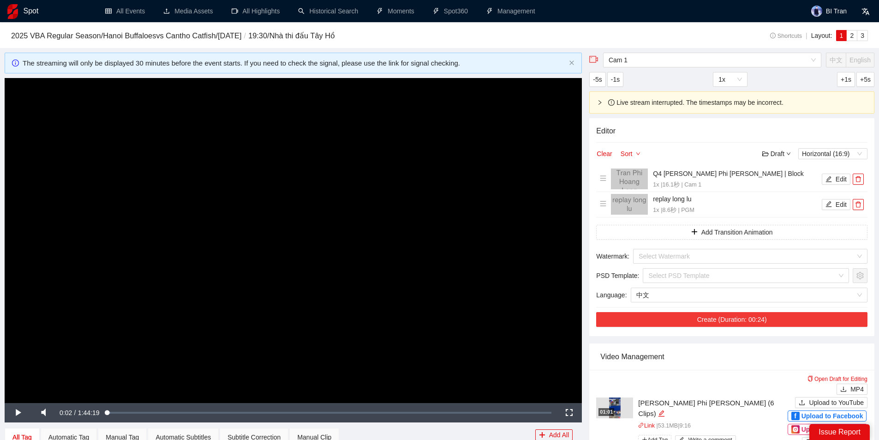
click at [750, 320] on button "Create (Duration: 00:24)" at bounding box center [731, 319] width 271 height 15
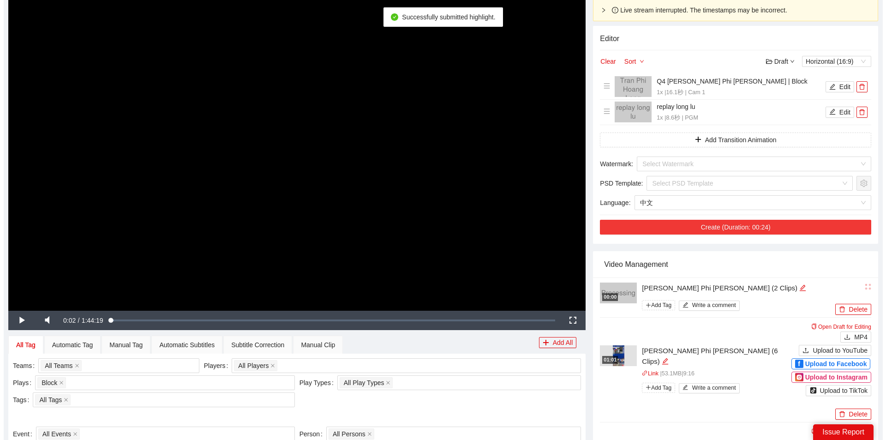
scroll to position [138, 0]
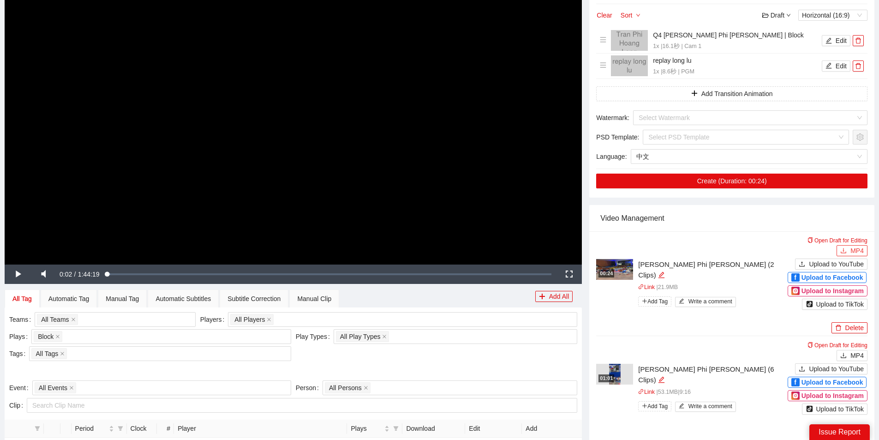
click at [853, 253] on span "MP4" at bounding box center [857, 251] width 13 height 10
click at [614, 276] on div "00:24" at bounding box center [607, 274] width 16 height 8
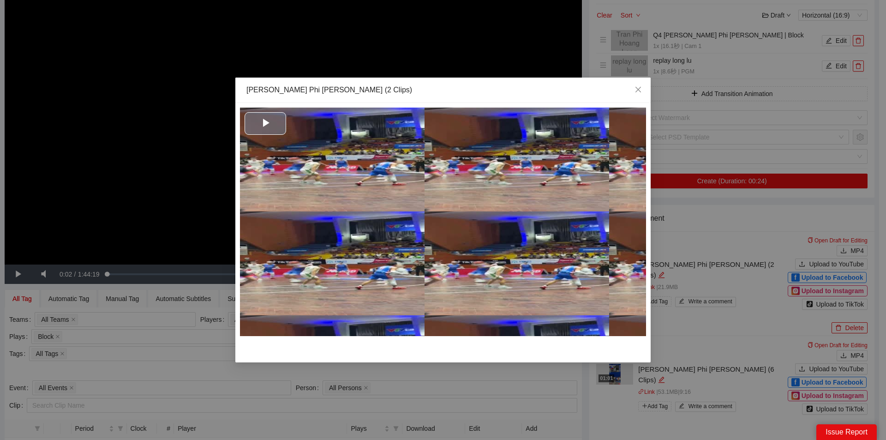
click at [476, 222] on div "Video Player" at bounding box center [443, 222] width 406 height 229
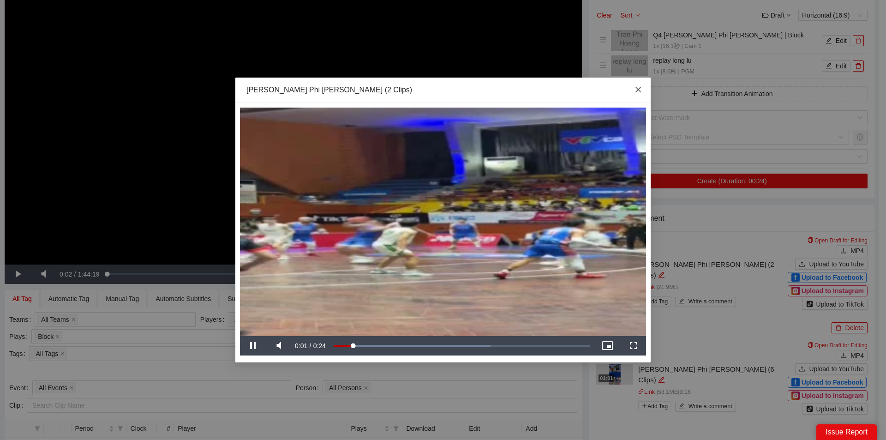
click at [641, 86] on span "Close" at bounding box center [638, 90] width 25 height 25
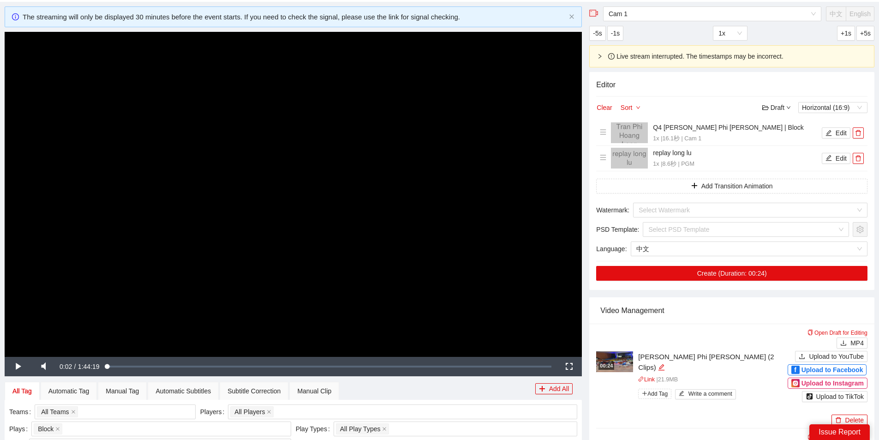
scroll to position [0, 0]
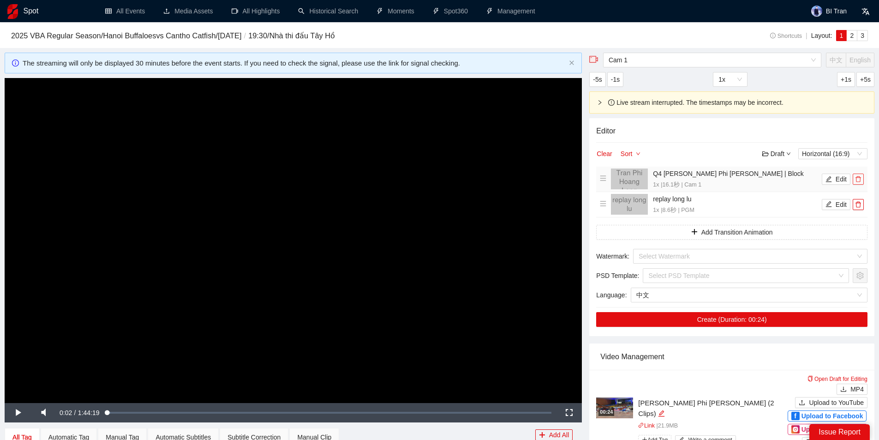
click at [861, 181] on icon "delete" at bounding box center [858, 179] width 6 height 6
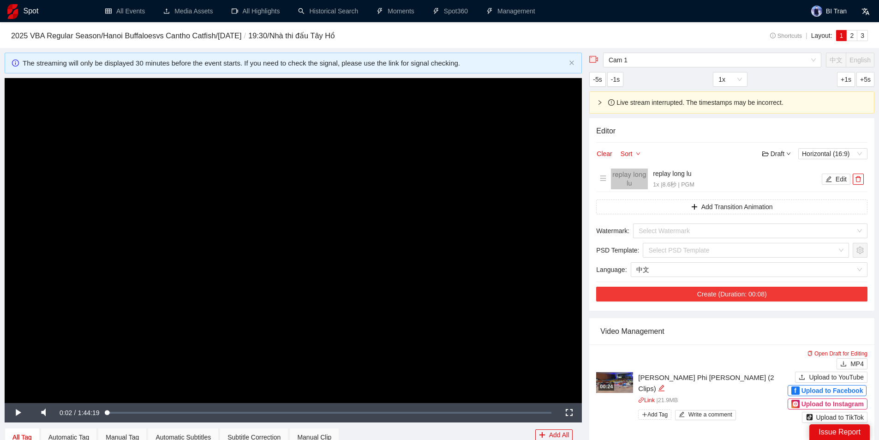
click at [734, 295] on button "Create (Duration: 00:08)" at bounding box center [731, 294] width 271 height 15
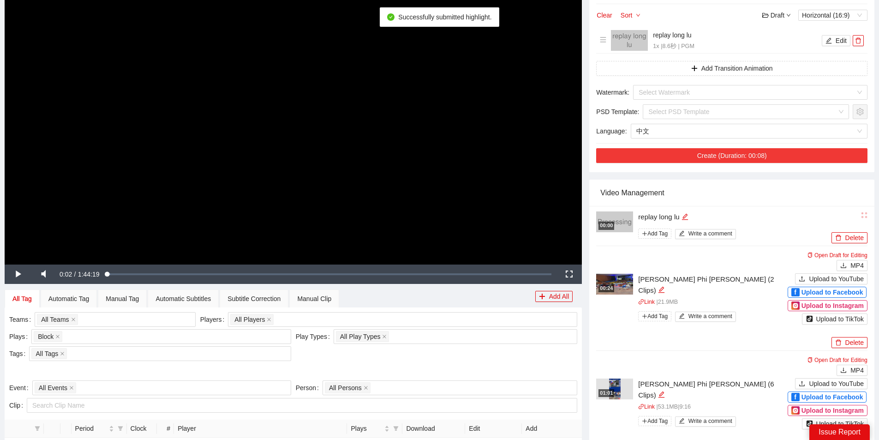
scroll to position [277, 0]
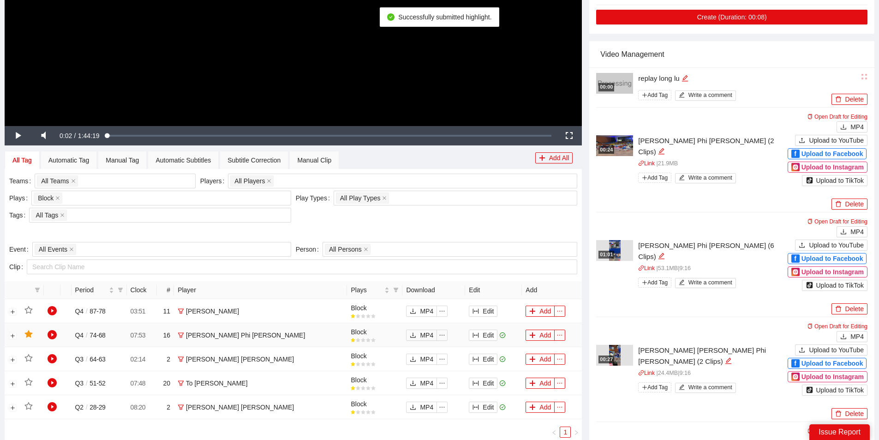
click at [536, 341] on td "Add" at bounding box center [552, 335] width 60 height 24
click at [538, 337] on button "Add" at bounding box center [540, 335] width 29 height 11
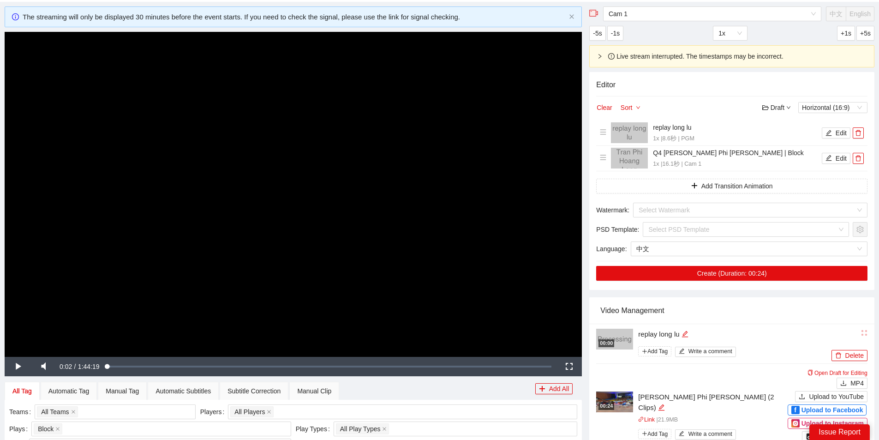
scroll to position [0, 0]
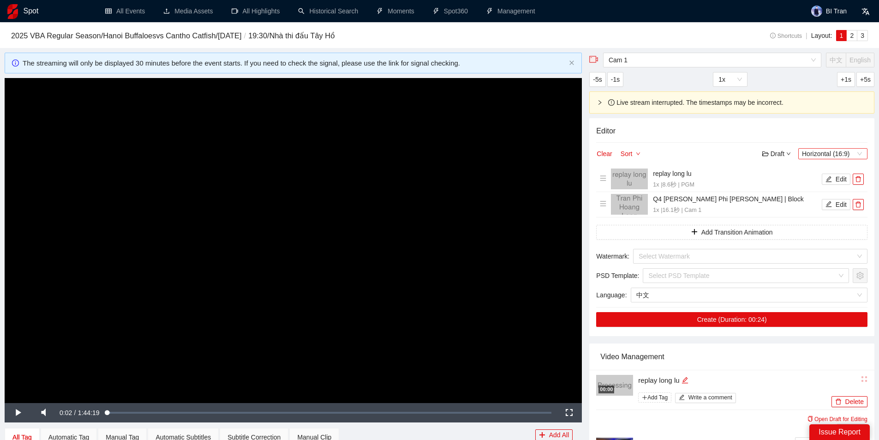
click at [845, 154] on span "Horizontal (16:9)" at bounding box center [833, 154] width 62 height 10
click at [833, 188] on div "Vertical (9:16)" at bounding box center [833, 185] width 58 height 10
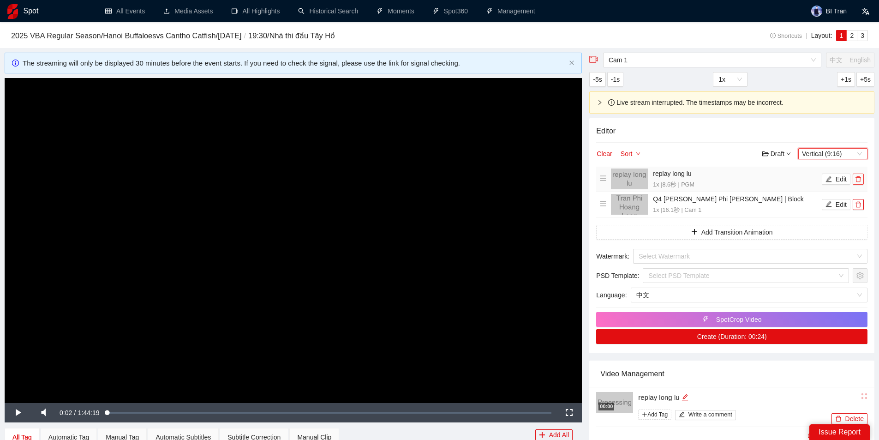
click at [862, 178] on span "delete" at bounding box center [859, 179] width 10 height 6
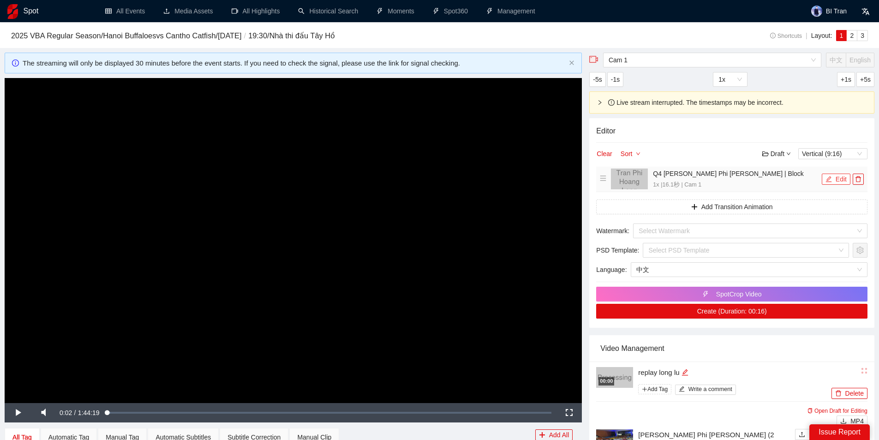
click at [845, 181] on button "Edit" at bounding box center [836, 179] width 29 height 11
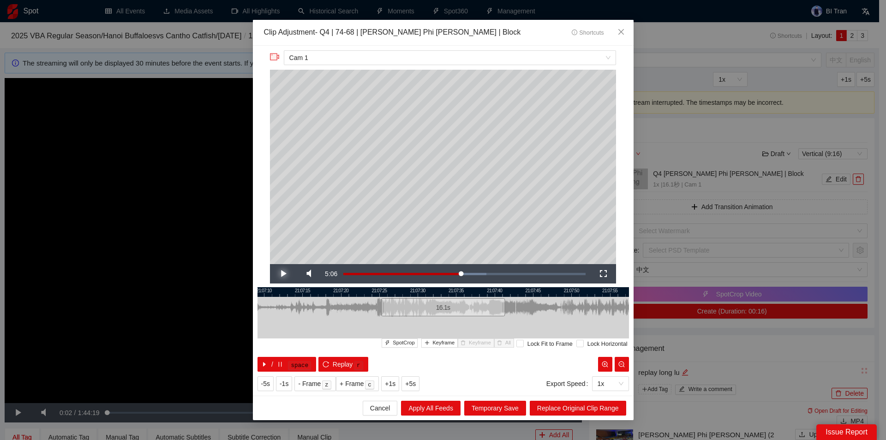
click at [285, 274] on span "Video Player" at bounding box center [283, 274] width 26 height 0
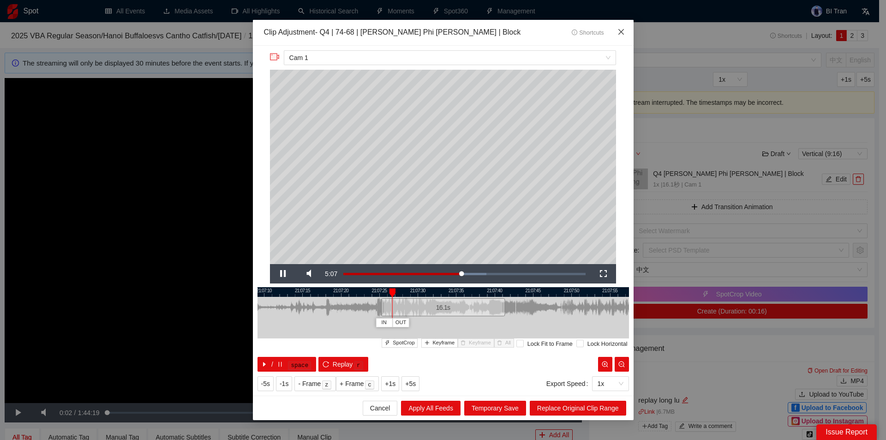
drag, startPoint x: 622, startPoint y: 28, endPoint x: 731, endPoint y: 235, distance: 233.4
click at [622, 29] on span "Close" at bounding box center [621, 32] width 25 height 25
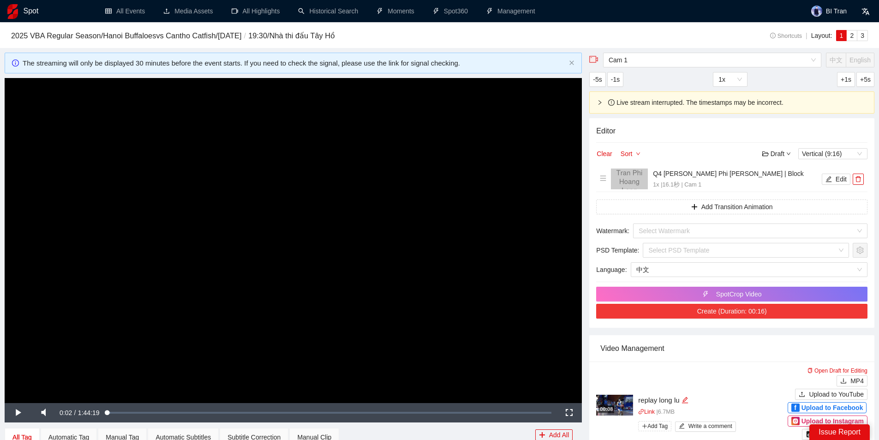
click at [748, 310] on button "Create (Duration: 00:16)" at bounding box center [731, 311] width 271 height 15
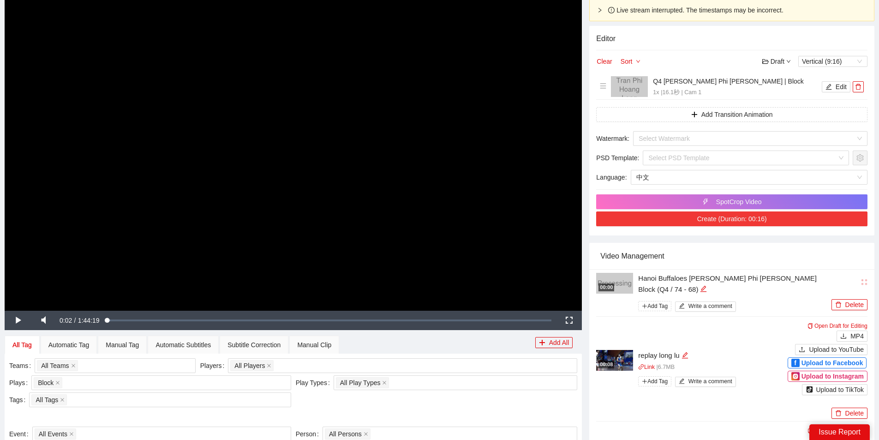
scroll to position [46, 0]
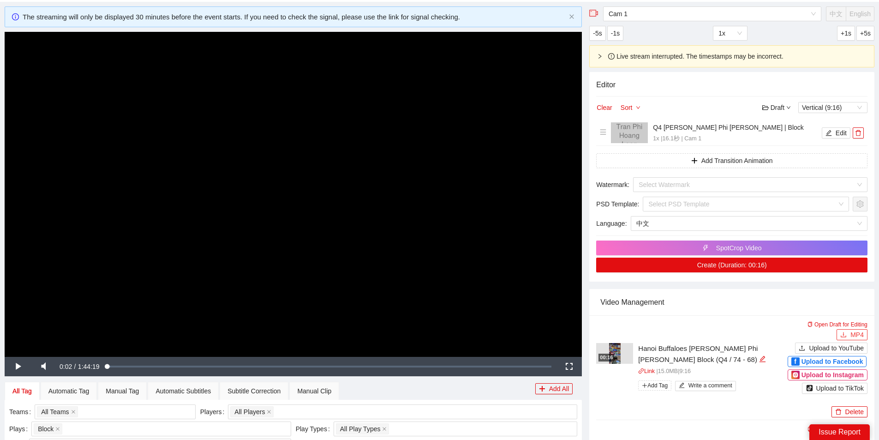
drag, startPoint x: 856, startPoint y: 335, endPoint x: 829, endPoint y: 339, distance: 27.5
click at [859, 335] on span "MP4" at bounding box center [857, 335] width 13 height 10
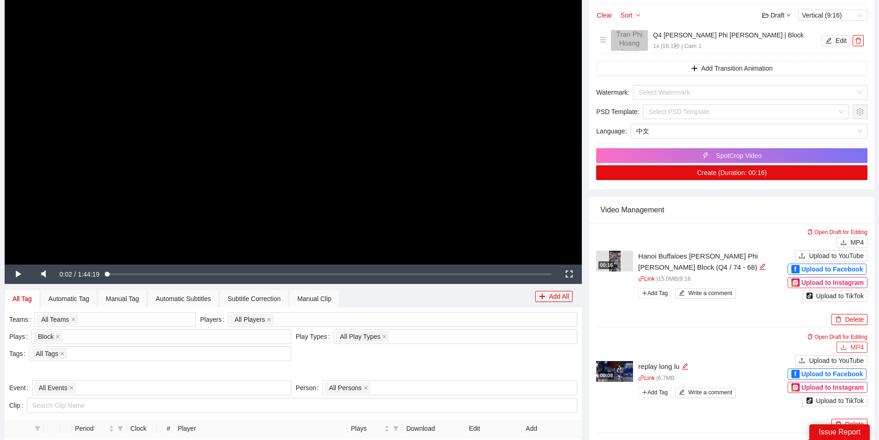
click at [854, 348] on span "MP4" at bounding box center [857, 347] width 13 height 10
